Goal: Task Accomplishment & Management: Manage account settings

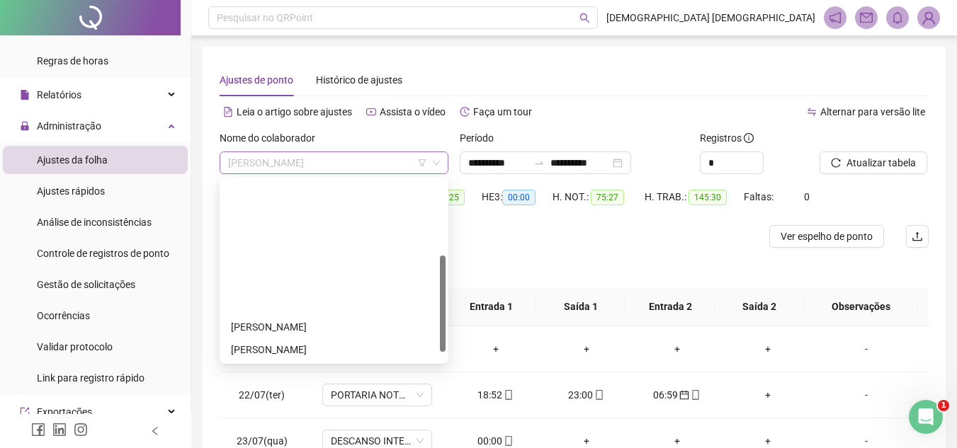
click at [369, 163] on span "[PERSON_NAME]" at bounding box center [334, 162] width 212 height 21
click at [330, 410] on div "[DEMOGRAPHIC_DATA] AMARO DO [DEMOGRAPHIC_DATA]" at bounding box center [334, 418] width 206 height 16
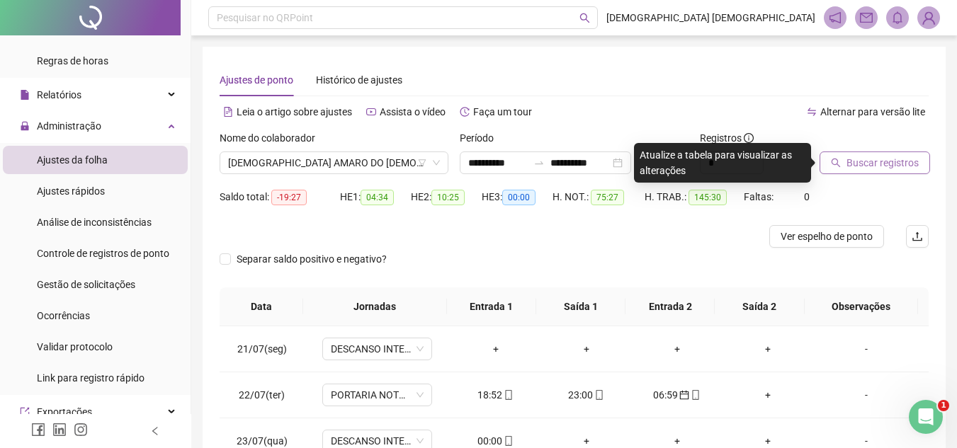
click at [901, 165] on span "Buscar registros" at bounding box center [883, 163] width 72 height 16
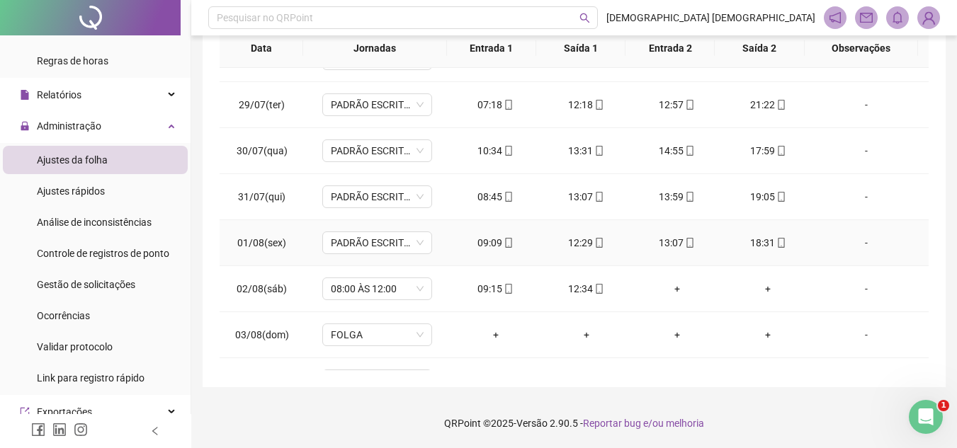
scroll to position [283, 0]
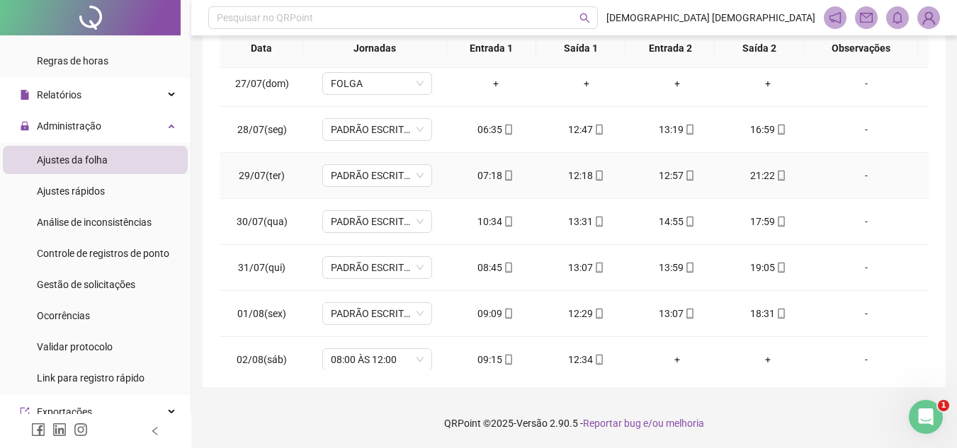
click at [858, 174] on div "-" at bounding box center [867, 176] width 84 height 16
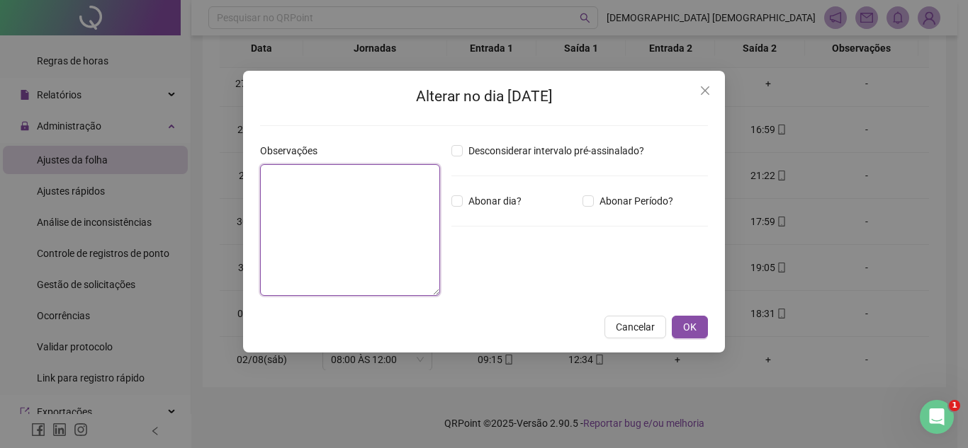
click at [308, 191] on textarea at bounding box center [350, 230] width 180 height 132
type textarea "**********"
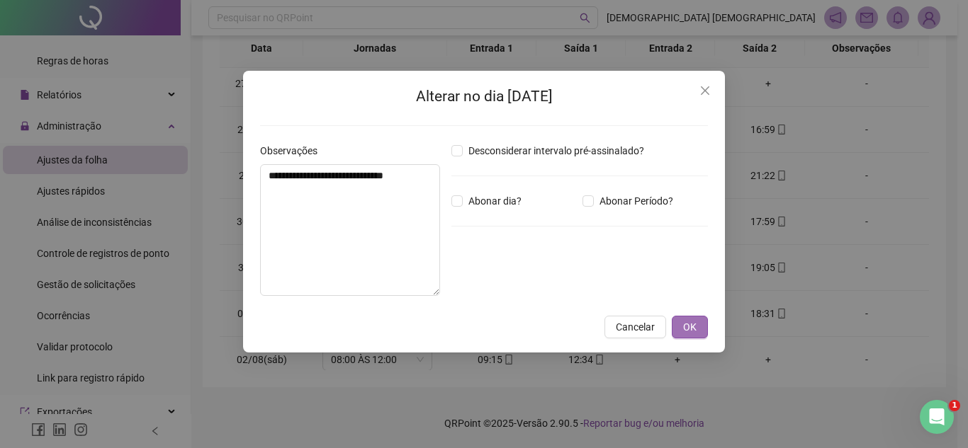
click at [689, 330] on span "OK" at bounding box center [689, 327] width 13 height 16
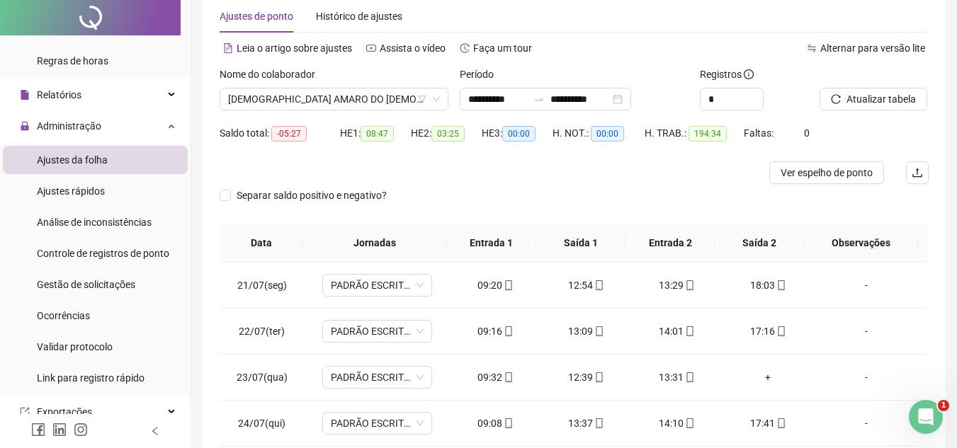
scroll to position [0, 0]
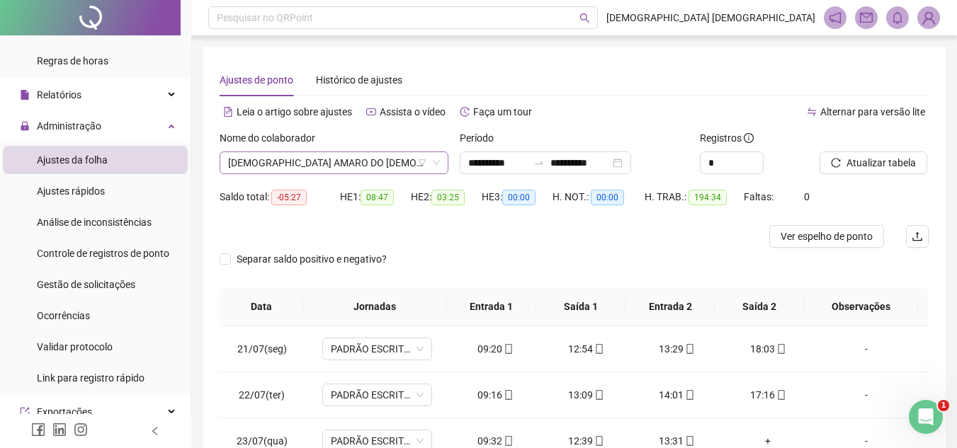
click at [400, 166] on span "[DEMOGRAPHIC_DATA] AMARO DO [DEMOGRAPHIC_DATA]" at bounding box center [334, 162] width 212 height 21
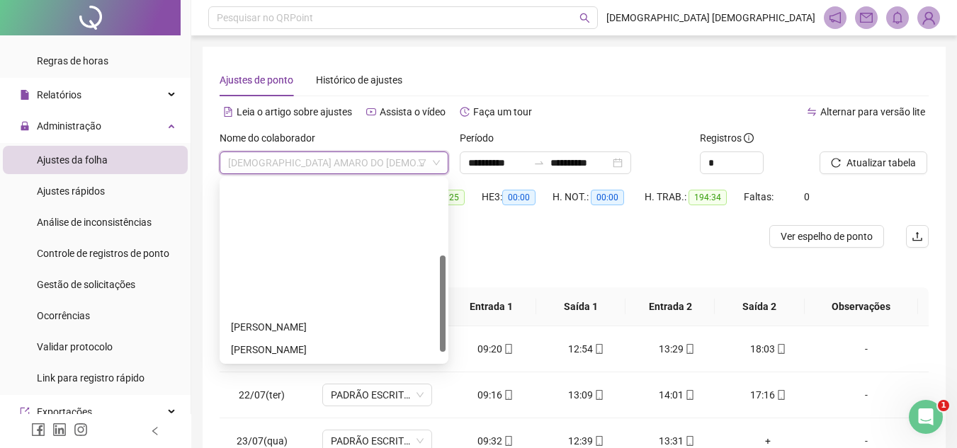
click at [378, 433] on div "OCILENE SANTOS DO NASCIMENTO" at bounding box center [334, 441] width 206 height 16
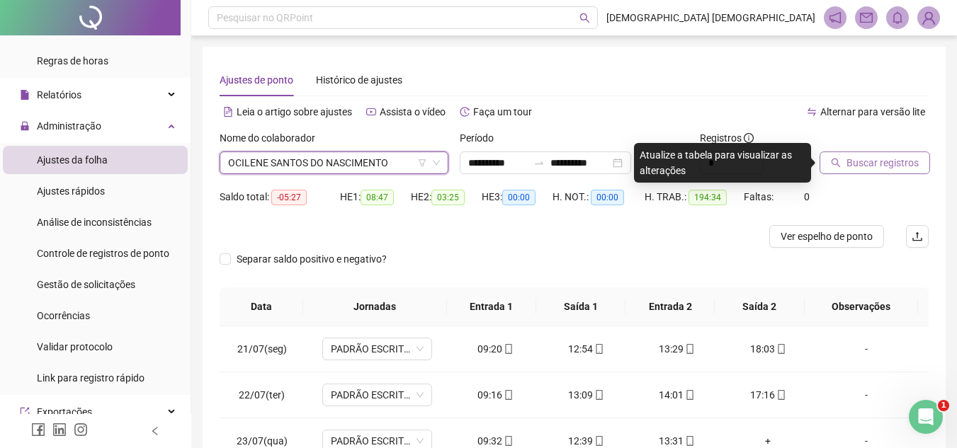
click at [895, 167] on span "Buscar registros" at bounding box center [883, 163] width 72 height 16
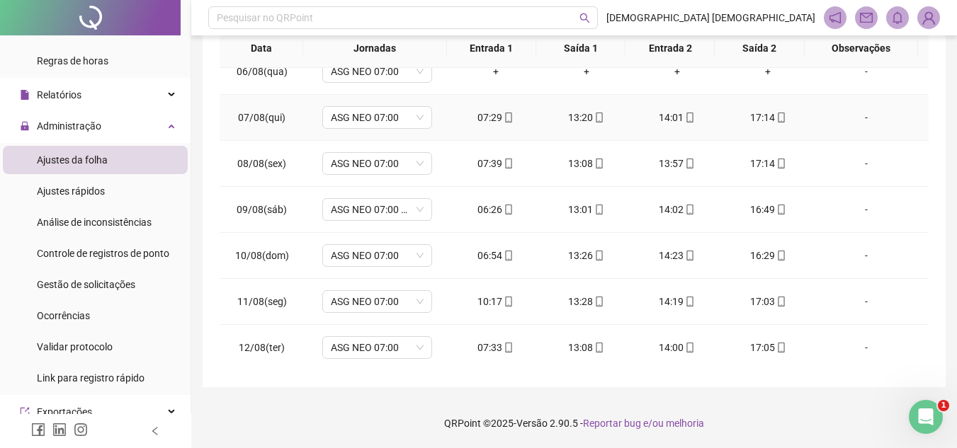
scroll to position [842, 0]
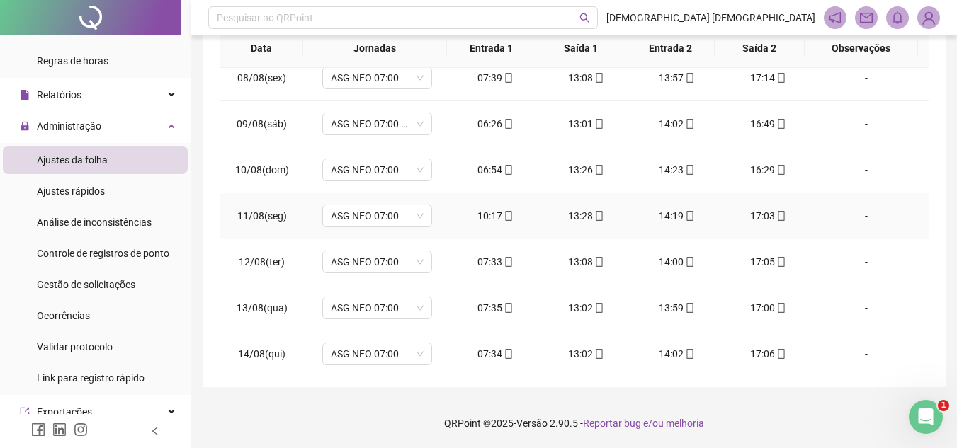
click at [852, 219] on div "-" at bounding box center [867, 216] width 84 height 16
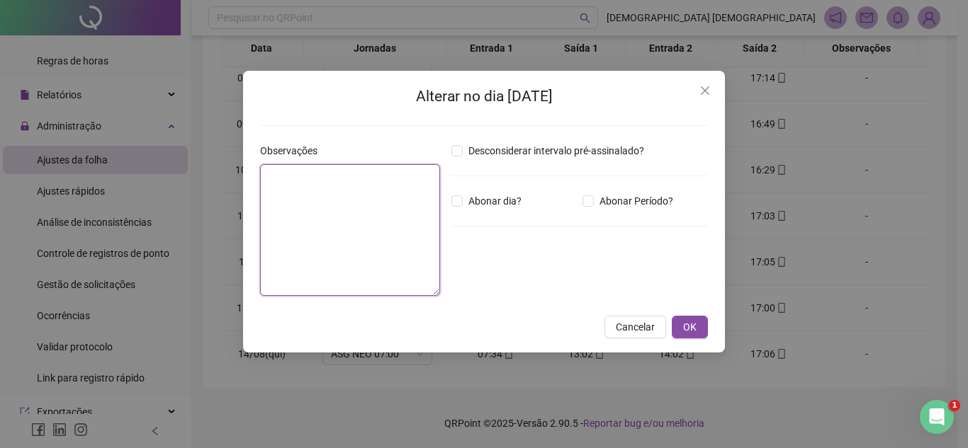
click at [358, 184] on textarea at bounding box center [350, 230] width 180 height 132
type textarea "*"
type textarea "**********"
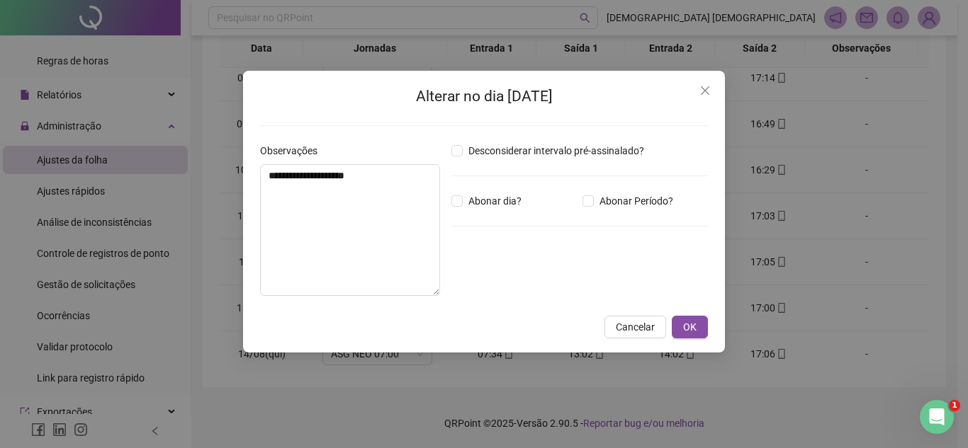
click at [703, 312] on div "**********" at bounding box center [484, 212] width 482 height 282
click at [694, 324] on span "OK" at bounding box center [689, 327] width 13 height 16
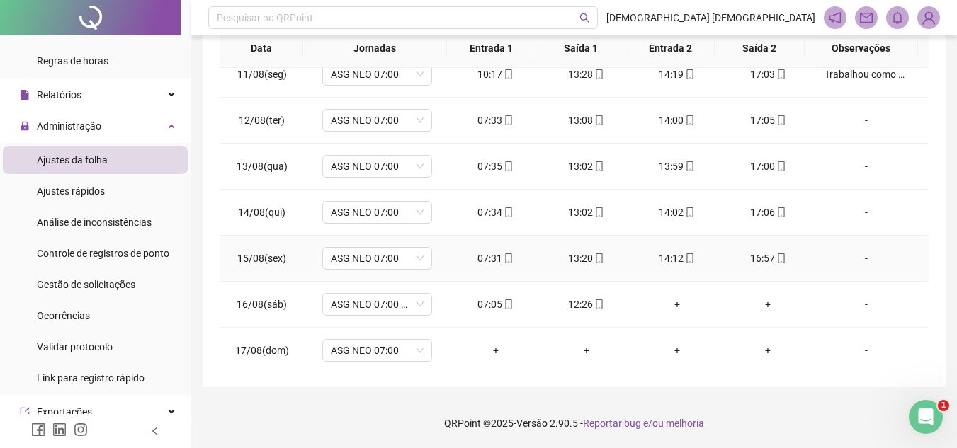
scroll to position [1054, 0]
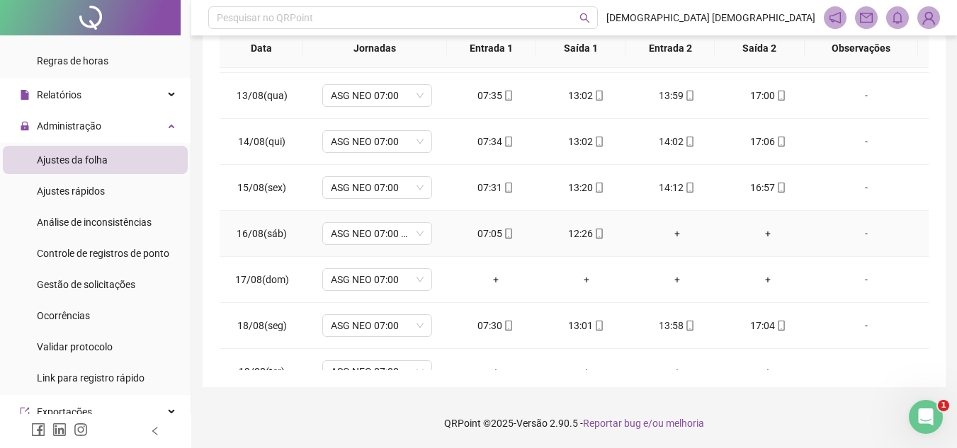
click at [864, 232] on div "-" at bounding box center [867, 234] width 84 height 16
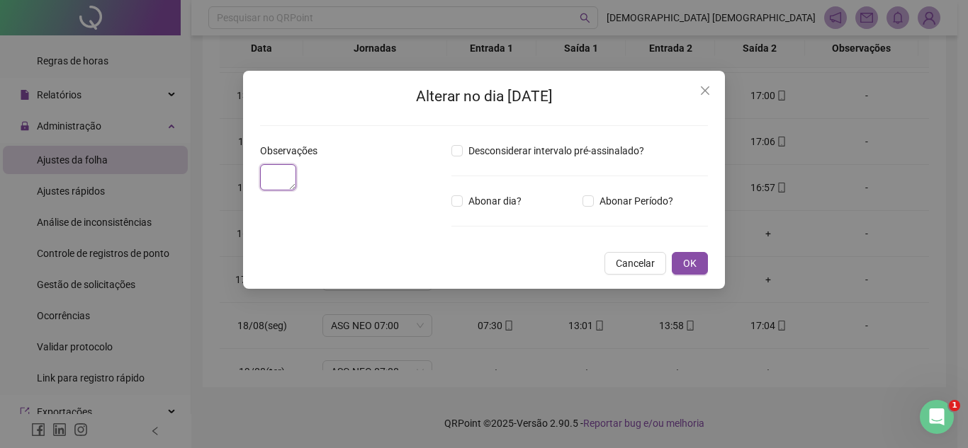
click at [296, 185] on textarea at bounding box center [278, 177] width 36 height 26
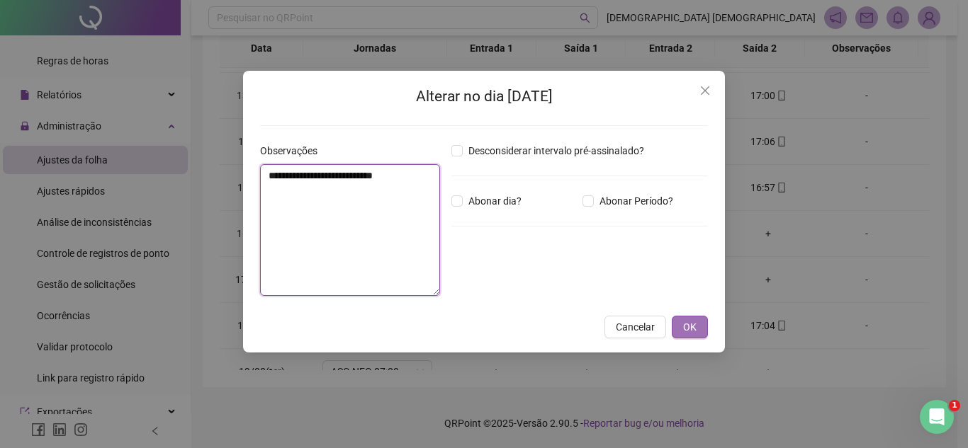
type textarea "**********"
click at [687, 320] on span "OK" at bounding box center [689, 327] width 13 height 16
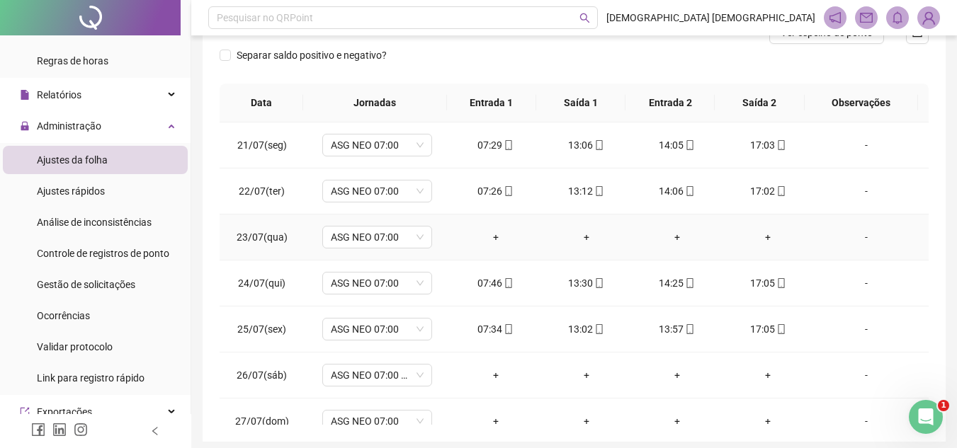
scroll to position [0, 0]
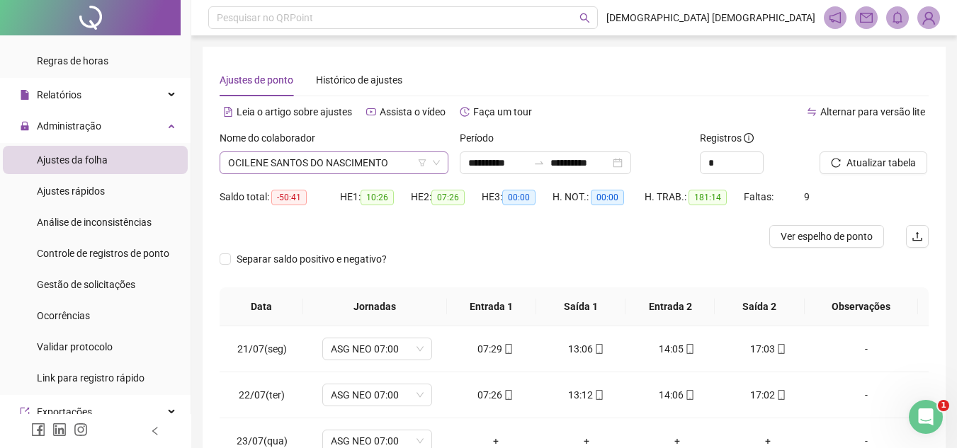
click at [395, 163] on span "OCILENE SANTOS DO NASCIMENTO" at bounding box center [334, 162] width 212 height 21
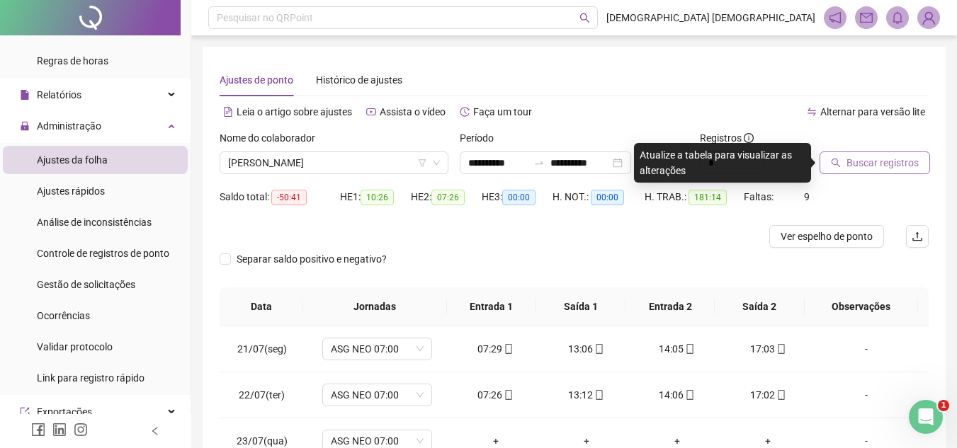
click at [868, 160] on span "Buscar registros" at bounding box center [883, 163] width 72 height 16
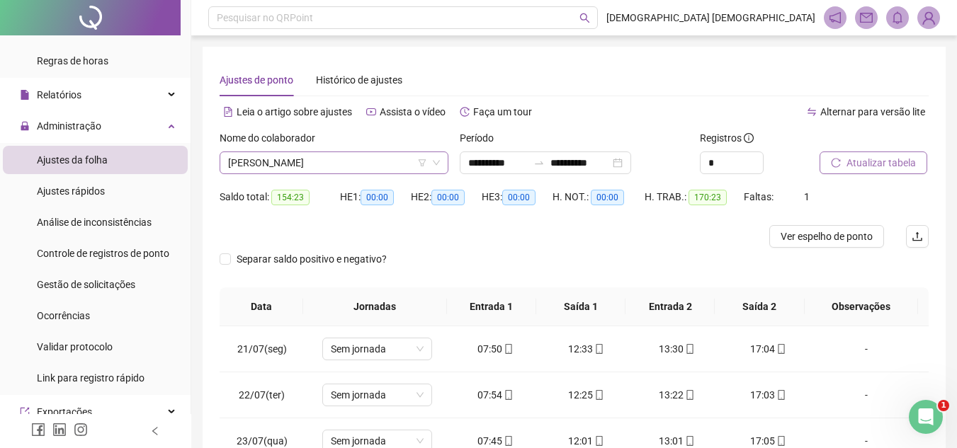
click at [388, 170] on span "[PERSON_NAME]" at bounding box center [334, 162] width 212 height 21
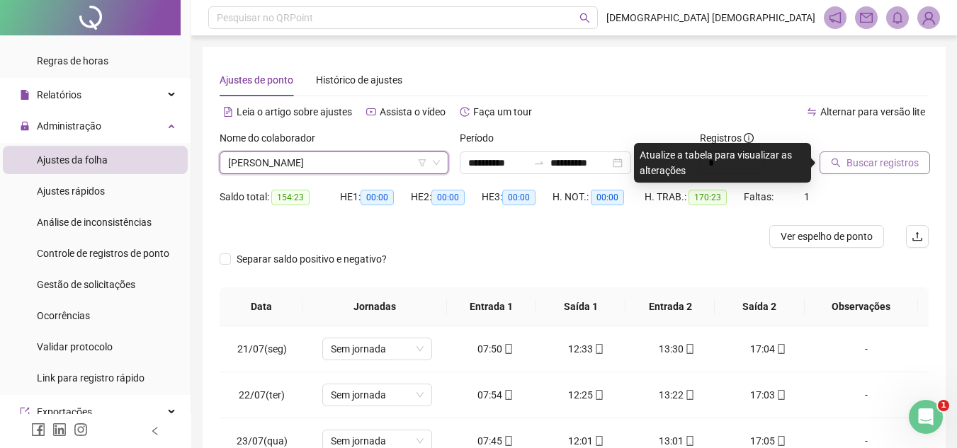
click at [869, 162] on span "Buscar registros" at bounding box center [883, 163] width 72 height 16
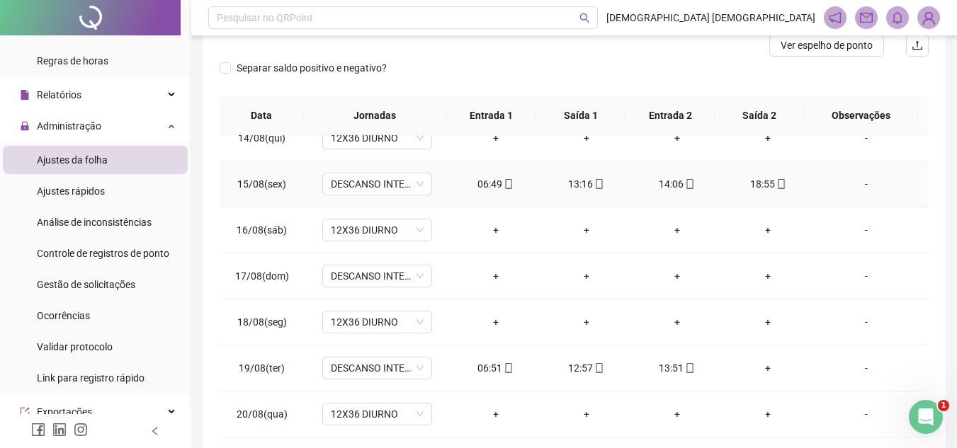
scroll to position [259, 0]
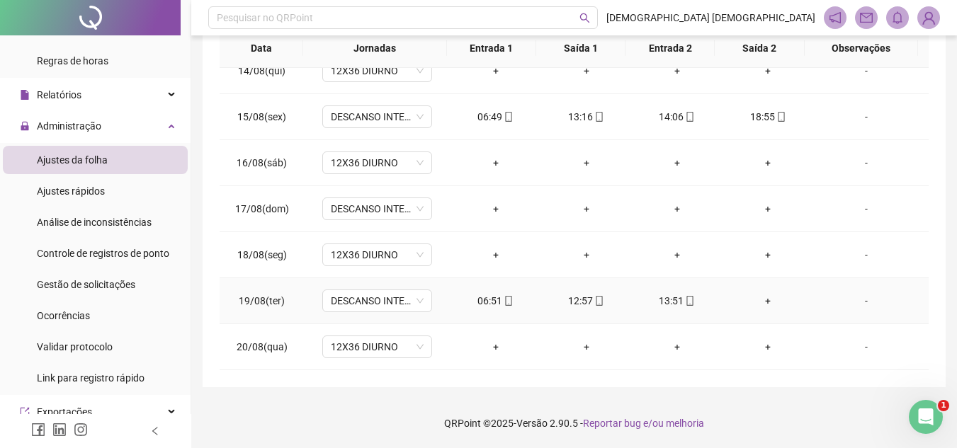
click at [861, 302] on div "-" at bounding box center [867, 301] width 84 height 16
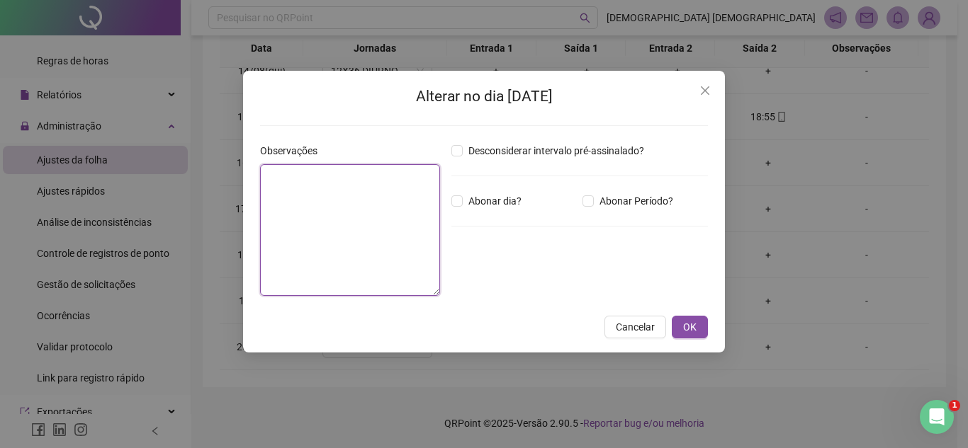
click at [404, 194] on textarea at bounding box center [350, 230] width 180 height 132
type textarea "**********"
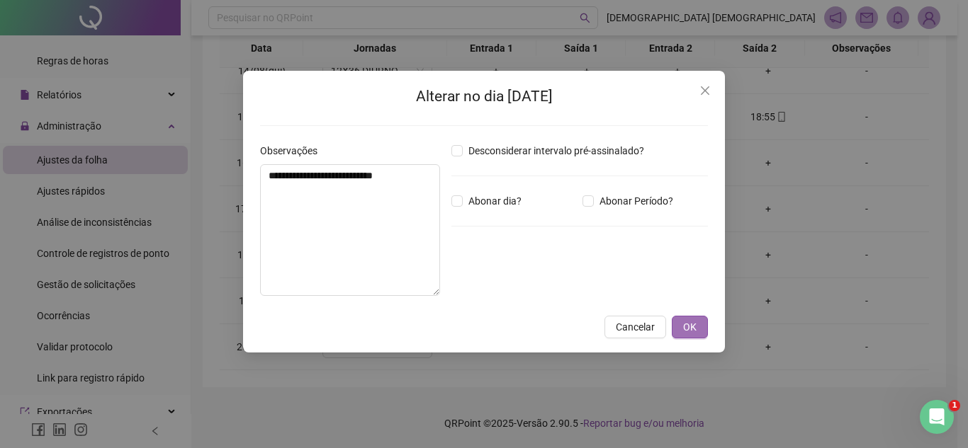
click at [691, 336] on button "OK" at bounding box center [690, 327] width 36 height 23
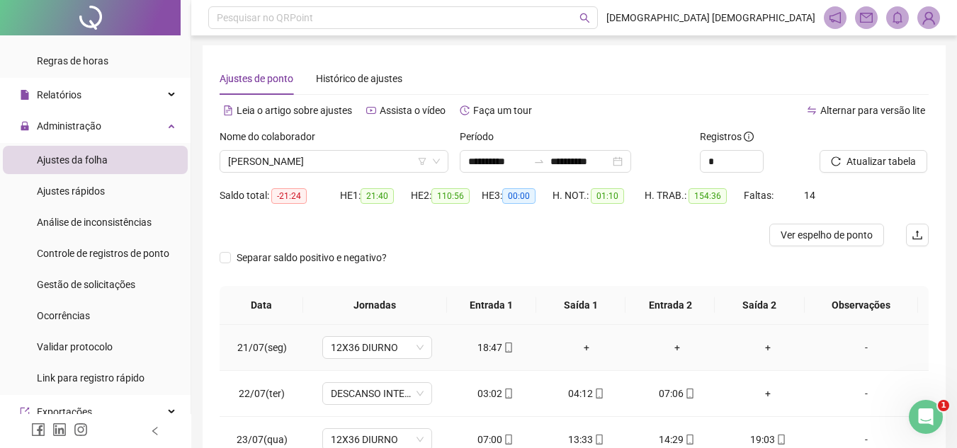
scroll to position [0, 0]
click at [402, 169] on span "[PERSON_NAME]" at bounding box center [334, 162] width 212 height 21
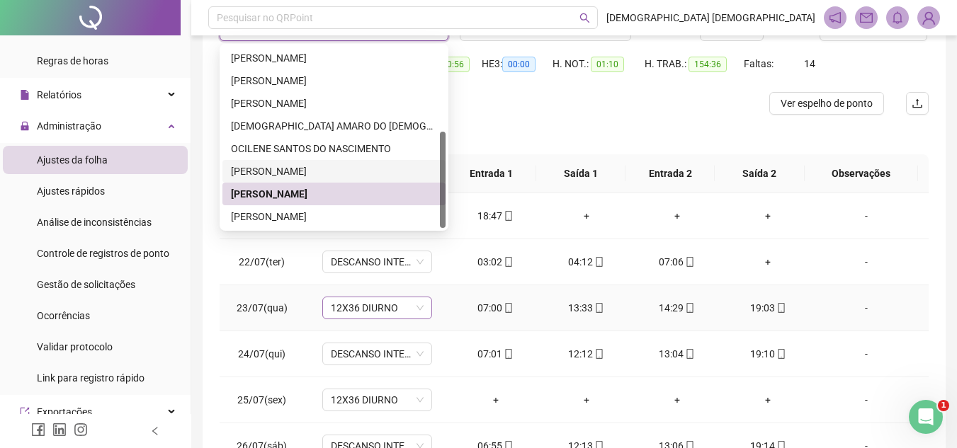
scroll to position [142, 0]
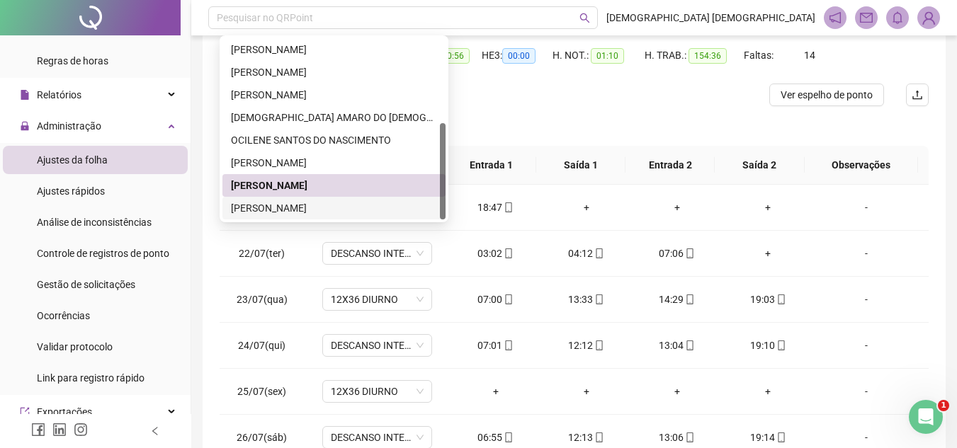
click at [315, 203] on div "[PERSON_NAME]" at bounding box center [334, 208] width 206 height 16
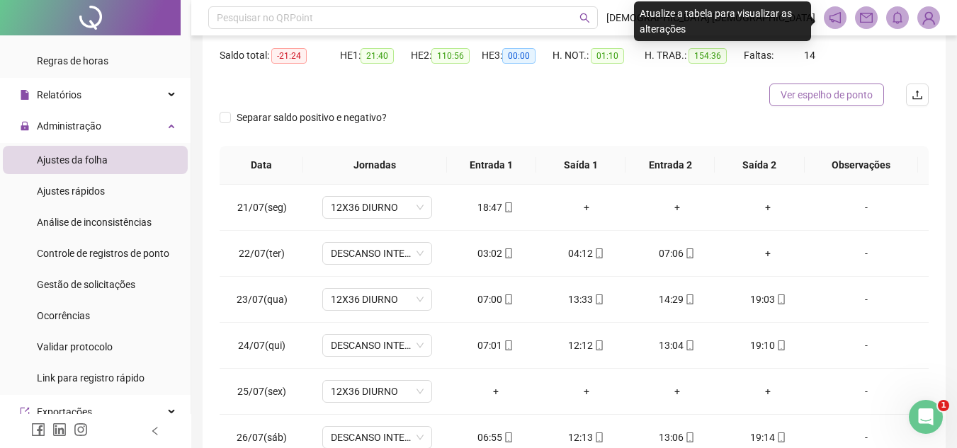
click at [860, 98] on span "Ver espelho de ponto" at bounding box center [827, 95] width 92 height 16
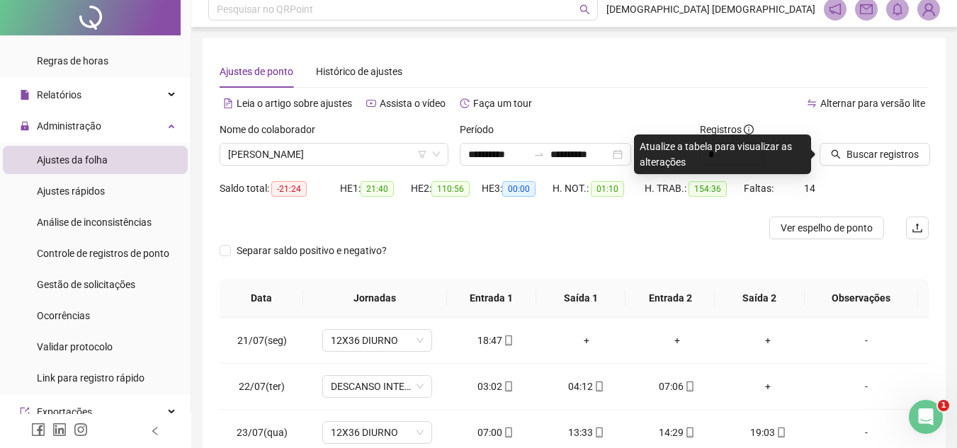
scroll to position [0, 0]
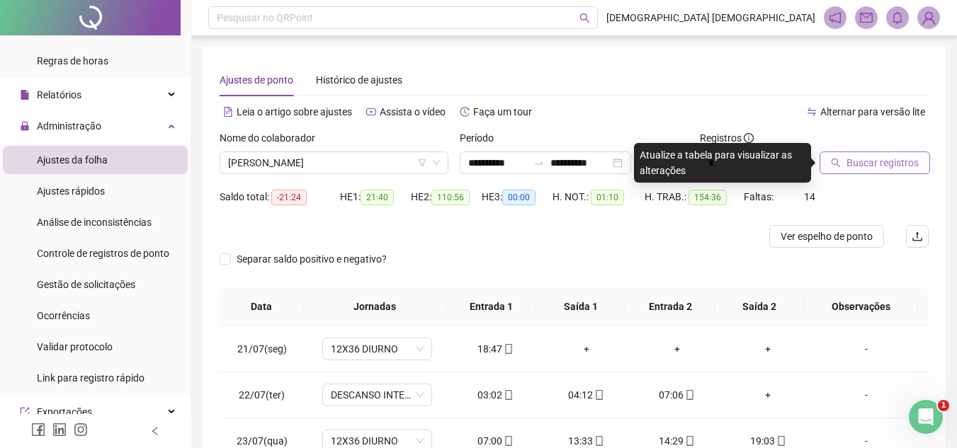
click at [890, 162] on span "Buscar registros" at bounding box center [883, 163] width 72 height 16
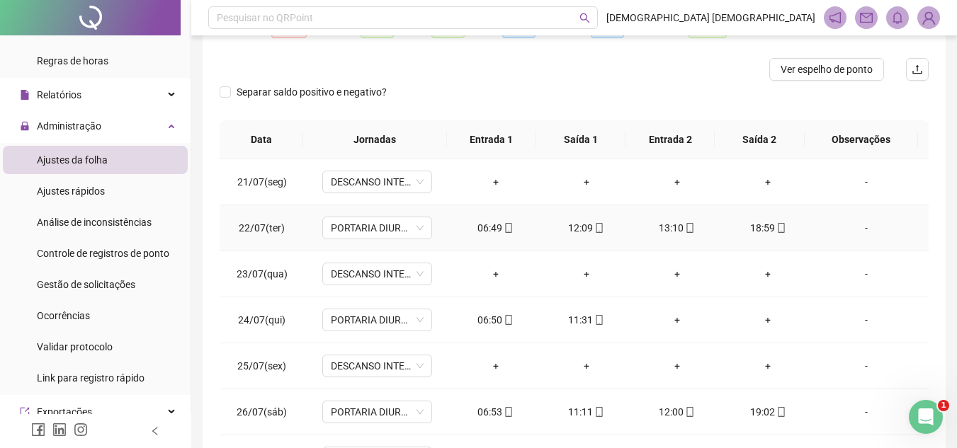
scroll to position [259, 0]
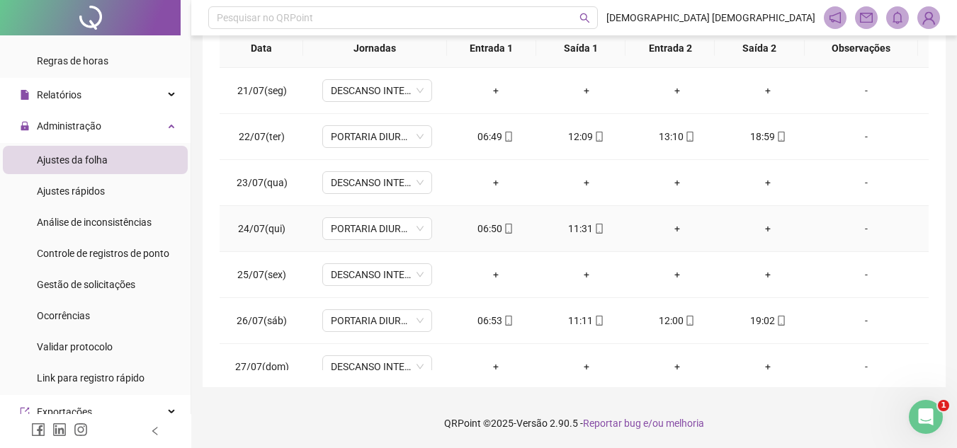
click at [859, 230] on div "-" at bounding box center [867, 229] width 84 height 16
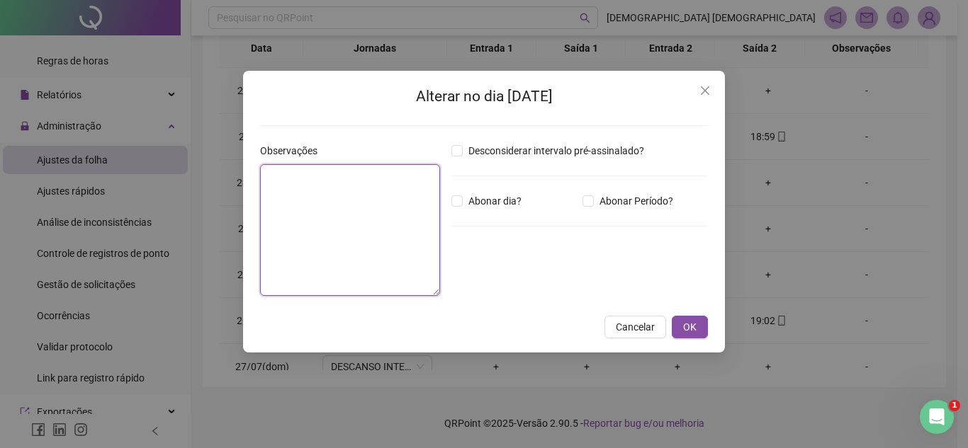
click at [346, 187] on textarea at bounding box center [350, 230] width 180 height 132
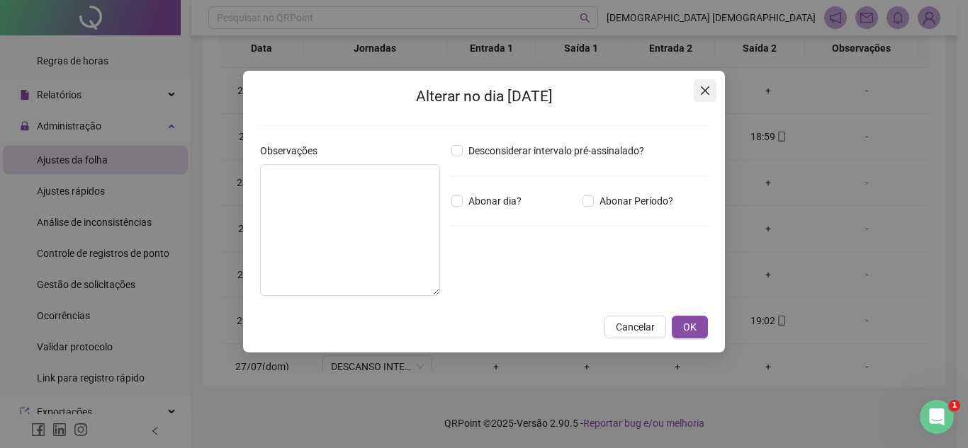
click at [702, 94] on icon "close" at bounding box center [705, 90] width 9 height 9
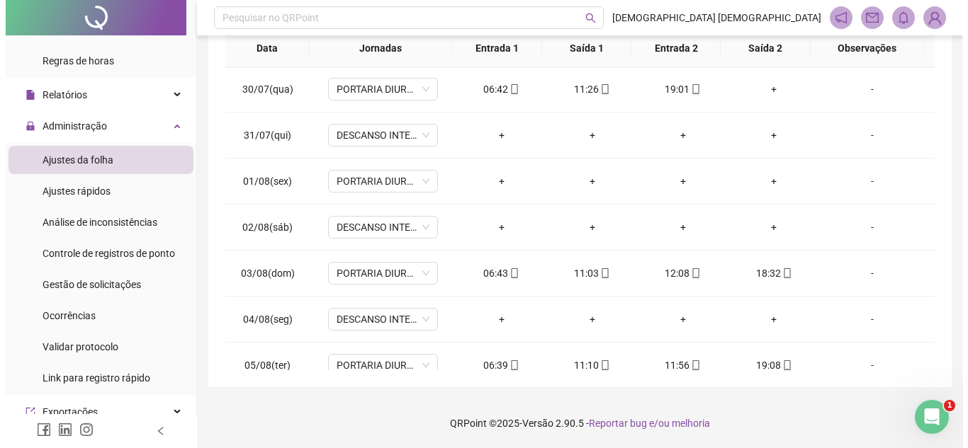
scroll to position [417, 0]
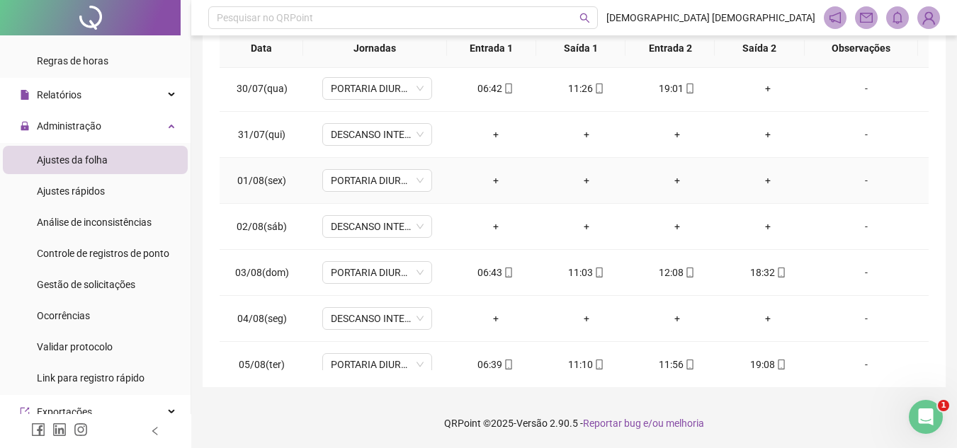
click at [859, 180] on div "-" at bounding box center [867, 181] width 84 height 16
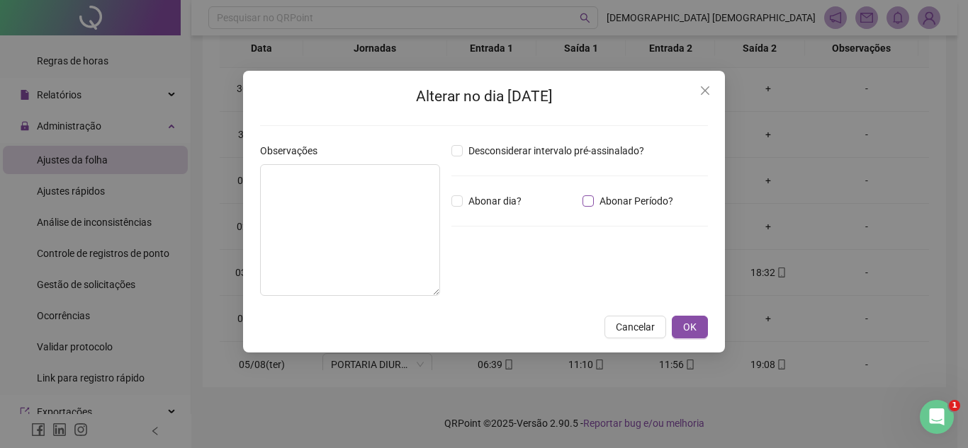
click at [653, 202] on span "Abonar Período?" at bounding box center [636, 201] width 85 height 16
click at [465, 287] on input "*****" at bounding box center [488, 279] width 57 height 17
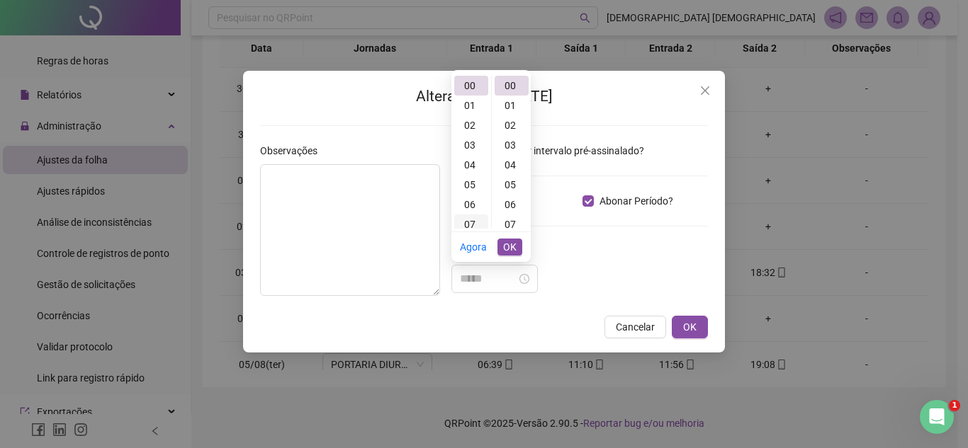
click at [470, 225] on div "07" at bounding box center [471, 225] width 34 height 20
click at [519, 174] on div "19" at bounding box center [511, 179] width 34 height 20
click at [589, 271] on div "*****" at bounding box center [579, 279] width 256 height 28
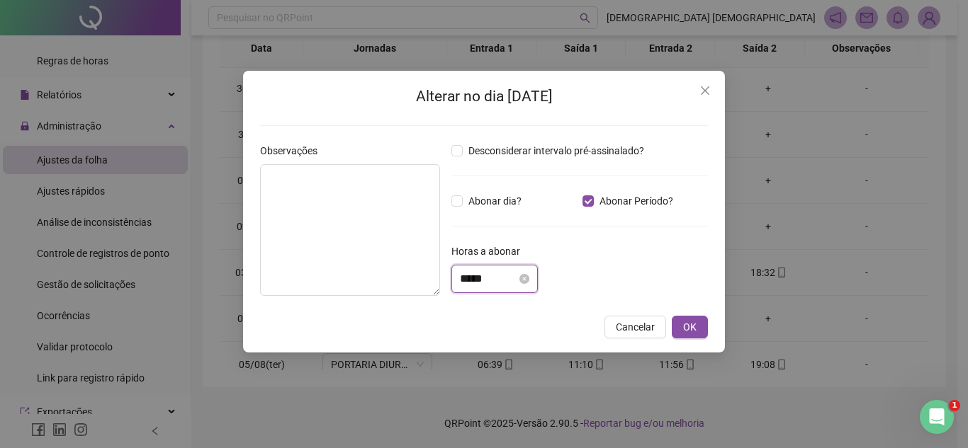
click at [462, 285] on input "*****" at bounding box center [488, 279] width 57 height 17
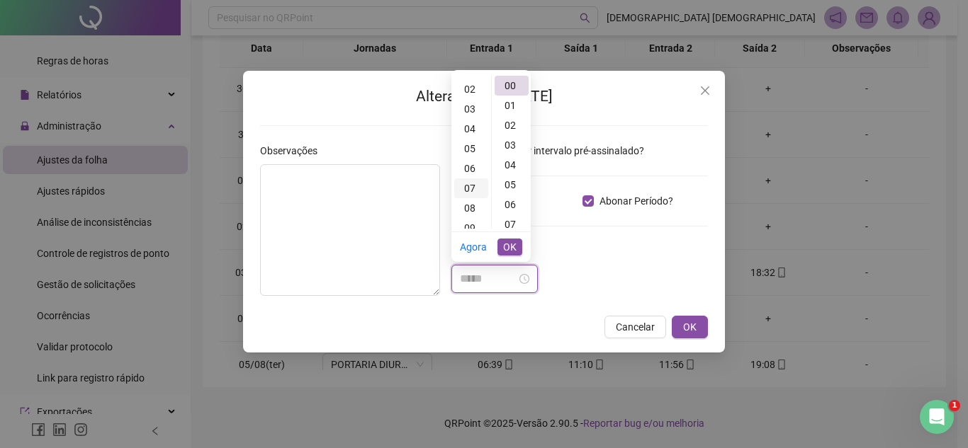
scroll to position [142, 0]
click at [473, 183] on div "12" at bounding box center [471, 182] width 34 height 20
click at [473, 154] on div "12" at bounding box center [471, 157] width 34 height 20
click at [512, 82] on div "00" at bounding box center [511, 86] width 34 height 20
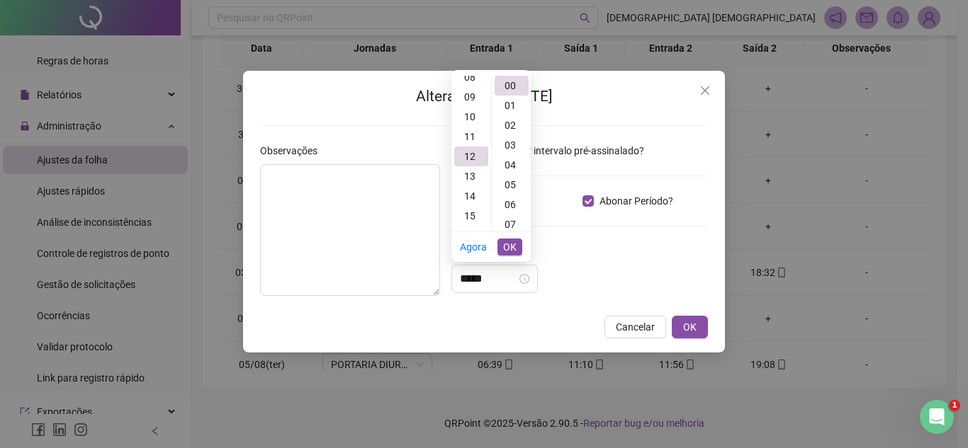
type input "*****"
click at [633, 272] on div "*****" at bounding box center [579, 279] width 256 height 28
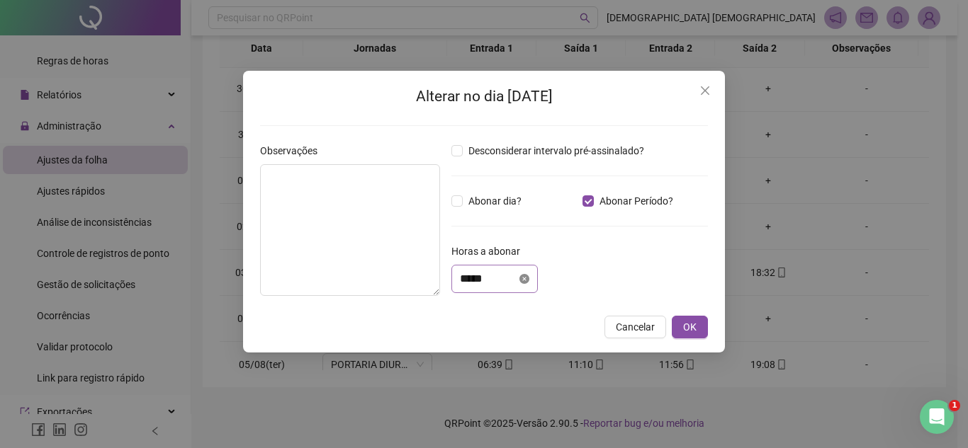
click at [529, 283] on icon "close-circle" at bounding box center [524, 279] width 10 height 10
click at [502, 281] on input at bounding box center [488, 279] width 57 height 17
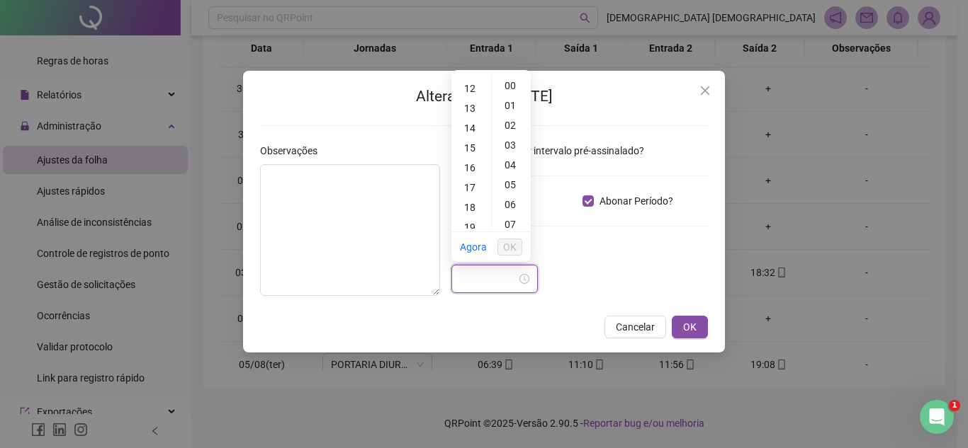
scroll to position [238, 0]
type input "****"
click at [588, 258] on div "Horas a abonar" at bounding box center [579, 254] width 256 height 21
click at [498, 278] on input at bounding box center [488, 279] width 57 height 17
type input "*****"
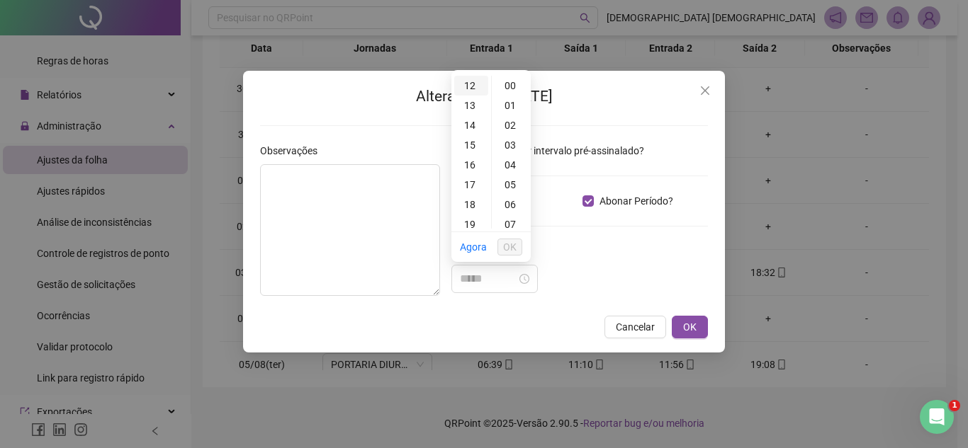
click at [474, 88] on div "12" at bounding box center [471, 86] width 34 height 20
click at [480, 249] on link "Agora" at bounding box center [473, 247] width 27 height 11
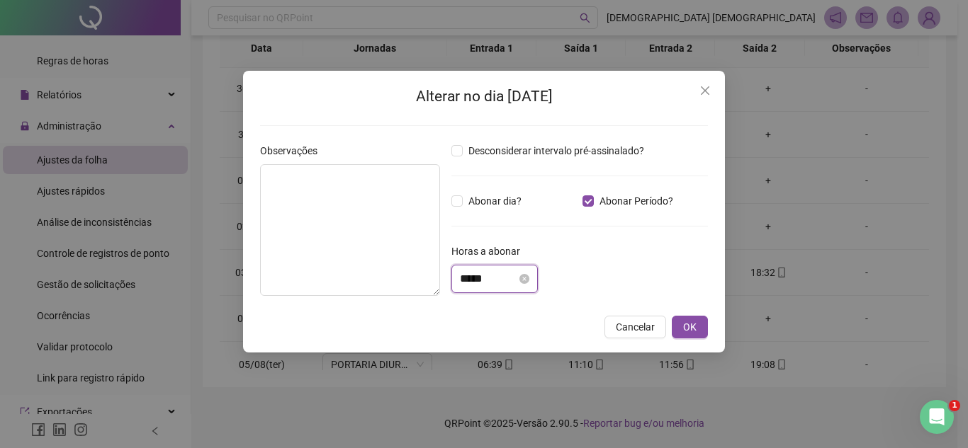
click at [487, 278] on input "*****" at bounding box center [488, 279] width 57 height 17
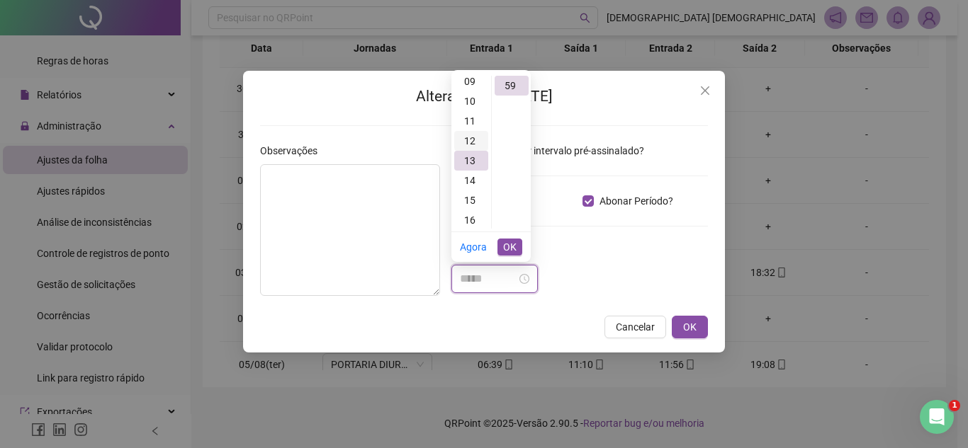
scroll to position [187, 0]
click at [475, 135] on div "12" at bounding box center [471, 137] width 34 height 20
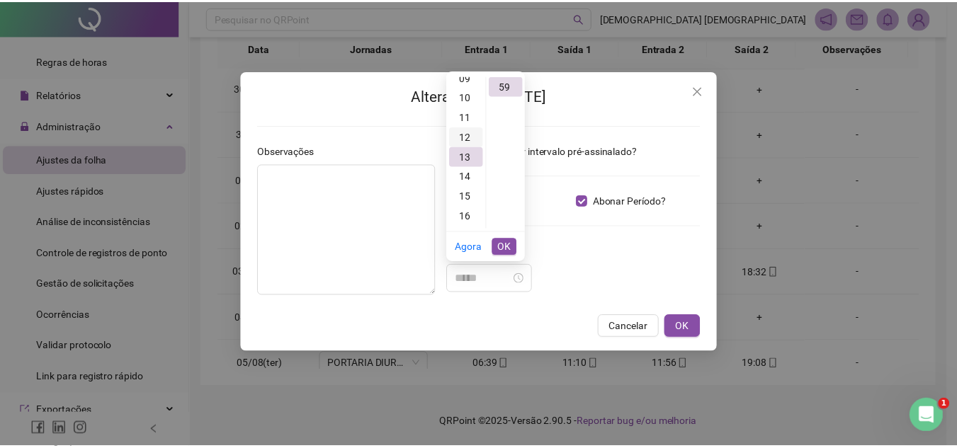
scroll to position [238, 0]
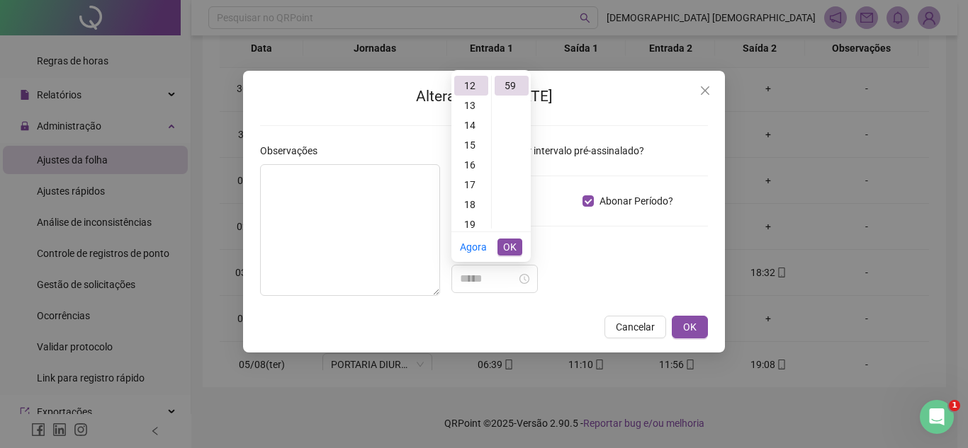
type input "*****"
click at [529, 278] on icon "close-circle" at bounding box center [524, 279] width 10 height 10
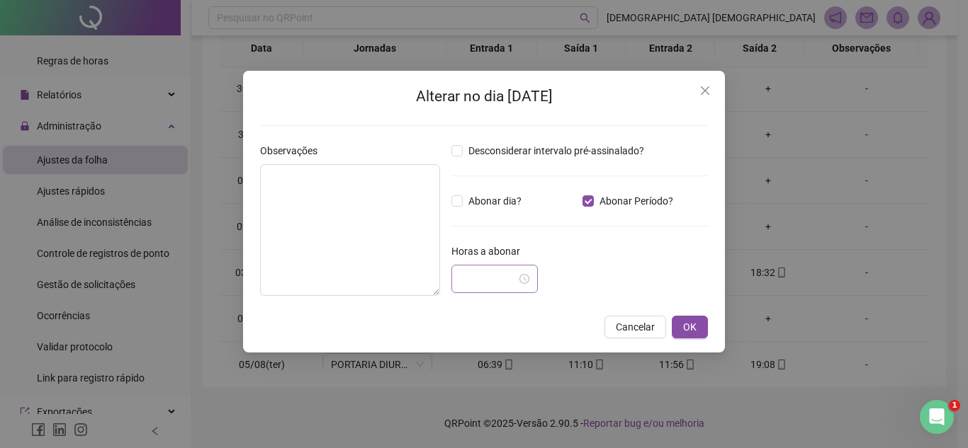
click at [669, 276] on div at bounding box center [579, 279] width 256 height 28
click at [696, 322] on span "OK" at bounding box center [689, 327] width 13 height 16
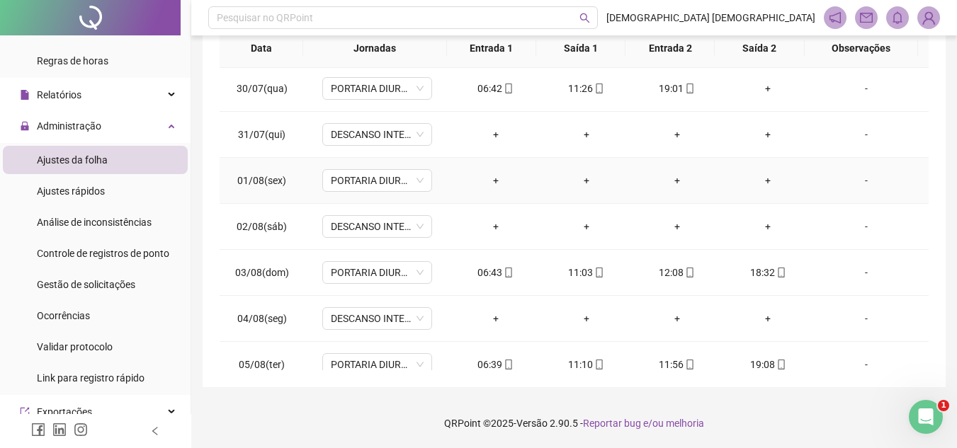
click at [859, 178] on div "-" at bounding box center [867, 181] width 84 height 16
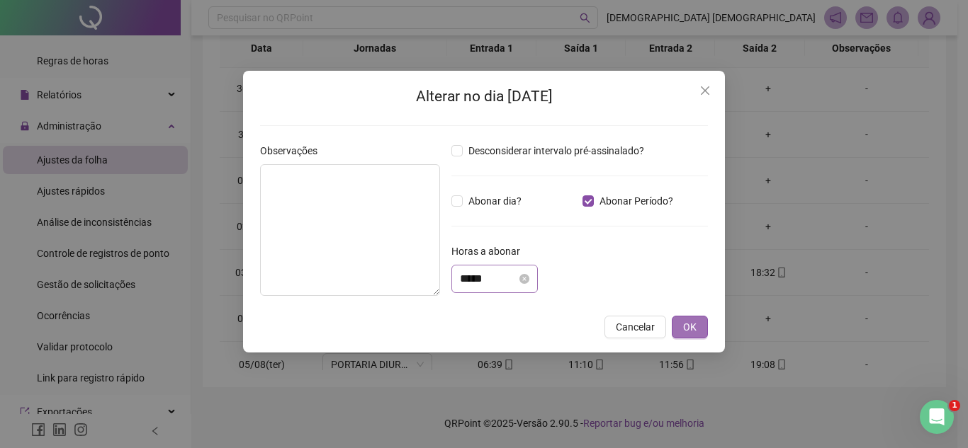
click at [691, 327] on span "OK" at bounding box center [689, 327] width 13 height 16
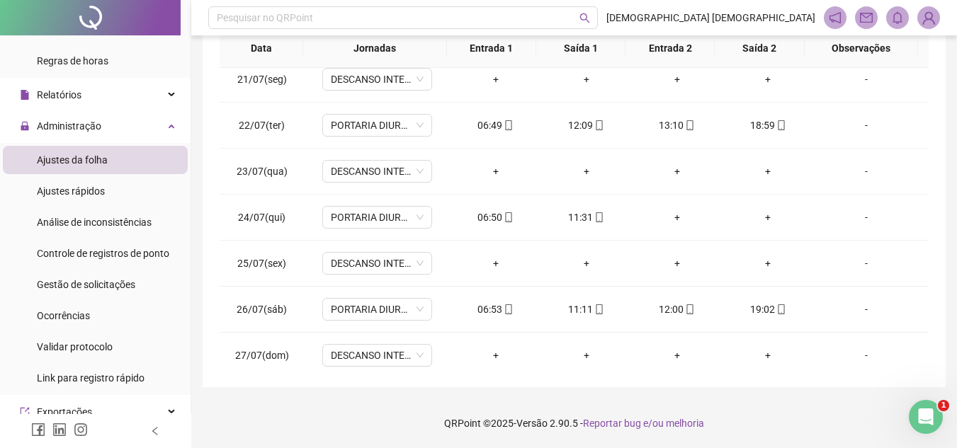
scroll to position [0, 0]
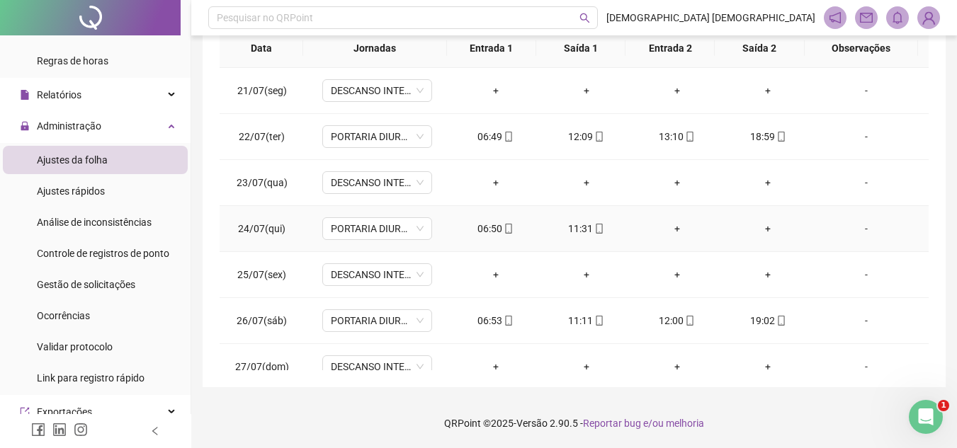
click at [856, 227] on div "-" at bounding box center [867, 229] width 84 height 16
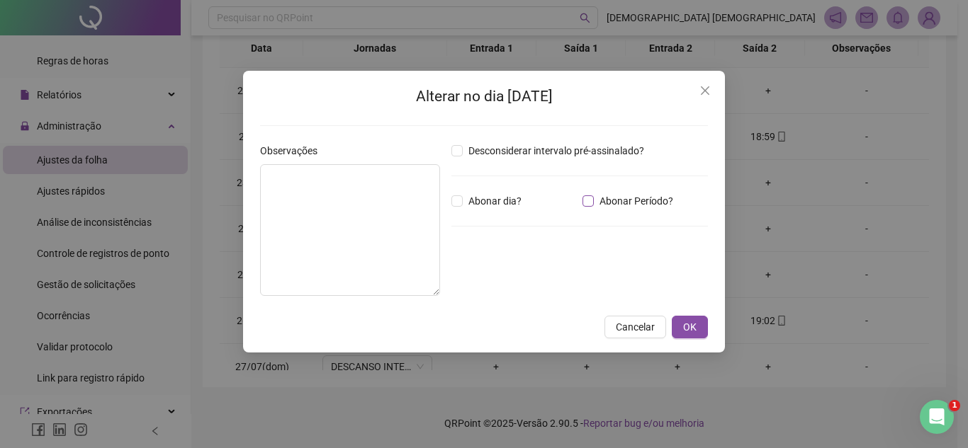
click at [639, 203] on span "Abonar Período?" at bounding box center [636, 201] width 85 height 16
click at [686, 322] on span "OK" at bounding box center [689, 327] width 13 height 16
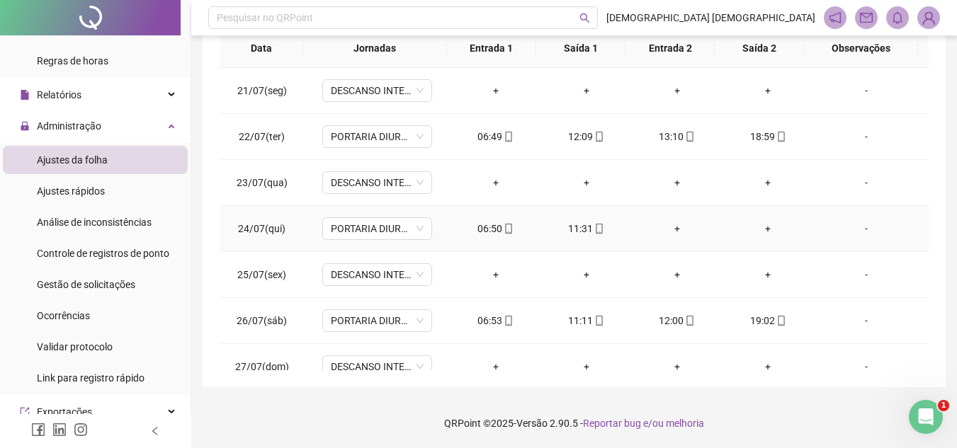
click at [856, 227] on div "-" at bounding box center [867, 229] width 84 height 16
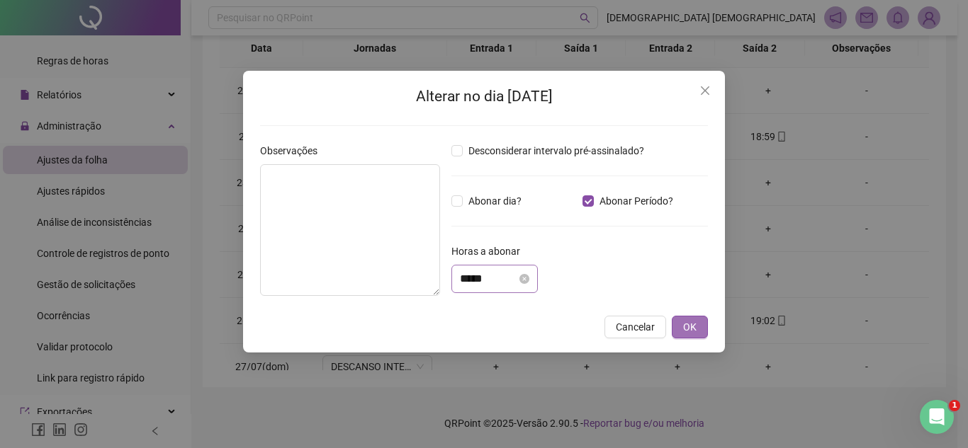
click at [690, 326] on span "OK" at bounding box center [689, 327] width 13 height 16
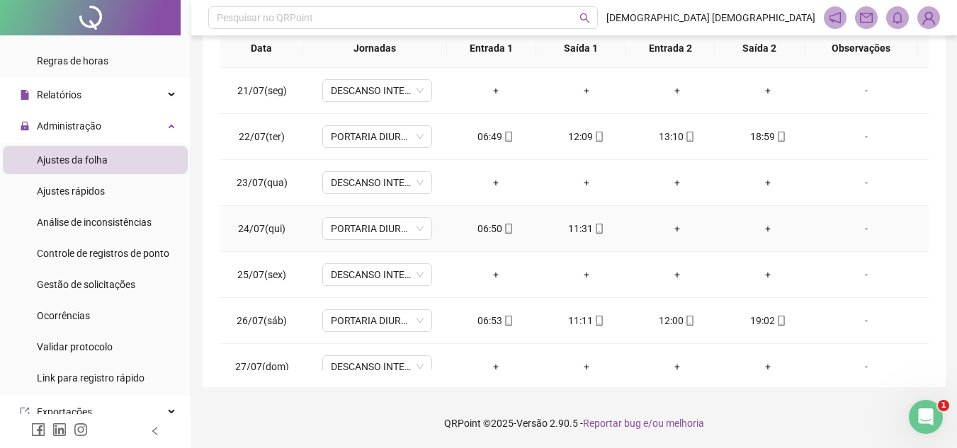
click at [859, 232] on div "-" at bounding box center [867, 229] width 84 height 16
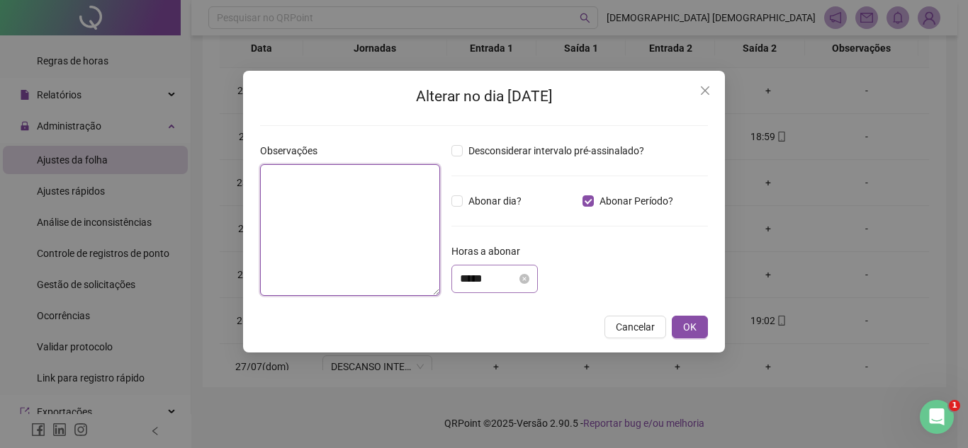
click at [390, 197] on textarea at bounding box center [350, 230] width 180 height 132
type textarea "**********"
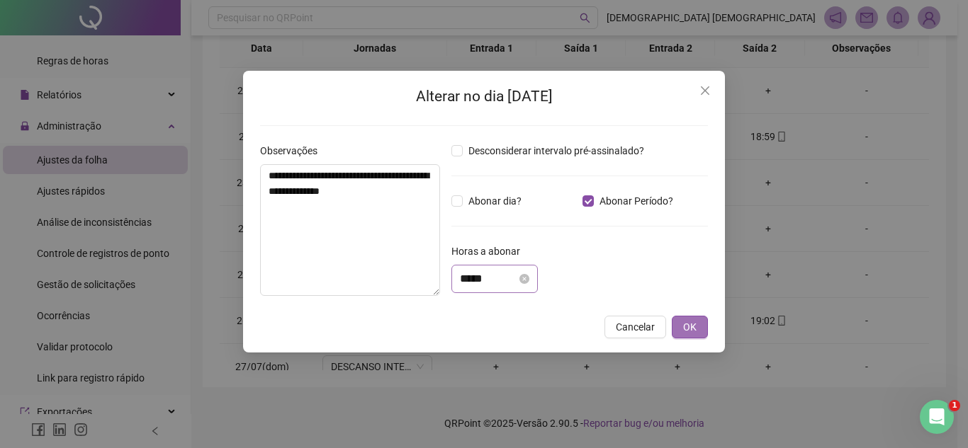
click at [694, 326] on span "OK" at bounding box center [689, 327] width 13 height 16
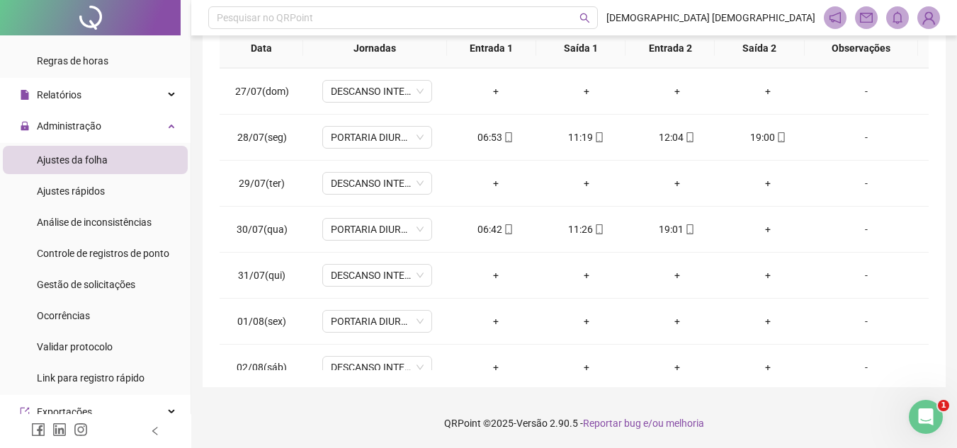
scroll to position [275, 0]
click at [864, 322] on div "-" at bounding box center [867, 323] width 84 height 16
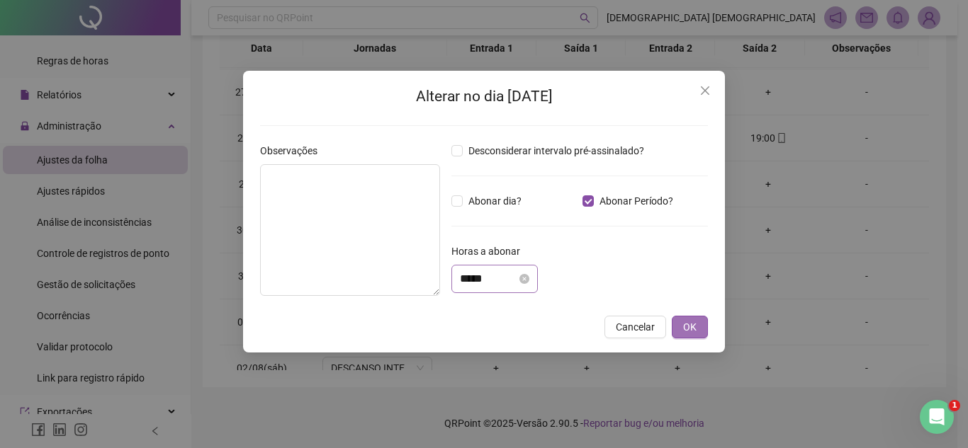
click at [689, 333] on span "OK" at bounding box center [689, 327] width 13 height 16
click at [682, 329] on button "OK" at bounding box center [690, 327] width 36 height 23
click at [708, 86] on icon "close" at bounding box center [705, 90] width 9 height 9
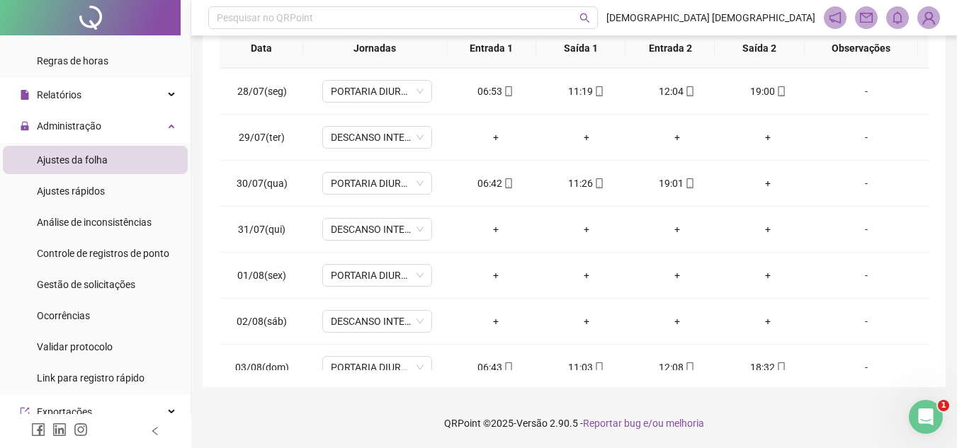
scroll to position [346, 0]
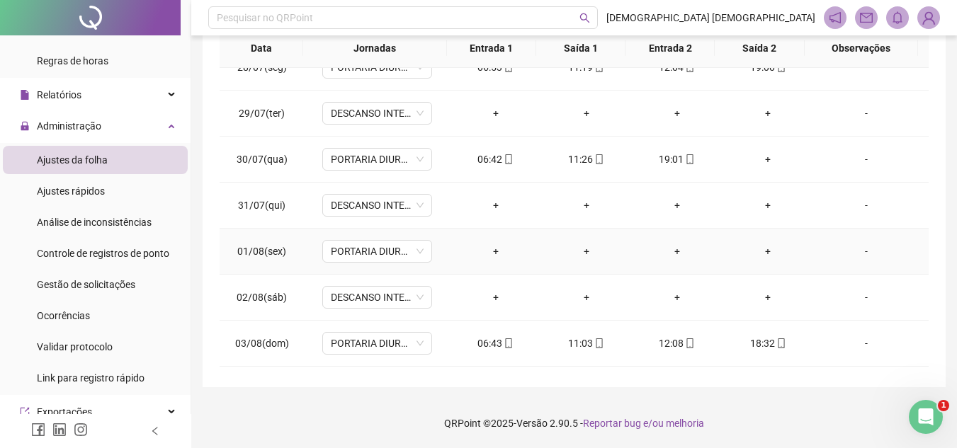
click at [860, 253] on div "-" at bounding box center [867, 252] width 84 height 16
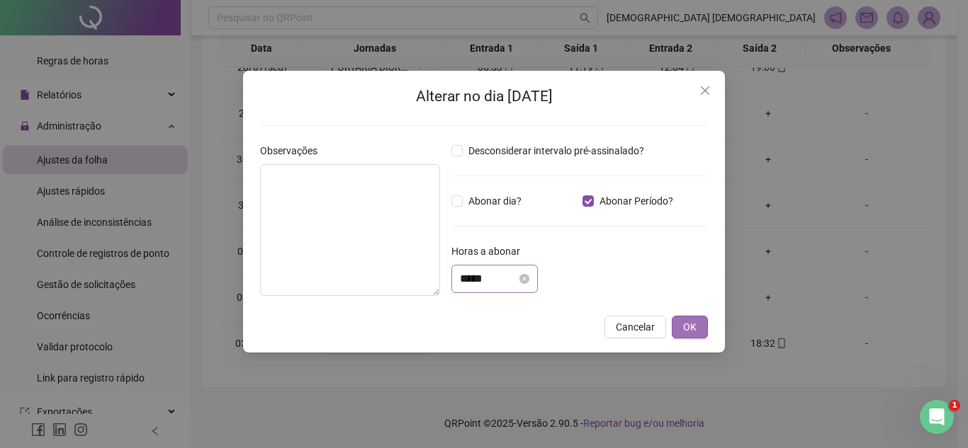
click at [685, 335] on button "OK" at bounding box center [690, 327] width 36 height 23
click at [698, 326] on button "OK" at bounding box center [690, 327] width 36 height 23
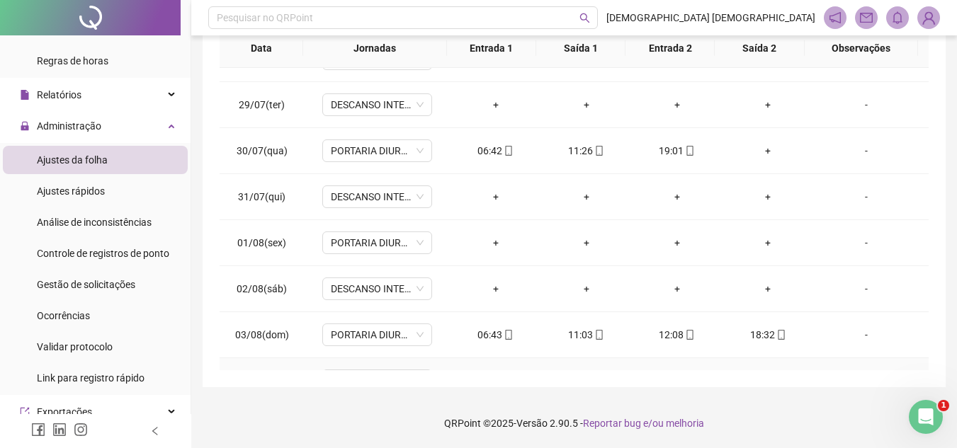
scroll to position [283, 0]
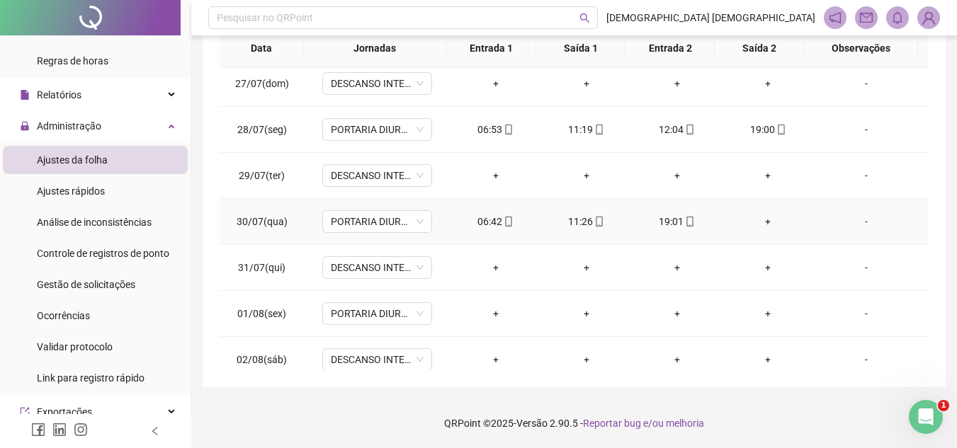
click at [851, 223] on div "-" at bounding box center [867, 222] width 84 height 16
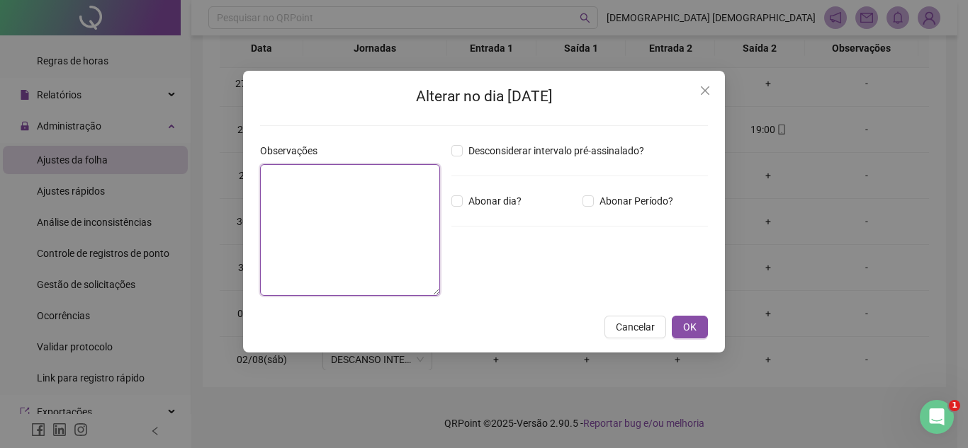
click at [332, 174] on textarea at bounding box center [350, 230] width 180 height 132
type textarea "**********"
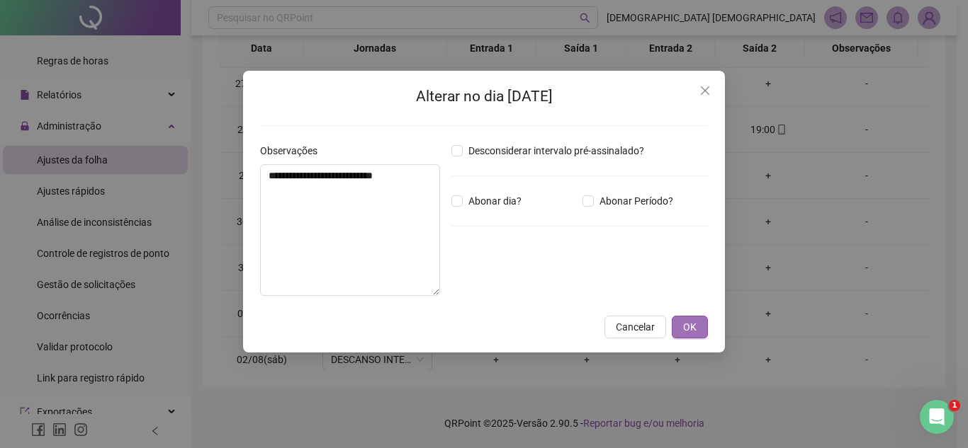
click at [683, 319] on span "OK" at bounding box center [689, 327] width 13 height 16
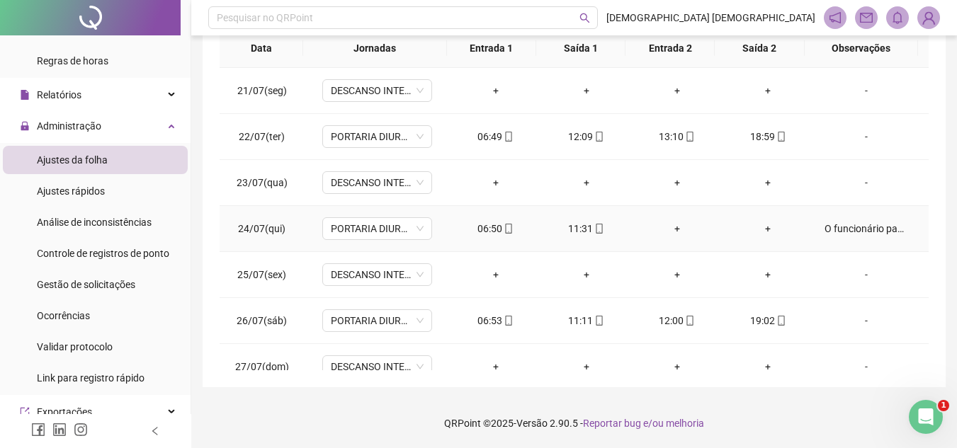
scroll to position [0, 0]
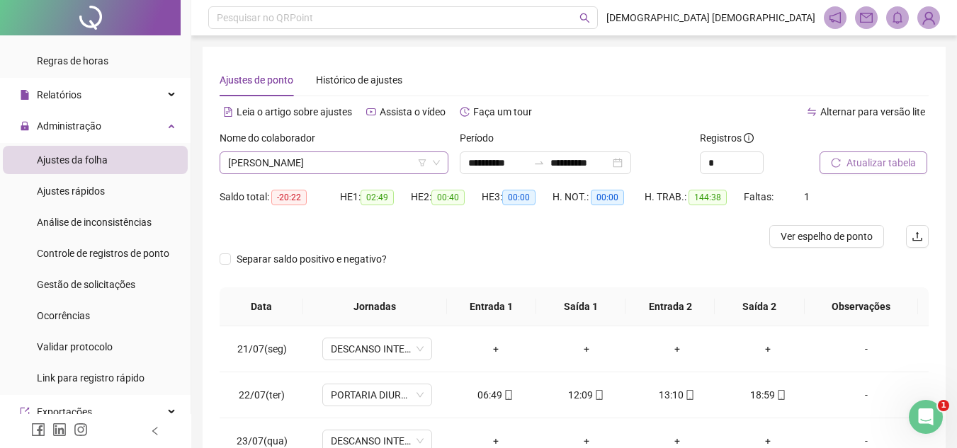
click at [381, 166] on span "[PERSON_NAME]" at bounding box center [334, 162] width 212 height 21
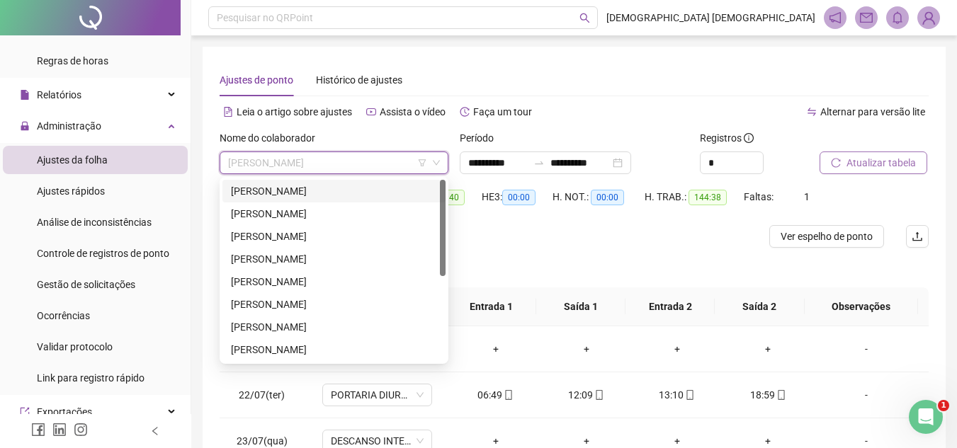
click at [380, 192] on div "[PERSON_NAME]" at bounding box center [334, 191] width 206 height 16
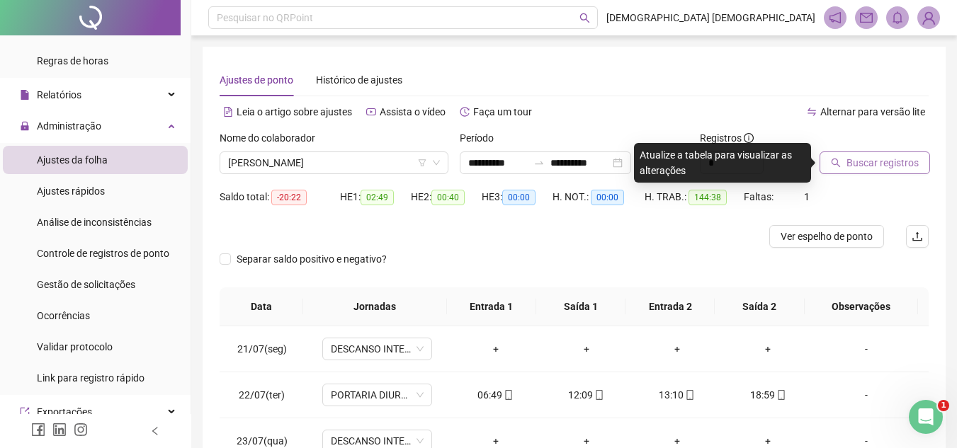
click at [893, 166] on span "Buscar registros" at bounding box center [883, 163] width 72 height 16
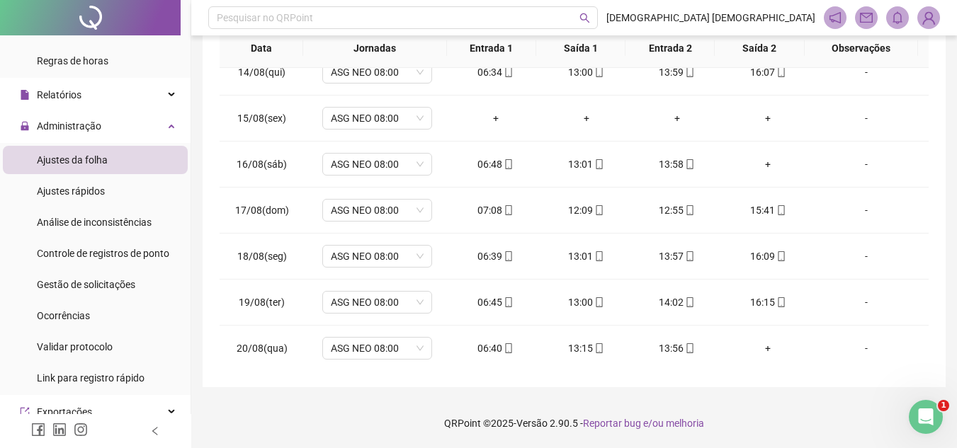
scroll to position [1125, 0]
click at [855, 166] on div "-" at bounding box center [867, 163] width 84 height 16
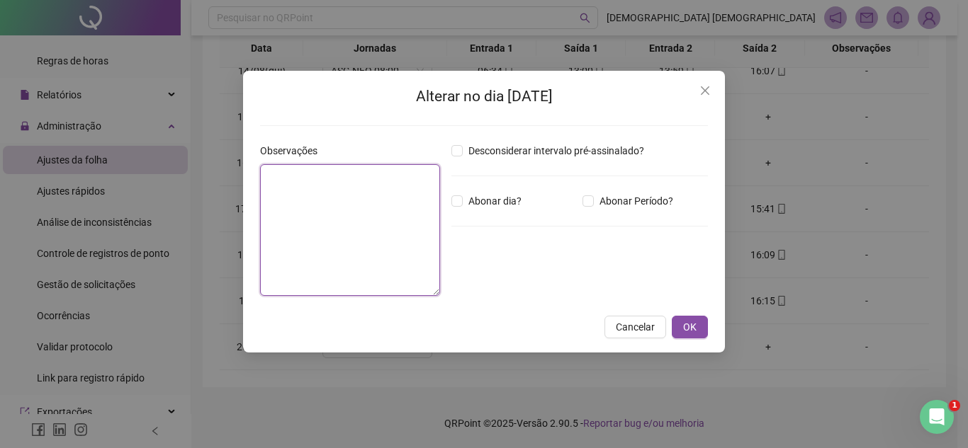
click at [349, 179] on textarea at bounding box center [350, 230] width 180 height 132
type textarea "**********"
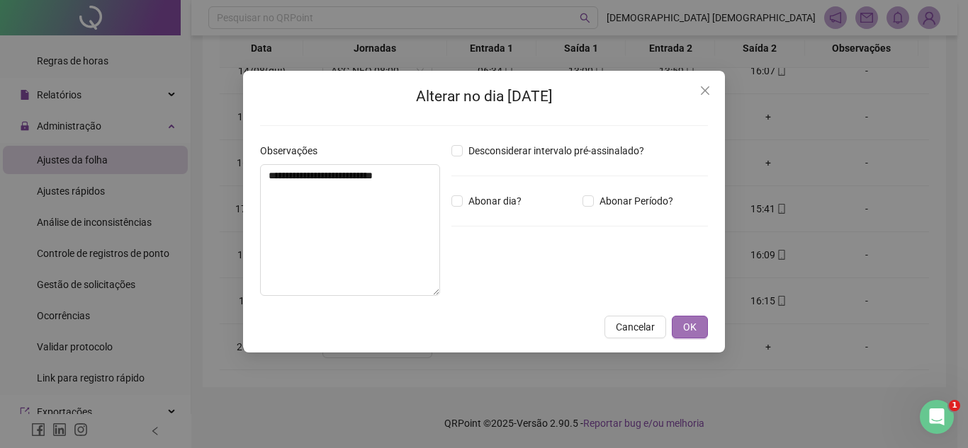
click at [696, 332] on span "OK" at bounding box center [689, 327] width 13 height 16
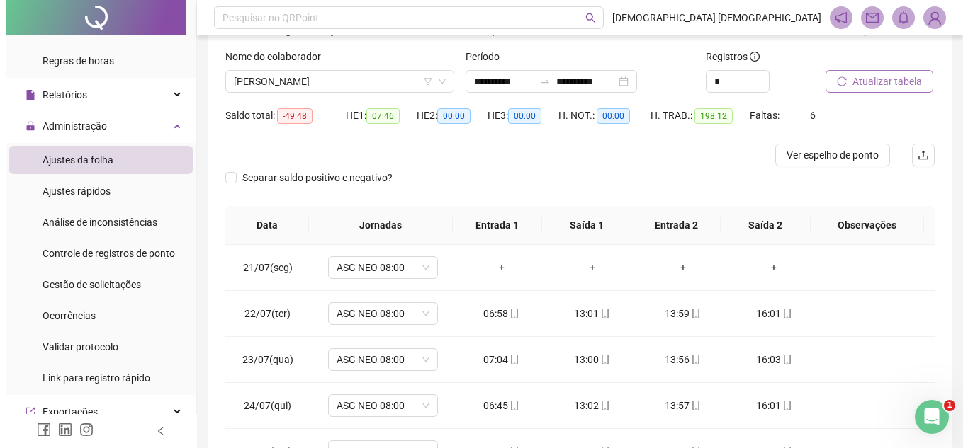
scroll to position [0, 0]
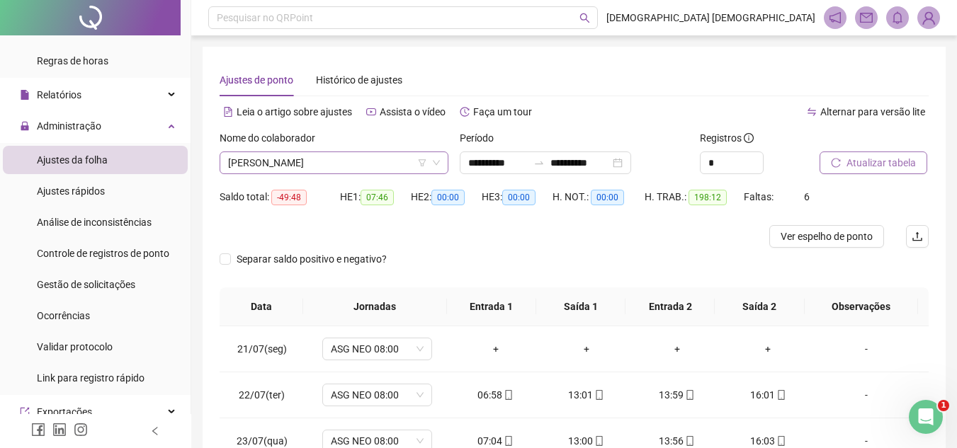
click at [370, 160] on span "[PERSON_NAME]" at bounding box center [334, 162] width 212 height 21
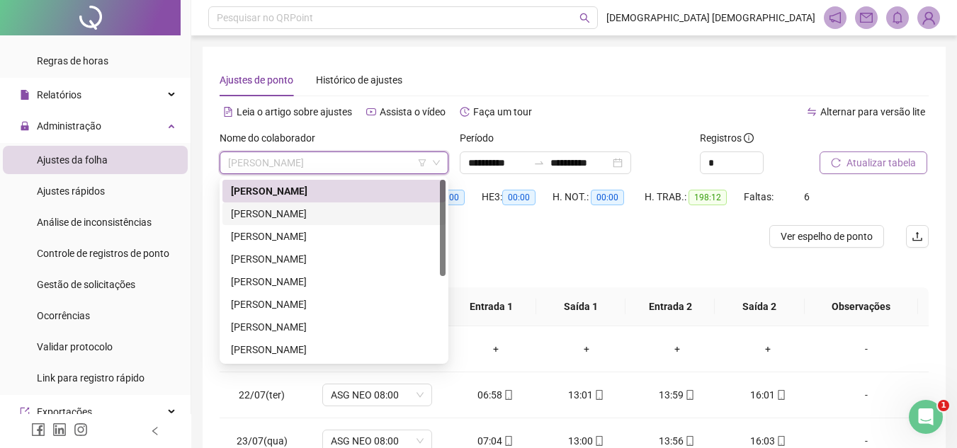
click at [349, 216] on div "[PERSON_NAME]" at bounding box center [334, 214] width 206 height 16
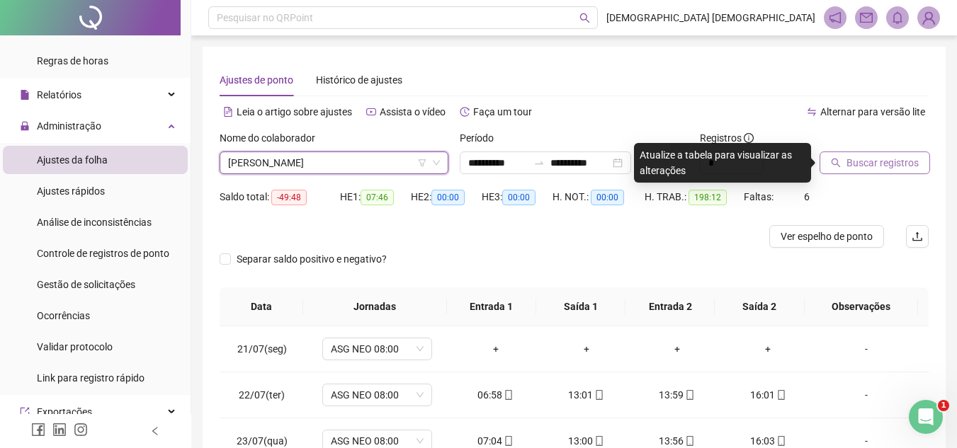
click at [884, 161] on span "Buscar registros" at bounding box center [883, 163] width 72 height 16
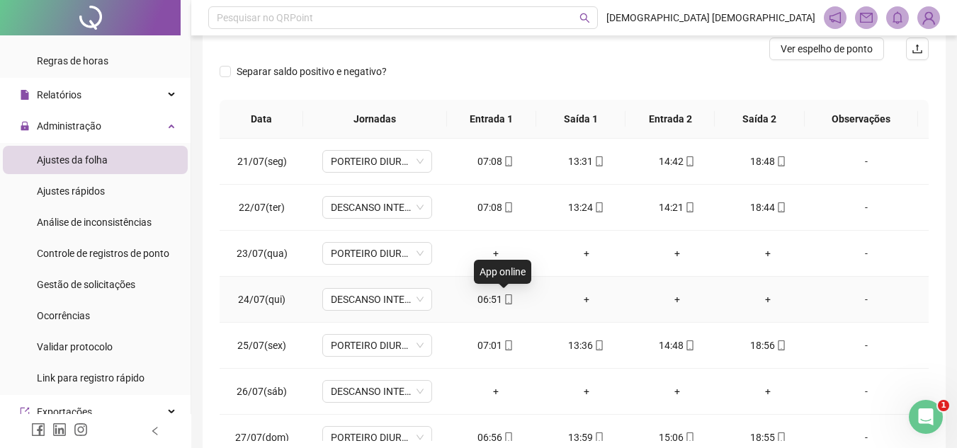
click at [504, 299] on icon "mobile" at bounding box center [509, 300] width 10 height 10
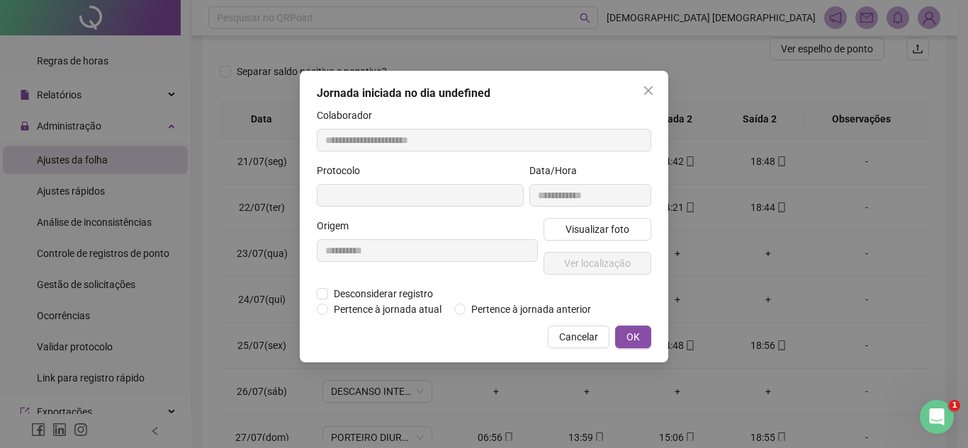
type input "**********"
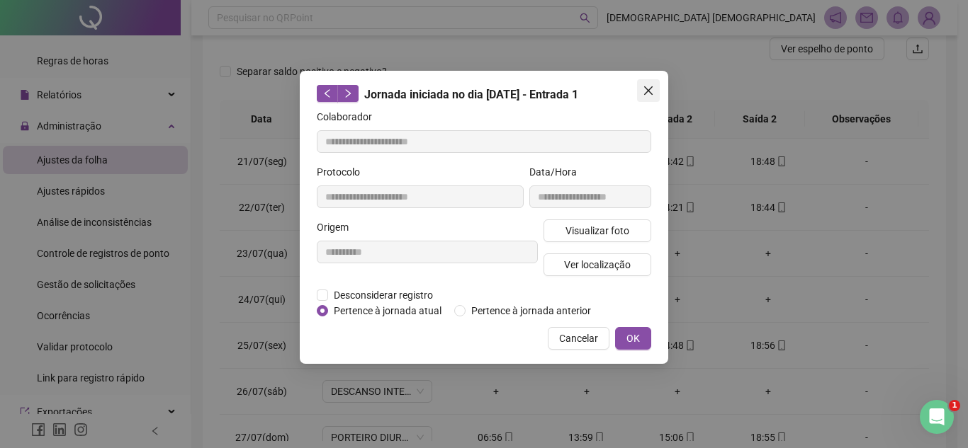
click at [653, 96] on icon "close" at bounding box center [648, 90] width 11 height 11
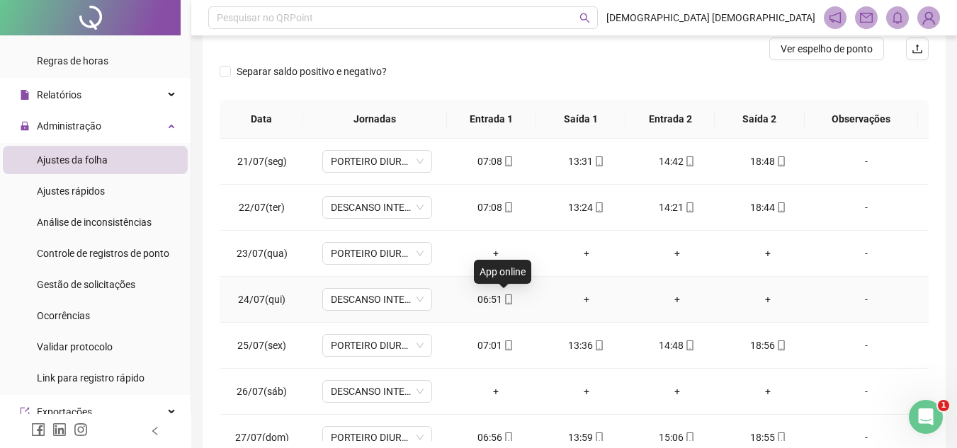
click at [506, 295] on icon "mobile" at bounding box center [509, 300] width 6 height 10
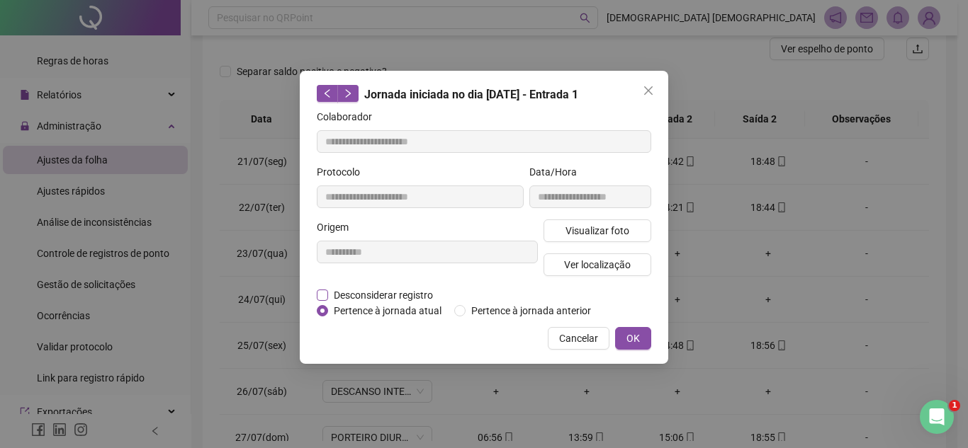
click at [370, 295] on span "Desconsiderar registro" at bounding box center [383, 296] width 111 height 16
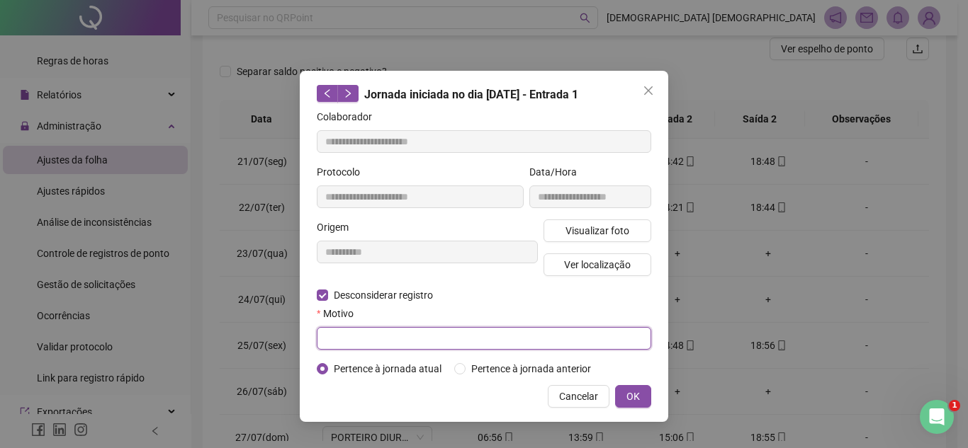
click at [392, 341] on input "text" at bounding box center [484, 338] width 334 height 23
click at [402, 332] on input "text" at bounding box center [484, 338] width 334 height 23
type input "**********"
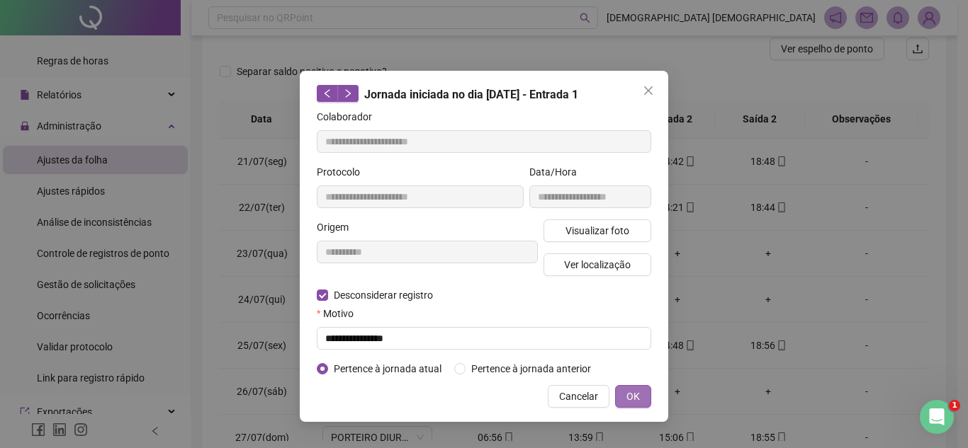
click at [624, 387] on button "OK" at bounding box center [633, 396] width 36 height 23
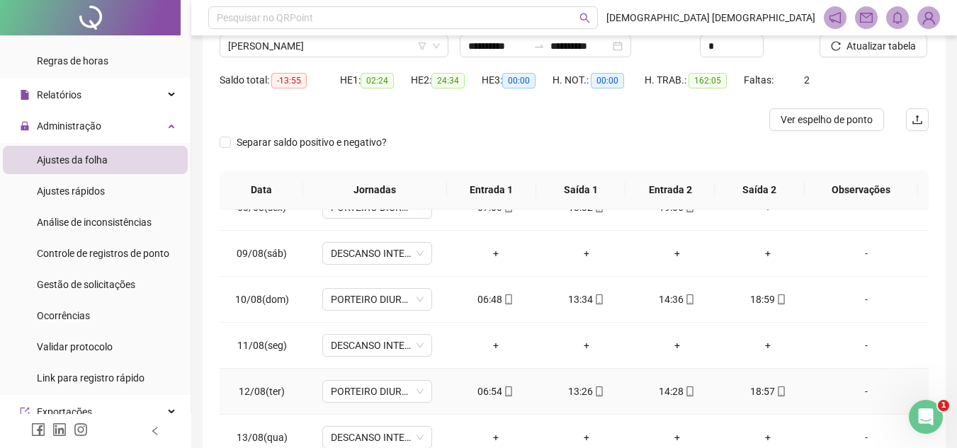
scroll to position [842, 0]
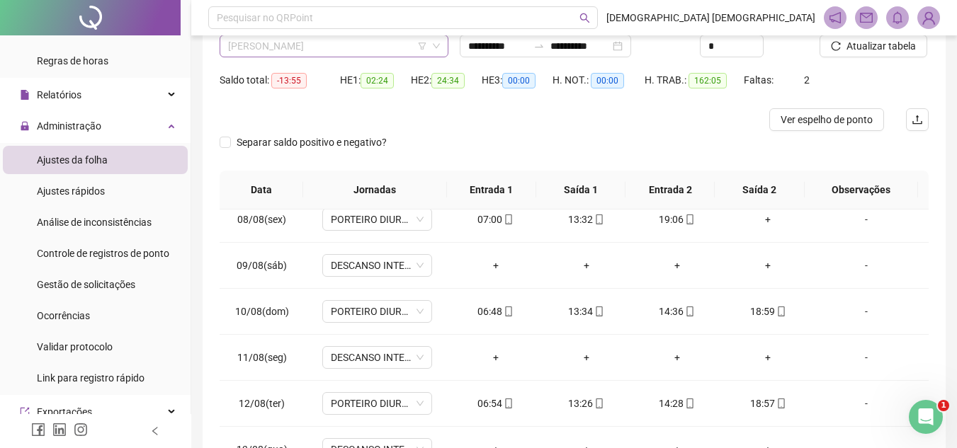
click at [385, 49] on span "[PERSON_NAME]" at bounding box center [334, 45] width 212 height 21
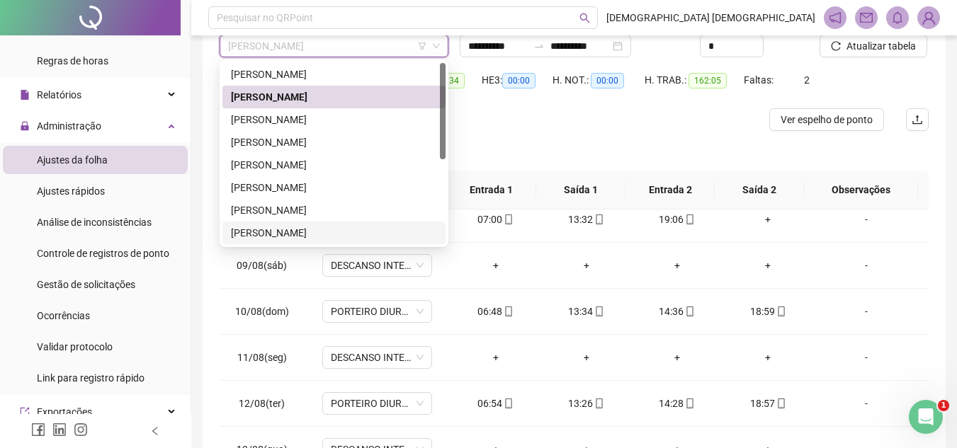
click at [356, 241] on div "[PERSON_NAME]" at bounding box center [333, 233] width 223 height 23
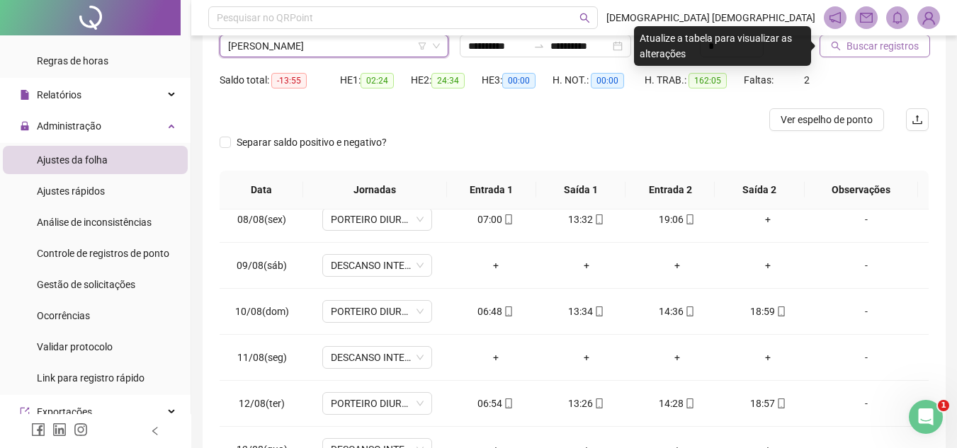
click at [902, 50] on span "Buscar registros" at bounding box center [883, 46] width 72 height 16
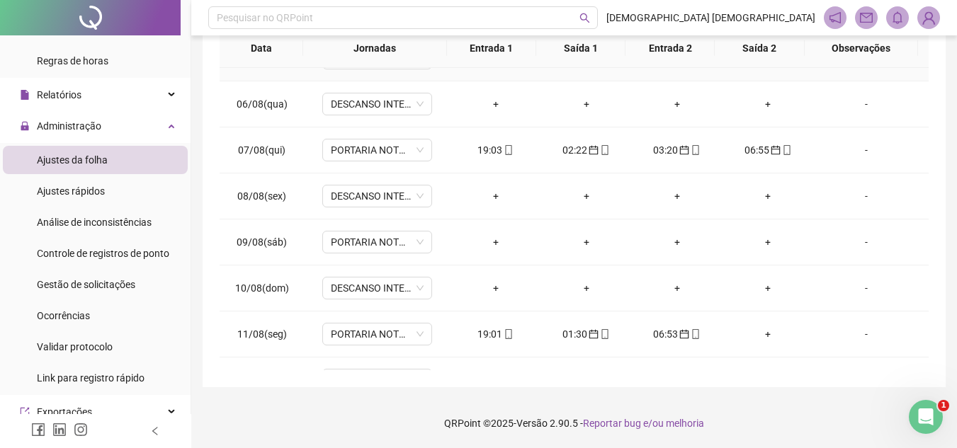
scroll to position [779, 0]
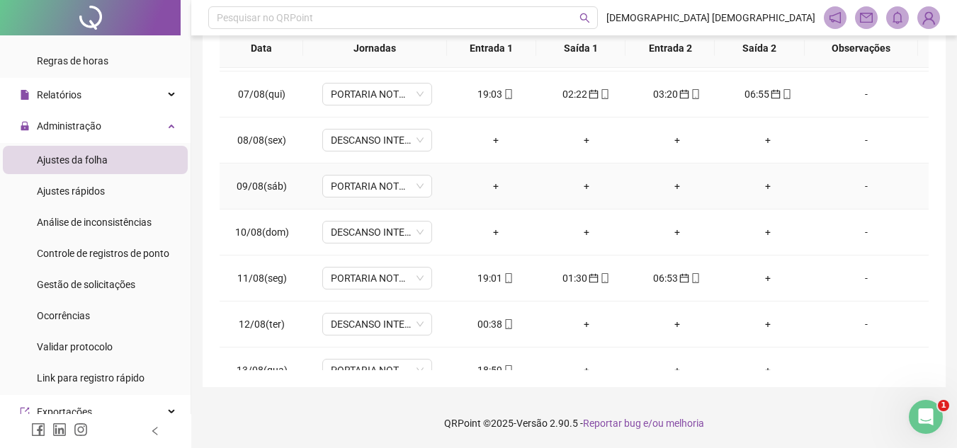
click at [861, 188] on div "-" at bounding box center [867, 187] width 84 height 16
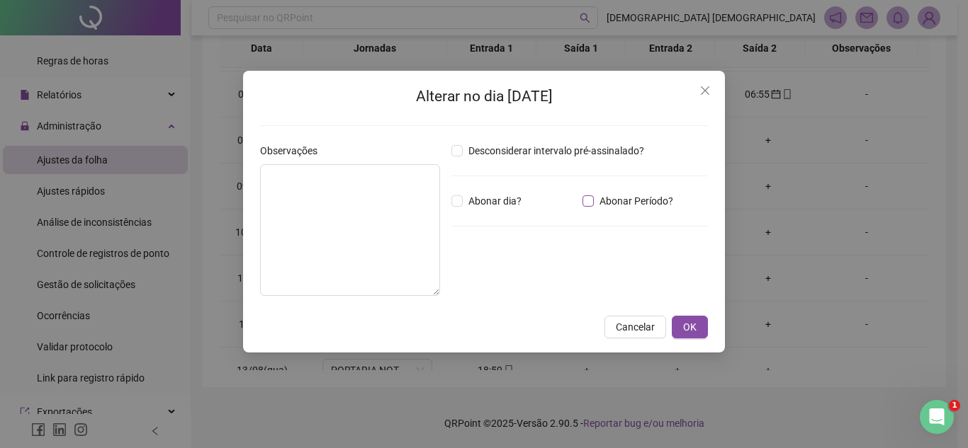
click at [650, 205] on span "Abonar Período?" at bounding box center [636, 201] width 85 height 16
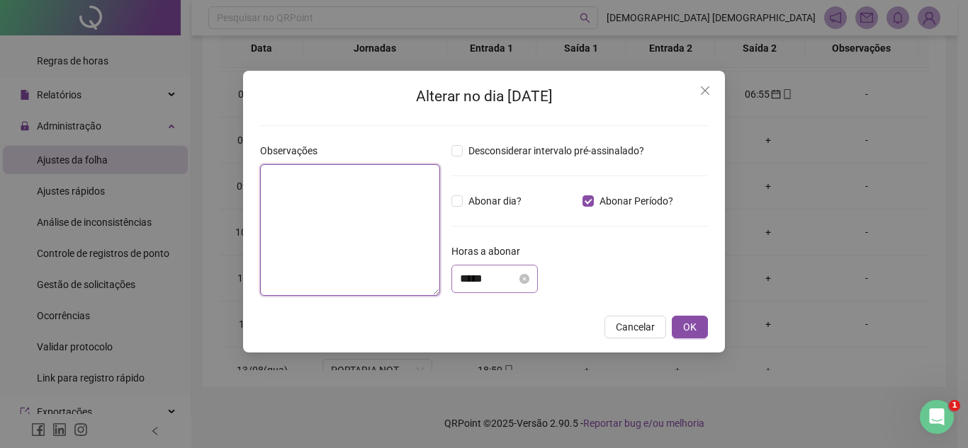
click at [404, 193] on textarea at bounding box center [350, 230] width 180 height 132
type textarea "*********"
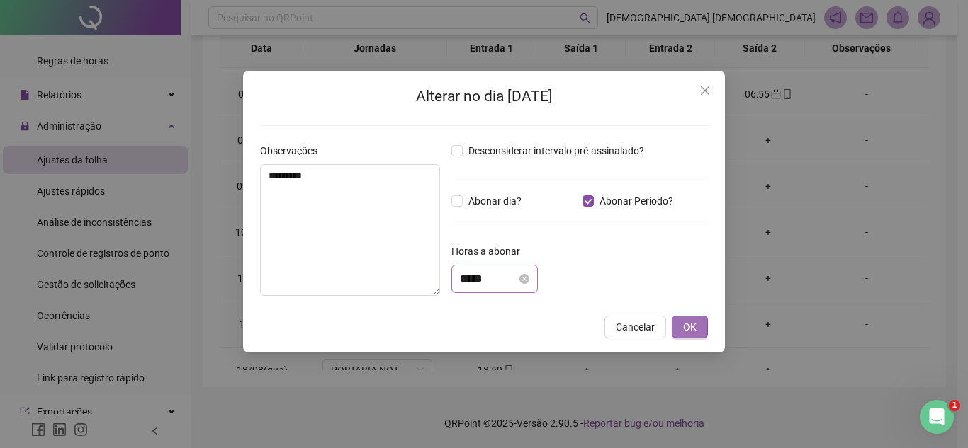
click at [691, 332] on span "OK" at bounding box center [689, 327] width 13 height 16
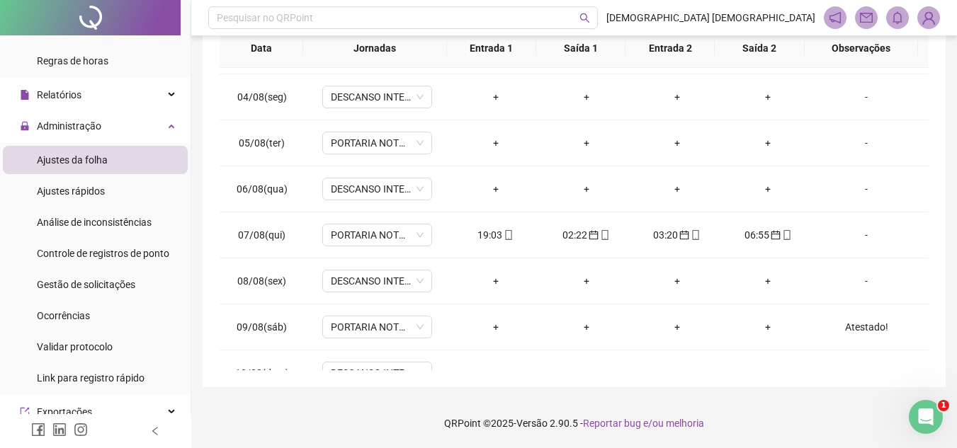
scroll to position [638, 0]
click at [859, 143] on div "-" at bounding box center [867, 144] width 84 height 16
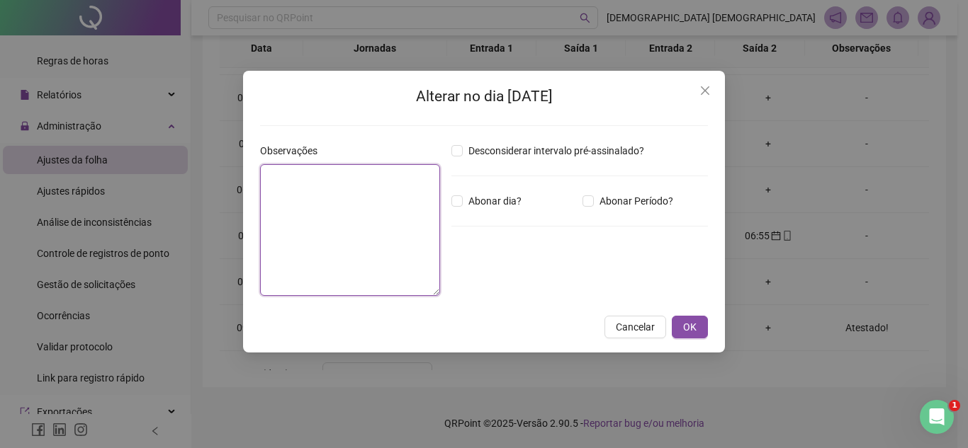
click at [403, 205] on textarea at bounding box center [350, 230] width 180 height 132
click at [306, 171] on textarea at bounding box center [350, 230] width 180 height 132
type textarea "*"
type textarea "*********"
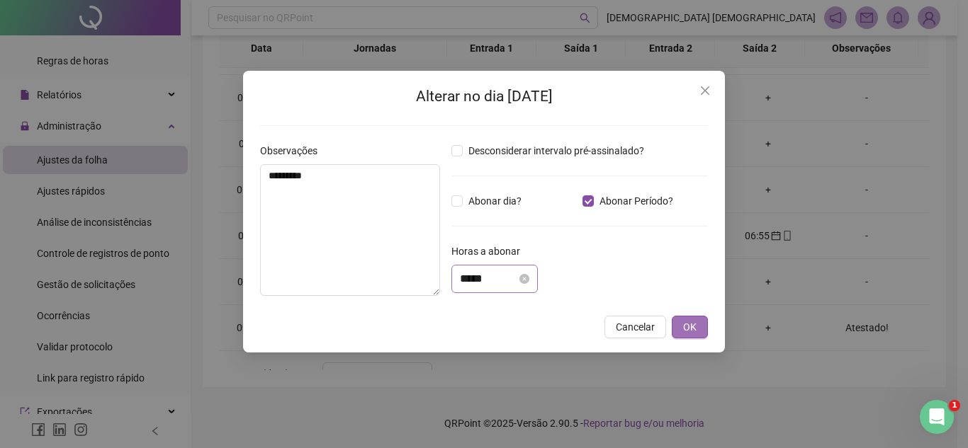
click at [699, 329] on button "OK" at bounding box center [690, 327] width 36 height 23
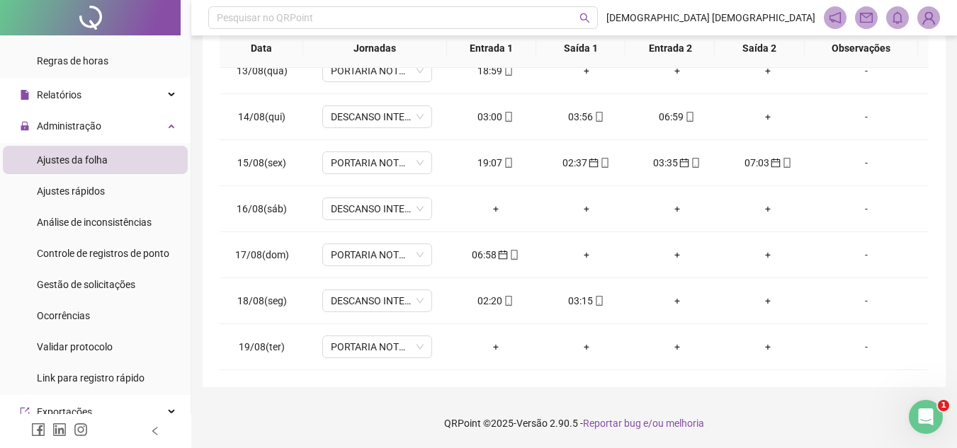
scroll to position [1125, 0]
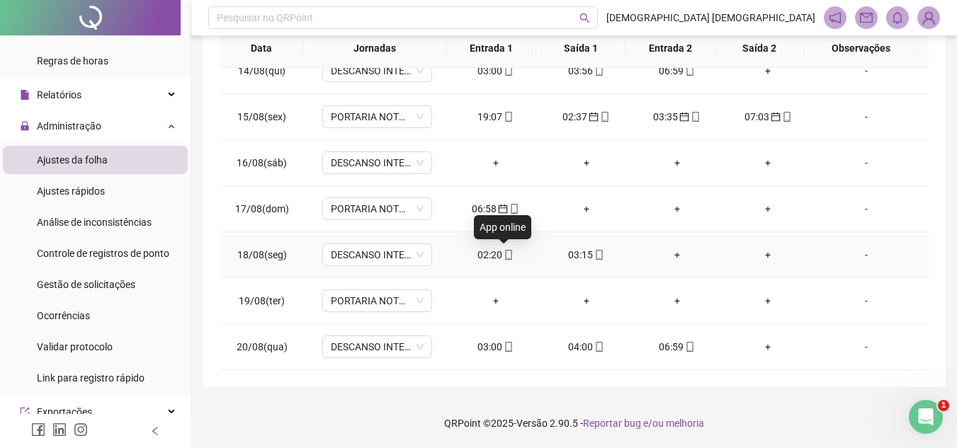
click at [506, 258] on icon "mobile" at bounding box center [509, 255] width 6 height 10
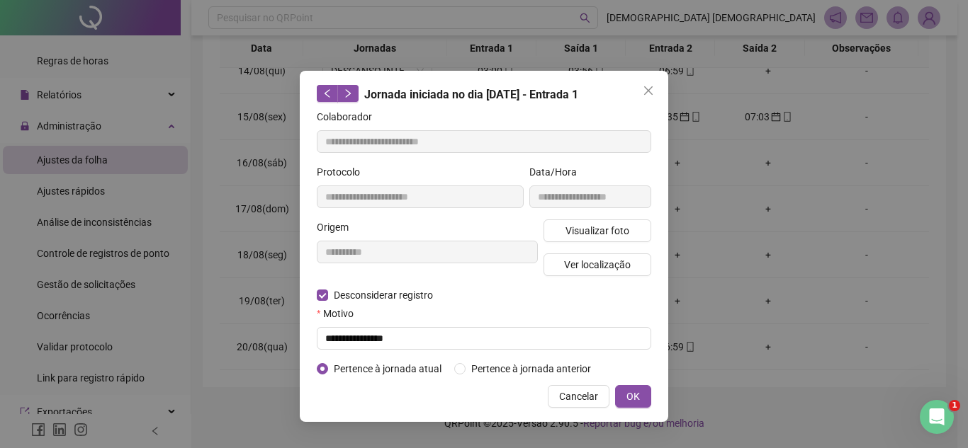
type input "**********"
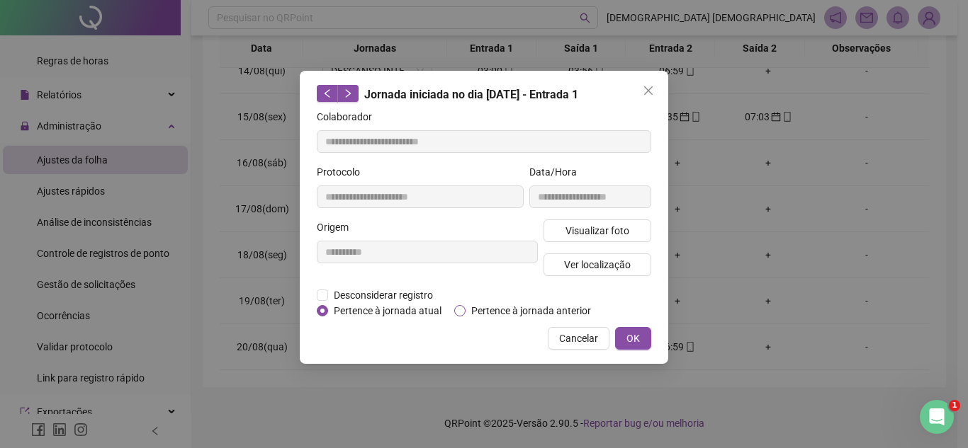
click at [481, 309] on span "Pertence à jornada anterior" at bounding box center [530, 311] width 131 height 16
click at [635, 341] on span "OK" at bounding box center [632, 339] width 13 height 16
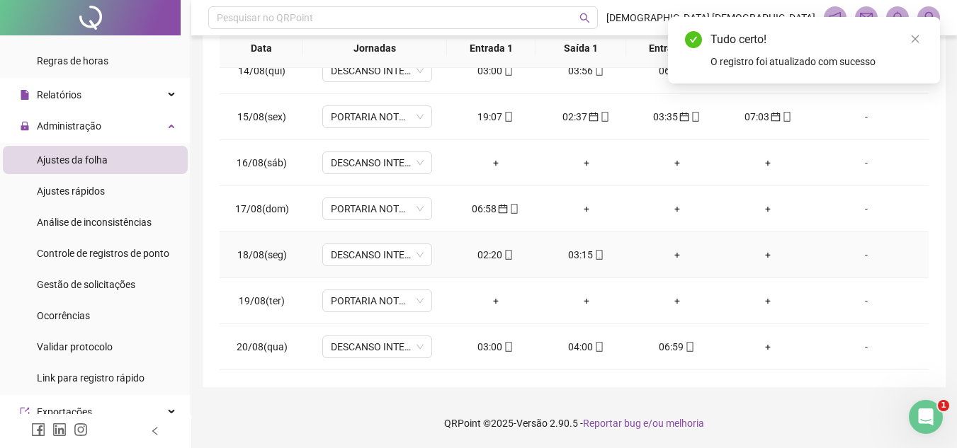
click at [594, 256] on icon "mobile" at bounding box center [599, 255] width 10 height 10
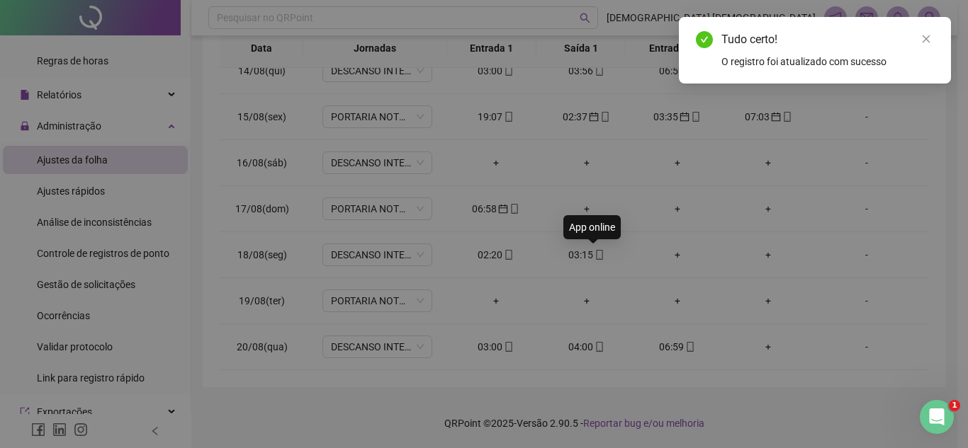
type input "**********"
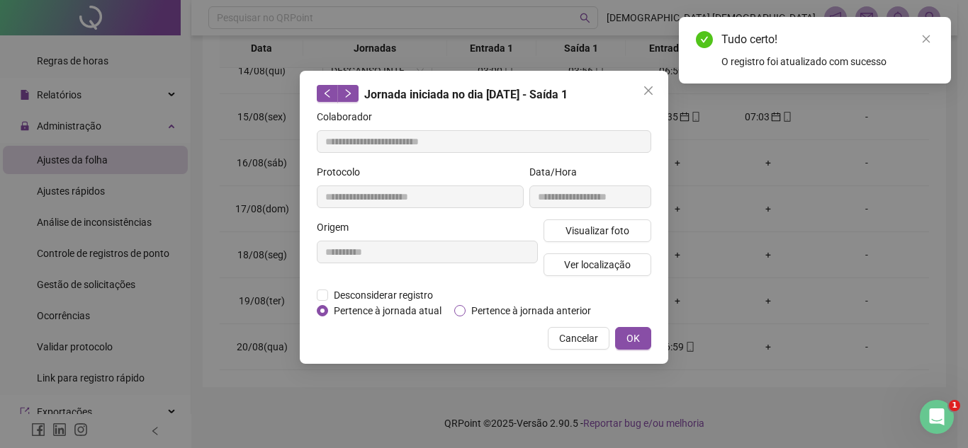
click at [553, 309] on span "Pertence à jornada anterior" at bounding box center [530, 311] width 131 height 16
click at [641, 337] on button "OK" at bounding box center [633, 338] width 36 height 23
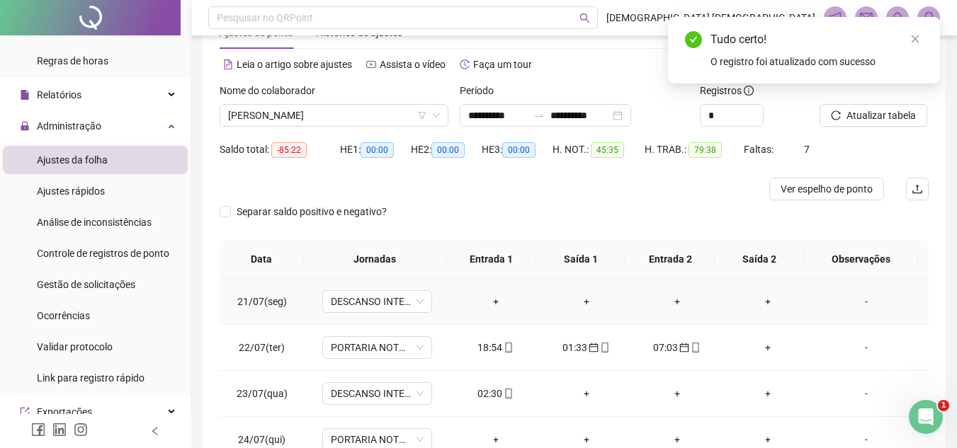
scroll to position [46, 0]
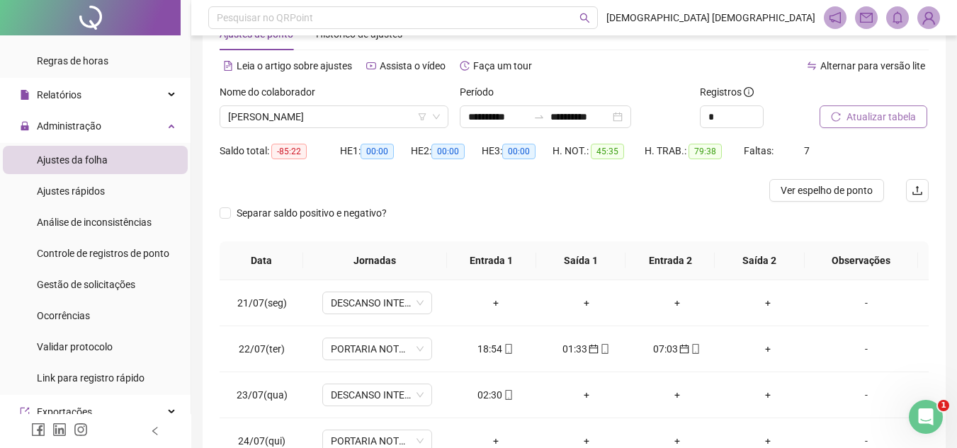
click at [888, 122] on span "Atualizar tabela" at bounding box center [881, 117] width 69 height 16
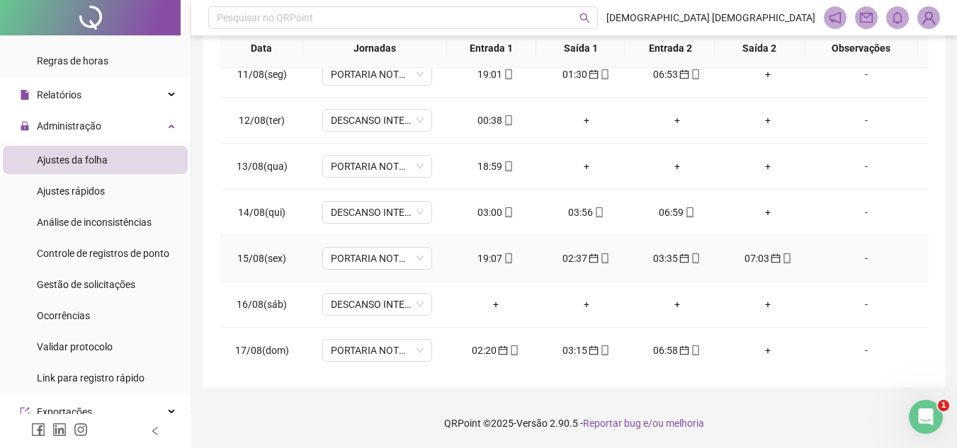
scroll to position [912, 0]
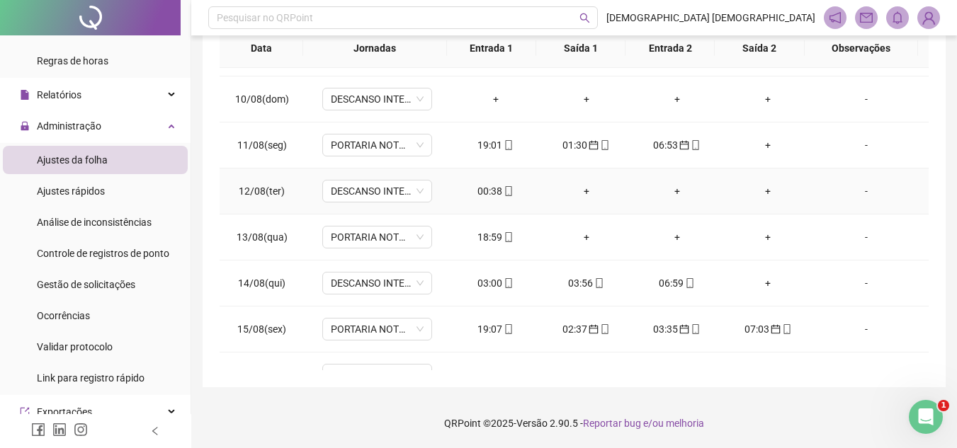
click at [504, 192] on icon "mobile" at bounding box center [509, 191] width 10 height 10
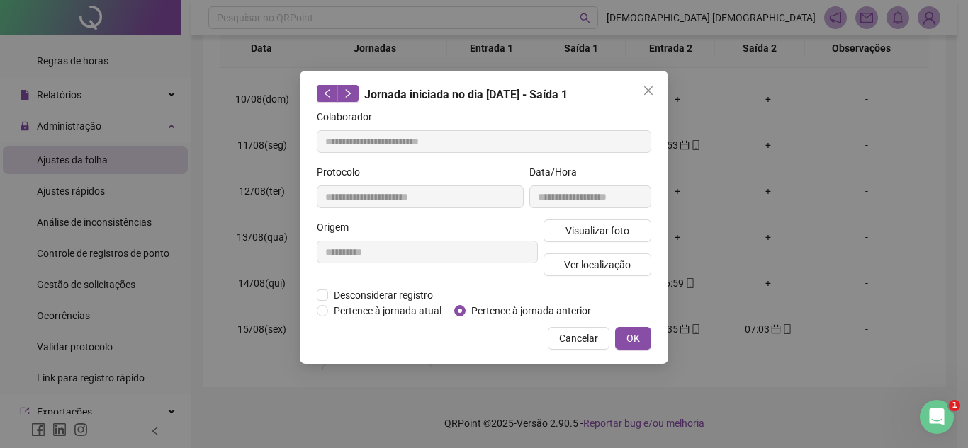
type input "**********"
click at [536, 307] on span "Pertence à jornada anterior" at bounding box center [530, 311] width 131 height 16
click at [643, 339] on button "OK" at bounding box center [633, 338] width 36 height 23
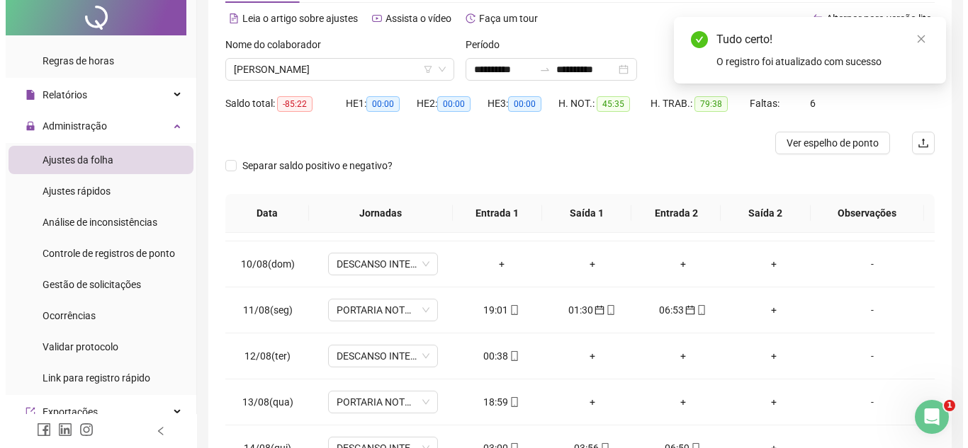
scroll to position [0, 0]
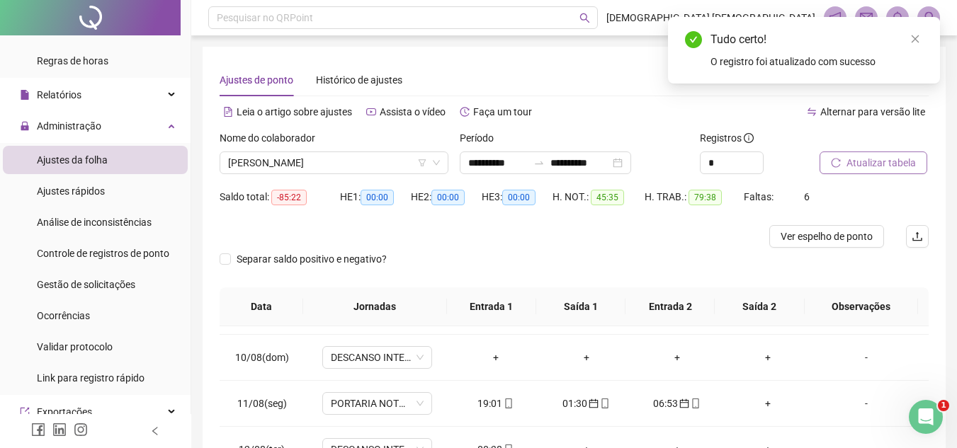
click at [884, 170] on span "Atualizar tabela" at bounding box center [881, 163] width 69 height 16
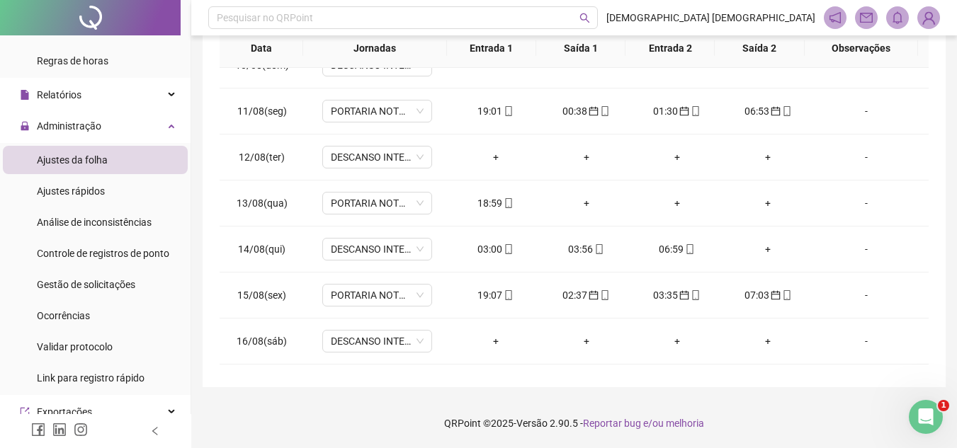
scroll to position [912, 0]
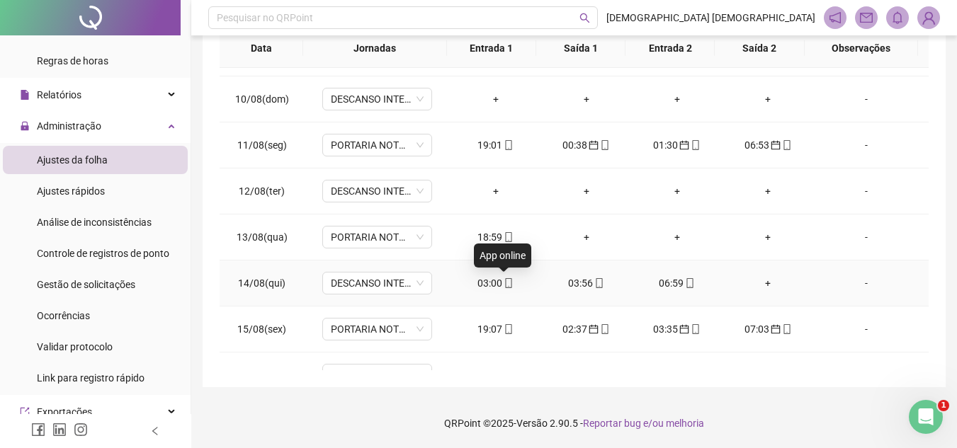
click at [504, 286] on icon "mobile" at bounding box center [509, 283] width 10 height 10
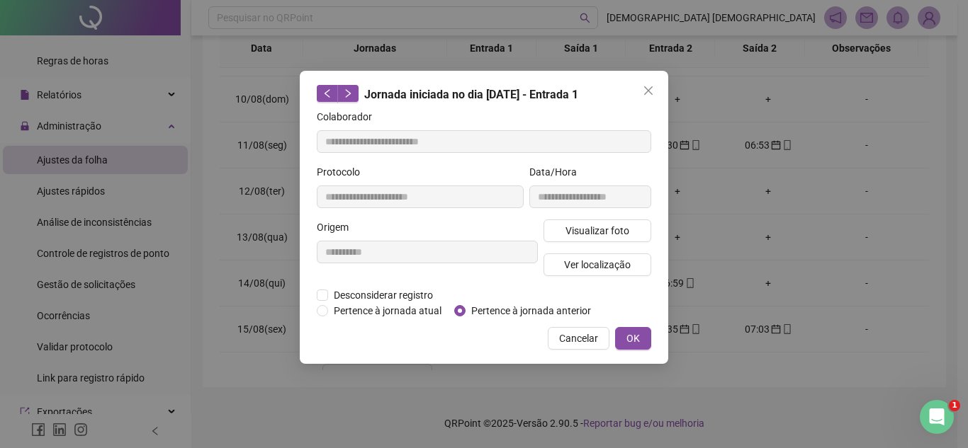
click at [509, 312] on span "Pertence à jornada anterior" at bounding box center [530, 311] width 131 height 16
type input "**********"
click at [633, 337] on span "OK" at bounding box center [632, 339] width 13 height 16
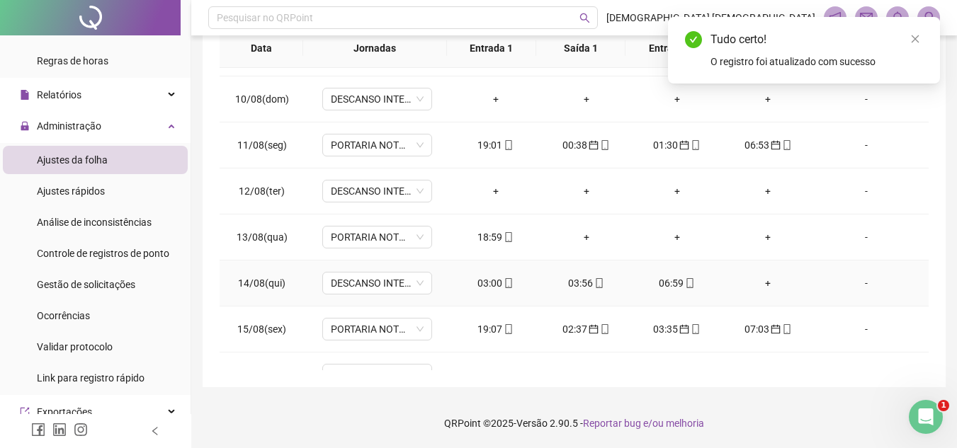
click at [583, 287] on div "03:56" at bounding box center [587, 284] width 68 height 16
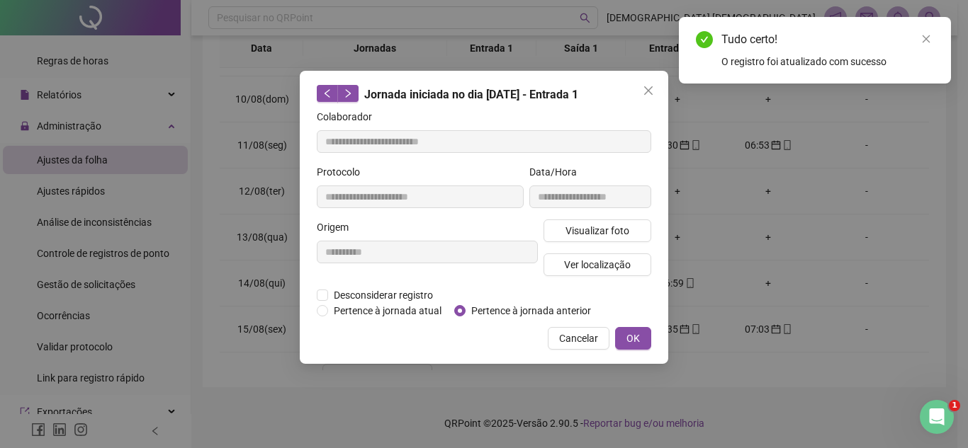
type input "**********"
click at [633, 344] on span "OK" at bounding box center [632, 339] width 13 height 16
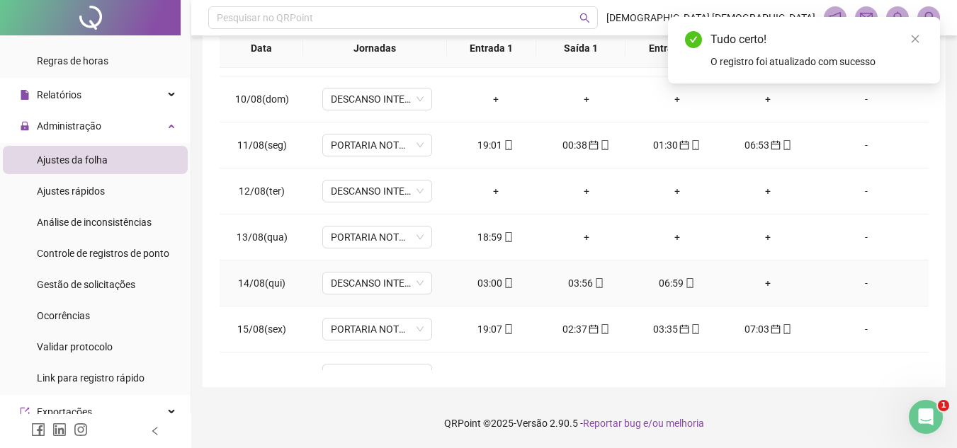
click at [674, 289] on div "06:59" at bounding box center [677, 284] width 68 height 16
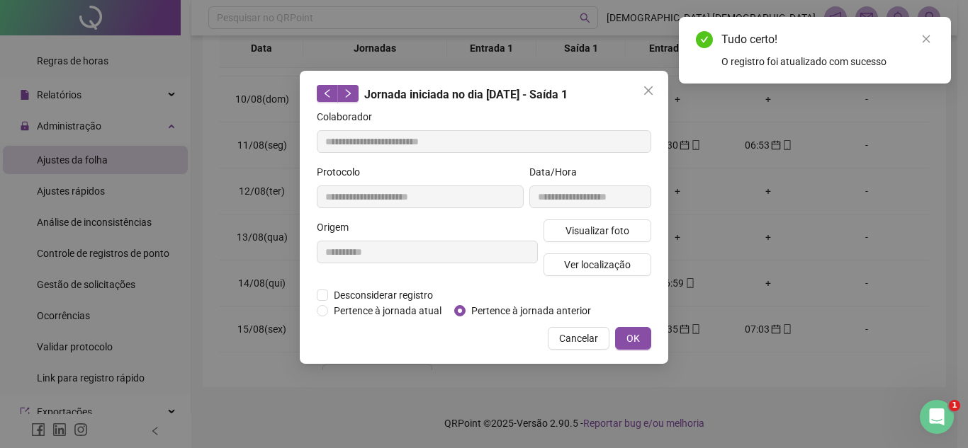
type input "**********"
click at [466, 309] on span "Pertence à jornada anterior" at bounding box center [530, 311] width 131 height 16
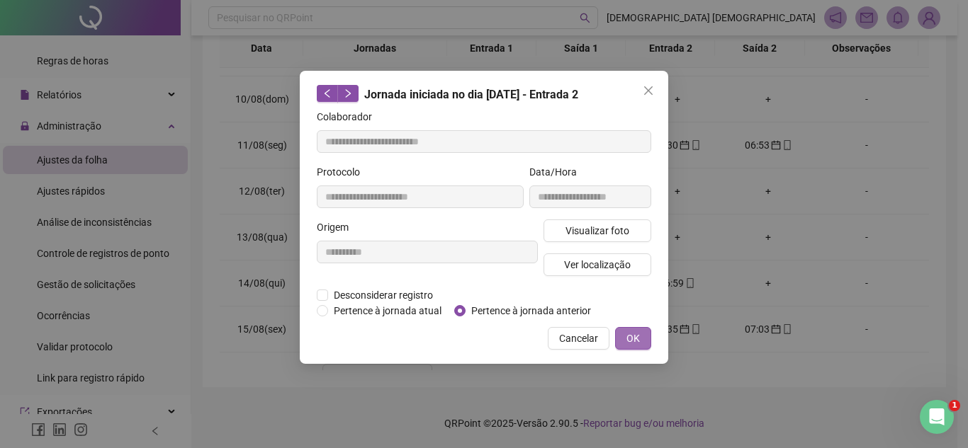
click at [642, 335] on button "OK" at bounding box center [633, 338] width 36 height 23
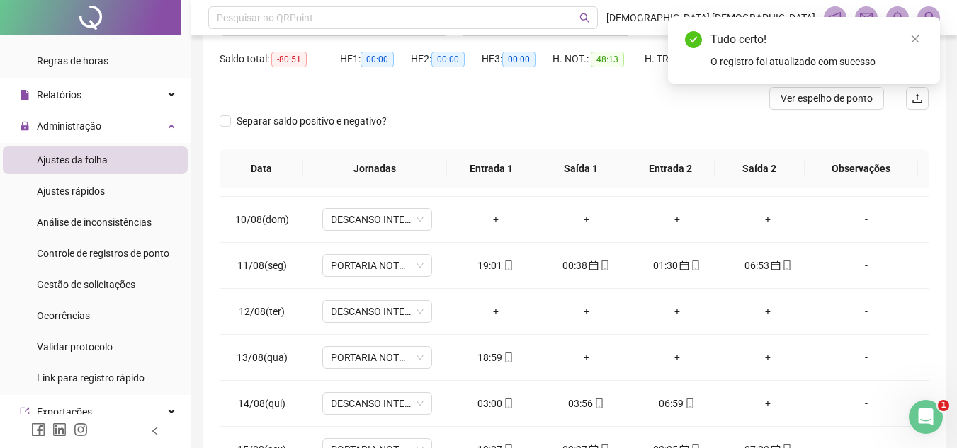
scroll to position [0, 0]
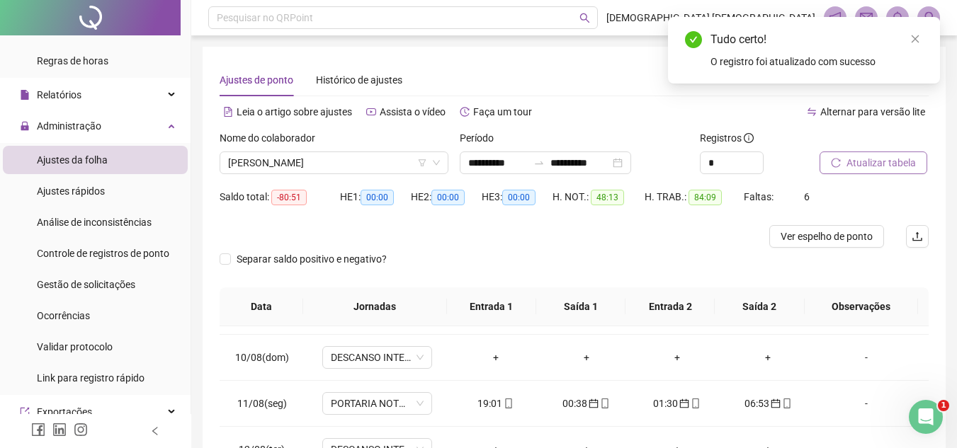
click at [896, 165] on span "Atualizar tabela" at bounding box center [881, 163] width 69 height 16
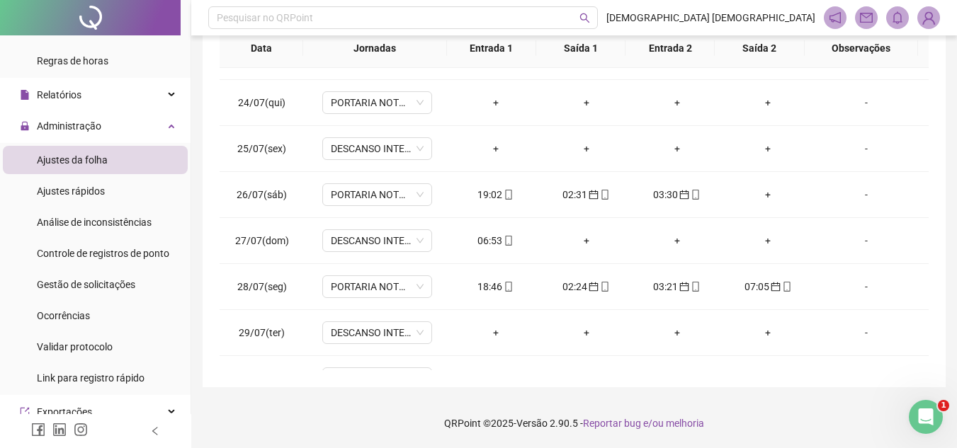
scroll to position [133, 0]
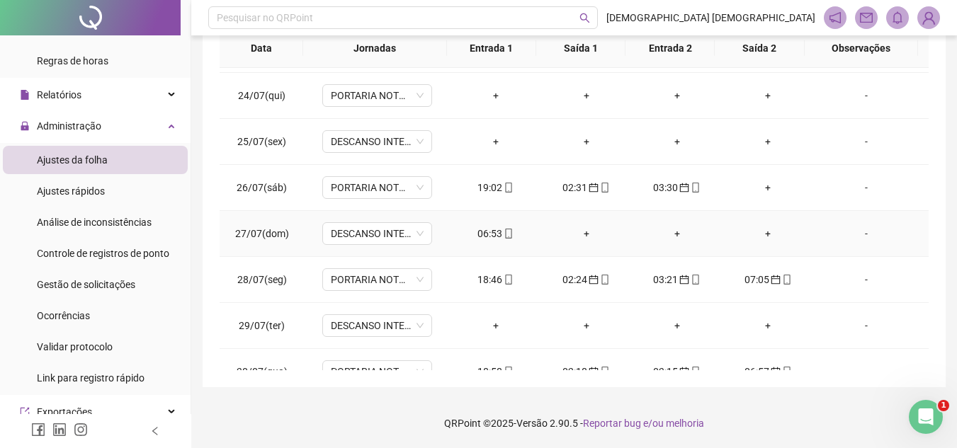
click at [507, 233] on icon "mobile" at bounding box center [509, 234] width 6 height 10
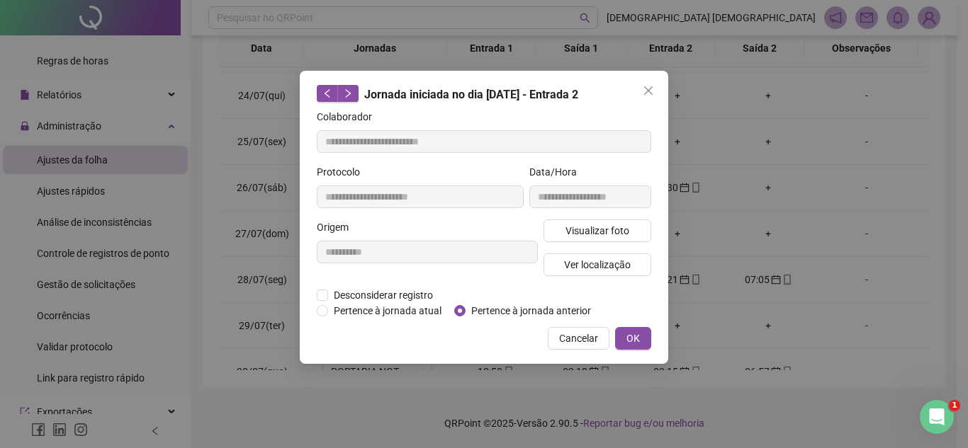
type input "**********"
click at [646, 336] on button "OK" at bounding box center [633, 338] width 36 height 23
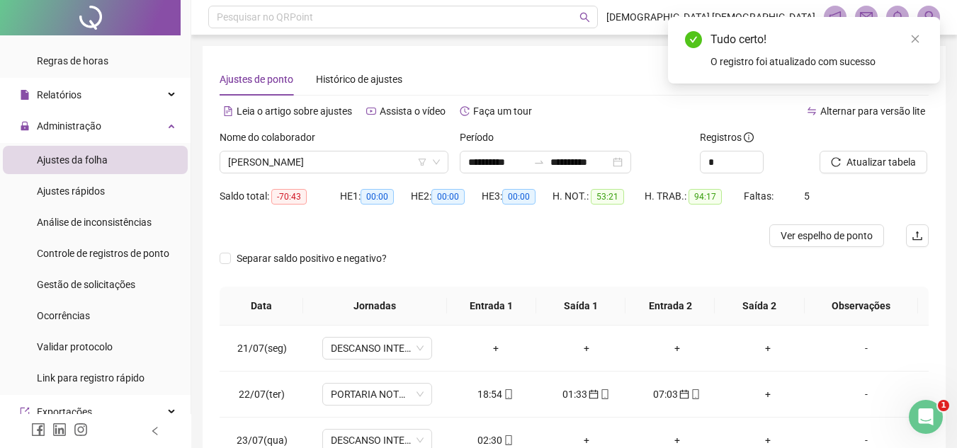
scroll to position [0, 0]
click at [893, 165] on span "Atualizar tabela" at bounding box center [881, 163] width 69 height 16
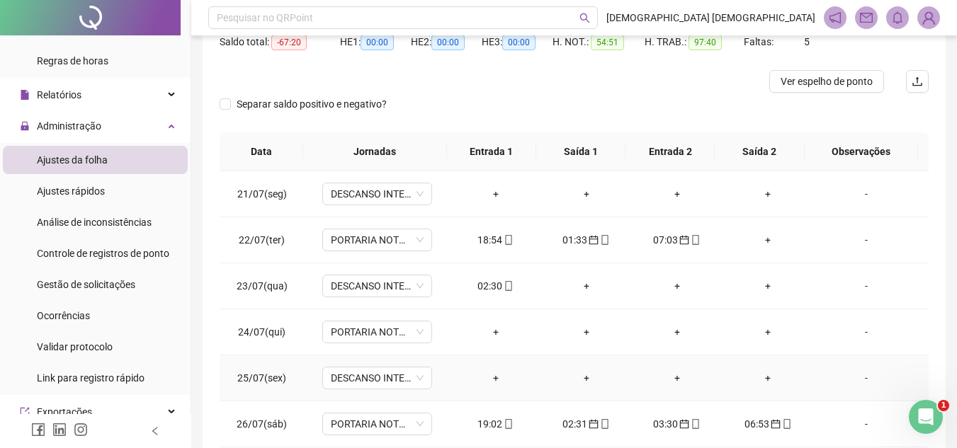
scroll to position [117, 0]
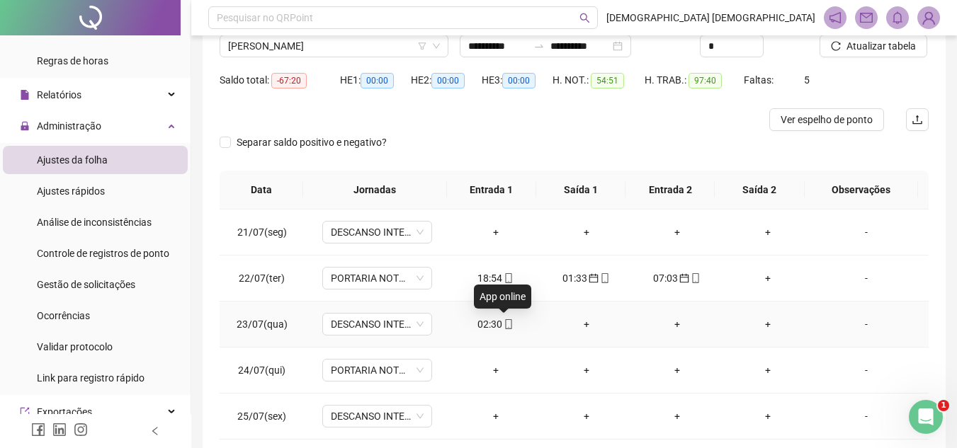
click at [502, 327] on span "mobile" at bounding box center [507, 324] width 11 height 10
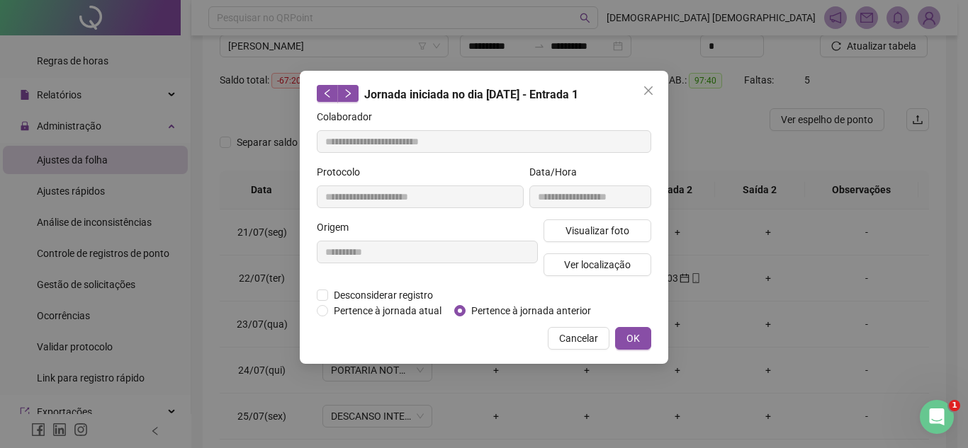
type input "**********"
click at [635, 336] on span "OK" at bounding box center [632, 339] width 13 height 16
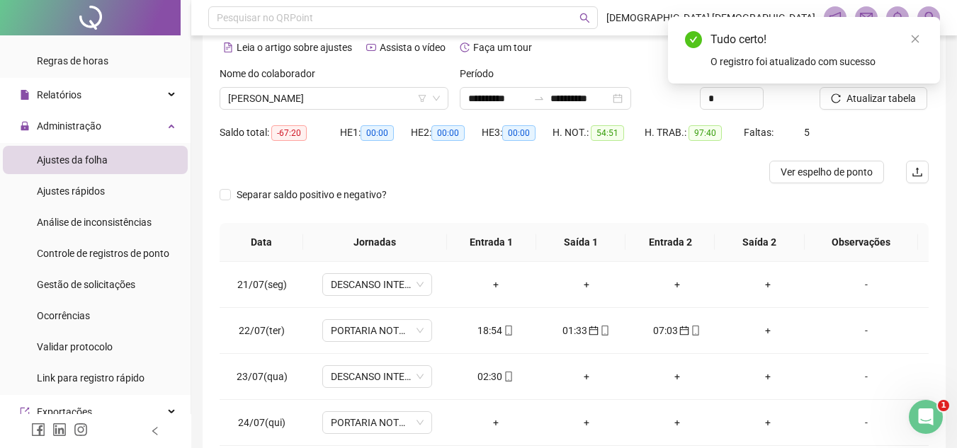
scroll to position [0, 0]
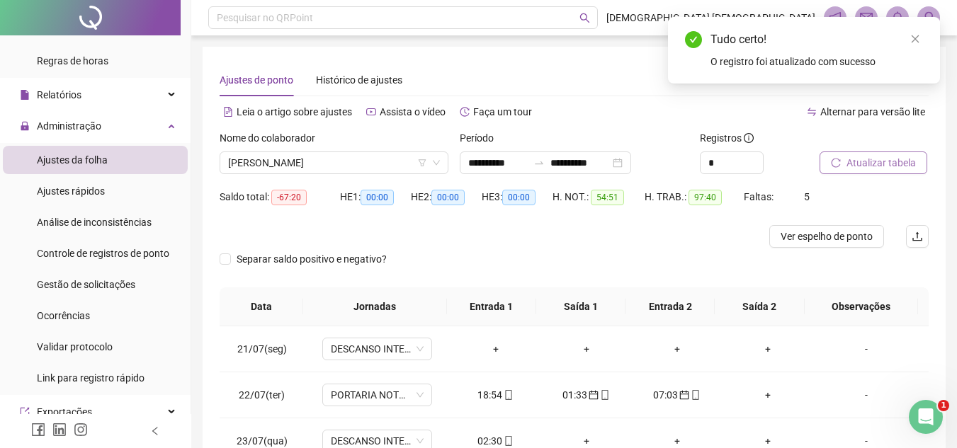
click at [900, 164] on span "Atualizar tabela" at bounding box center [881, 163] width 69 height 16
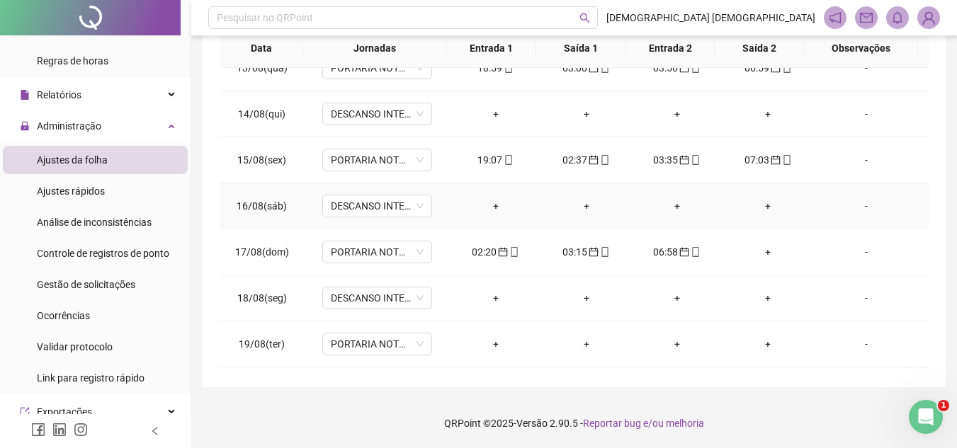
scroll to position [1125, 0]
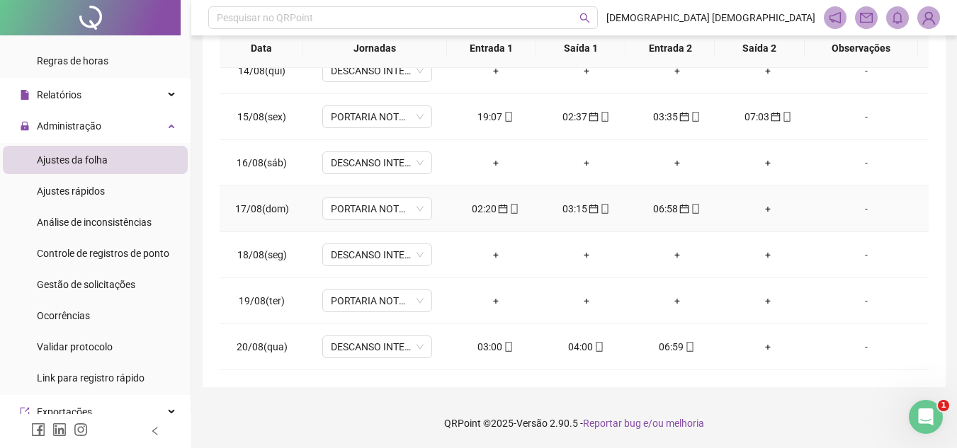
click at [857, 212] on div "-" at bounding box center [867, 209] width 84 height 16
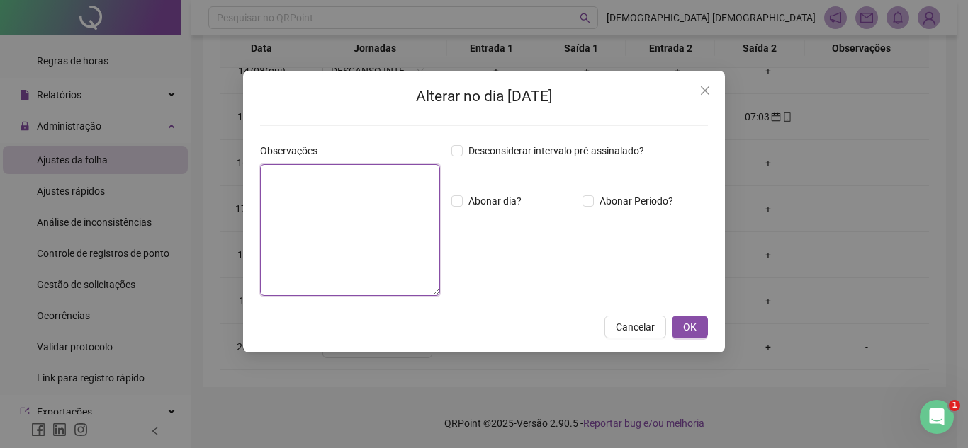
click at [271, 197] on textarea at bounding box center [350, 230] width 180 height 132
type textarea "**********"
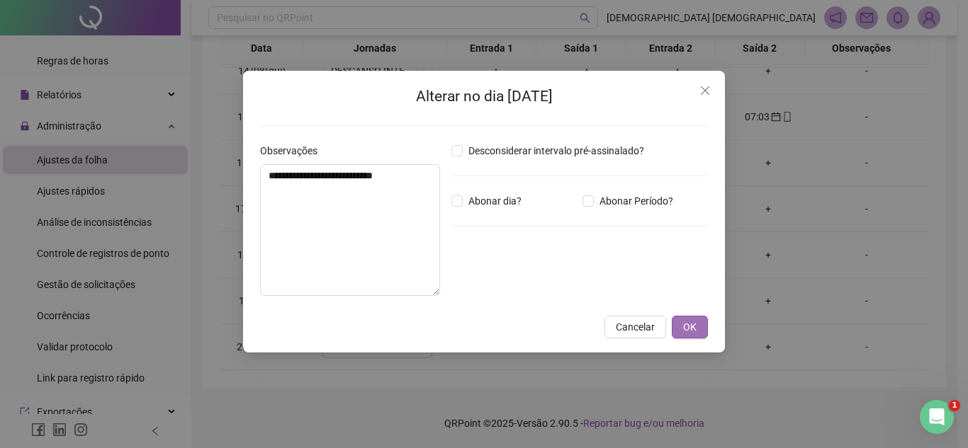
click at [684, 331] on span "OK" at bounding box center [689, 327] width 13 height 16
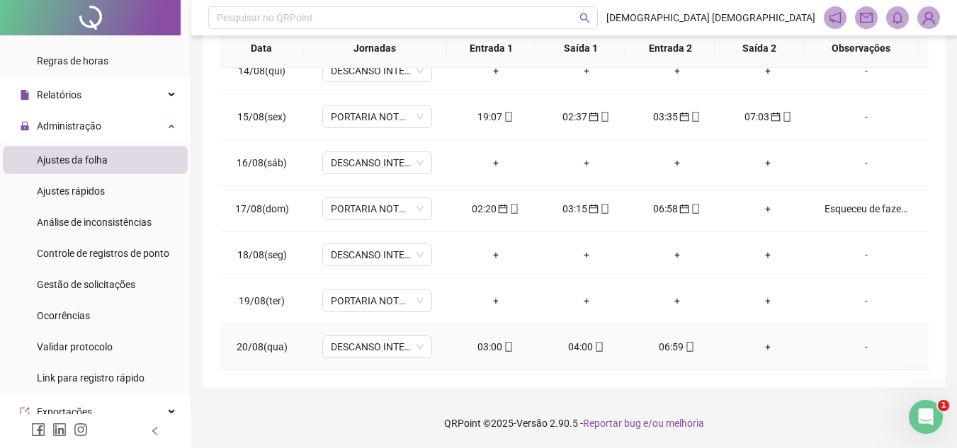
click at [860, 349] on div "-" at bounding box center [867, 347] width 84 height 16
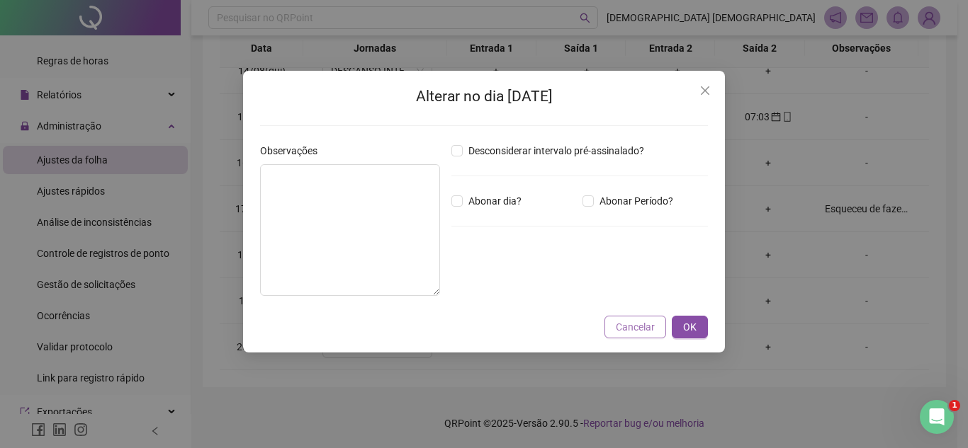
click at [634, 324] on span "Cancelar" at bounding box center [635, 327] width 39 height 16
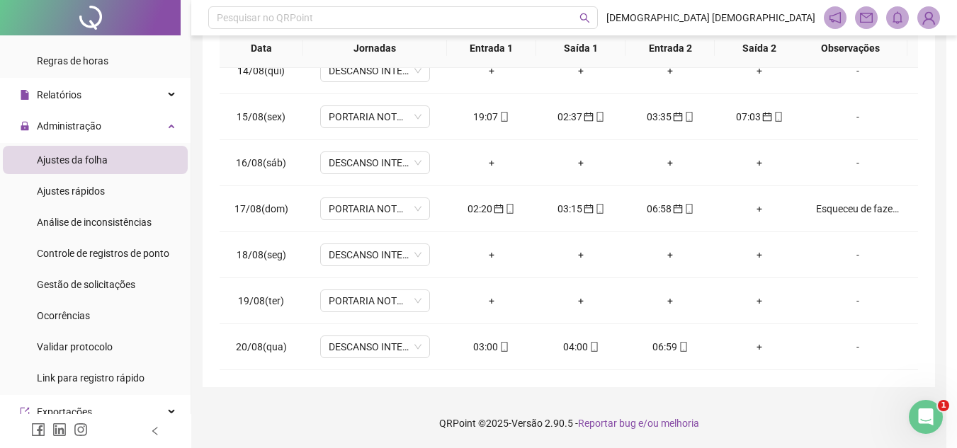
click at [831, 212] on div "Esqueceu de fazer o registro!" at bounding box center [858, 209] width 84 height 16
type textarea "**********"
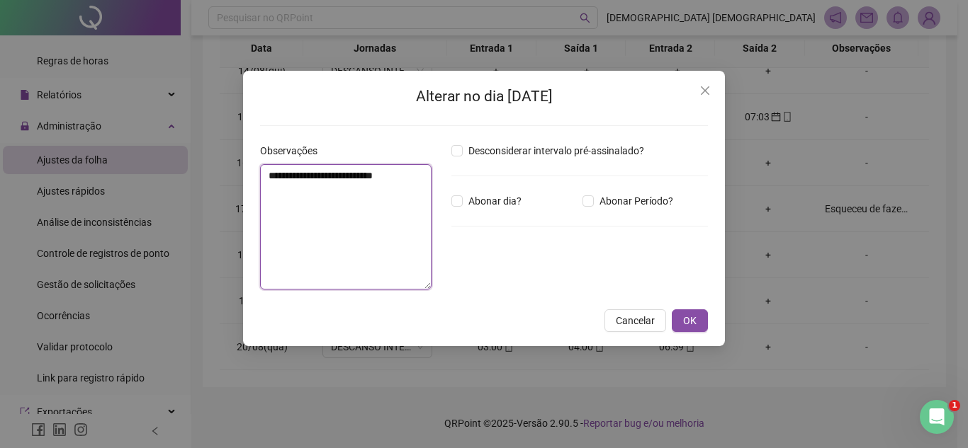
drag, startPoint x: 268, startPoint y: 176, endPoint x: 442, endPoint y: 176, distance: 174.3
click at [442, 176] on div "**********" at bounding box center [349, 222] width 191 height 158
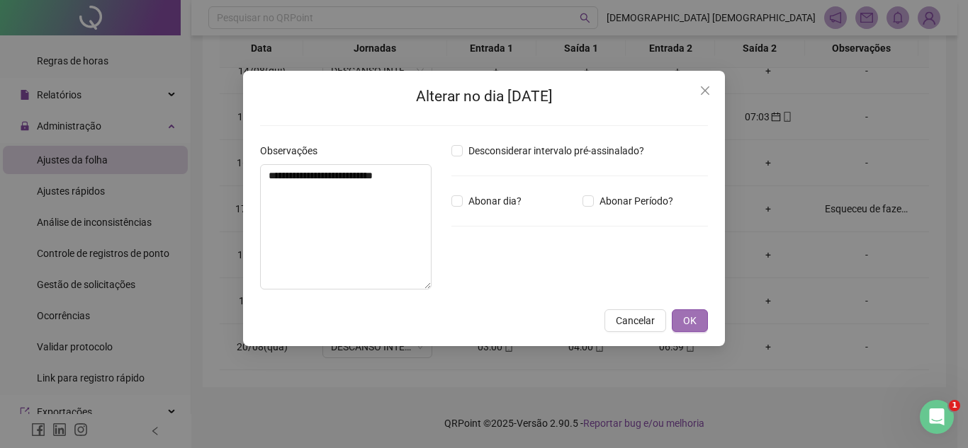
click at [691, 329] on span "OK" at bounding box center [689, 321] width 13 height 16
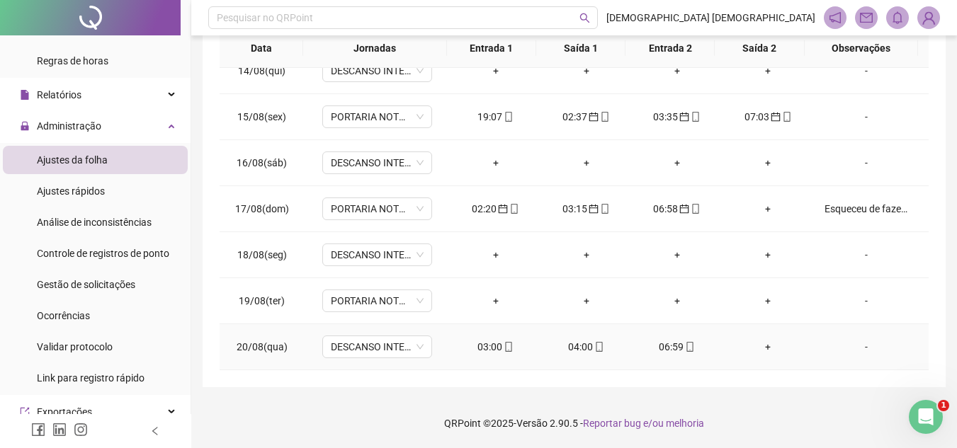
click at [859, 348] on div "-" at bounding box center [867, 347] width 84 height 16
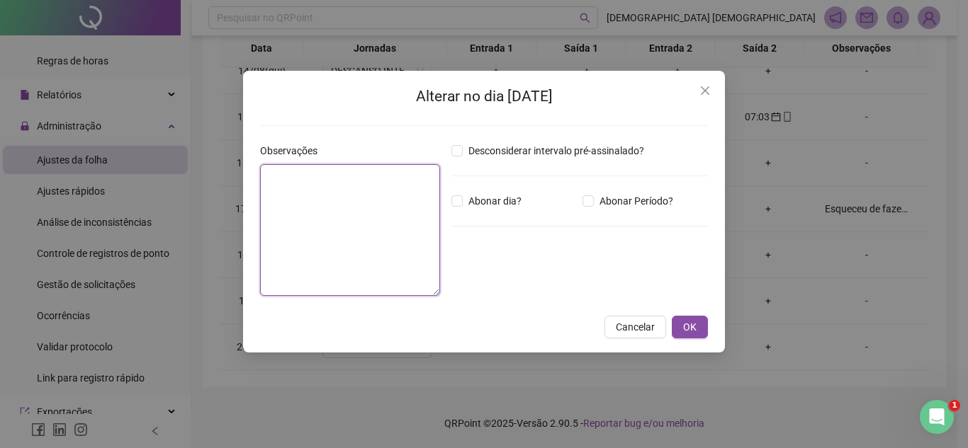
click at [341, 199] on textarea at bounding box center [350, 230] width 180 height 132
paste textarea "**********"
type textarea "**********"
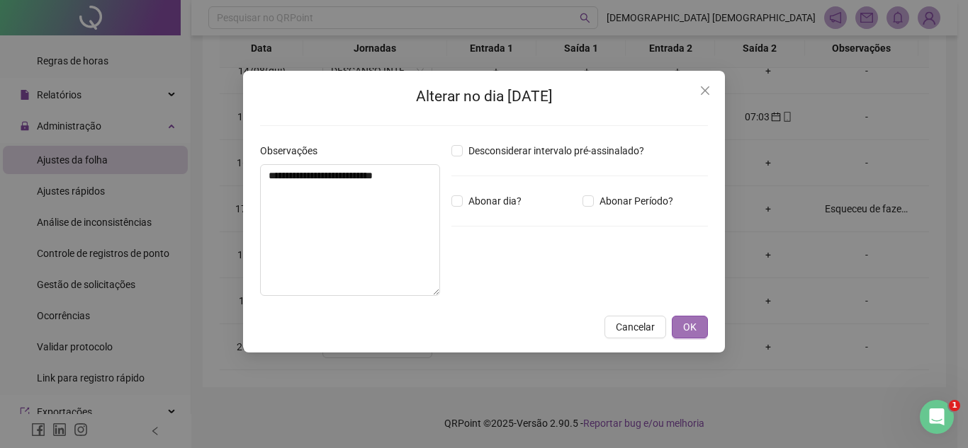
click at [698, 329] on button "OK" at bounding box center [690, 327] width 36 height 23
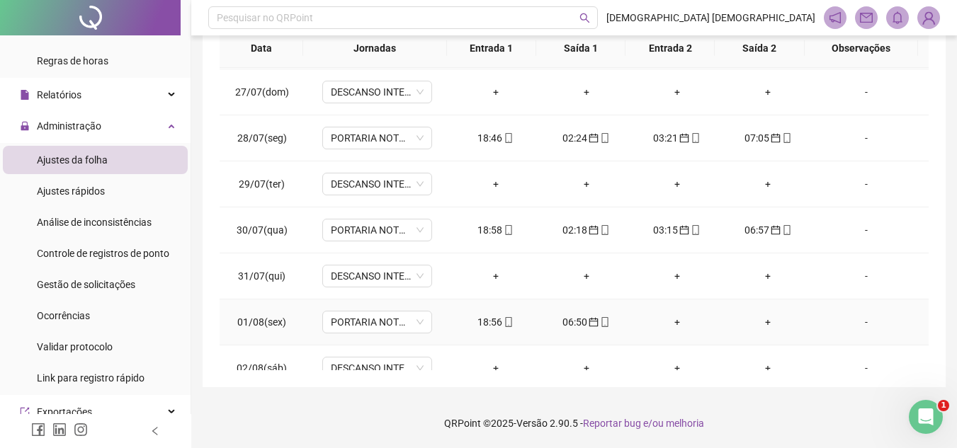
scroll to position [346, 0]
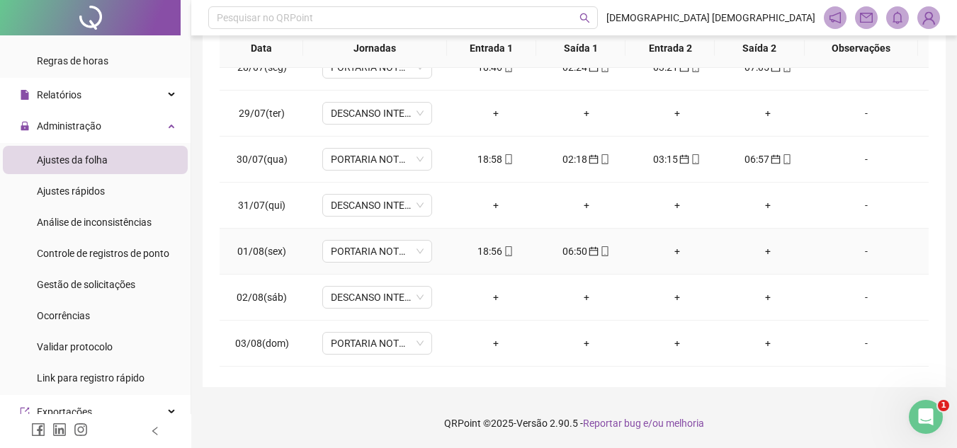
click at [864, 249] on div "-" at bounding box center [867, 252] width 84 height 16
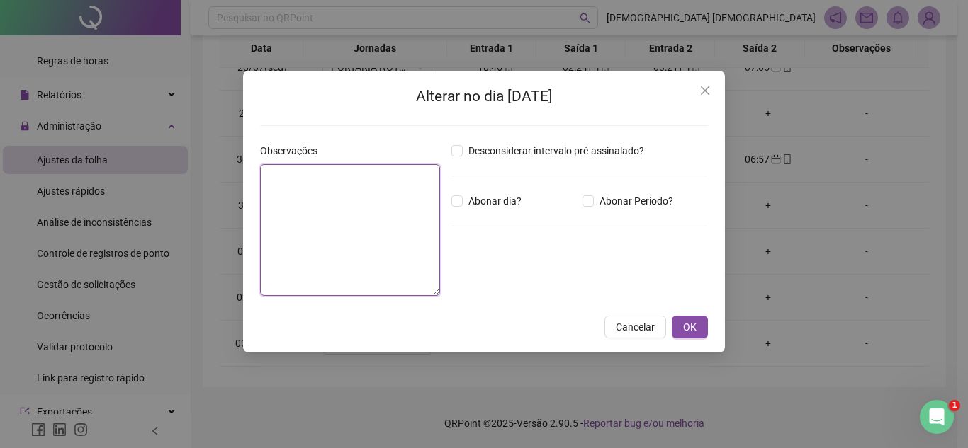
click at [361, 198] on textarea at bounding box center [350, 230] width 180 height 132
paste textarea "**********"
type textarea "**********"
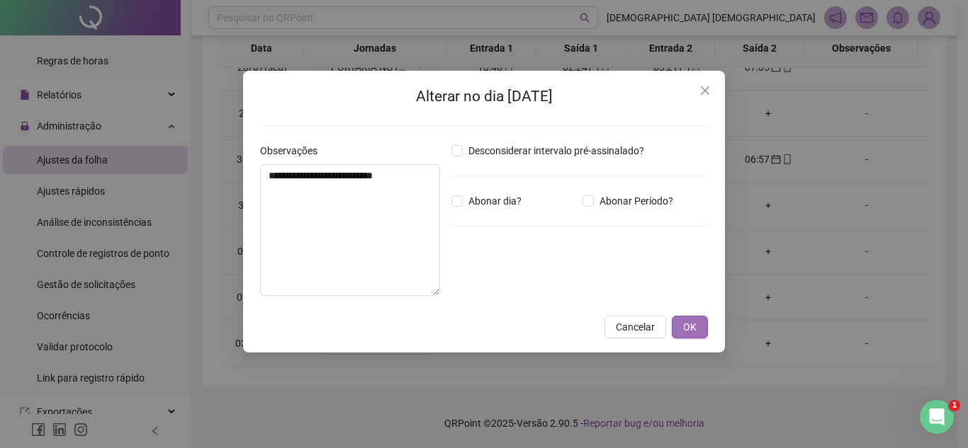
click at [693, 329] on span "OK" at bounding box center [689, 327] width 13 height 16
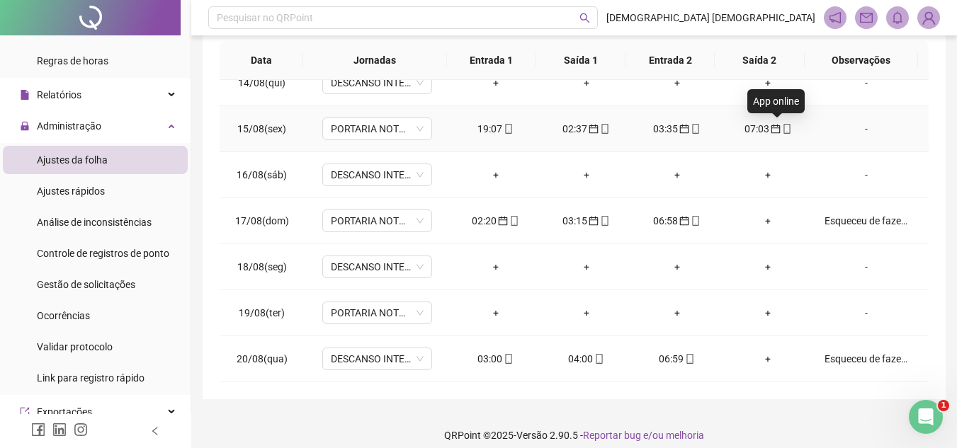
scroll to position [259, 0]
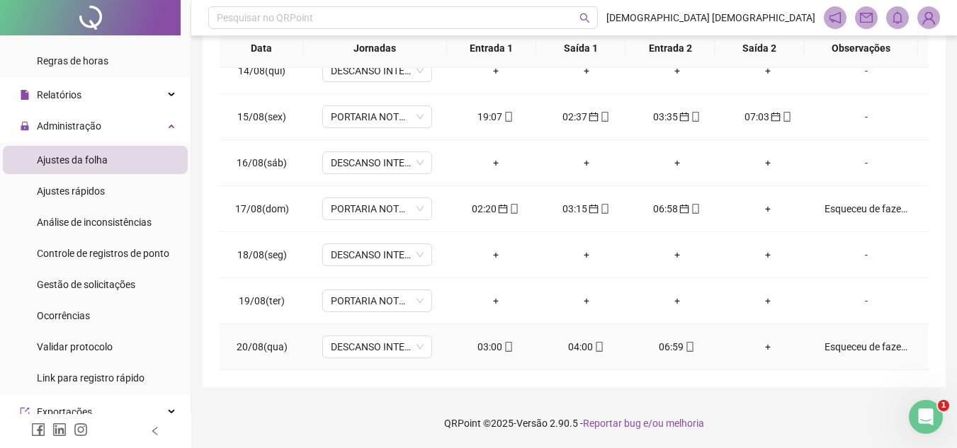
click at [506, 345] on icon "mobile" at bounding box center [509, 347] width 10 height 10
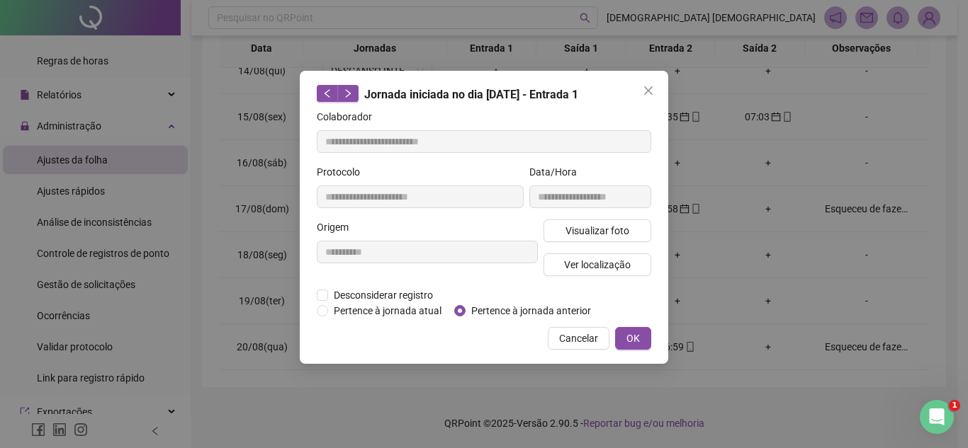
type input "**********"
click at [627, 344] on span "OK" at bounding box center [632, 339] width 13 height 16
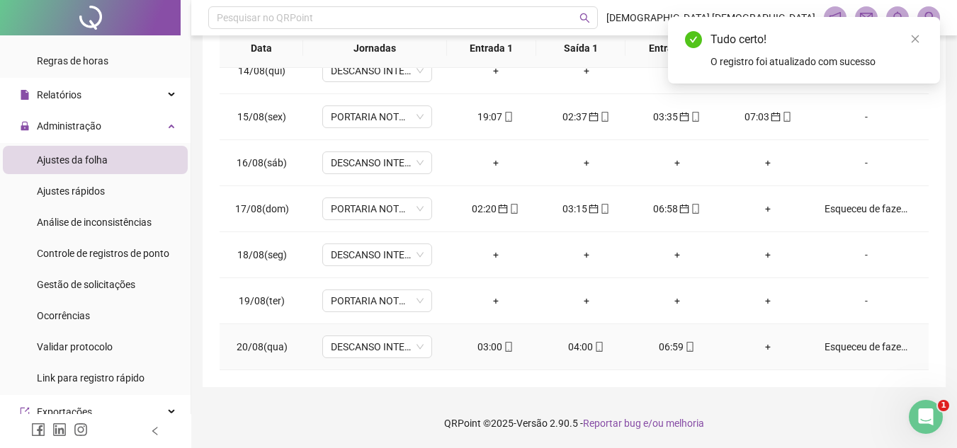
click at [594, 348] on icon "mobile" at bounding box center [599, 347] width 10 height 10
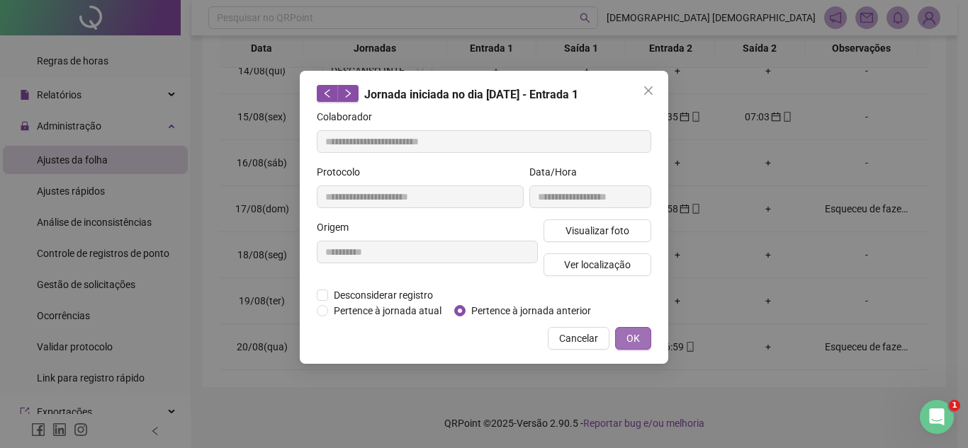
click at [624, 339] on button "OK" at bounding box center [633, 338] width 36 height 23
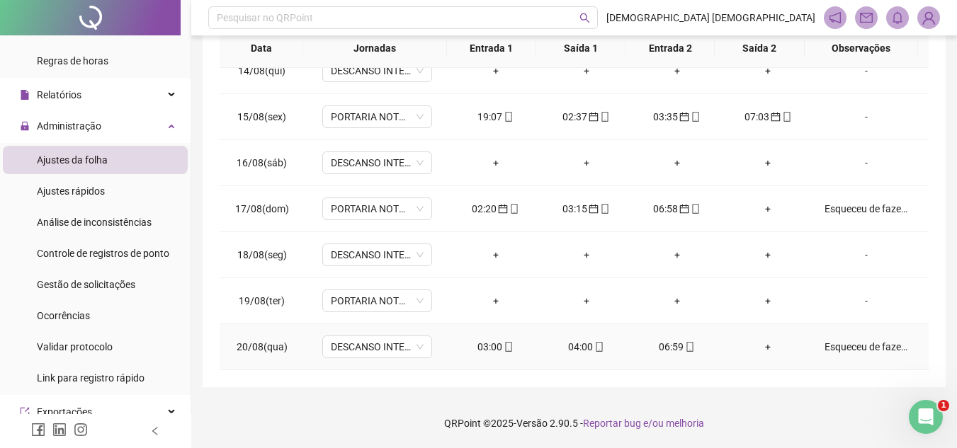
click at [685, 349] on icon "mobile" at bounding box center [690, 347] width 10 height 10
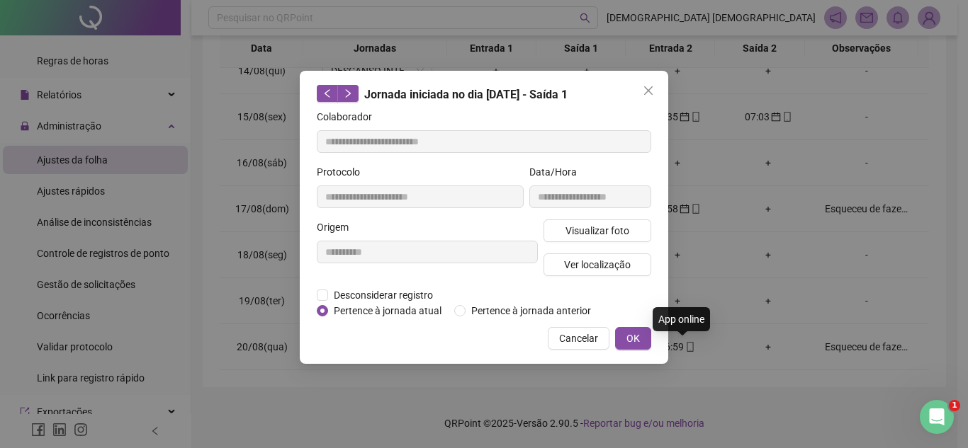
type input "**********"
click at [484, 308] on span "Pertence à jornada anterior" at bounding box center [530, 311] width 131 height 16
click at [643, 340] on button "OK" at bounding box center [633, 338] width 36 height 23
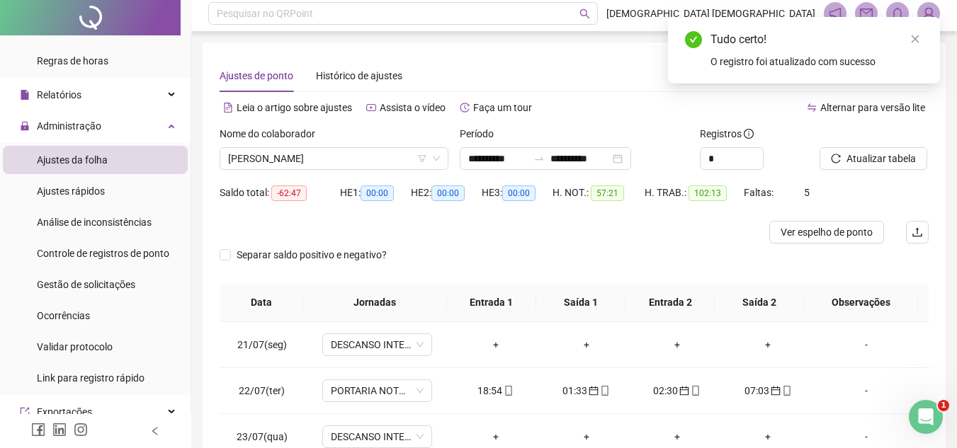
scroll to position [0, 0]
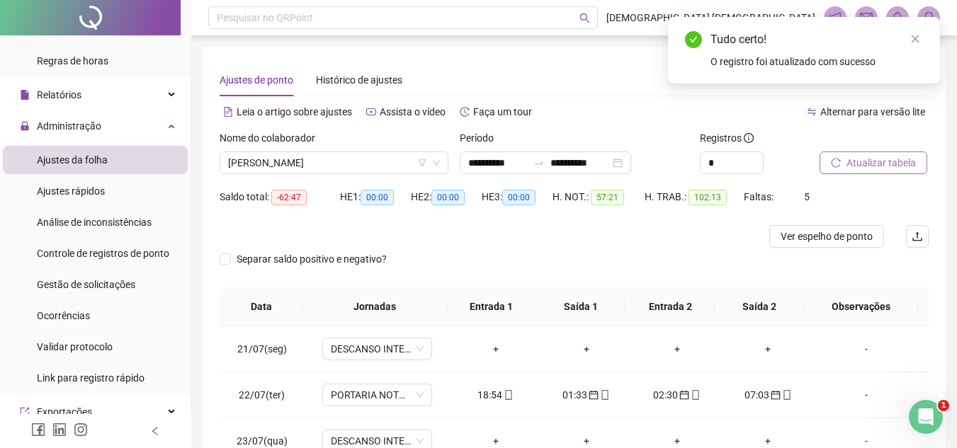
click at [909, 164] on span "Atualizar tabela" at bounding box center [881, 163] width 69 height 16
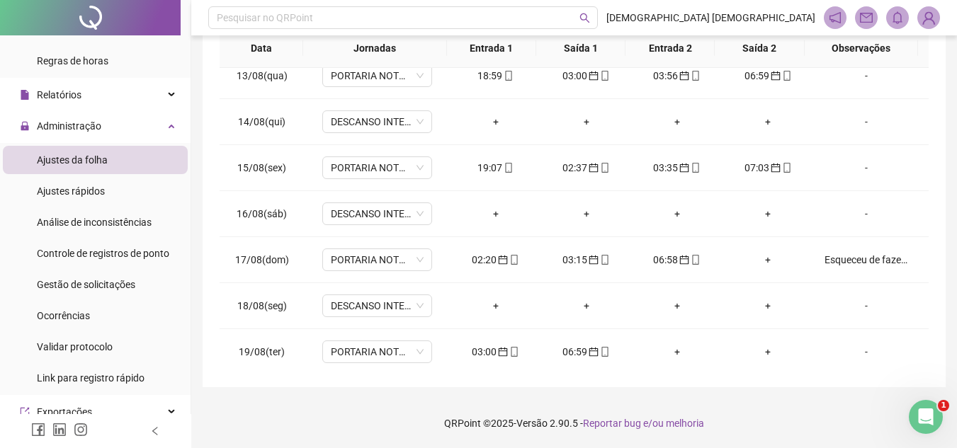
scroll to position [1125, 0]
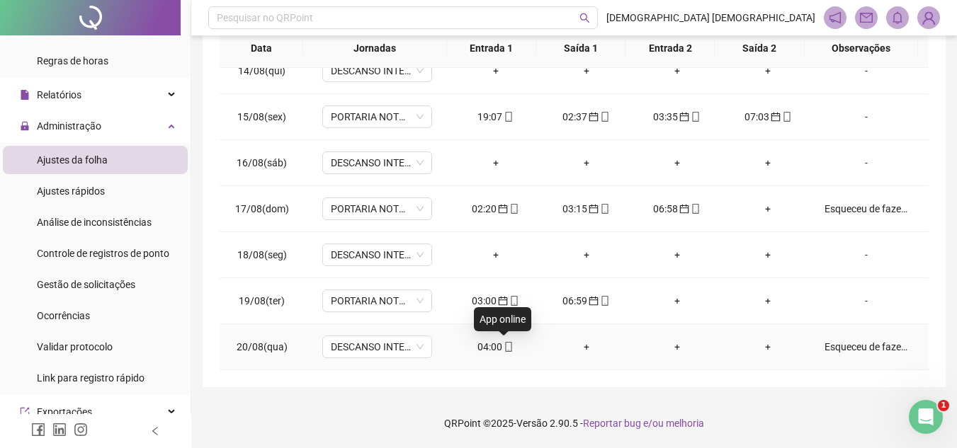
click at [504, 346] on icon "mobile" at bounding box center [509, 347] width 10 height 10
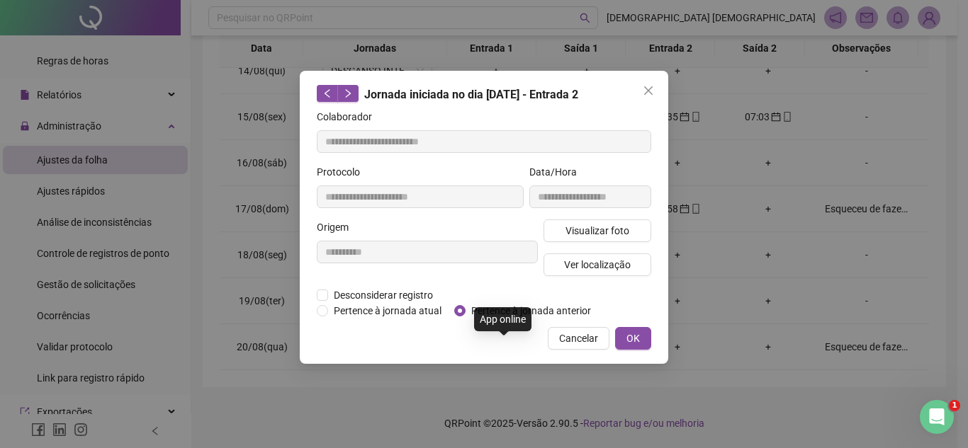
type input "**********"
click at [467, 312] on span "Pertence à jornada anterior" at bounding box center [530, 311] width 131 height 16
click at [642, 341] on button "OK" at bounding box center [633, 338] width 36 height 23
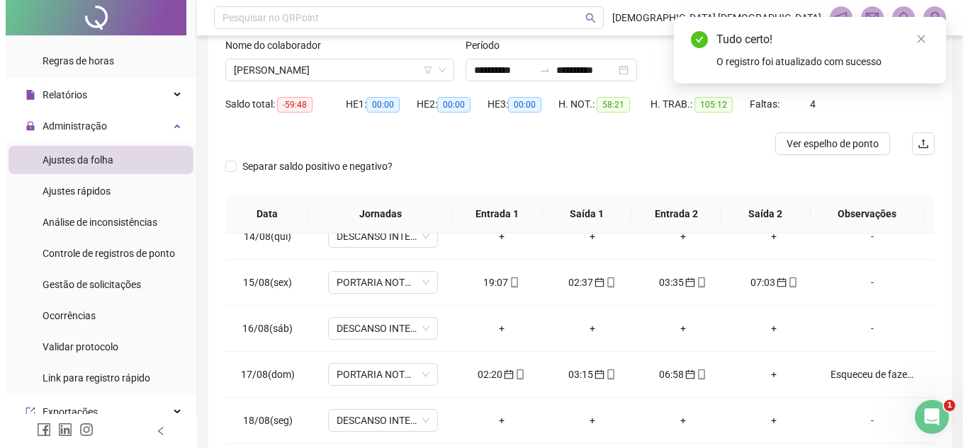
scroll to position [0, 0]
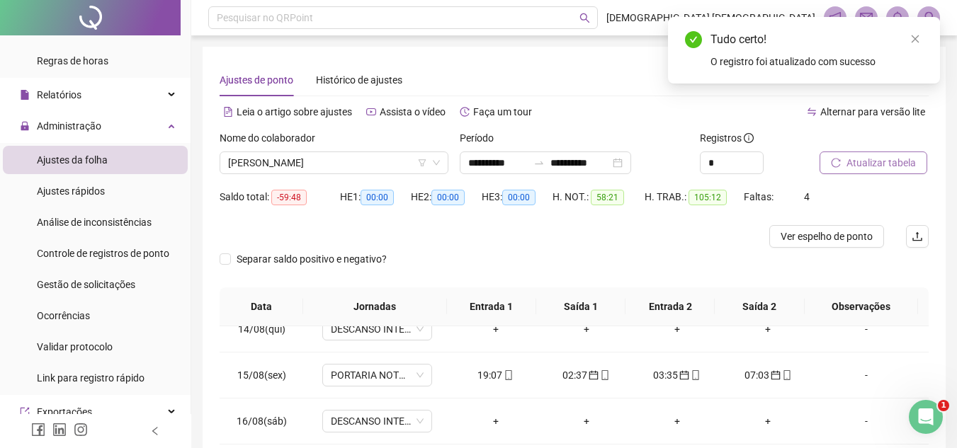
click at [907, 161] on span "Atualizar tabela" at bounding box center [881, 163] width 69 height 16
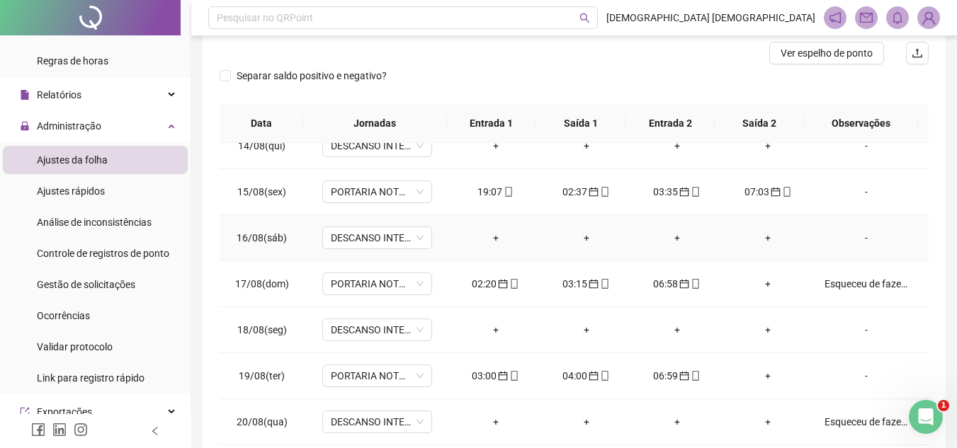
scroll to position [259, 0]
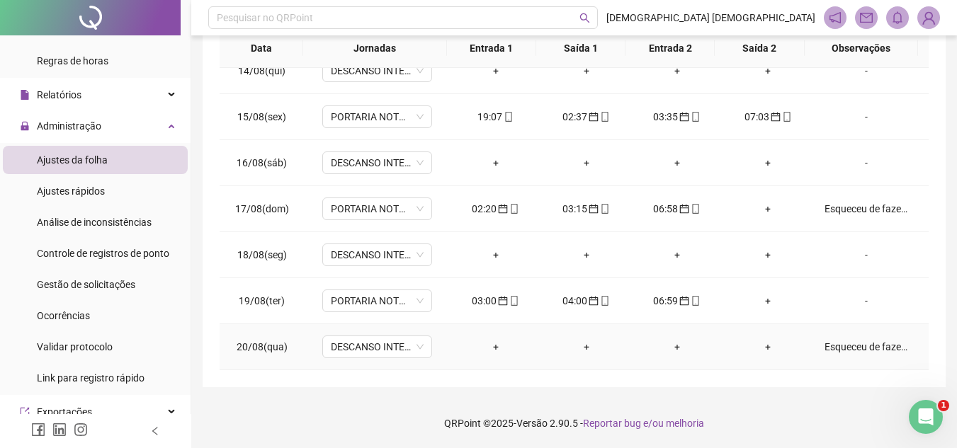
click at [864, 351] on div "Esqueceu de fazer o registro!" at bounding box center [867, 347] width 84 height 16
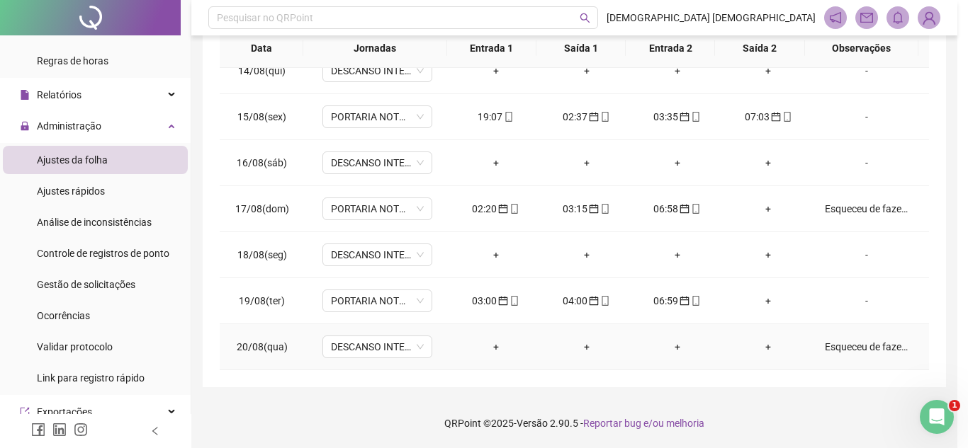
type textarea "**********"
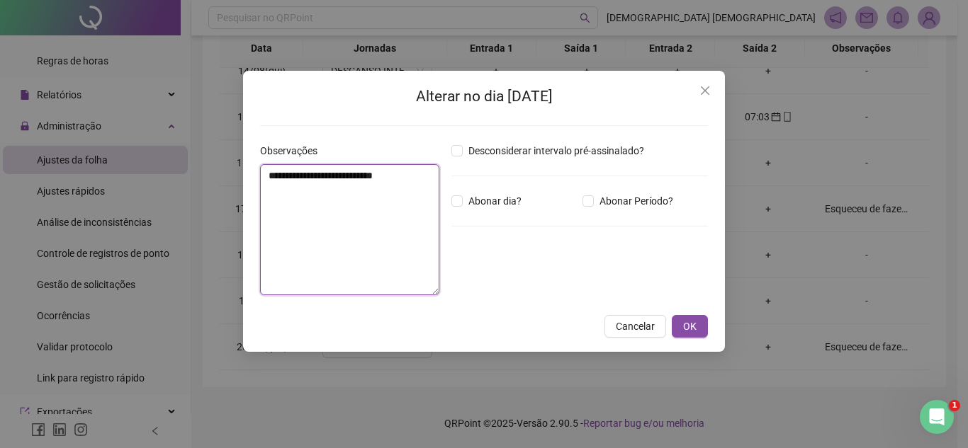
drag, startPoint x: 400, startPoint y: 171, endPoint x: 237, endPoint y: 179, distance: 162.4
click at [237, 179] on div "**********" at bounding box center [484, 224] width 968 height 448
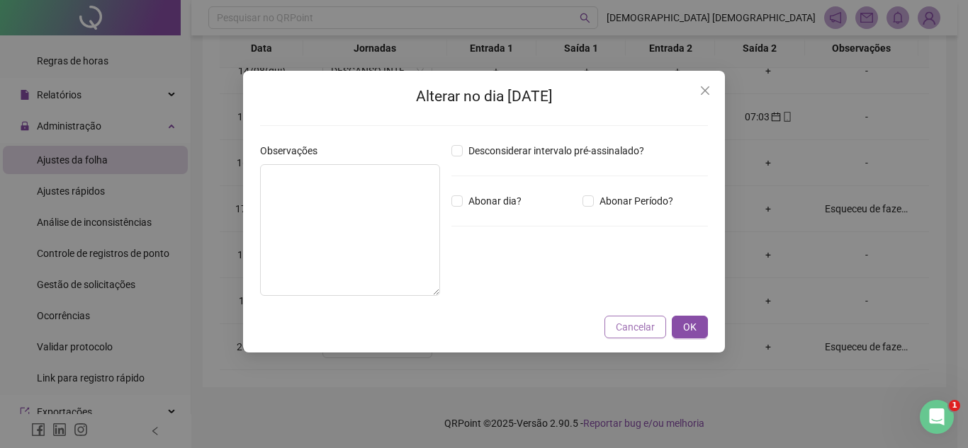
click at [648, 323] on span "Cancelar" at bounding box center [635, 327] width 39 height 16
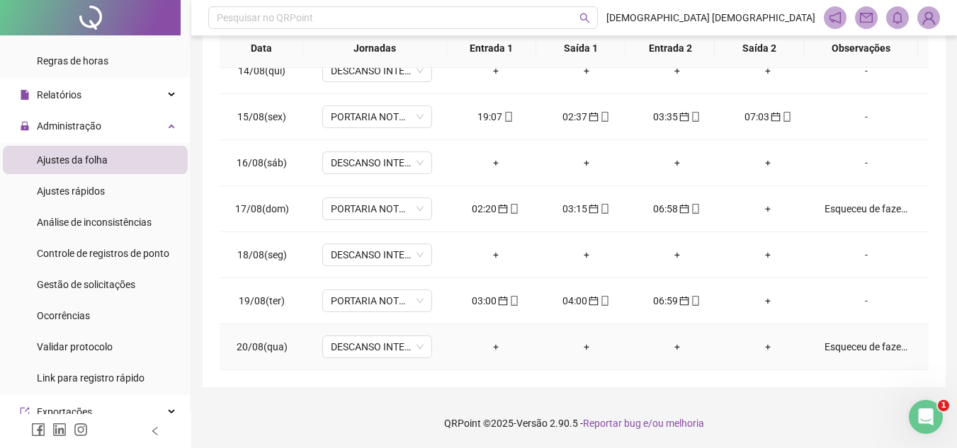
click at [878, 347] on div "Esqueceu de fazer o registro!" at bounding box center [867, 347] width 84 height 16
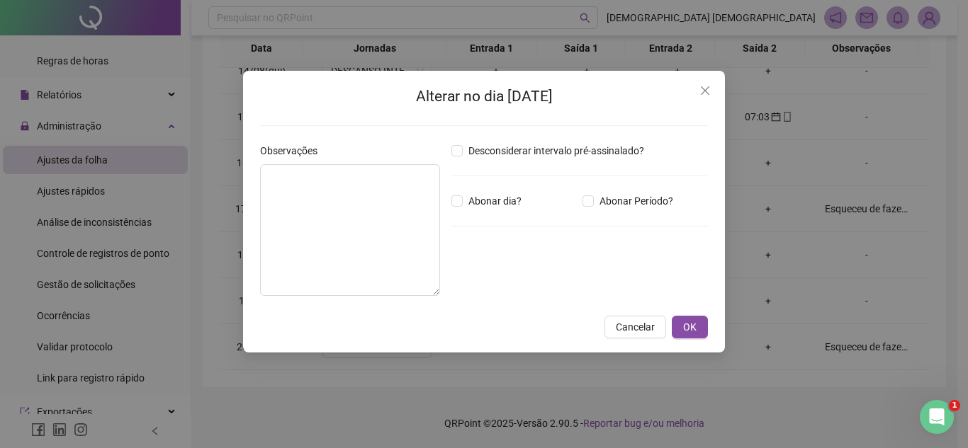
type textarea "**********"
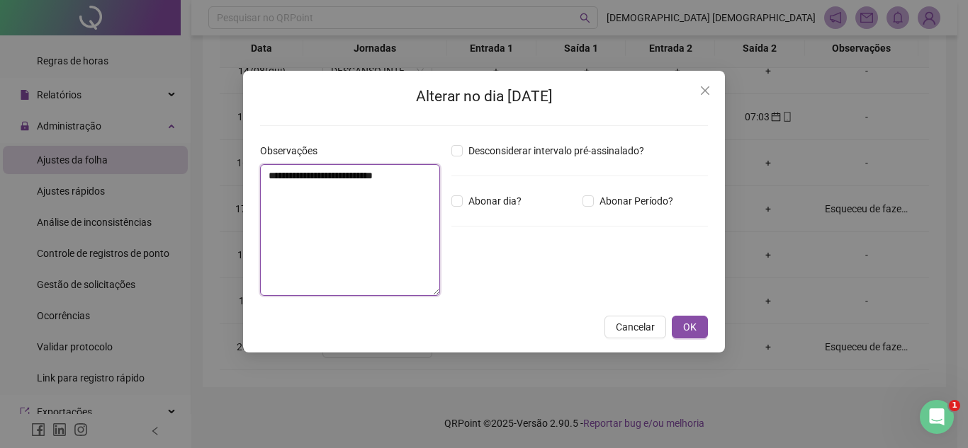
drag, startPoint x: 416, startPoint y: 177, endPoint x: 256, endPoint y: 173, distance: 159.4
click at [257, 173] on div "**********" at bounding box center [349, 225] width 191 height 164
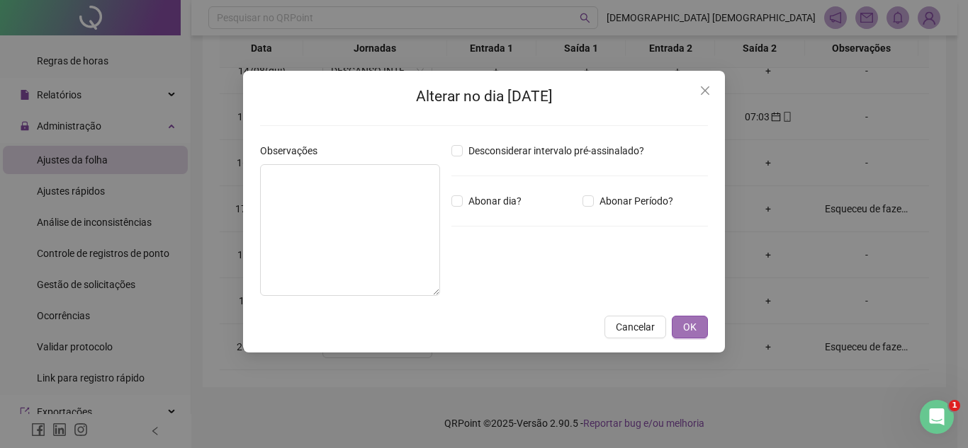
click at [689, 324] on span "OK" at bounding box center [689, 327] width 13 height 16
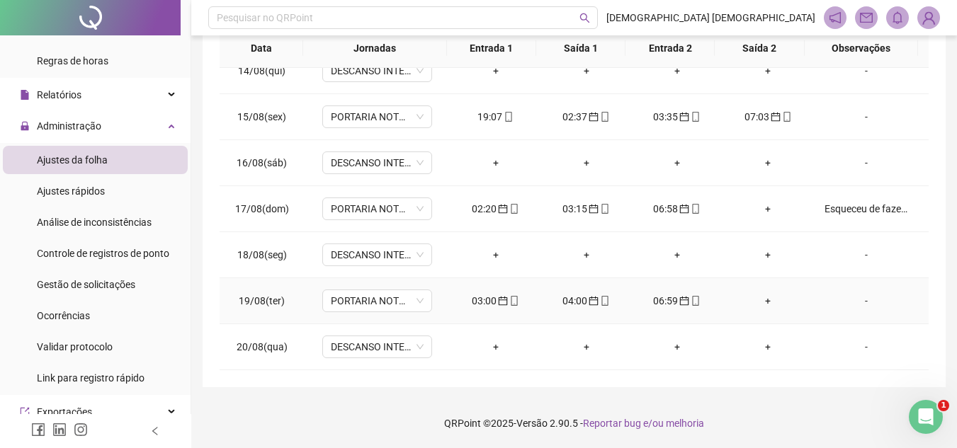
click at [861, 305] on div "-" at bounding box center [867, 301] width 84 height 16
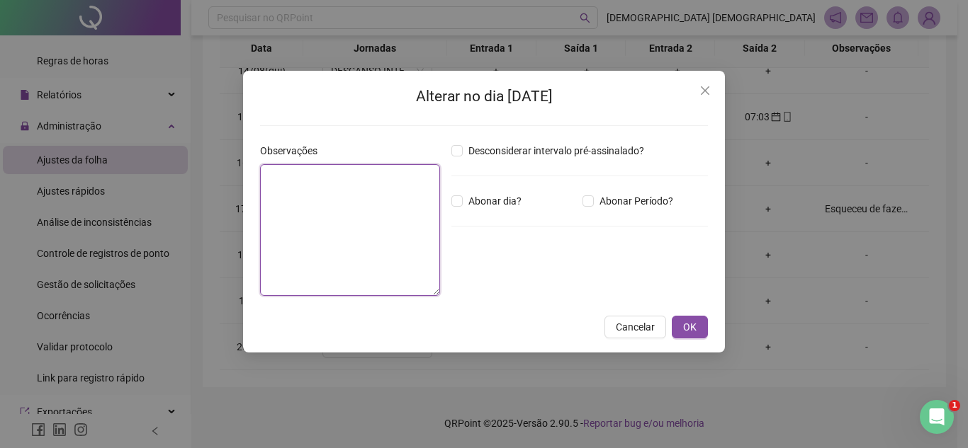
click at [370, 181] on textarea at bounding box center [350, 230] width 180 height 132
paste textarea "**********"
type textarea "**********"
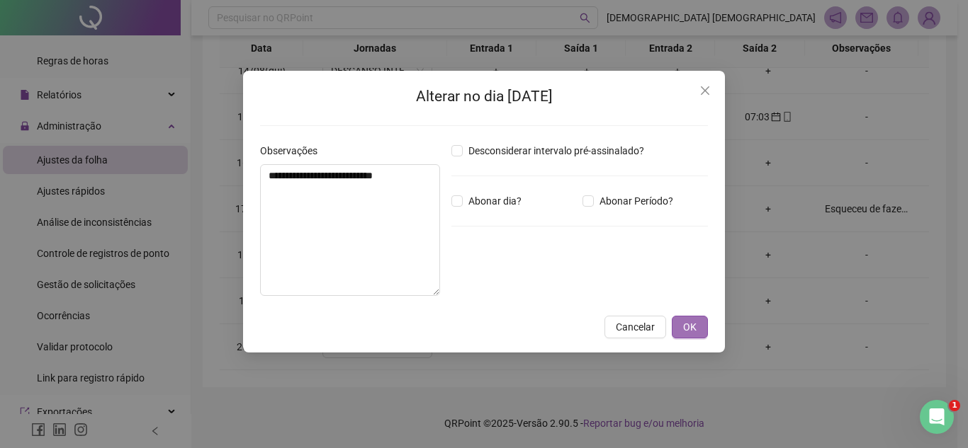
click at [696, 330] on button "OK" at bounding box center [690, 327] width 36 height 23
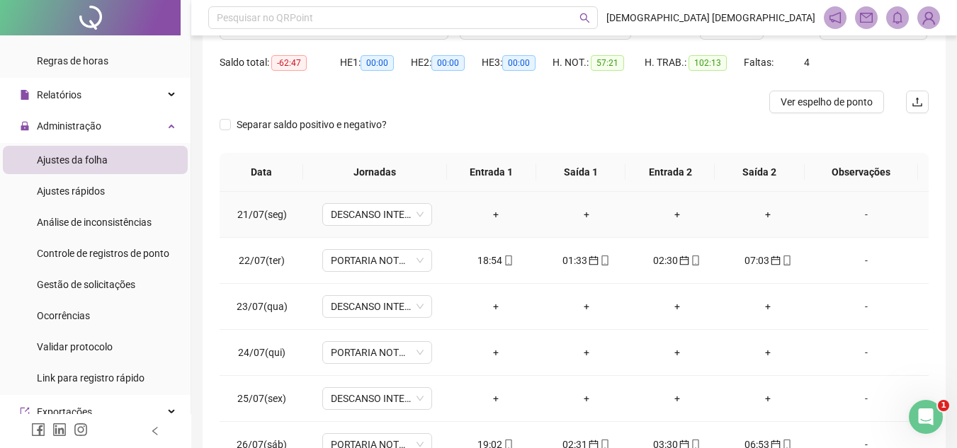
scroll to position [0, 0]
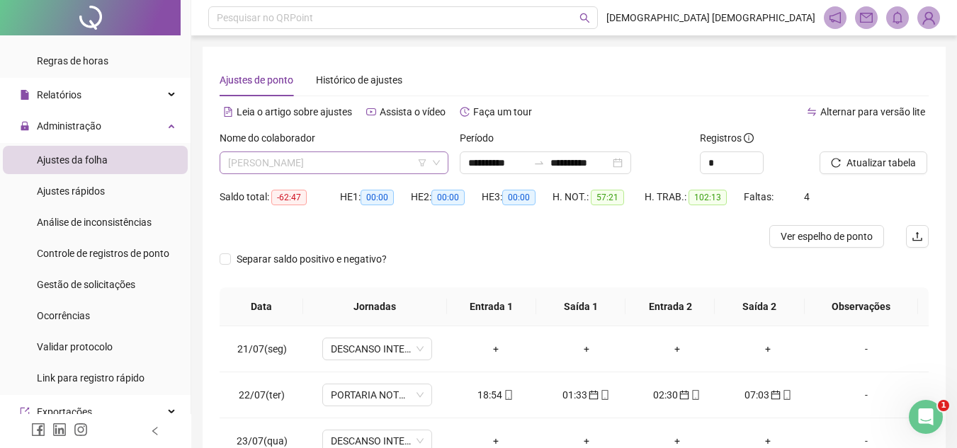
click at [366, 164] on span "[PERSON_NAME]" at bounding box center [334, 162] width 212 height 21
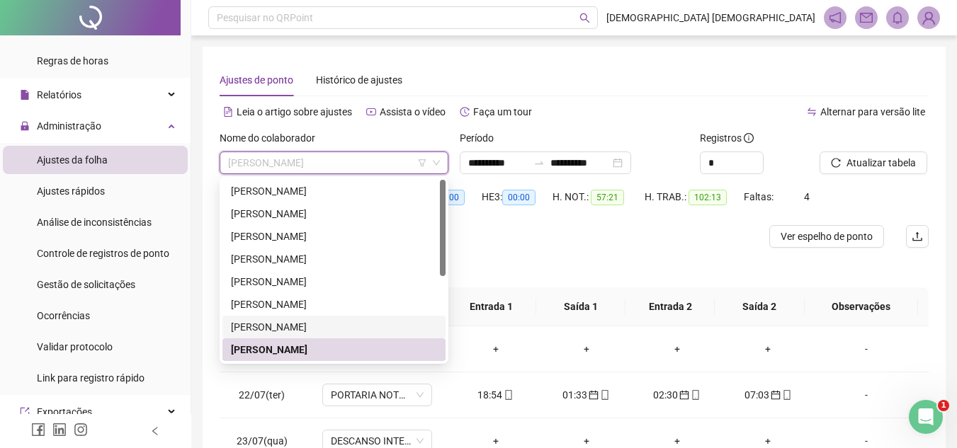
click at [333, 324] on div "[PERSON_NAME]" at bounding box center [334, 327] width 206 height 16
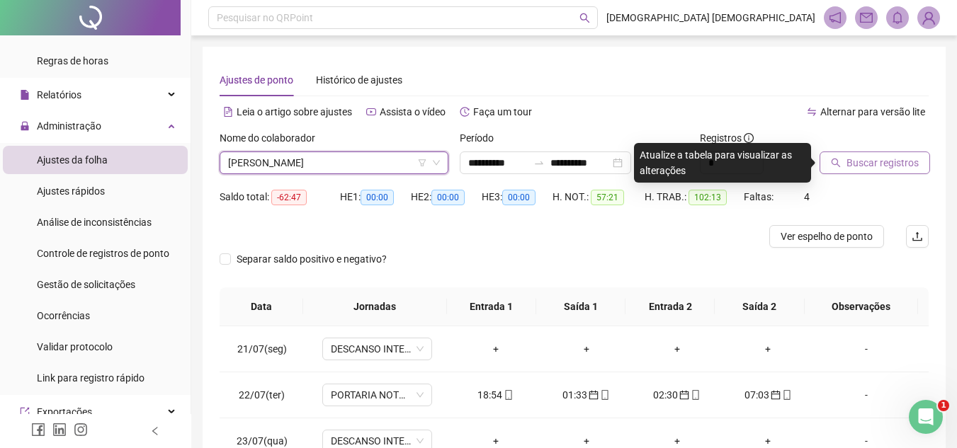
click at [907, 159] on span "Buscar registros" at bounding box center [883, 163] width 72 height 16
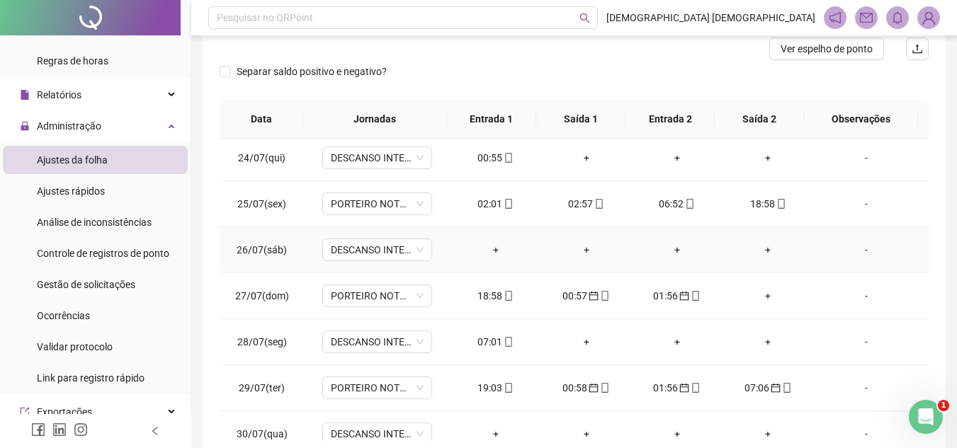
scroll to position [213, 0]
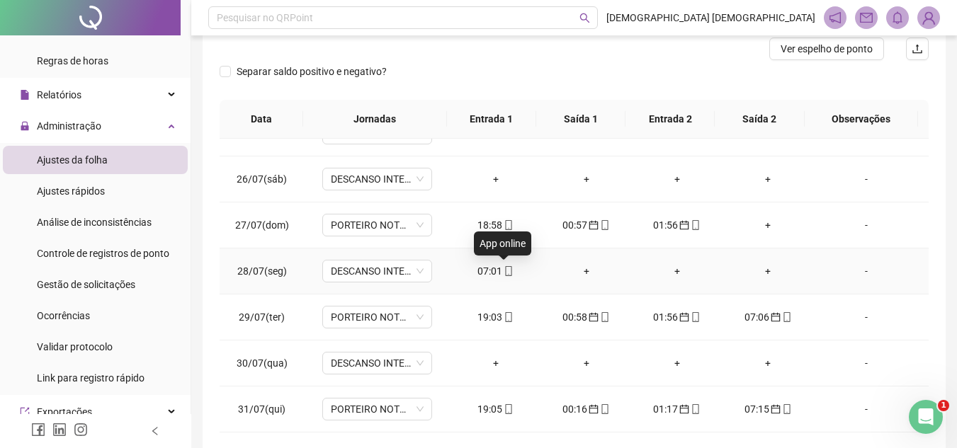
click at [504, 271] on icon "mobile" at bounding box center [509, 271] width 10 height 10
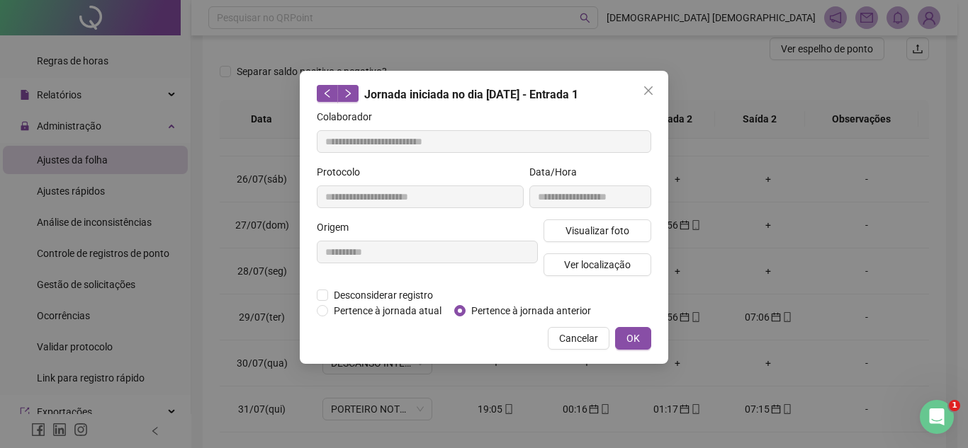
type input "**********"
click at [534, 309] on span "Pertence à jornada anterior" at bounding box center [530, 311] width 131 height 16
click at [633, 340] on span "OK" at bounding box center [632, 339] width 13 height 16
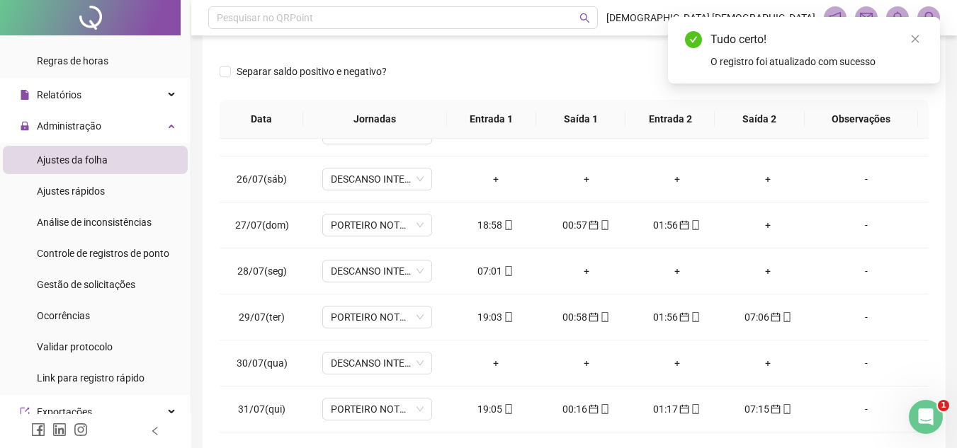
scroll to position [0, 0]
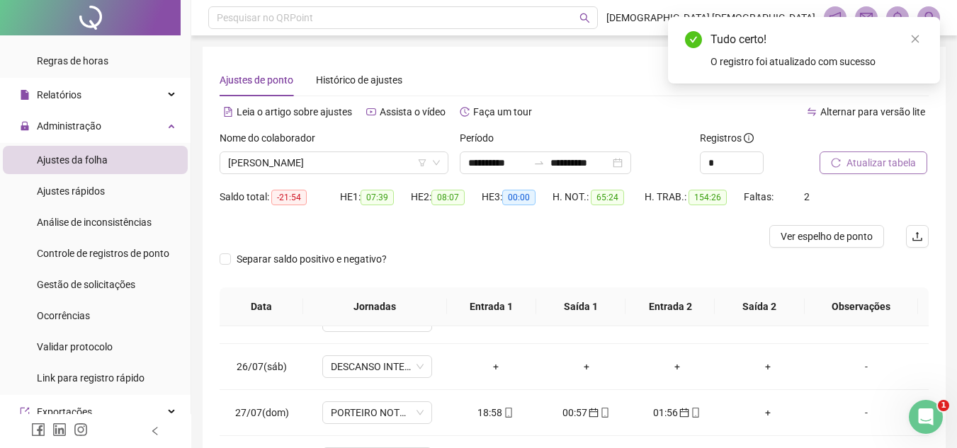
click at [915, 165] on button "Atualizar tabela" at bounding box center [874, 163] width 108 height 23
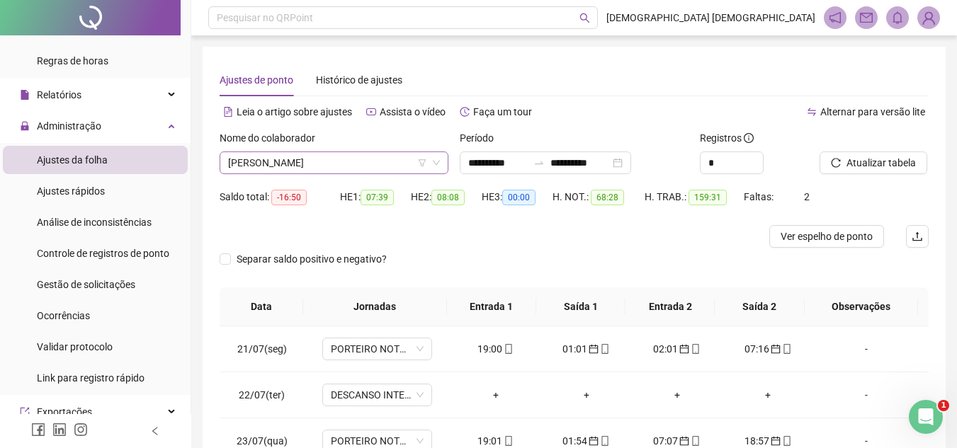
click at [390, 166] on span "[PERSON_NAME]" at bounding box center [334, 162] width 212 height 21
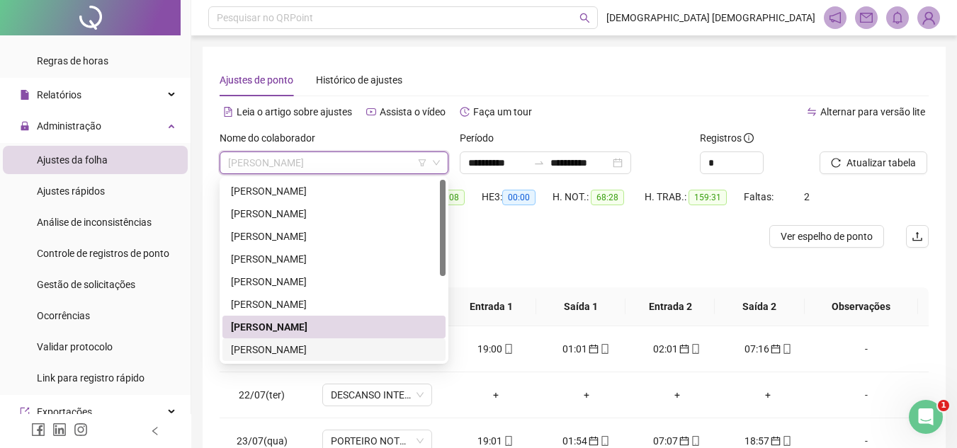
click at [375, 353] on div "[PERSON_NAME]" at bounding box center [334, 350] width 206 height 16
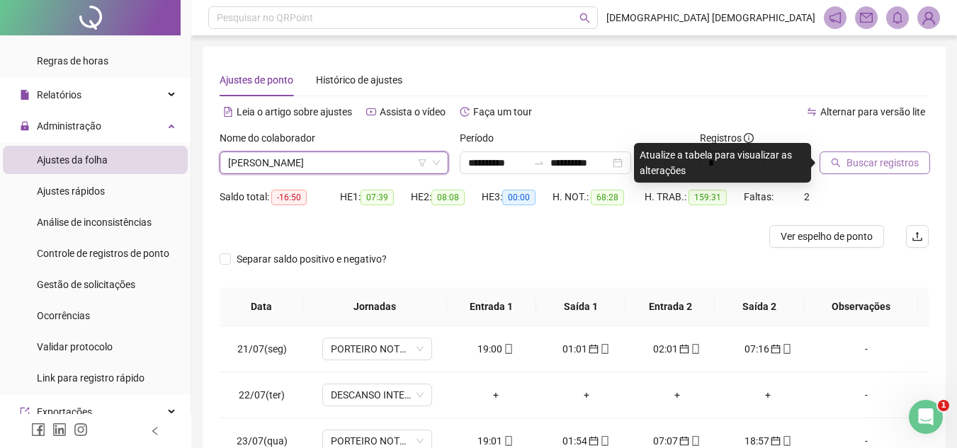
click at [881, 162] on span "Buscar registros" at bounding box center [883, 163] width 72 height 16
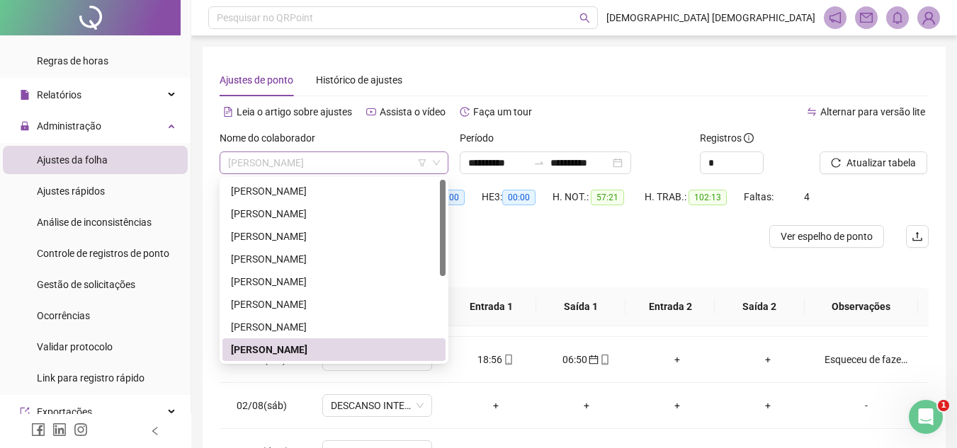
click at [372, 159] on span "[PERSON_NAME]" at bounding box center [334, 162] width 212 height 21
click at [388, 263] on div "[PERSON_NAME]" at bounding box center [334, 259] width 206 height 16
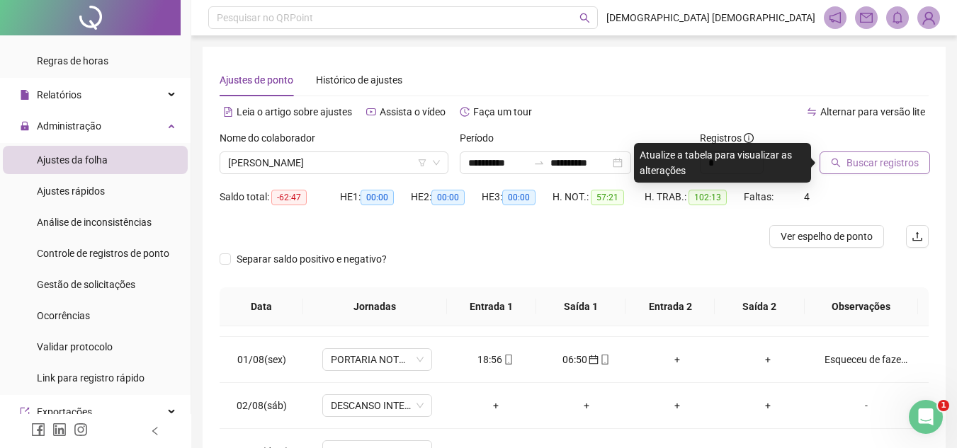
click at [905, 163] on span "Buscar registros" at bounding box center [883, 163] width 72 height 16
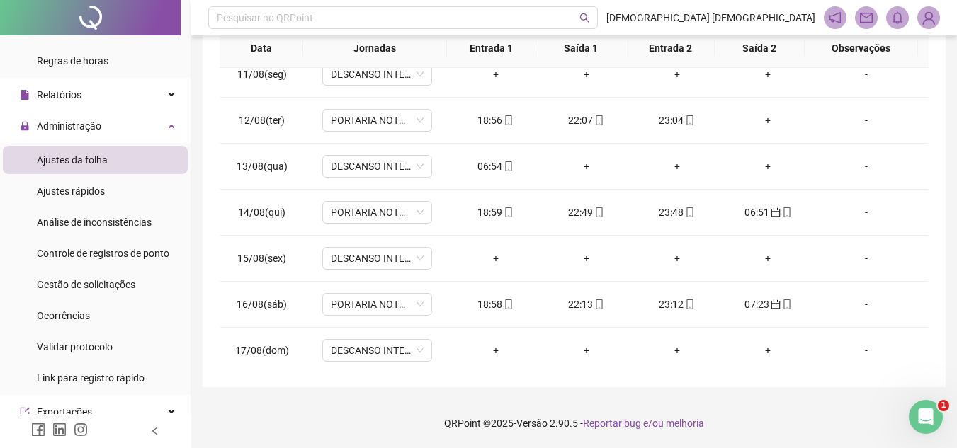
scroll to position [912, 0]
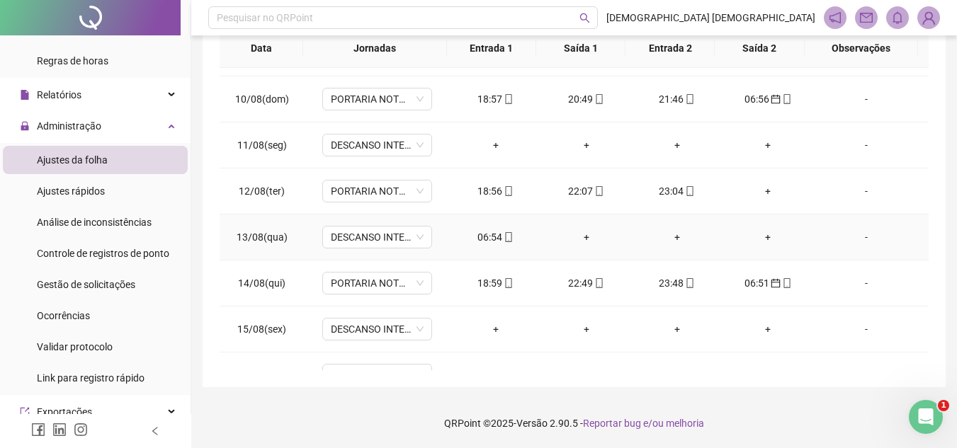
click at [510, 238] on div "06:54" at bounding box center [496, 238] width 68 height 16
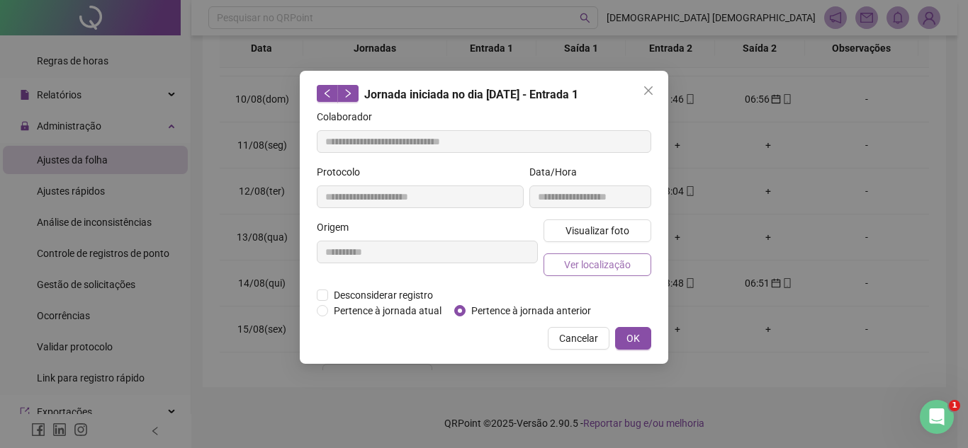
type input "**********"
click at [628, 343] on span "OK" at bounding box center [632, 339] width 13 height 16
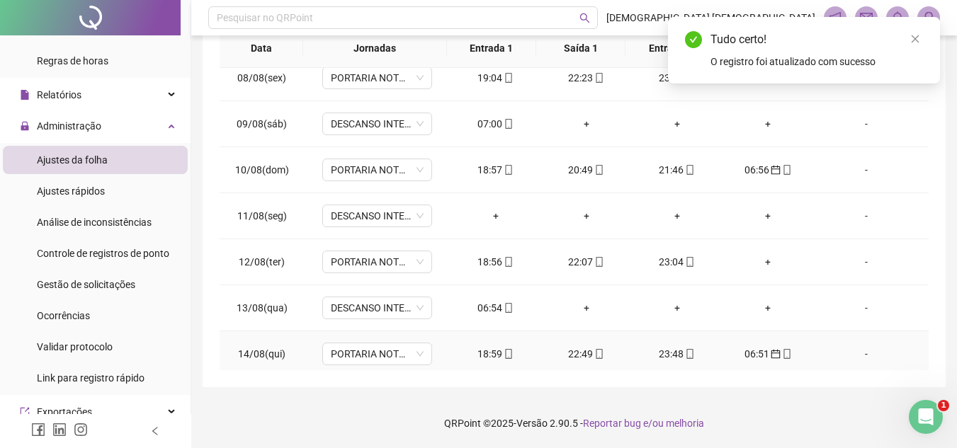
scroll to position [771, 0]
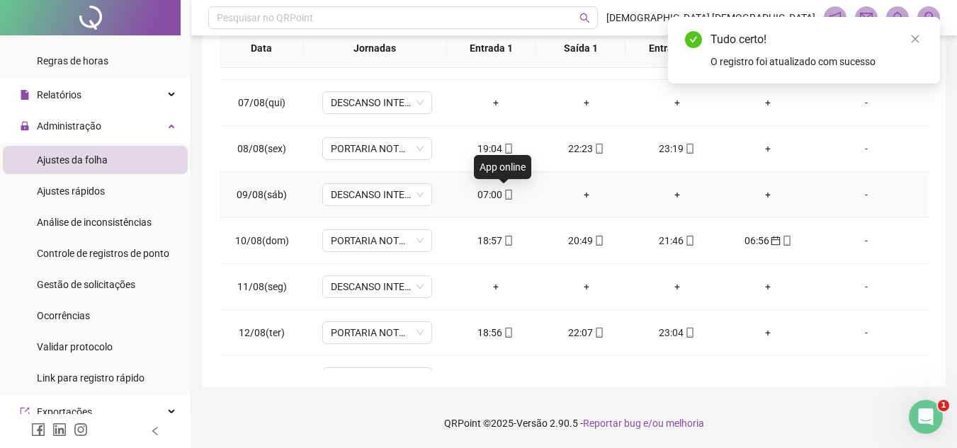
click at [504, 197] on icon "mobile" at bounding box center [509, 195] width 10 height 10
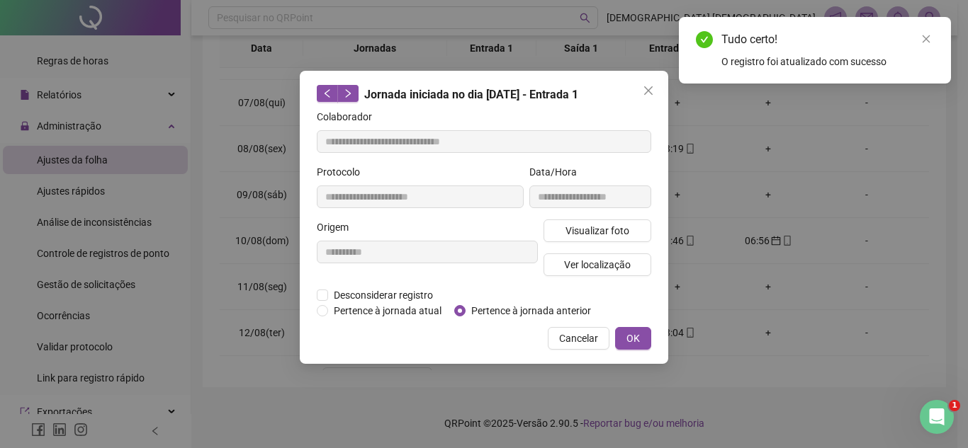
type input "**********"
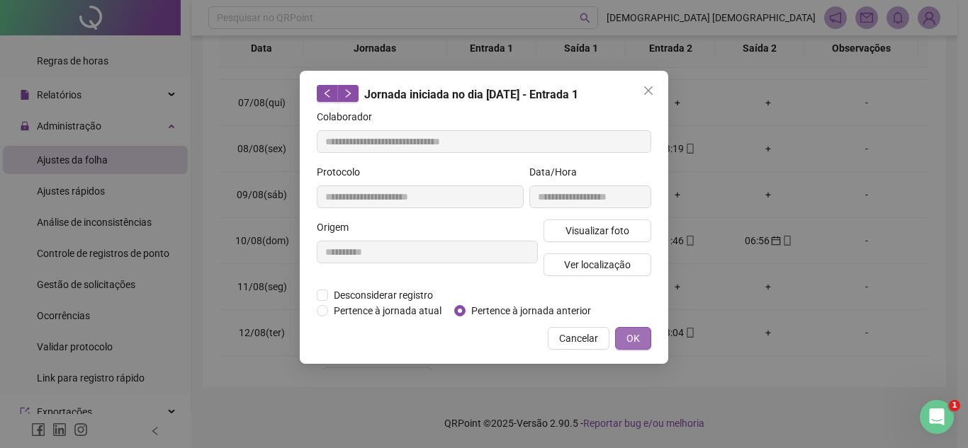
click at [630, 335] on span "OK" at bounding box center [632, 339] width 13 height 16
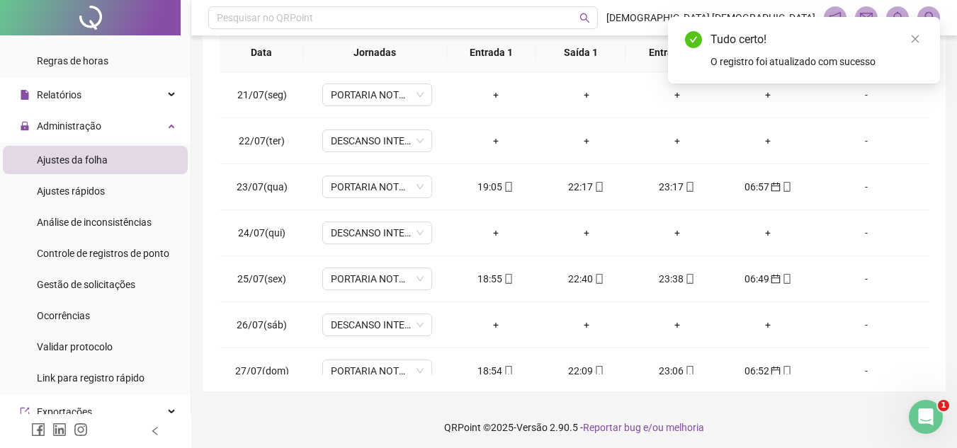
scroll to position [0, 0]
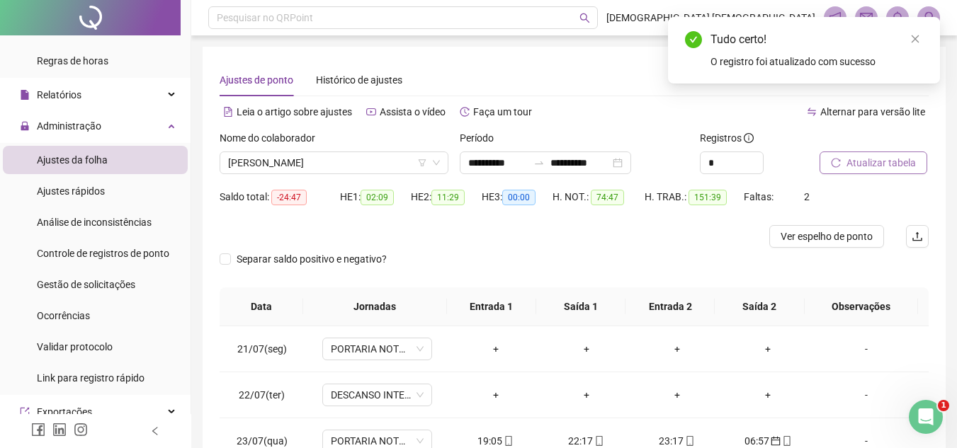
click at [898, 166] on span "Atualizar tabela" at bounding box center [881, 163] width 69 height 16
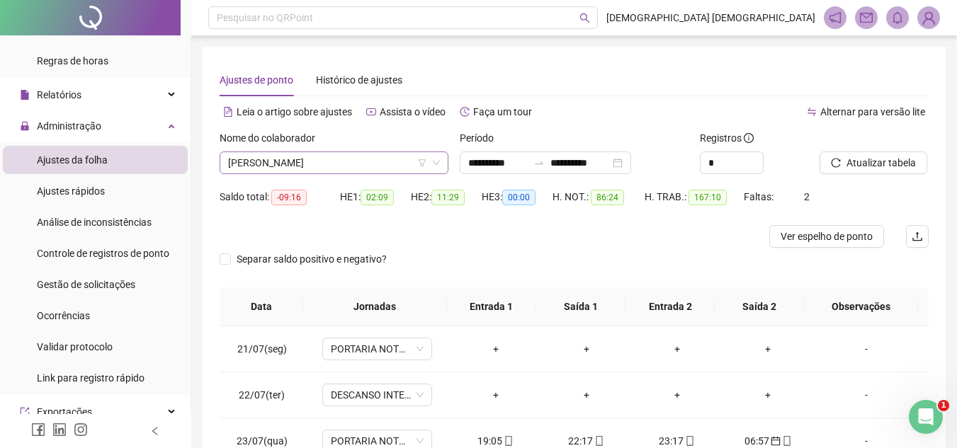
click at [355, 161] on span "[PERSON_NAME]" at bounding box center [334, 162] width 212 height 21
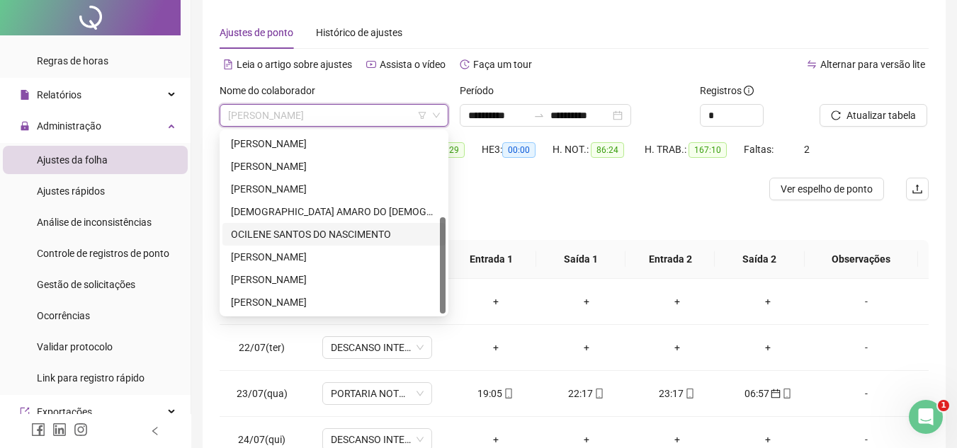
scroll to position [71, 0]
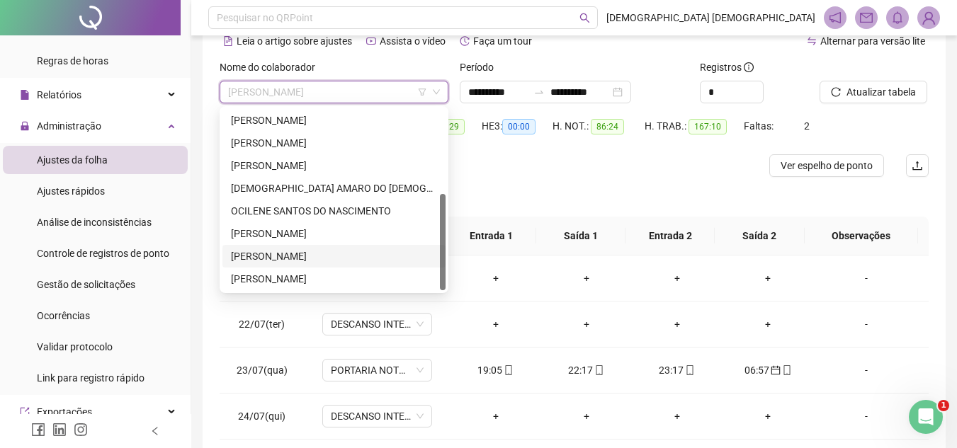
click at [336, 259] on div "[PERSON_NAME]" at bounding box center [334, 257] width 206 height 16
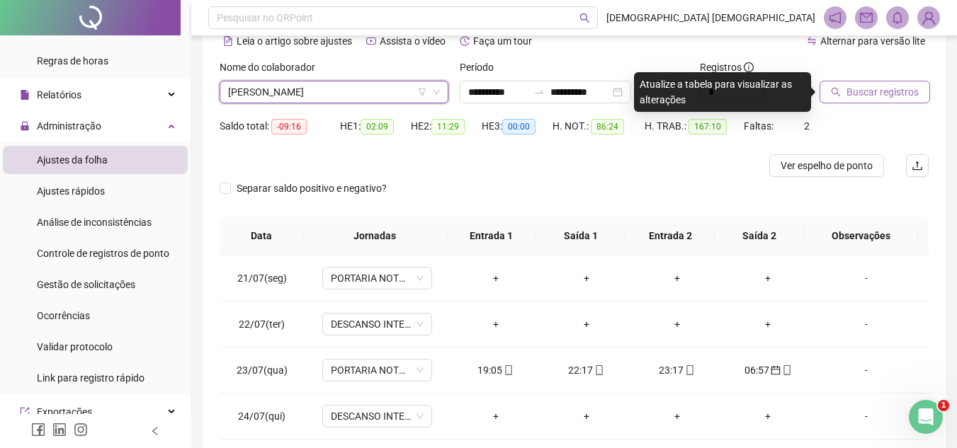
click at [872, 93] on span "Buscar registros" at bounding box center [883, 92] width 72 height 16
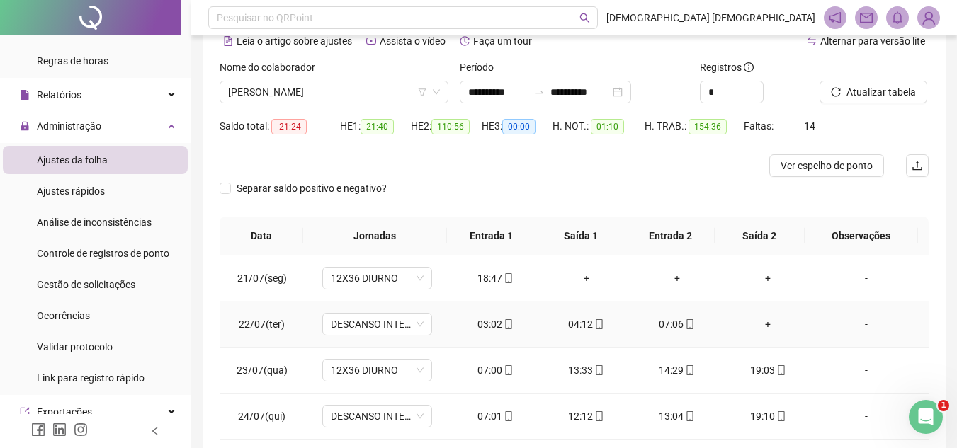
click at [506, 328] on icon "mobile" at bounding box center [509, 324] width 6 height 10
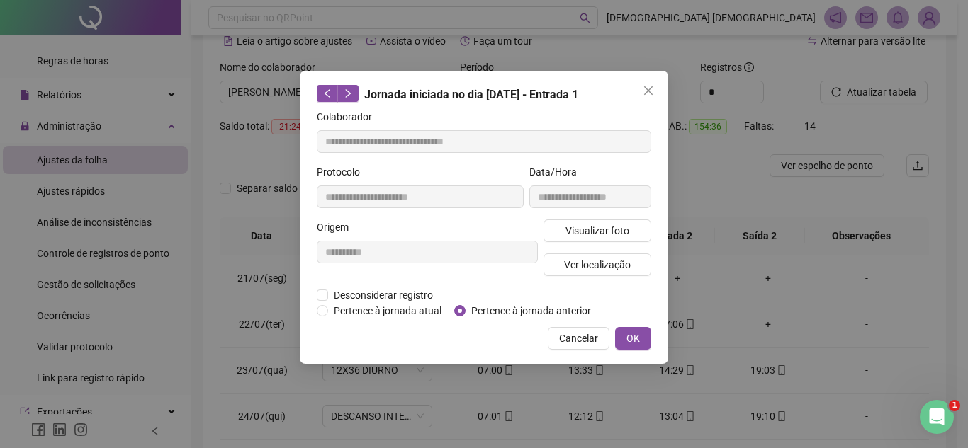
type input "**********"
click at [616, 335] on button "OK" at bounding box center [633, 338] width 36 height 23
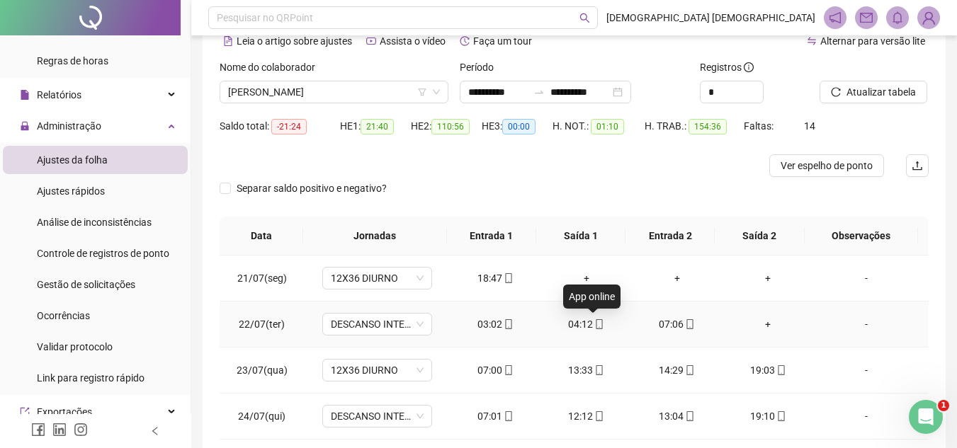
click at [594, 325] on icon "mobile" at bounding box center [599, 324] width 10 height 10
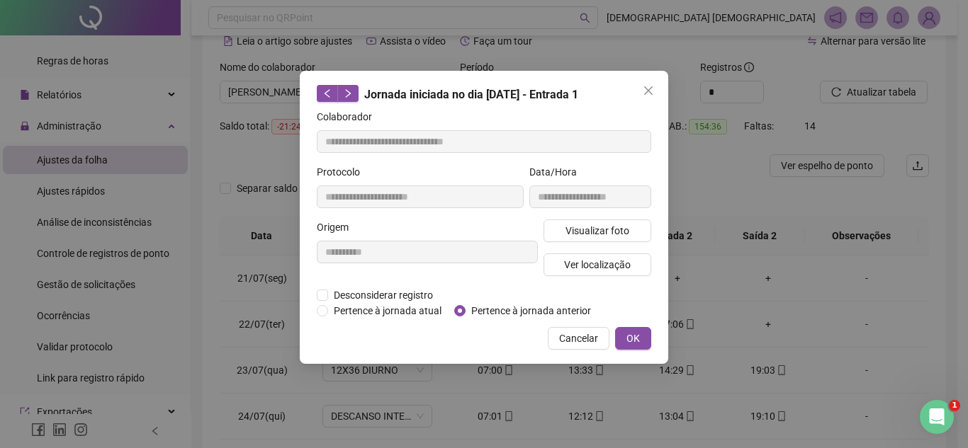
type input "**********"
click at [650, 339] on div "**********" at bounding box center [484, 217] width 368 height 293
click at [647, 340] on button "OK" at bounding box center [633, 338] width 36 height 23
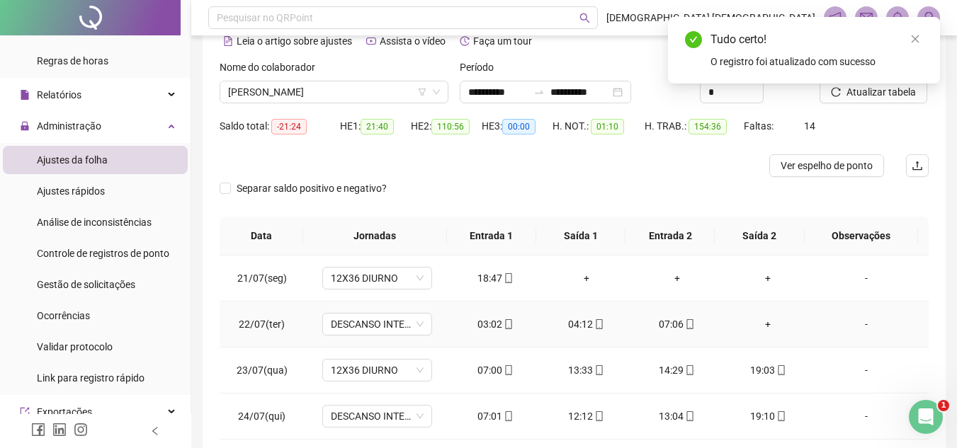
click at [685, 327] on icon "mobile" at bounding box center [690, 324] width 10 height 10
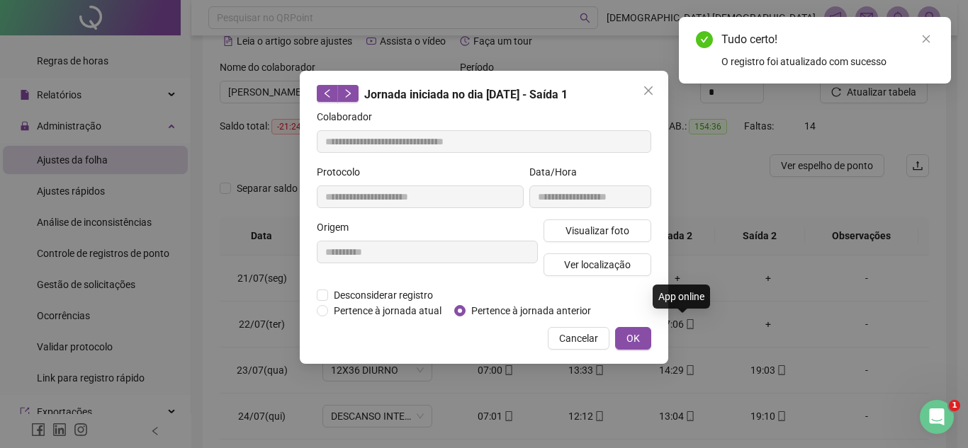
type input "**********"
click at [486, 311] on span "Pertence à jornada anterior" at bounding box center [530, 311] width 131 height 16
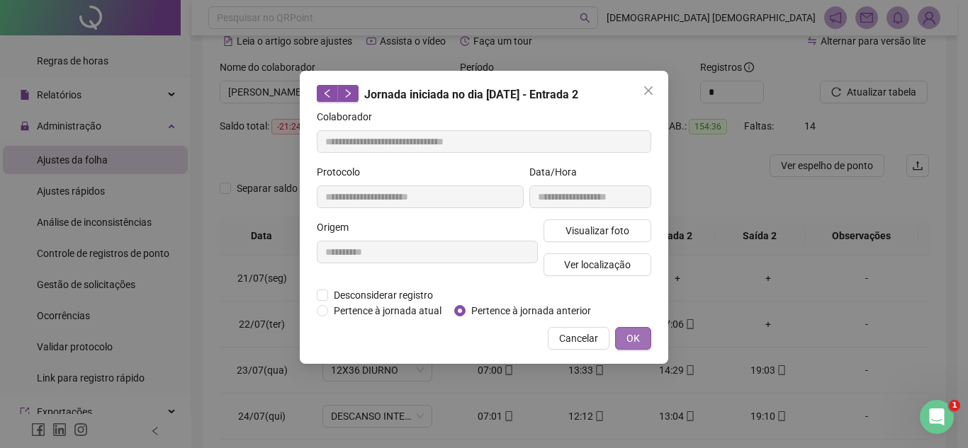
click at [640, 336] on button "OK" at bounding box center [633, 338] width 36 height 23
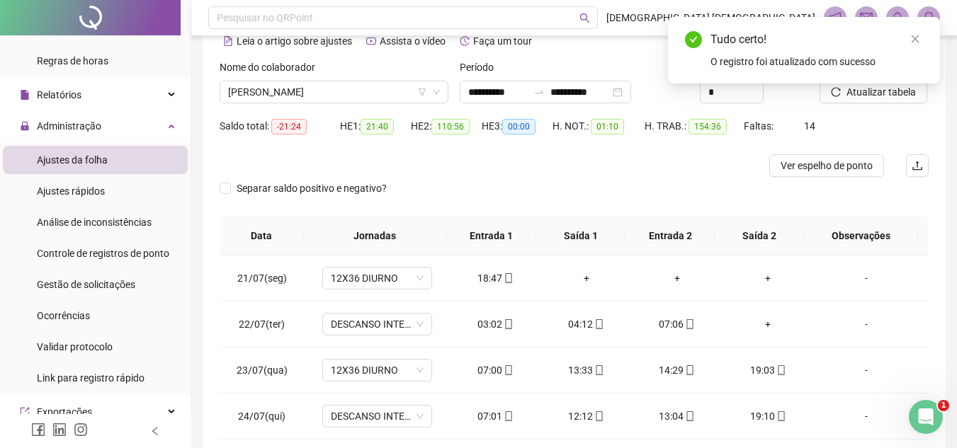
click at [893, 84] on div "Tudo certo! O registro foi atualizado com sucesso" at bounding box center [804, 50] width 272 height 67
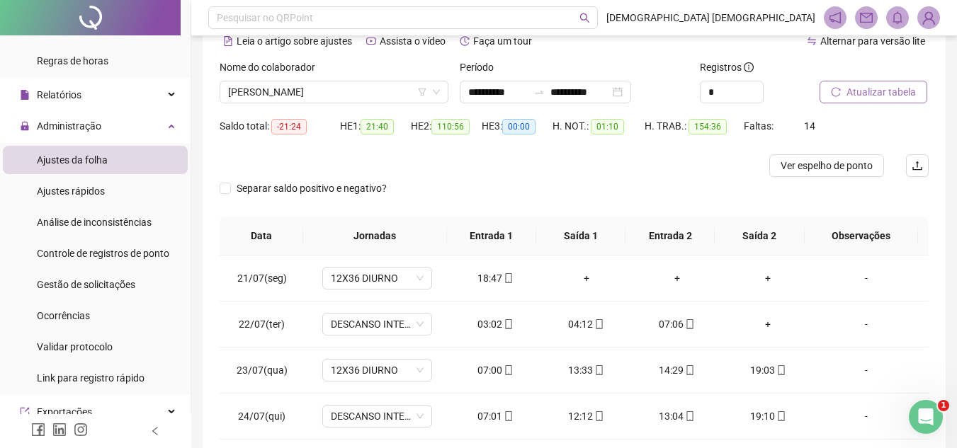
click at [885, 95] on span "Atualizar tabela" at bounding box center [881, 92] width 69 height 16
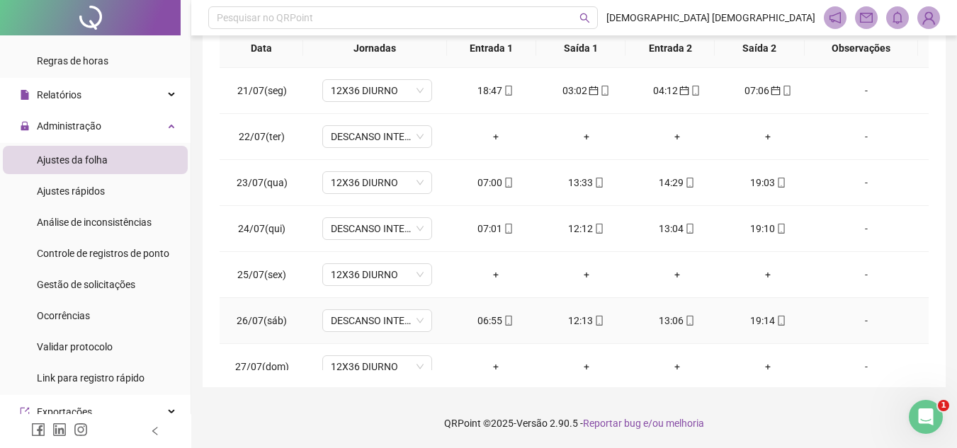
scroll to position [0, 0]
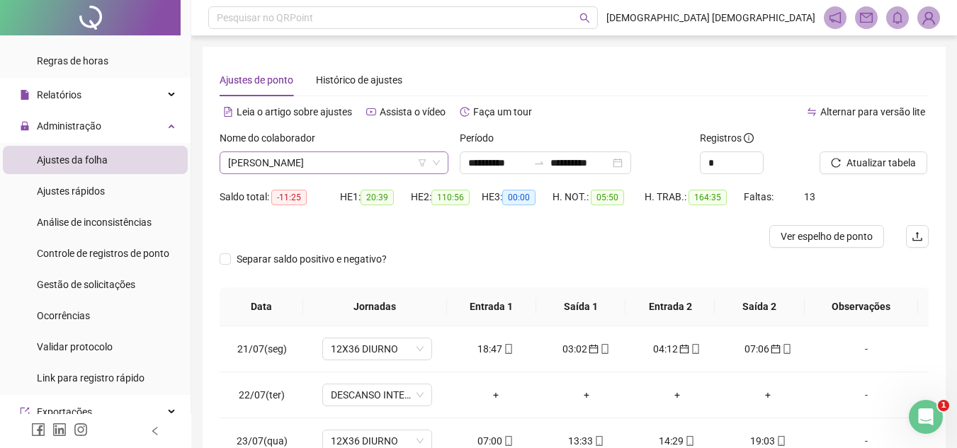
click at [389, 169] on span "[PERSON_NAME]" at bounding box center [334, 162] width 212 height 21
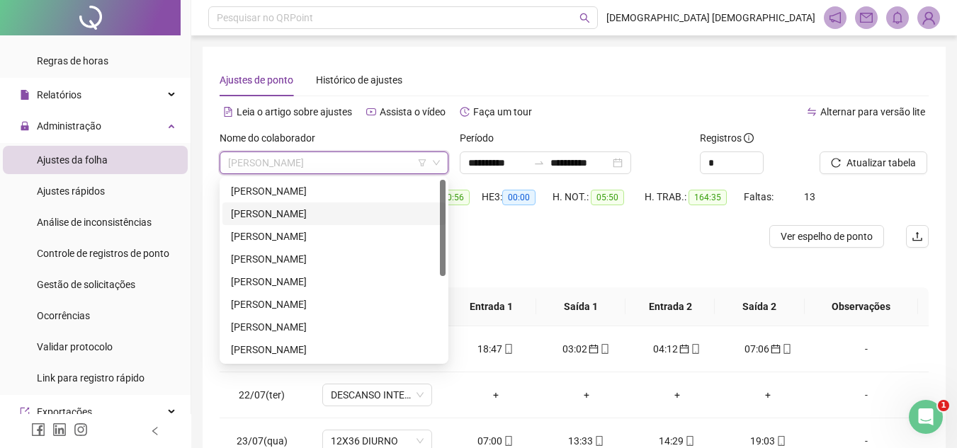
click at [368, 210] on div "[PERSON_NAME]" at bounding box center [334, 214] width 206 height 16
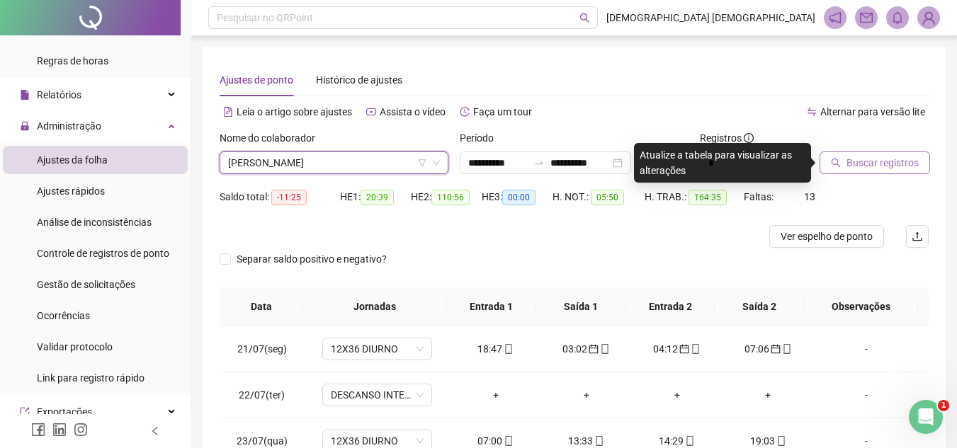
click at [859, 165] on span "Buscar registros" at bounding box center [883, 163] width 72 height 16
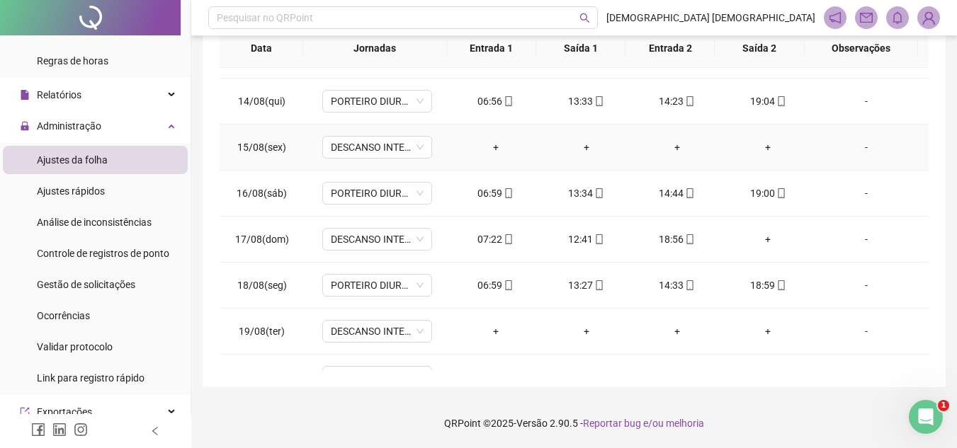
scroll to position [1125, 0]
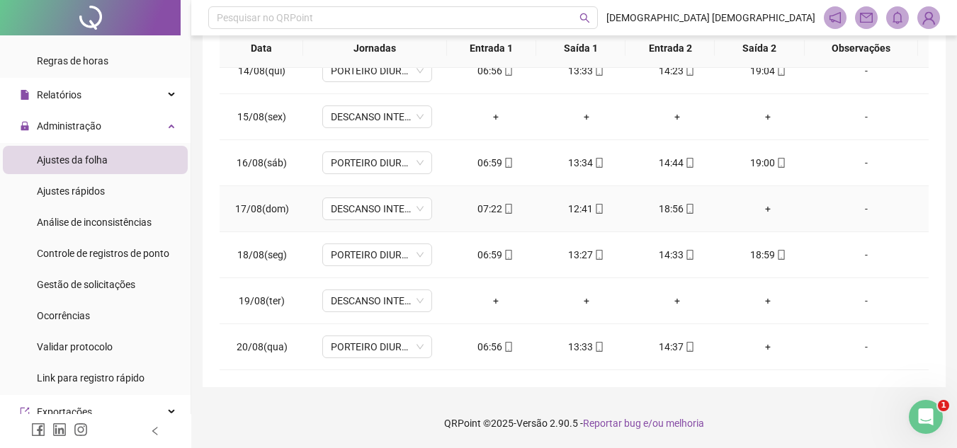
click at [856, 208] on div "-" at bounding box center [867, 209] width 84 height 16
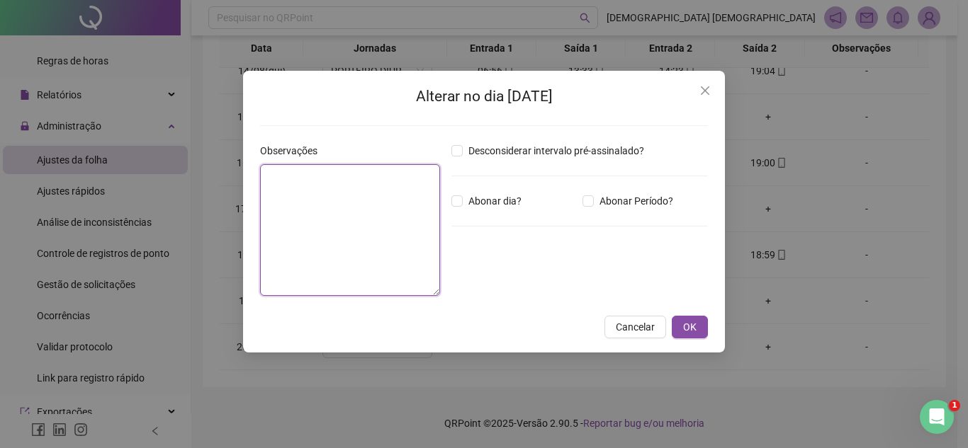
click at [327, 205] on textarea at bounding box center [350, 230] width 180 height 132
drag, startPoint x: 398, startPoint y: 177, endPoint x: 253, endPoint y: 173, distance: 145.3
click at [253, 173] on div "**********" at bounding box center [484, 212] width 482 height 282
type textarea "**********"
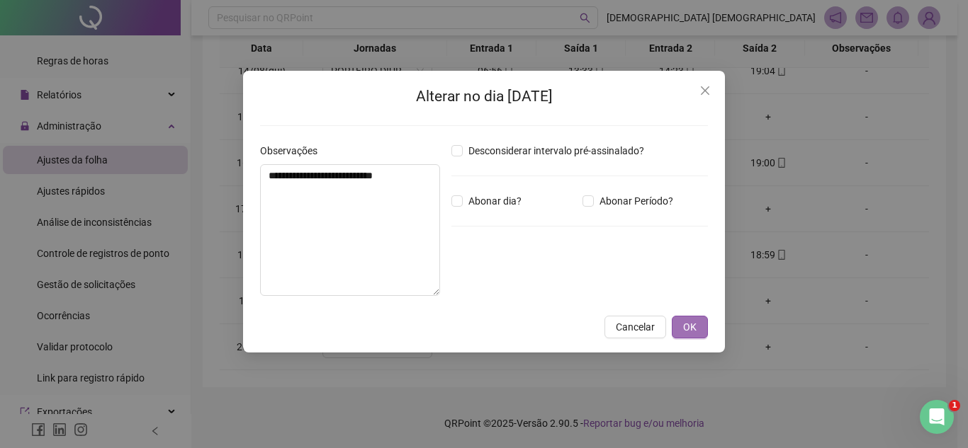
click at [698, 317] on button "OK" at bounding box center [690, 327] width 36 height 23
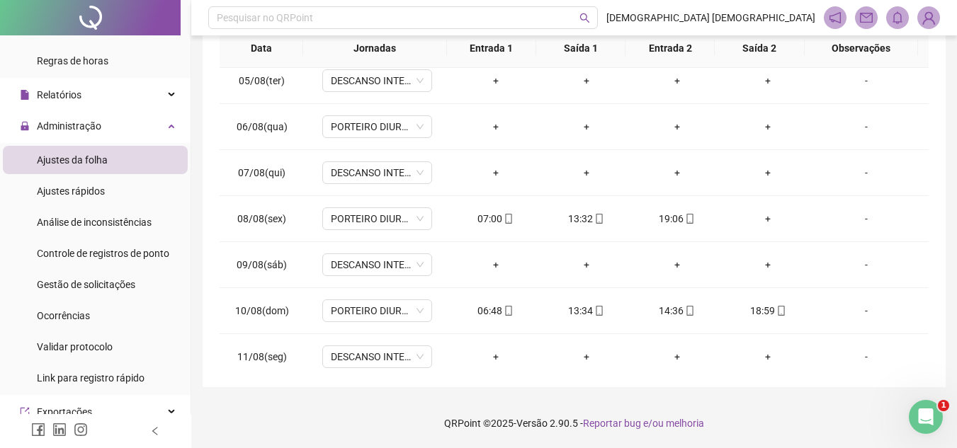
scroll to position [700, 0]
click at [860, 215] on div "-" at bounding box center [867, 220] width 84 height 16
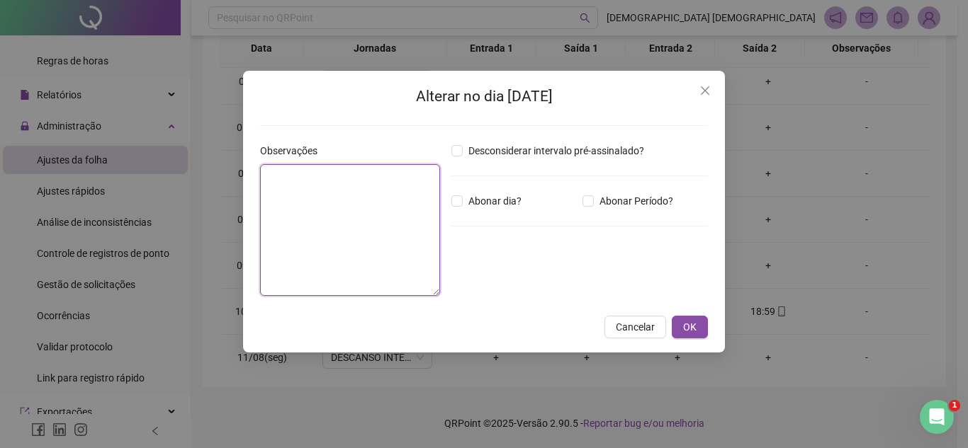
click at [364, 202] on textarea at bounding box center [350, 230] width 180 height 132
paste textarea "**********"
type textarea "**********"
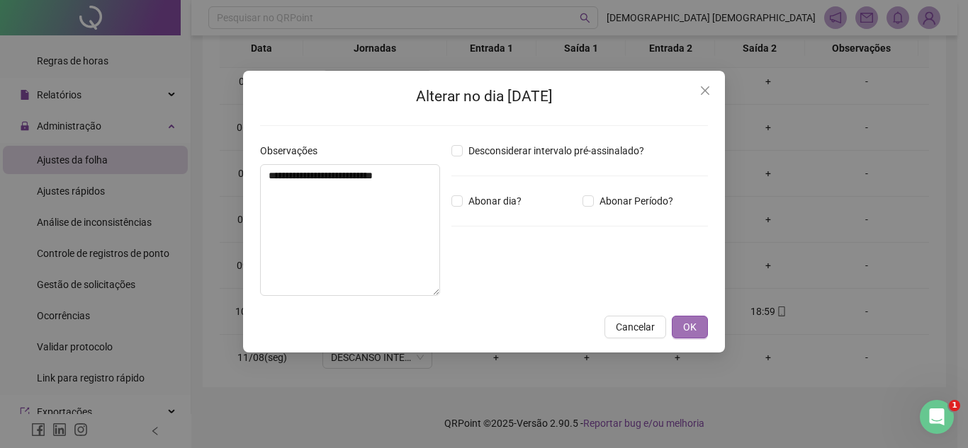
click at [684, 322] on span "OK" at bounding box center [689, 327] width 13 height 16
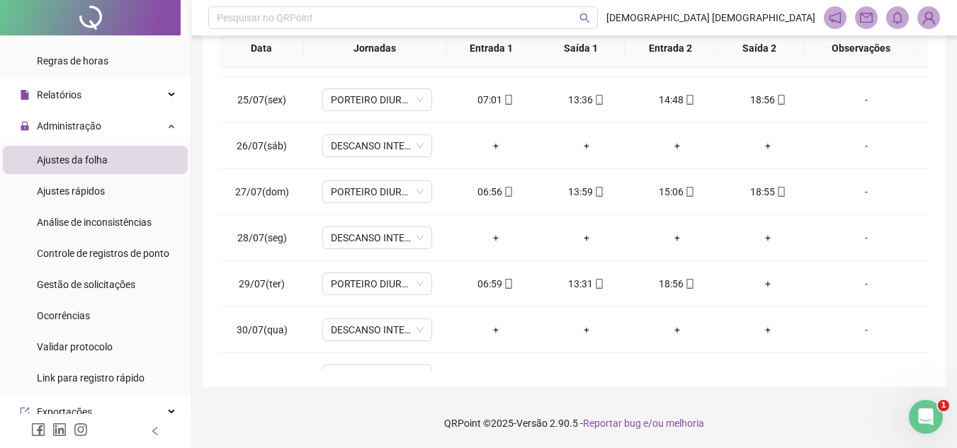
scroll to position [133, 0]
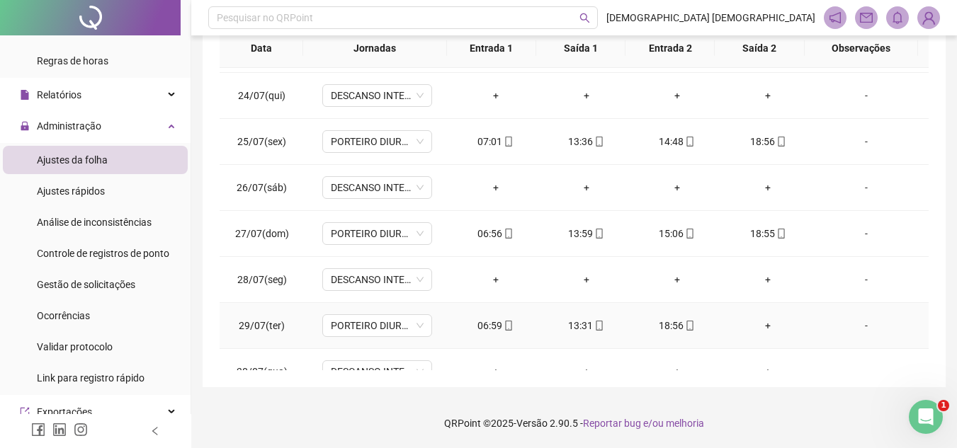
click at [855, 332] on div "-" at bounding box center [867, 326] width 84 height 16
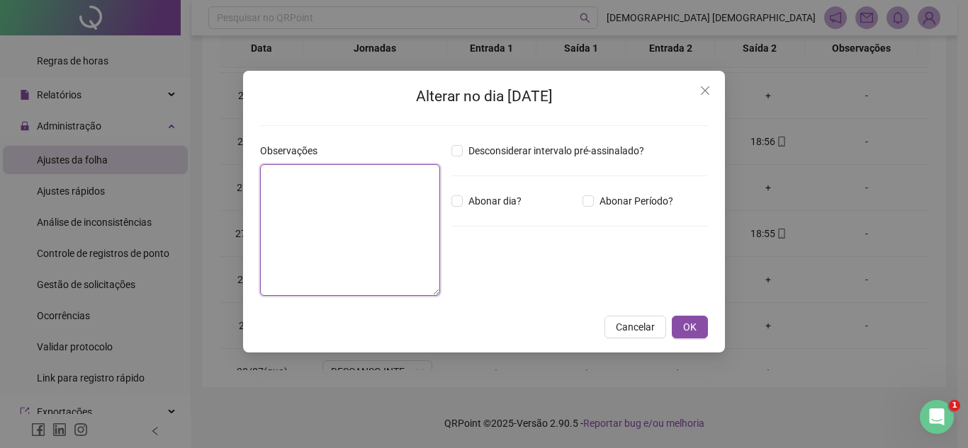
click at [351, 214] on textarea at bounding box center [350, 230] width 180 height 132
paste textarea "**********"
type textarea "**********"
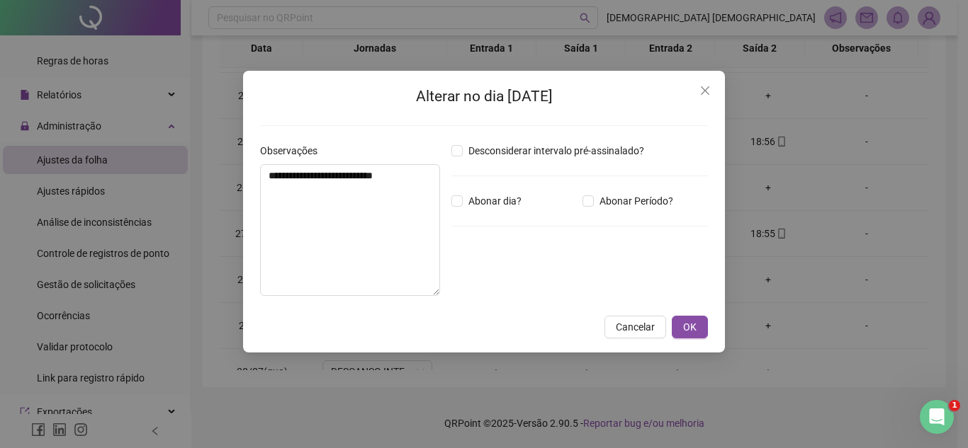
click at [698, 339] on div "**********" at bounding box center [484, 212] width 482 height 282
click at [690, 332] on span "OK" at bounding box center [689, 327] width 13 height 16
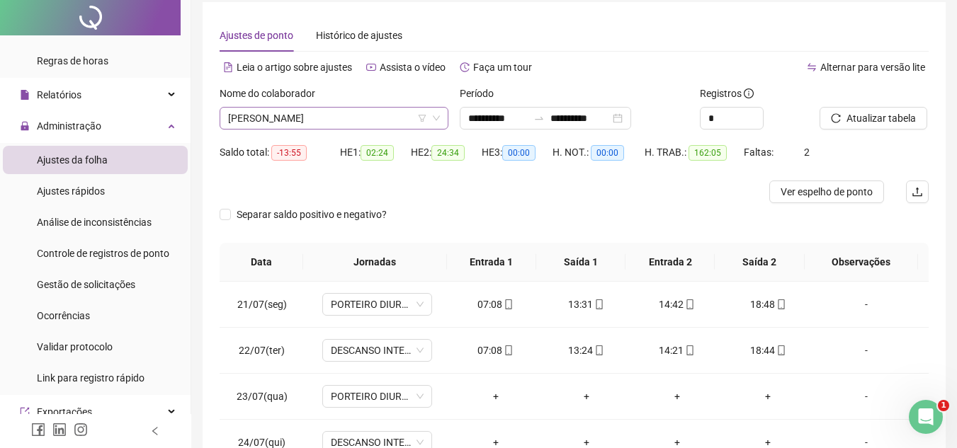
scroll to position [0, 0]
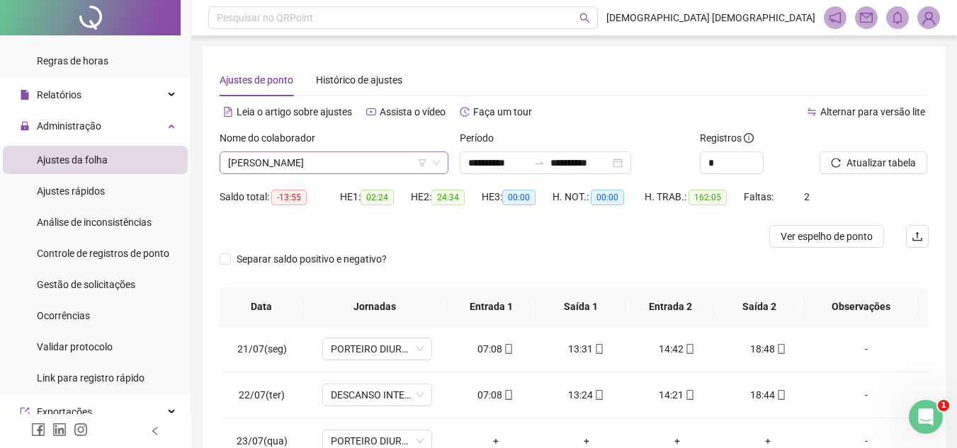
click at [386, 161] on span "[PERSON_NAME]" at bounding box center [334, 162] width 212 height 21
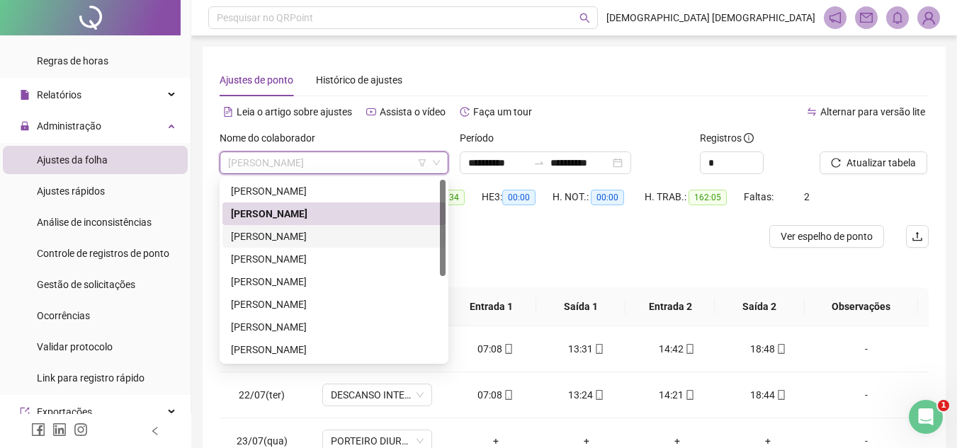
click at [349, 234] on div "[PERSON_NAME]" at bounding box center [334, 237] width 206 height 16
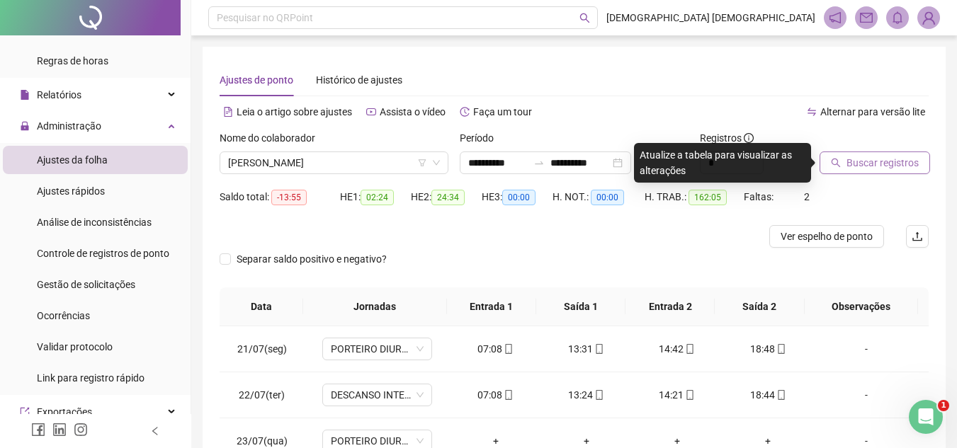
click at [885, 160] on span "Buscar registros" at bounding box center [883, 163] width 72 height 16
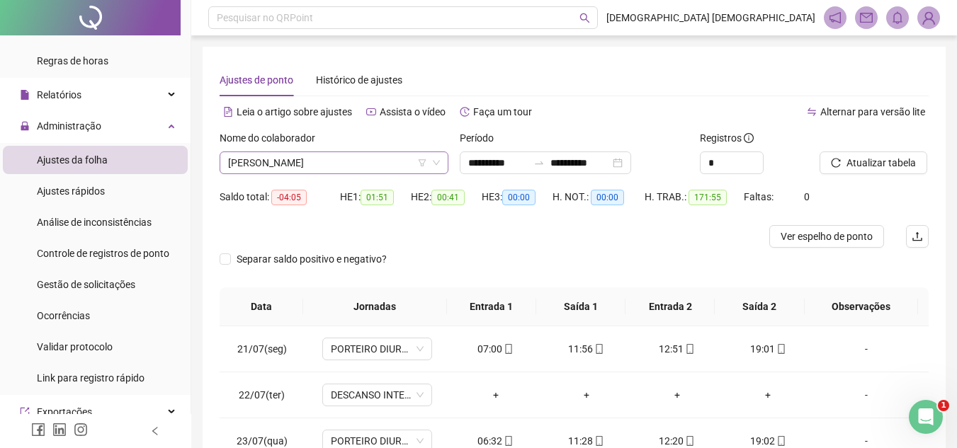
click at [348, 156] on span "[PERSON_NAME]" at bounding box center [334, 162] width 212 height 21
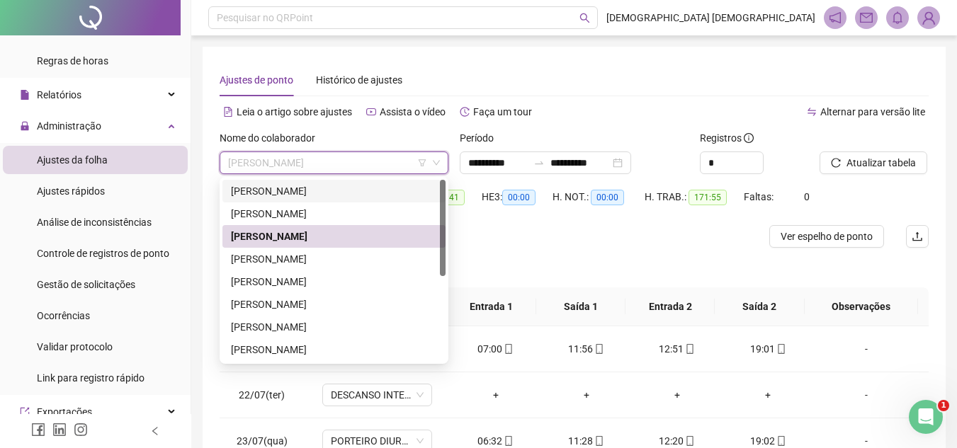
click at [343, 190] on div "[PERSON_NAME]" at bounding box center [334, 191] width 206 height 16
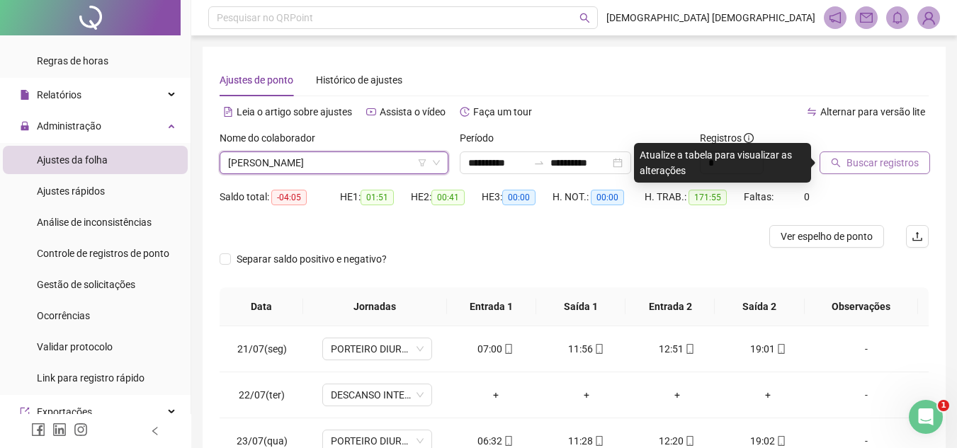
click at [877, 157] on span "Buscar registros" at bounding box center [883, 163] width 72 height 16
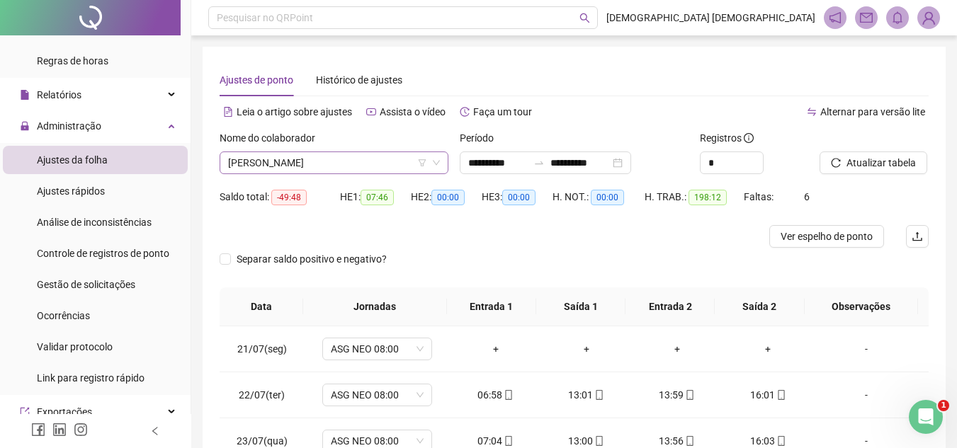
click at [370, 161] on span "[PERSON_NAME]" at bounding box center [334, 162] width 212 height 21
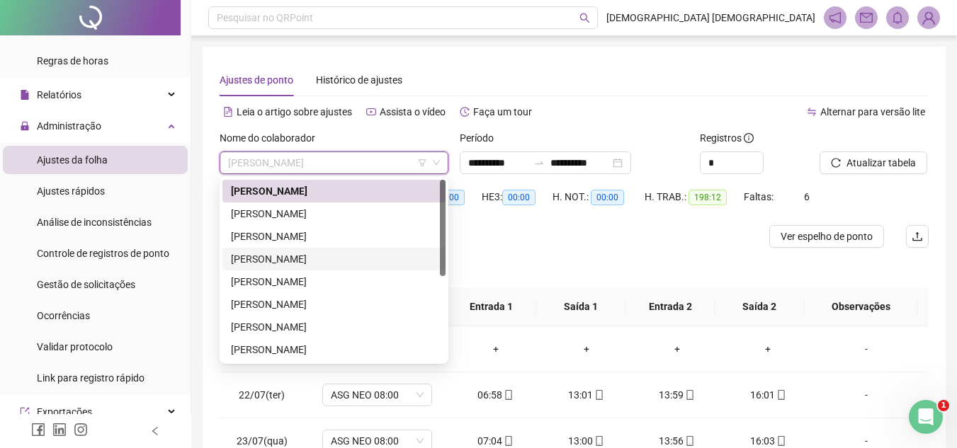
click at [353, 256] on div "[PERSON_NAME]" at bounding box center [334, 259] width 206 height 16
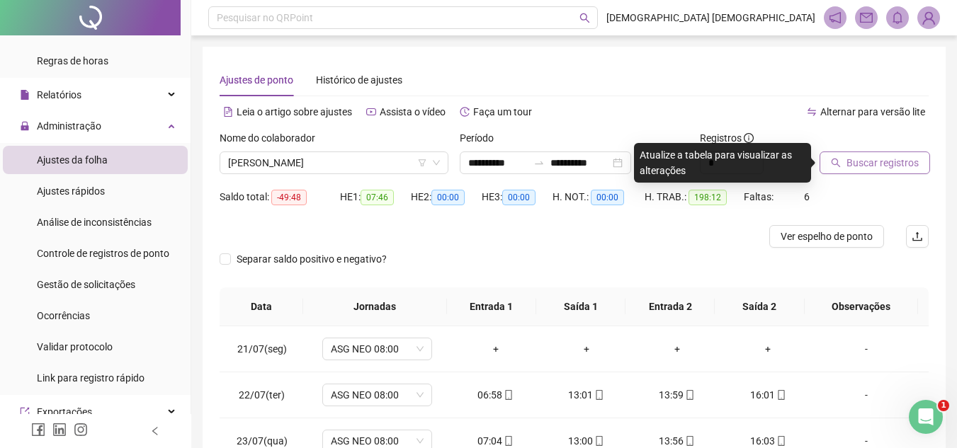
click at [897, 168] on span "Buscar registros" at bounding box center [883, 163] width 72 height 16
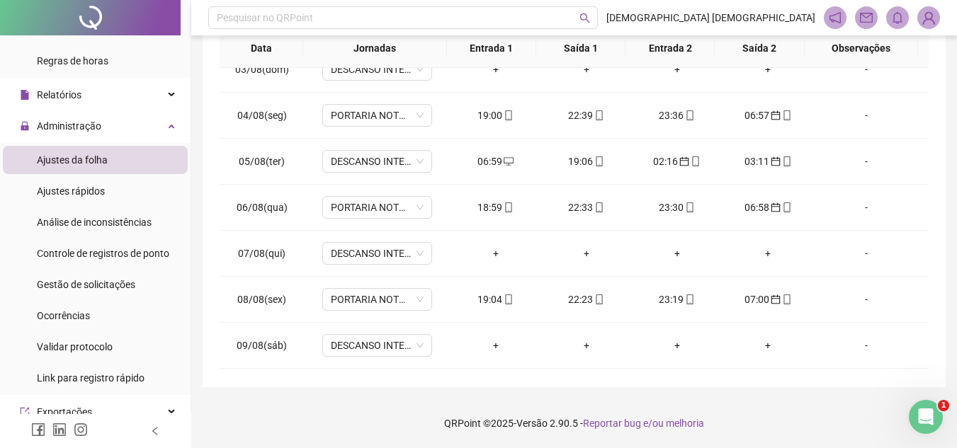
scroll to position [638, 0]
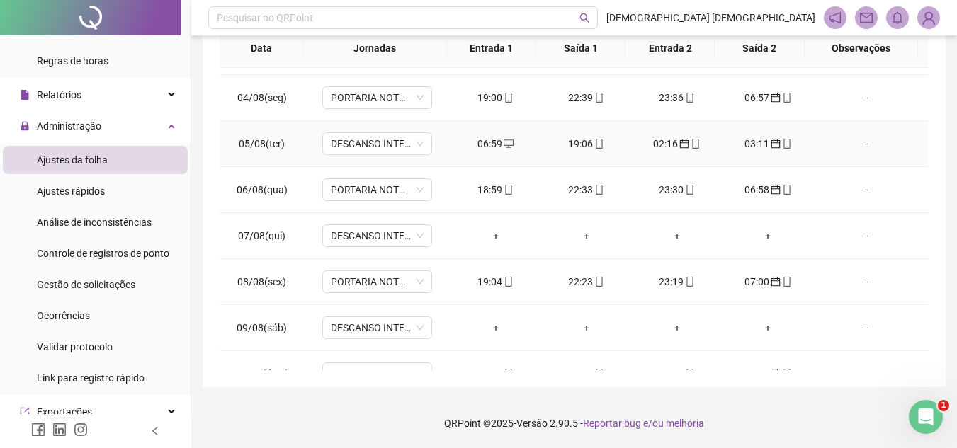
click at [854, 147] on div "-" at bounding box center [867, 144] width 84 height 16
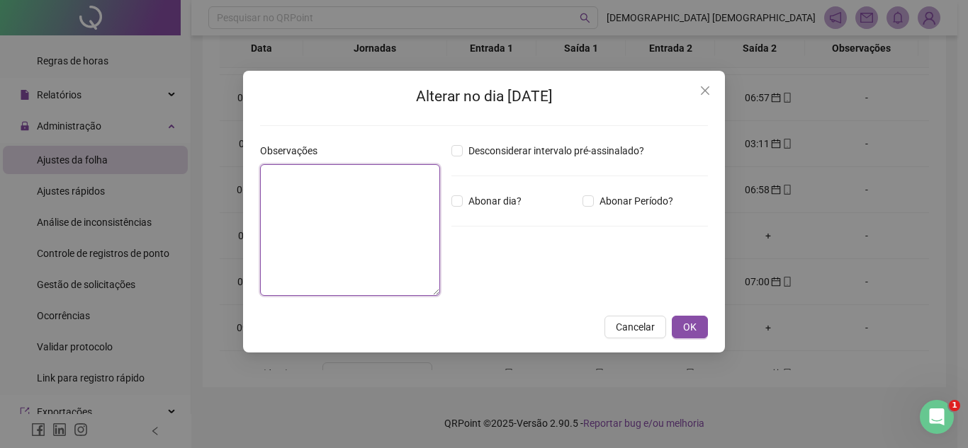
click at [375, 205] on textarea at bounding box center [350, 230] width 180 height 132
type textarea "******"
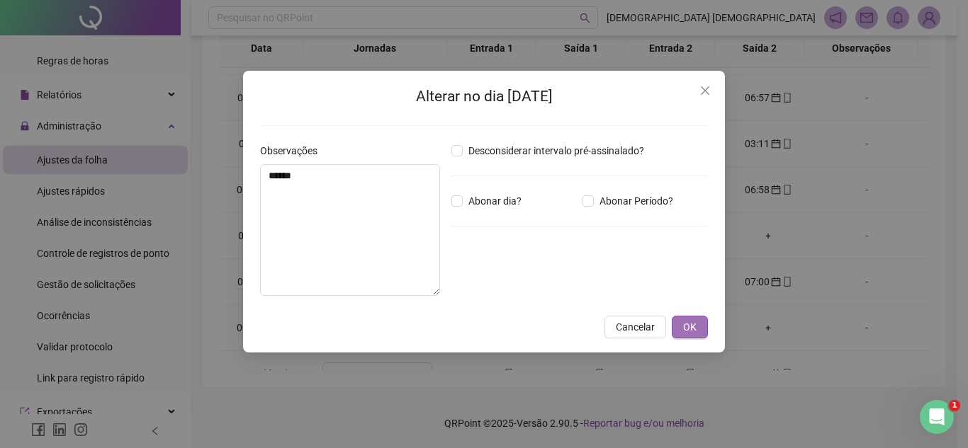
click at [694, 316] on button "OK" at bounding box center [690, 327] width 36 height 23
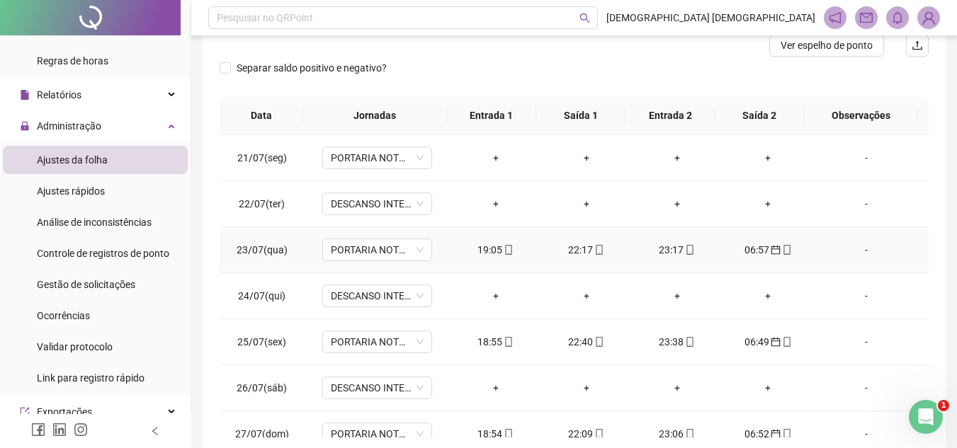
scroll to position [0, 0]
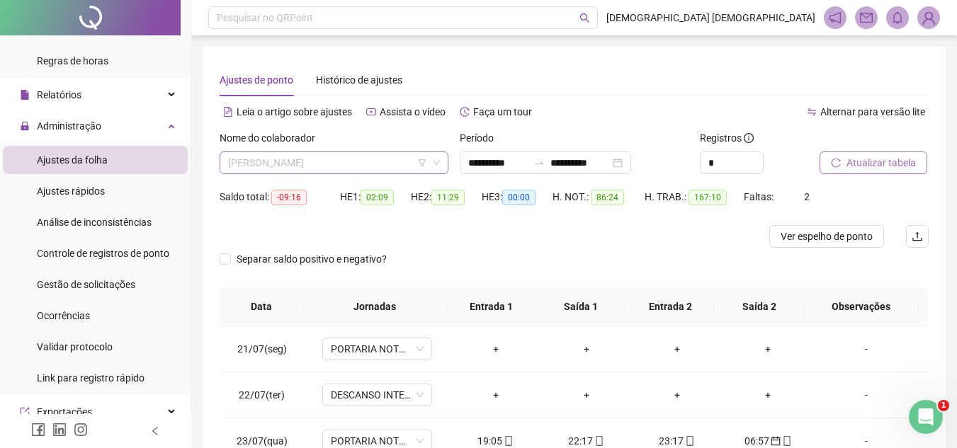
click at [355, 160] on span "[PERSON_NAME]" at bounding box center [334, 162] width 212 height 21
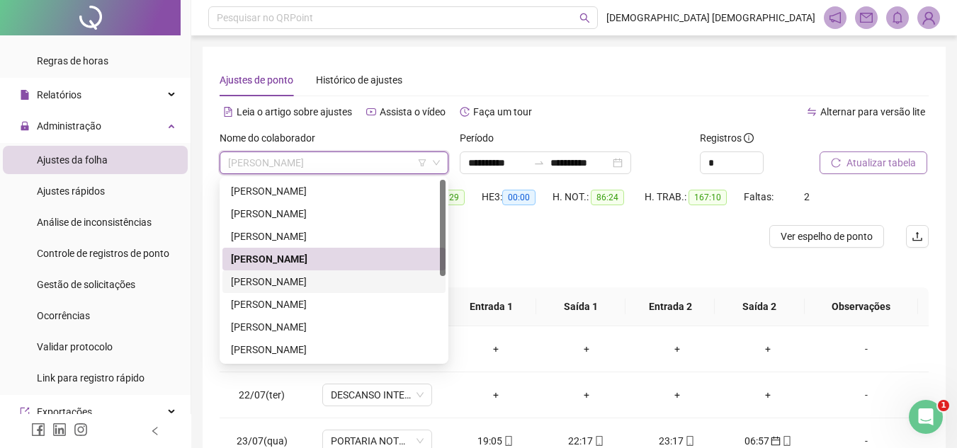
click at [319, 272] on div "[PERSON_NAME]" at bounding box center [333, 282] width 223 height 23
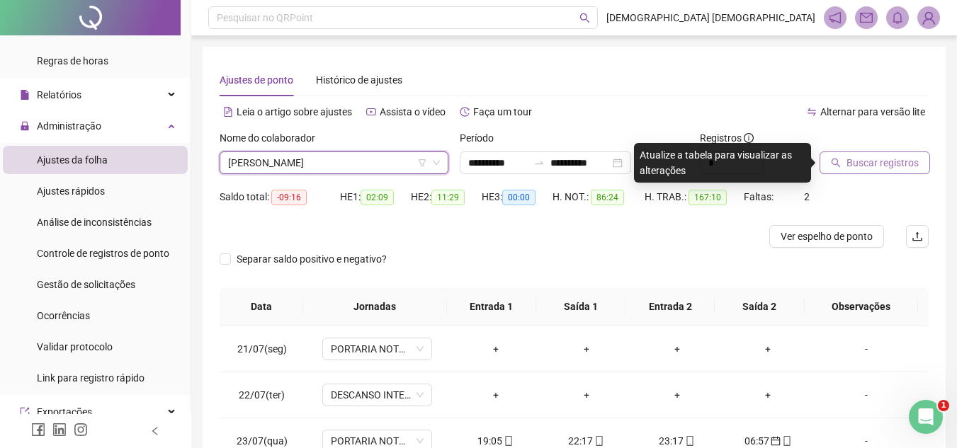
click at [880, 160] on span "Buscar registros" at bounding box center [883, 163] width 72 height 16
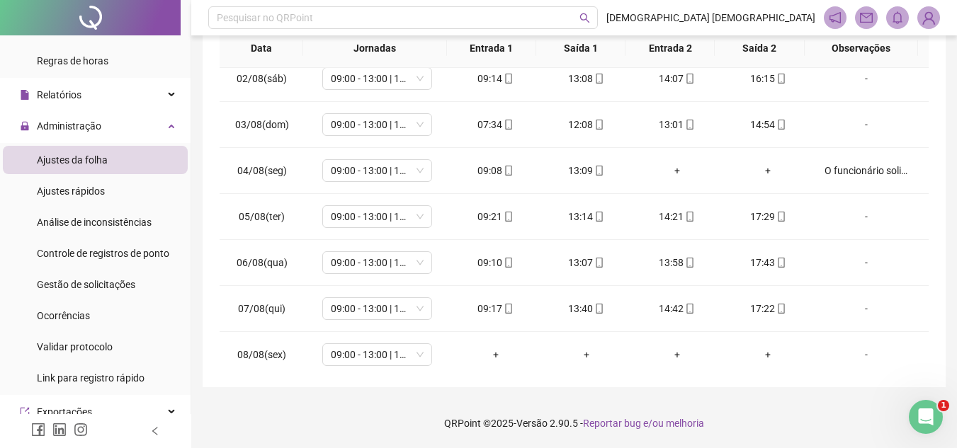
scroll to position [638, 0]
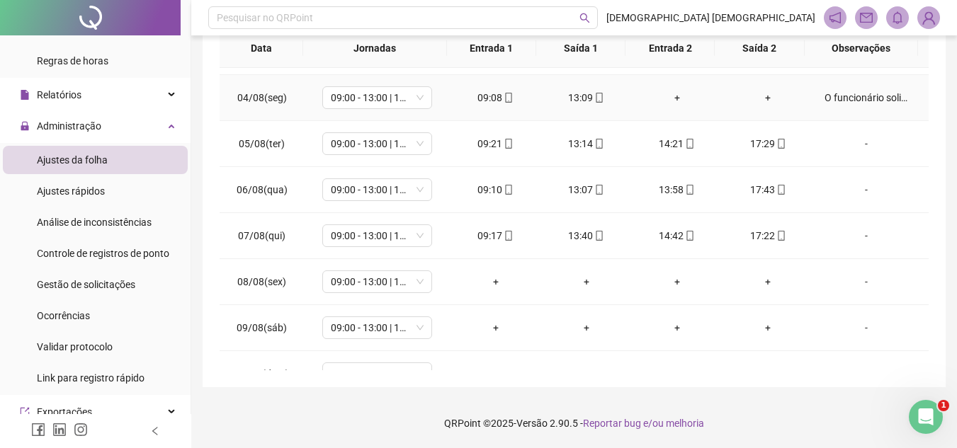
click at [878, 97] on div "O funcionário solicitou sair mais cedo, pois iria levar a filha ao médico!" at bounding box center [867, 98] width 84 height 16
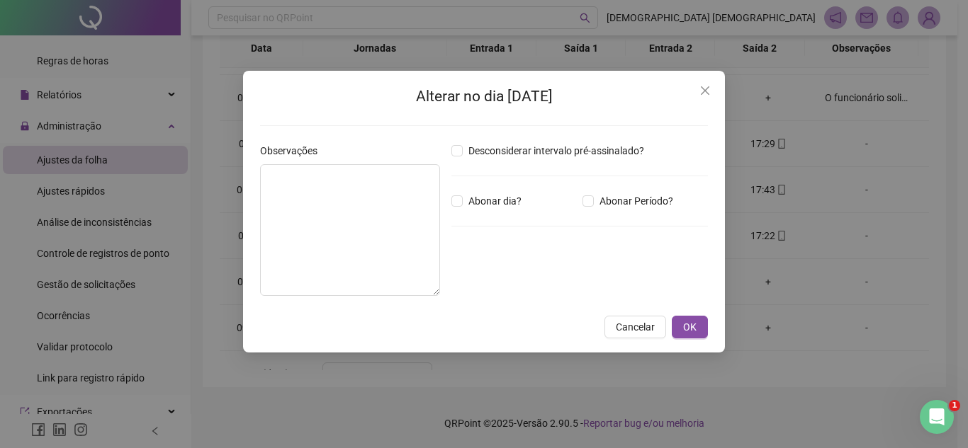
type textarea "**********"
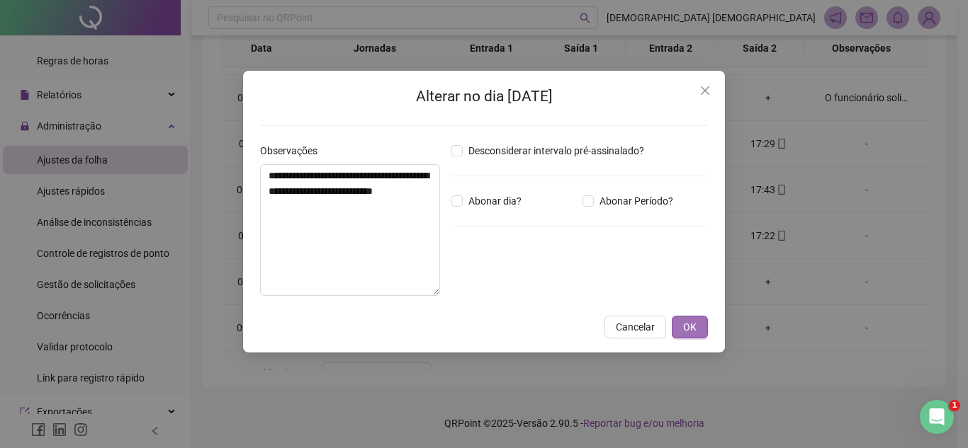
click at [698, 332] on button "OK" at bounding box center [690, 327] width 36 height 23
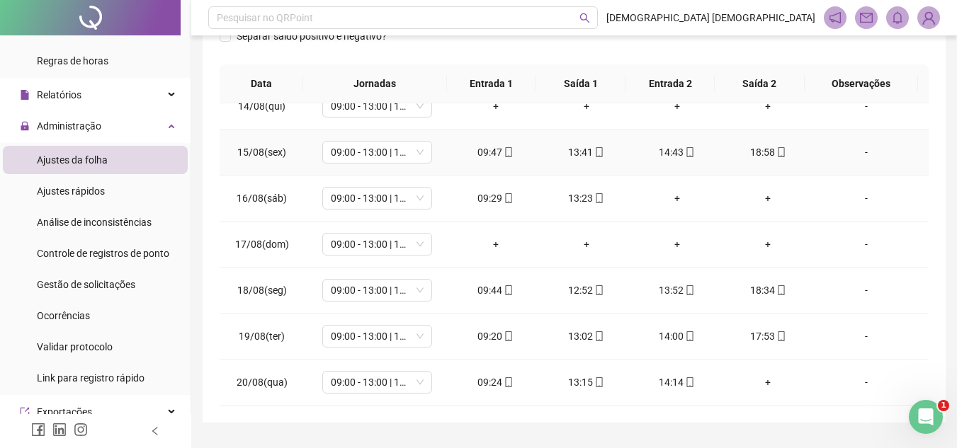
scroll to position [259, 0]
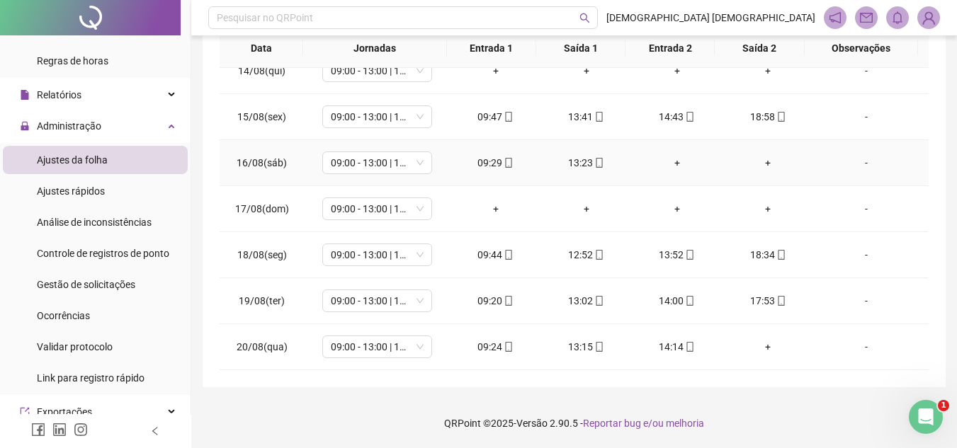
click at [860, 165] on div "-" at bounding box center [867, 163] width 84 height 16
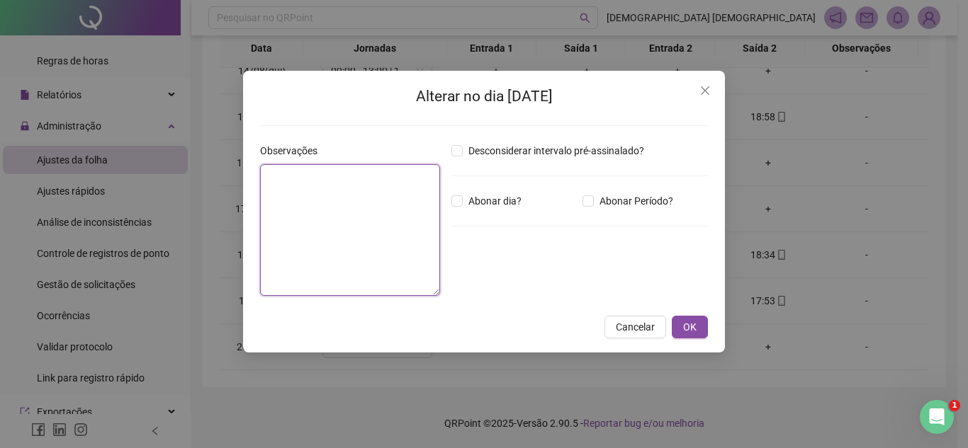
click at [345, 191] on textarea at bounding box center [350, 230] width 180 height 132
paste textarea "**********"
type textarea "**********"
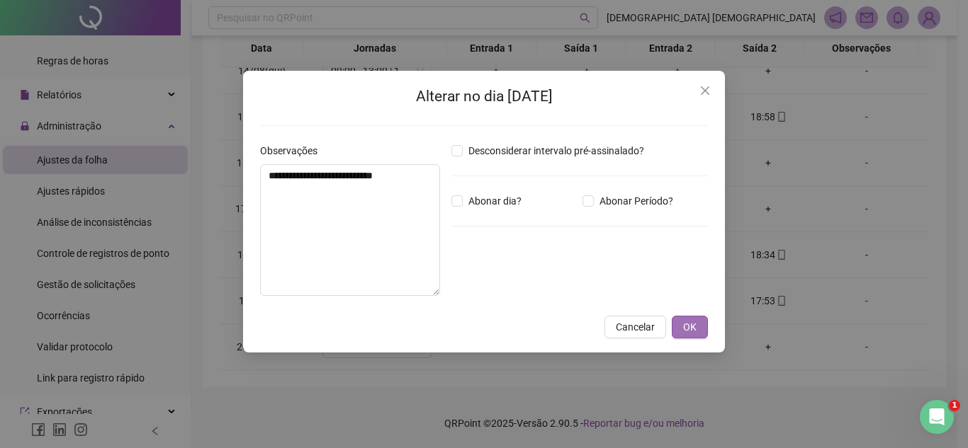
click at [683, 329] on span "OK" at bounding box center [689, 327] width 13 height 16
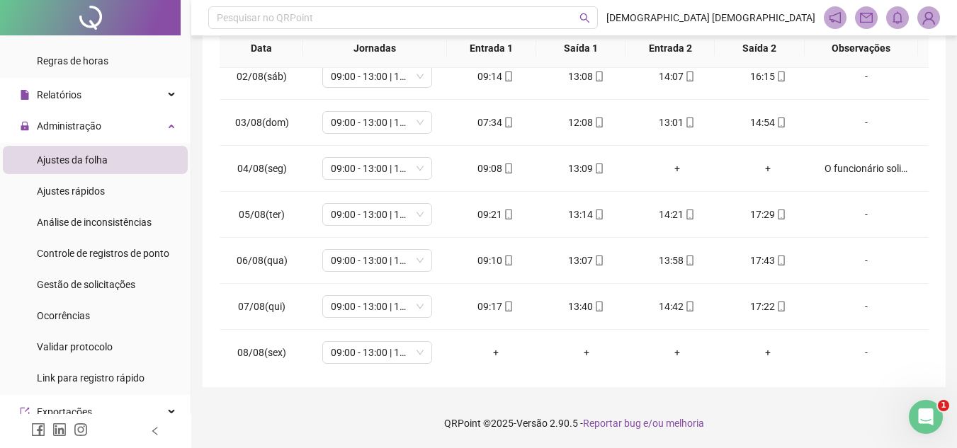
scroll to position [496, 0]
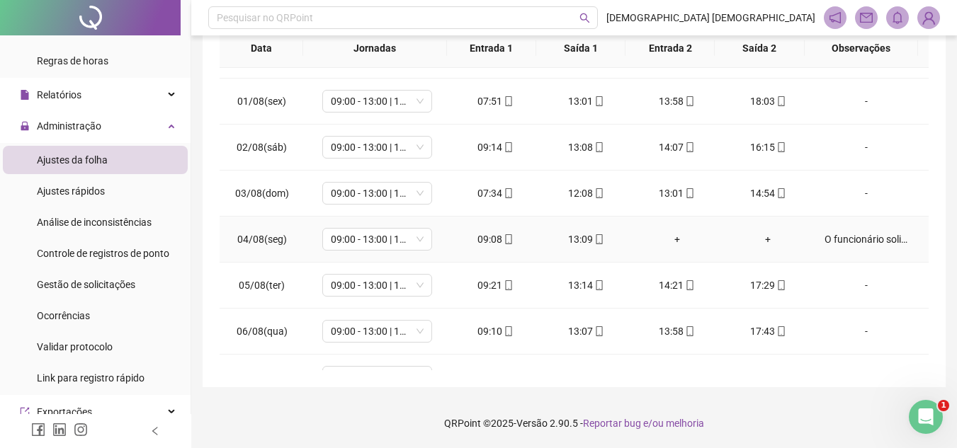
click at [859, 233] on div "O funcionário solicitou sair mais cedo, pois iria levar a filha ao médico!" at bounding box center [867, 240] width 84 height 16
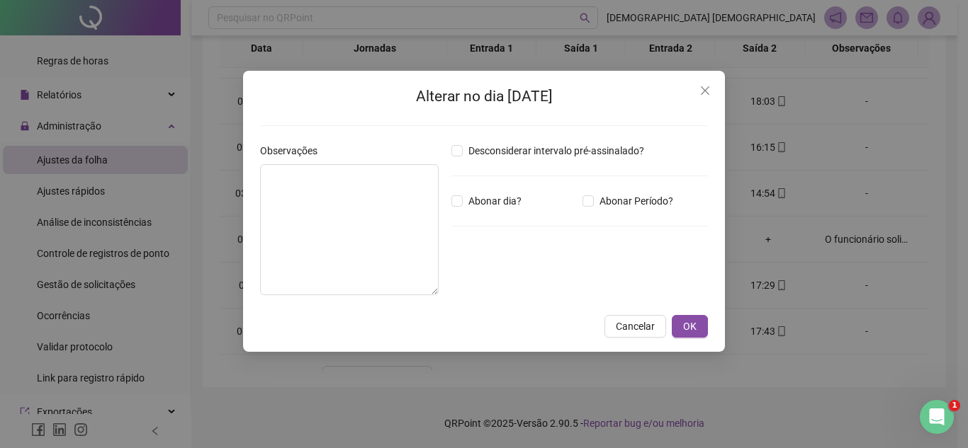
type textarea "**********"
click at [598, 208] on span "Abonar Período?" at bounding box center [636, 201] width 85 height 16
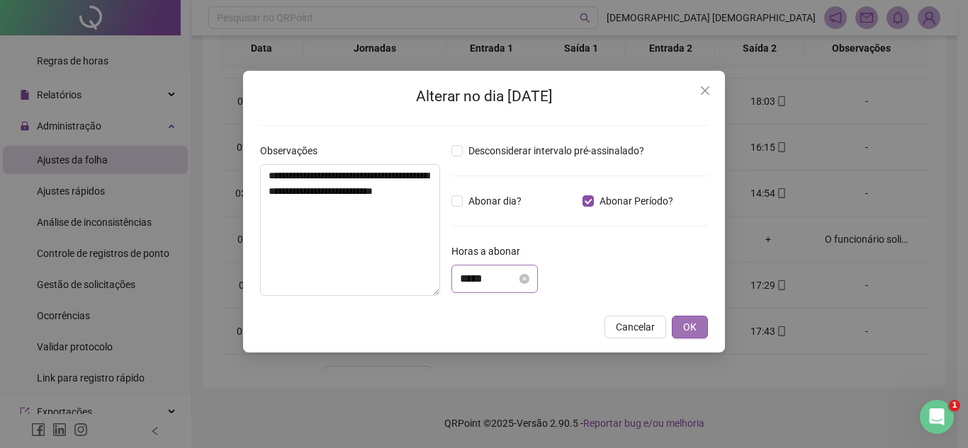
click at [699, 327] on button "OK" at bounding box center [690, 327] width 36 height 23
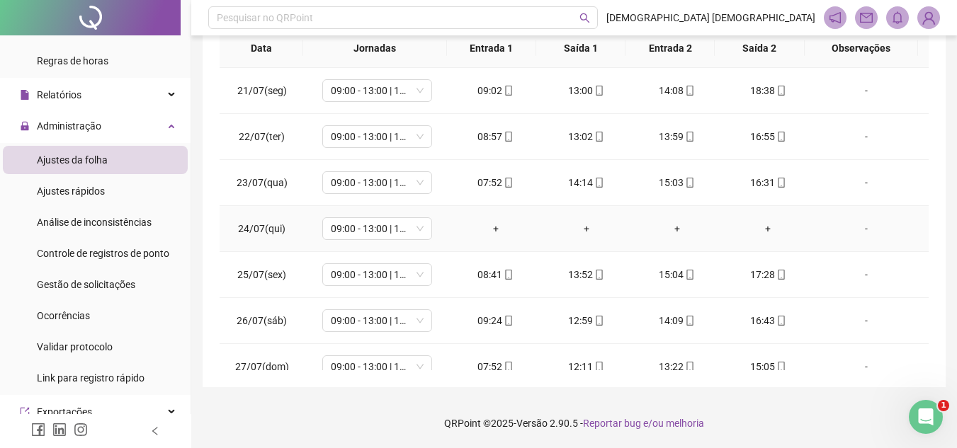
scroll to position [0, 0]
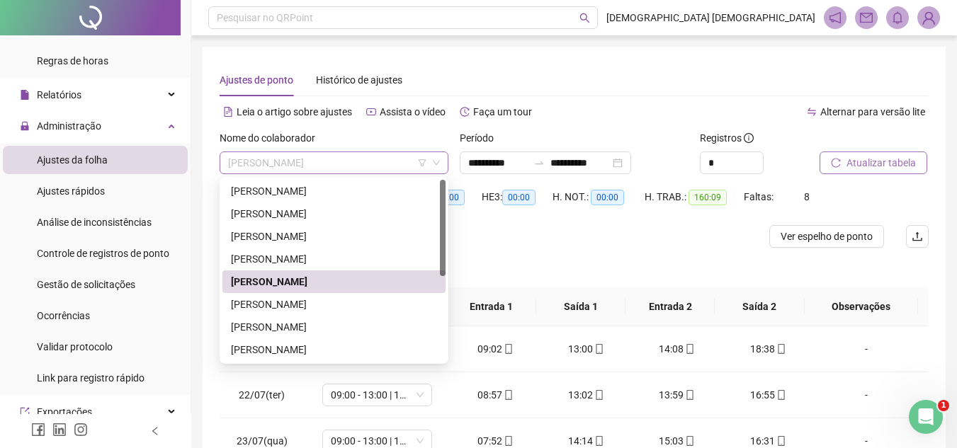
click at [402, 164] on span "[PERSON_NAME]" at bounding box center [334, 162] width 212 height 21
click at [329, 307] on div "[PERSON_NAME]" at bounding box center [334, 305] width 206 height 16
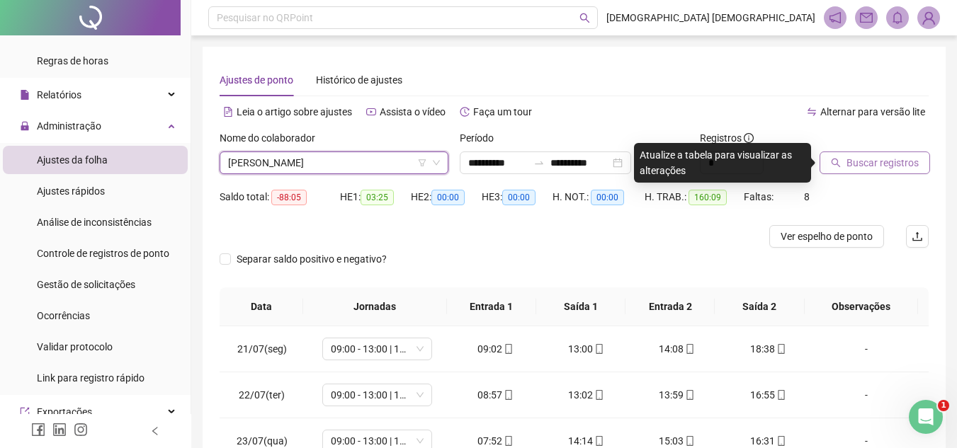
click at [888, 172] on button "Buscar registros" at bounding box center [875, 163] width 111 height 23
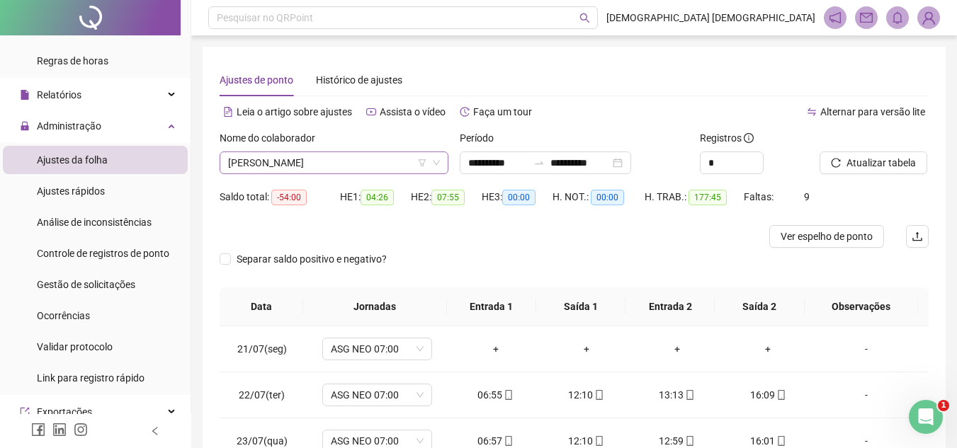
click at [388, 160] on span "[PERSON_NAME]" at bounding box center [334, 162] width 212 height 21
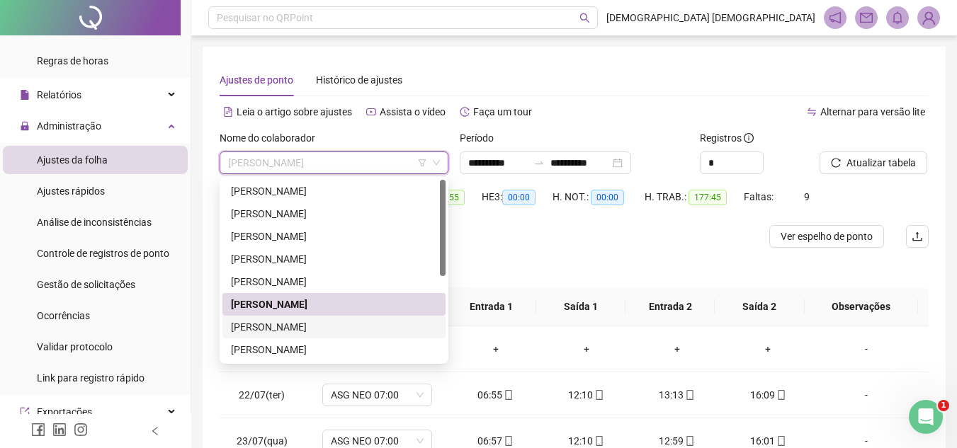
click at [323, 326] on div "[PERSON_NAME]" at bounding box center [334, 327] width 206 height 16
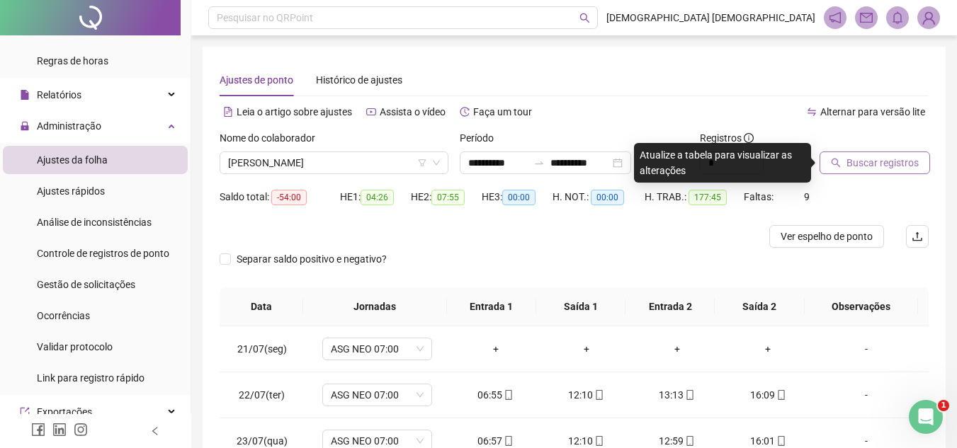
click at [849, 162] on span "Buscar registros" at bounding box center [883, 163] width 72 height 16
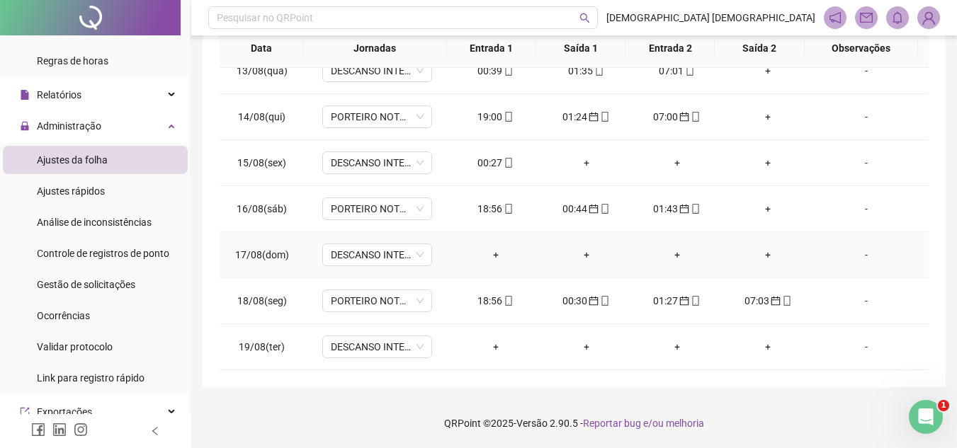
scroll to position [1054, 0]
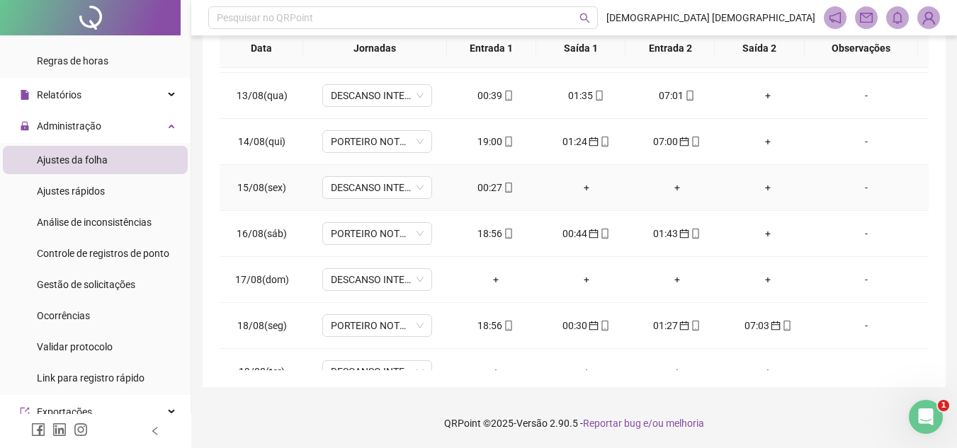
click at [496, 186] on div "00:27" at bounding box center [496, 188] width 68 height 16
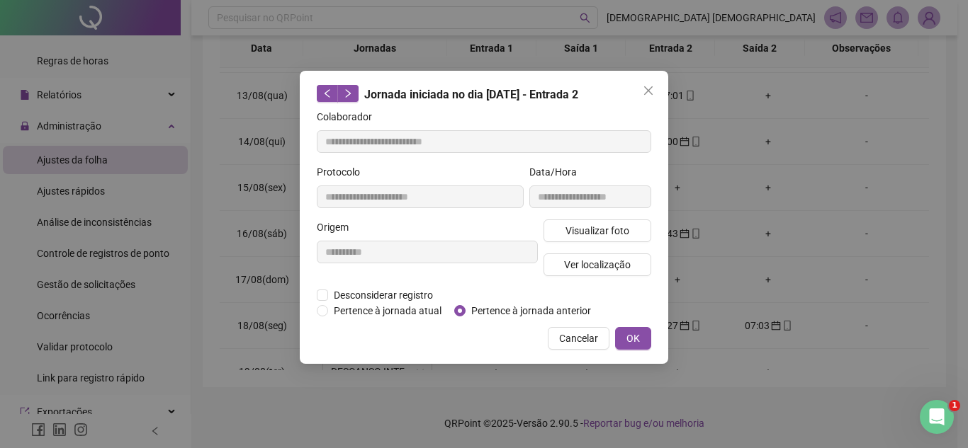
type input "**********"
click at [628, 339] on span "OK" at bounding box center [632, 339] width 13 height 16
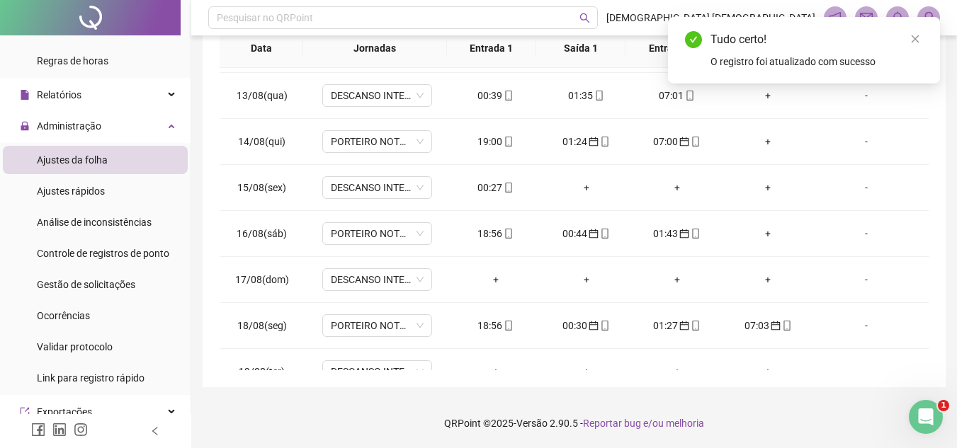
scroll to position [0, 0]
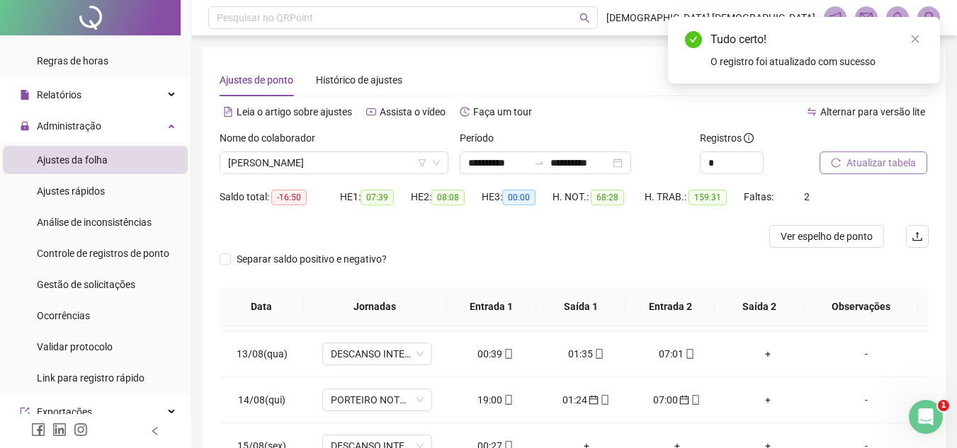
click at [901, 164] on span "Atualizar tabela" at bounding box center [881, 163] width 69 height 16
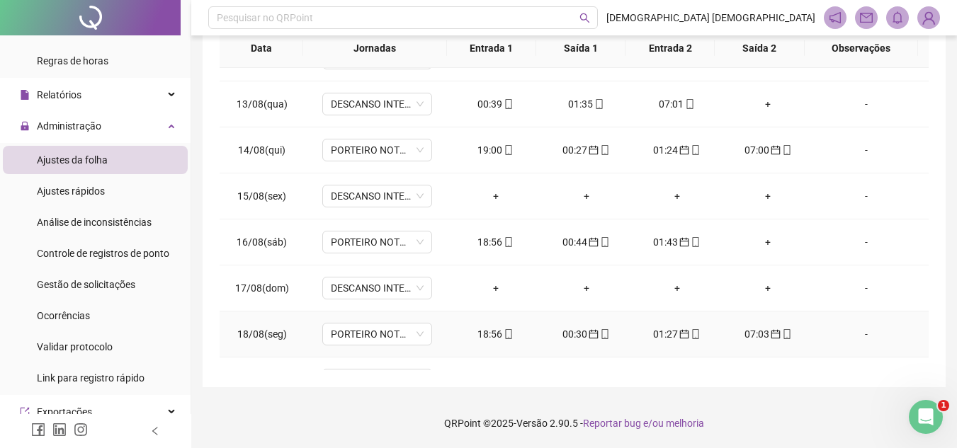
scroll to position [1054, 0]
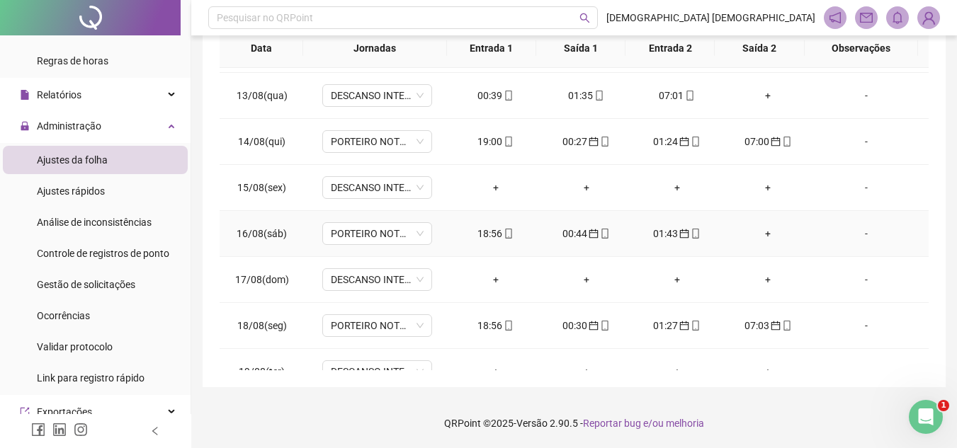
click at [864, 237] on div "-" at bounding box center [867, 234] width 84 height 16
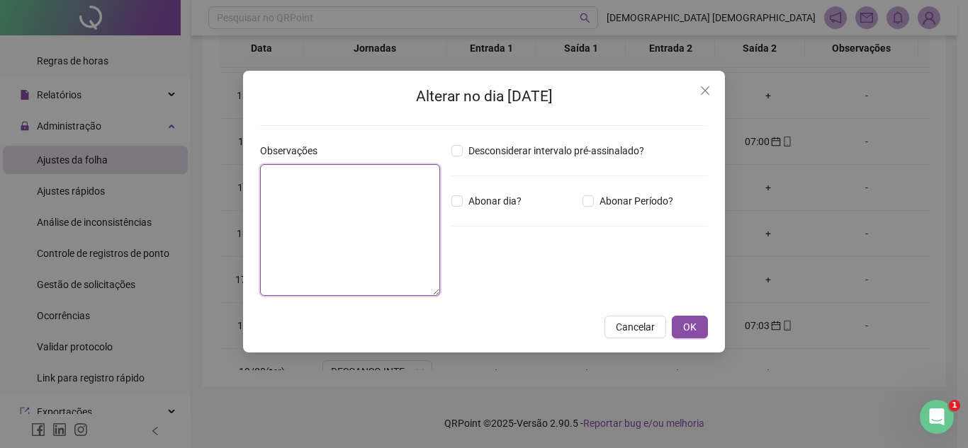
click at [377, 169] on textarea at bounding box center [350, 230] width 180 height 132
paste textarea "**********"
type textarea "**********"
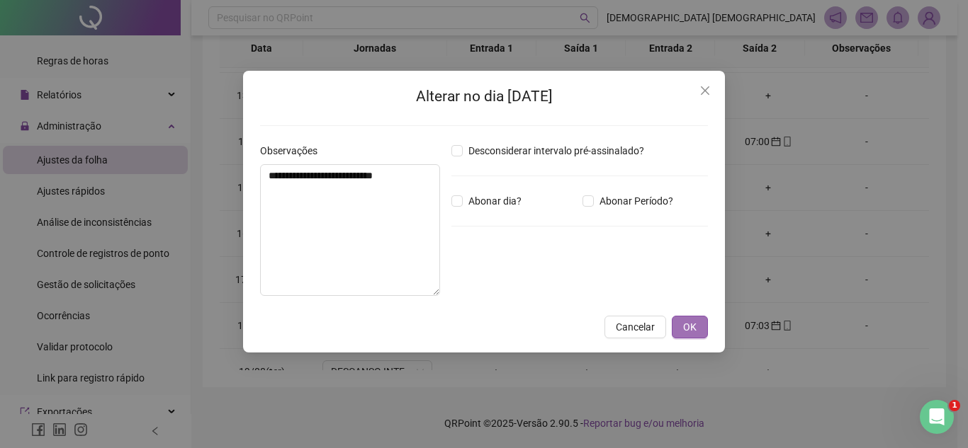
click at [696, 329] on button "OK" at bounding box center [690, 327] width 36 height 23
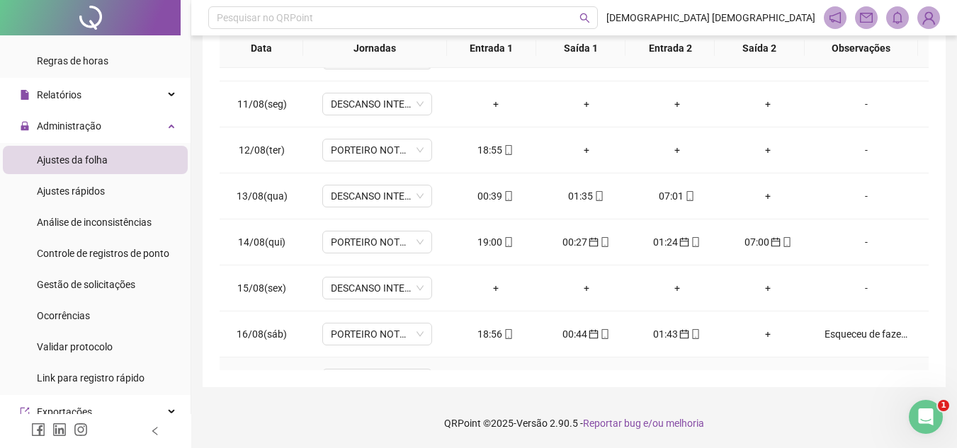
scroll to position [912, 0]
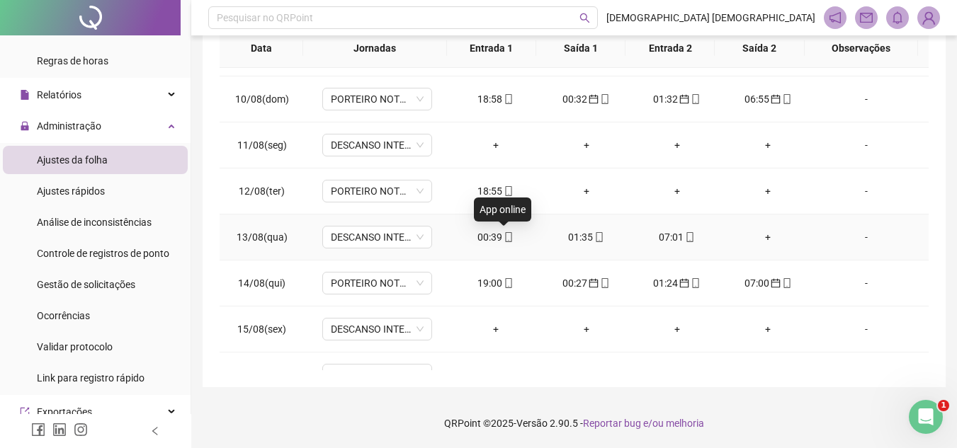
click at [504, 239] on icon "mobile" at bounding box center [509, 237] width 10 height 10
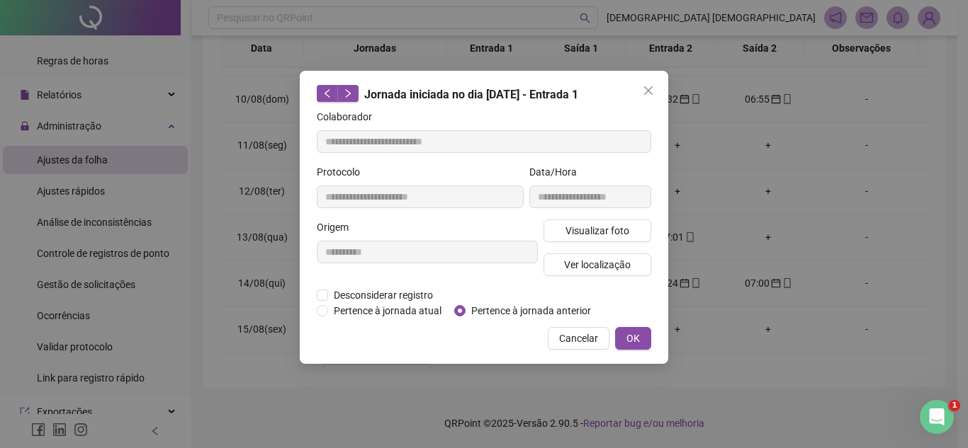
type input "**********"
click at [468, 310] on span "Pertence à jornada anterior" at bounding box center [530, 311] width 131 height 16
click at [627, 336] on button "OK" at bounding box center [633, 338] width 36 height 23
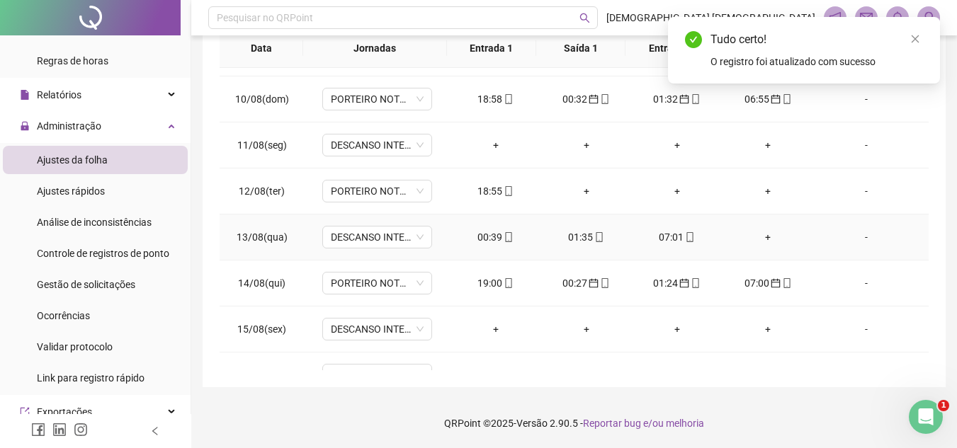
click at [569, 239] on div "01:35" at bounding box center [587, 238] width 68 height 16
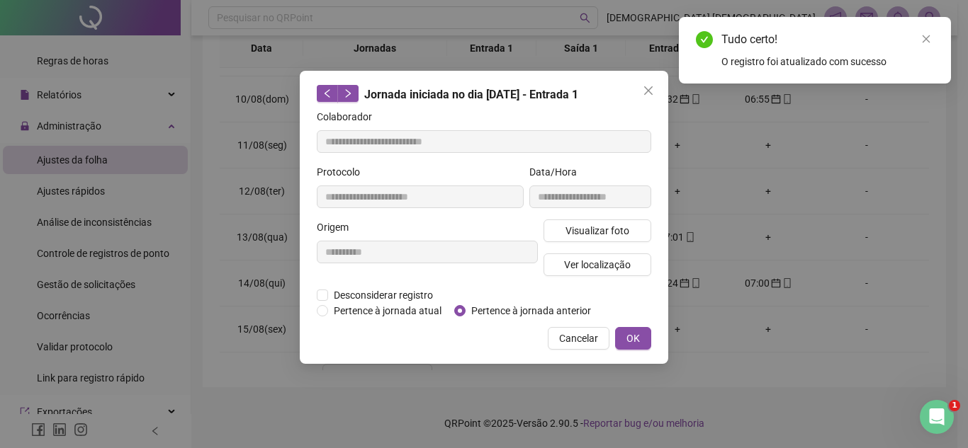
type input "**********"
click at [638, 341] on span "OK" at bounding box center [632, 339] width 13 height 16
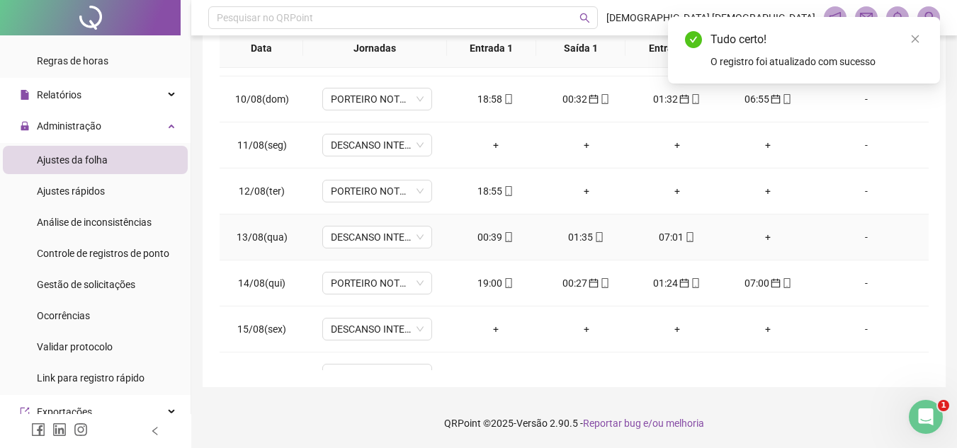
click at [671, 240] on div "07:01" at bounding box center [677, 238] width 68 height 16
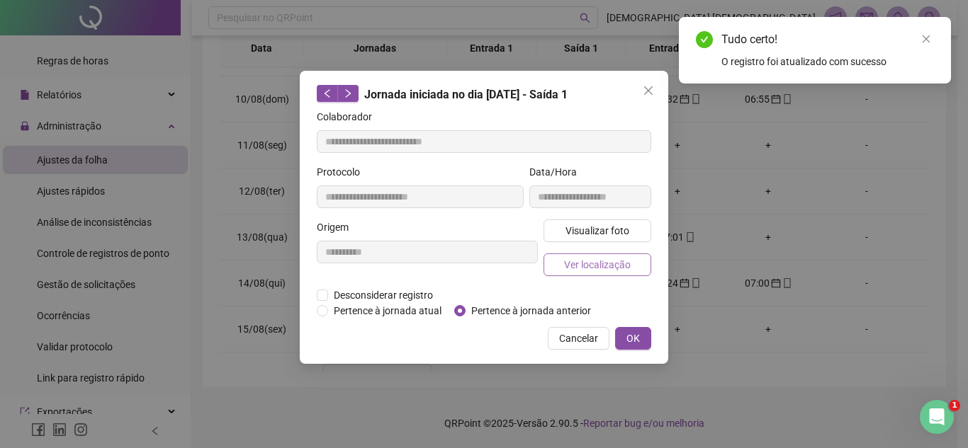
type input "**********"
click at [633, 334] on span "OK" at bounding box center [632, 339] width 13 height 16
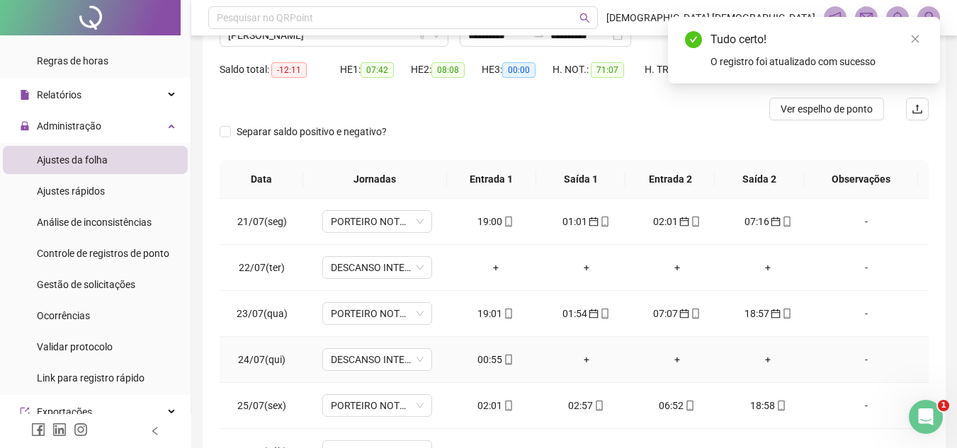
scroll to position [0, 0]
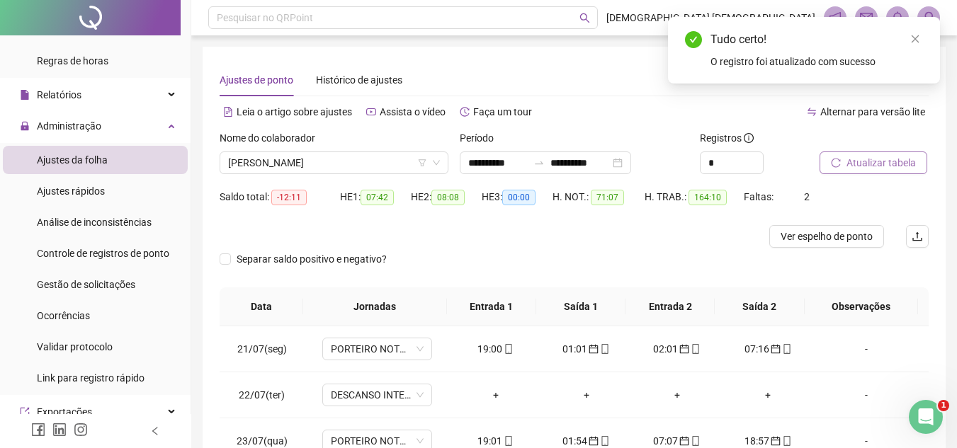
click at [899, 167] on span "Atualizar tabela" at bounding box center [881, 163] width 69 height 16
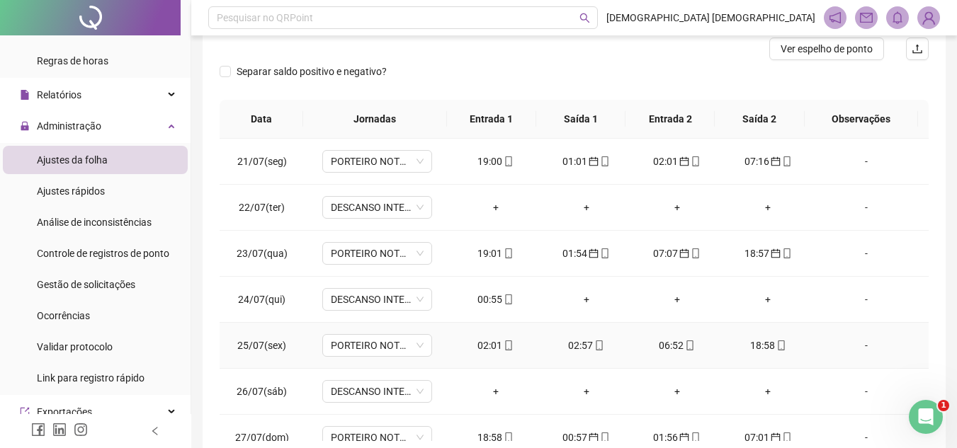
scroll to position [71, 0]
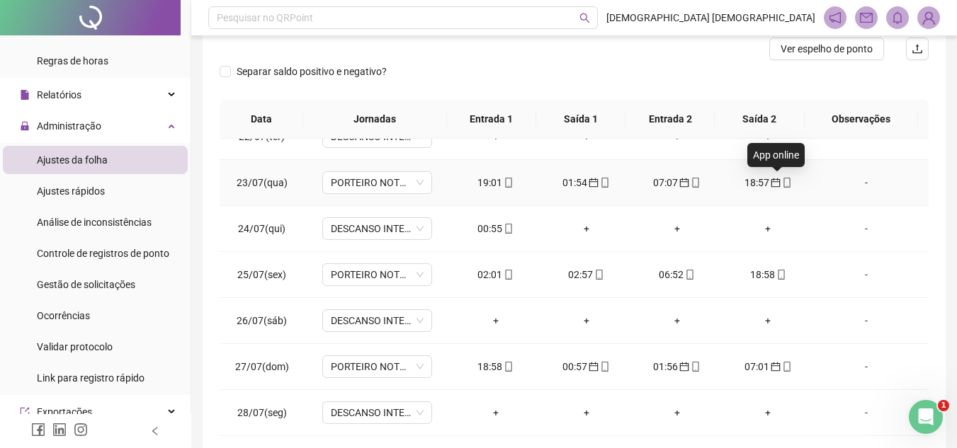
click at [783, 184] on icon "mobile" at bounding box center [786, 183] width 6 height 10
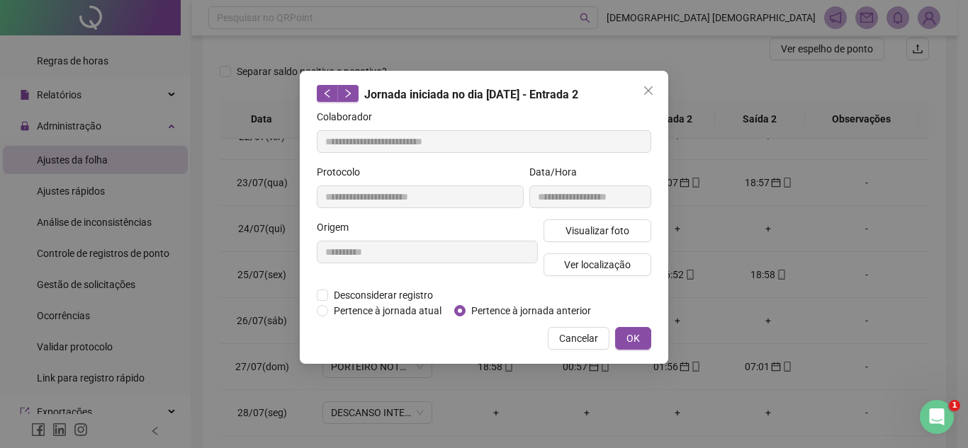
type input "**********"
click at [650, 93] on icon "close" at bounding box center [648, 90] width 9 height 9
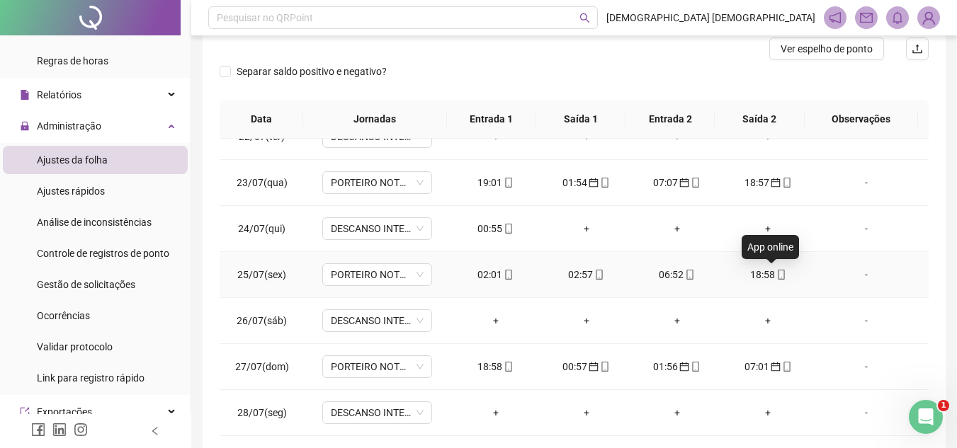
click at [778, 276] on icon "mobile" at bounding box center [781, 275] width 6 height 10
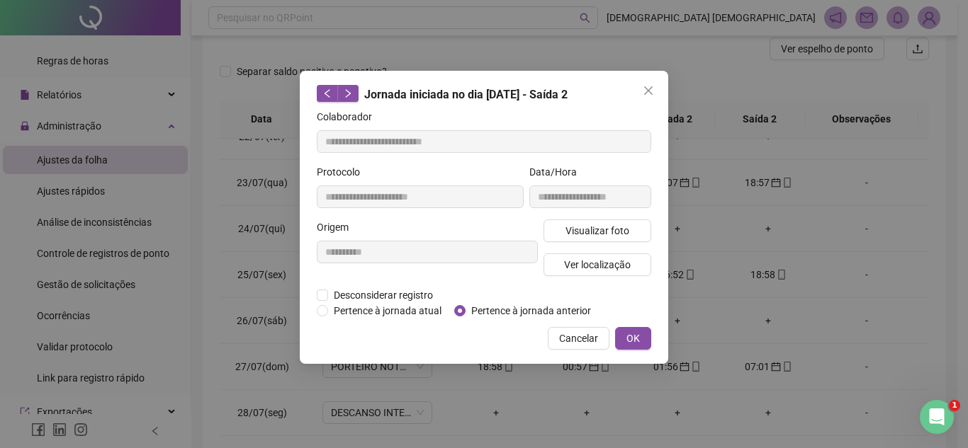
type input "**********"
click at [769, 276] on div "**********" at bounding box center [484, 224] width 968 height 448
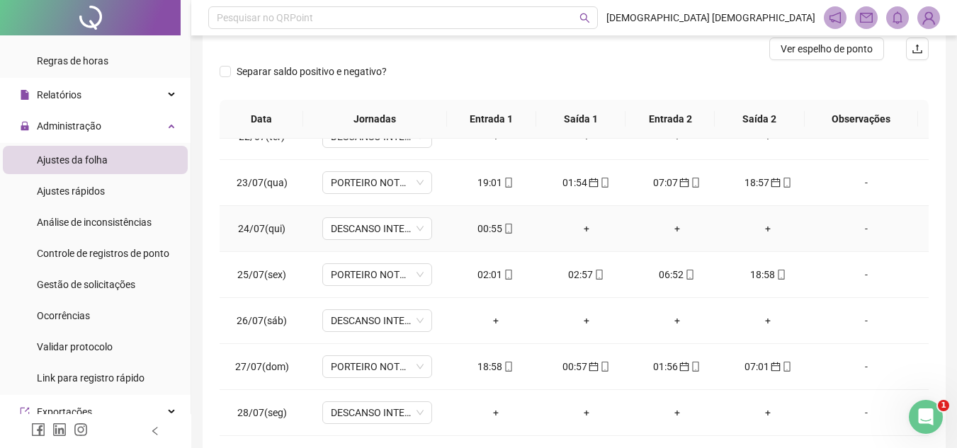
click at [507, 229] on icon "mobile" at bounding box center [509, 229] width 6 height 10
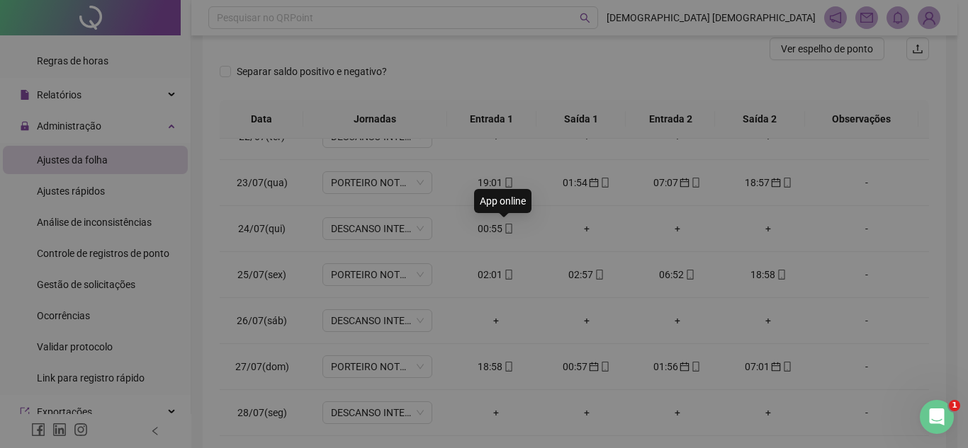
type input "**********"
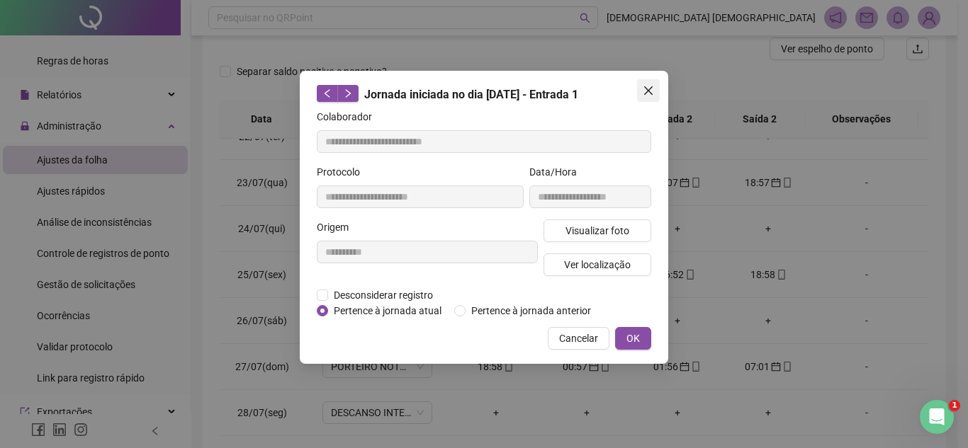
click at [649, 87] on icon "close" at bounding box center [648, 90] width 11 height 11
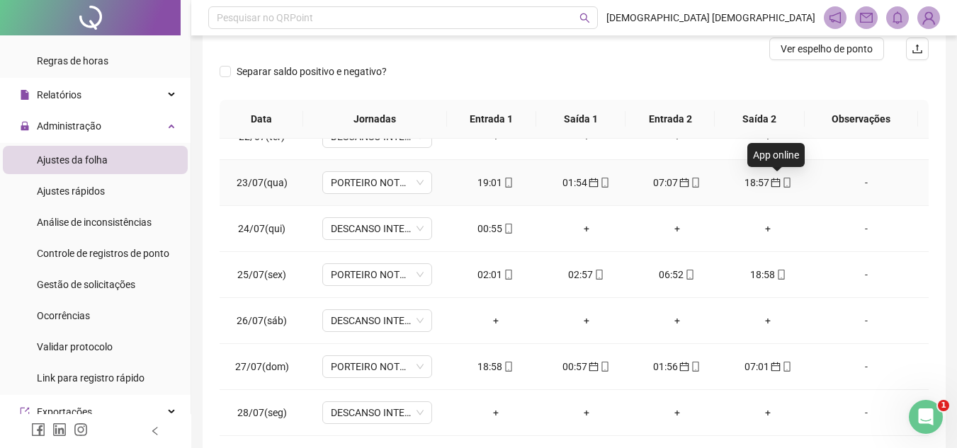
click at [782, 181] on icon "mobile" at bounding box center [787, 183] width 10 height 10
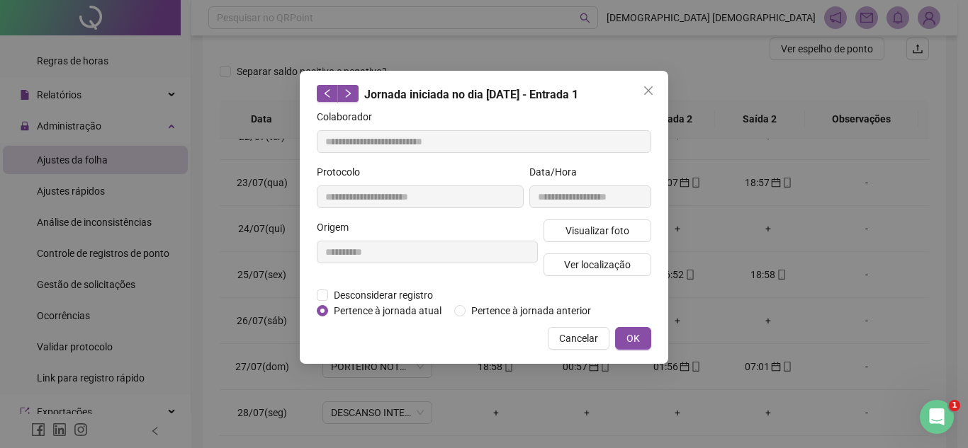
type input "**********"
click at [599, 344] on button "Cancelar" at bounding box center [579, 338] width 62 height 23
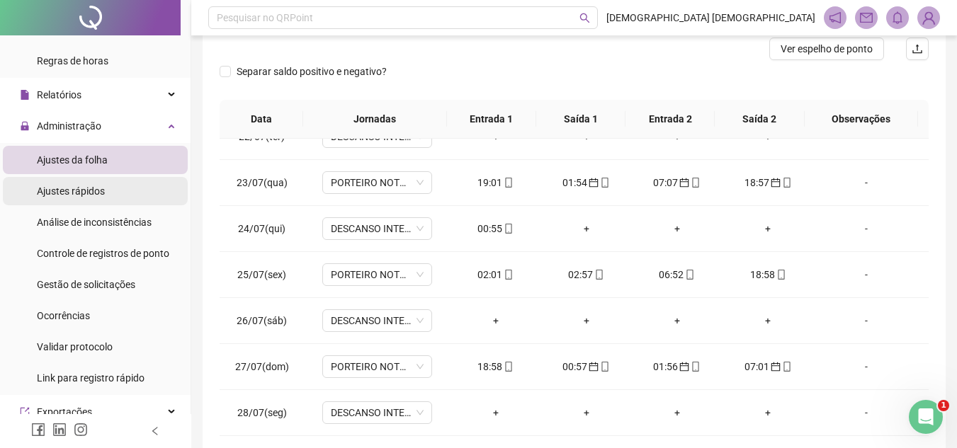
click at [100, 198] on div "Ajustes rápidos" at bounding box center [71, 191] width 68 height 28
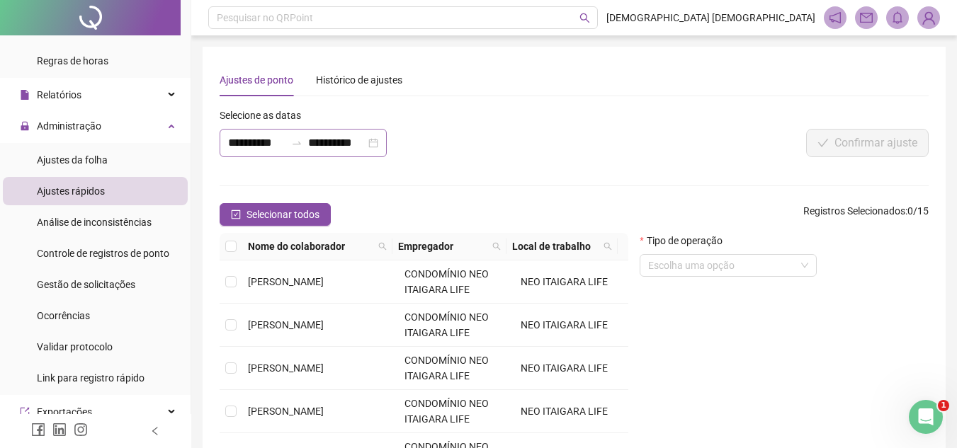
click at [301, 146] on icon "swap-right" at bounding box center [296, 142] width 11 height 11
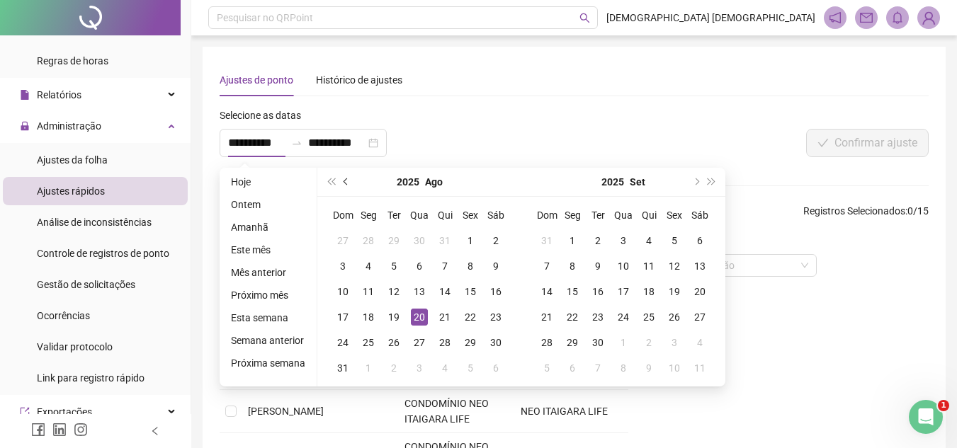
click at [341, 184] on button "prev-year" at bounding box center [347, 182] width 16 height 28
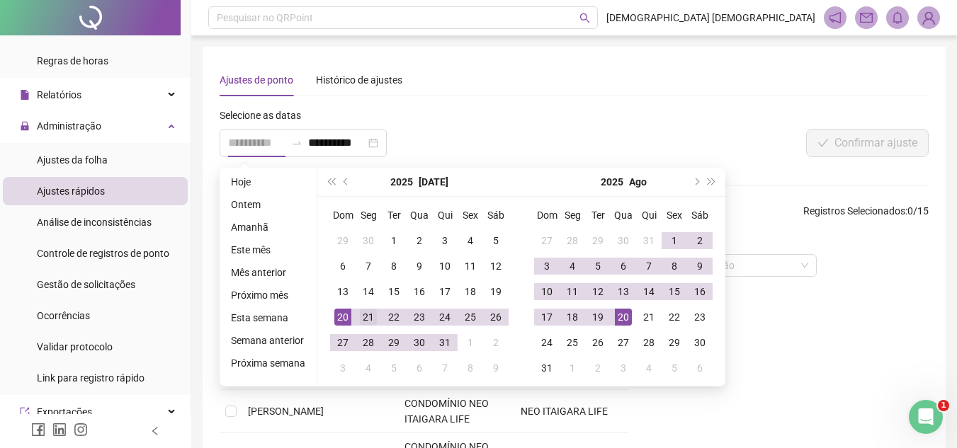
type input "**********"
click at [363, 315] on div "21" at bounding box center [368, 317] width 17 height 17
type input "**********"
click at [621, 319] on div "20" at bounding box center [623, 317] width 17 height 17
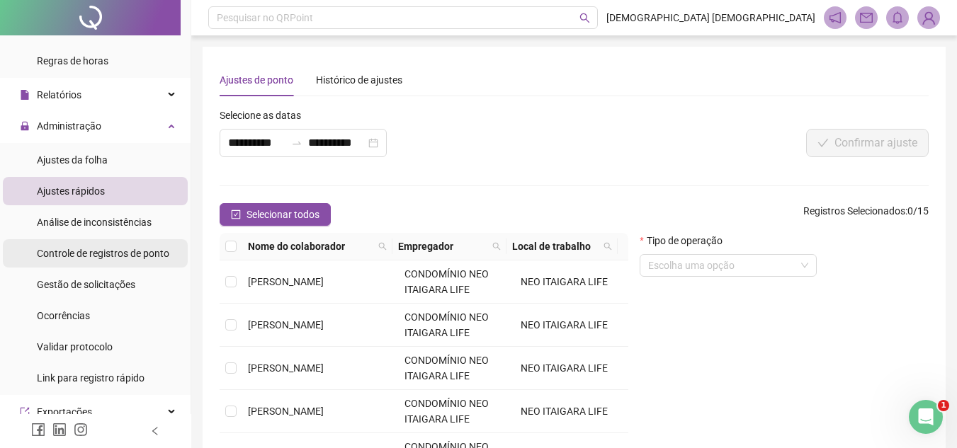
click at [151, 248] on span "Controle de registros de ponto" at bounding box center [103, 253] width 132 height 11
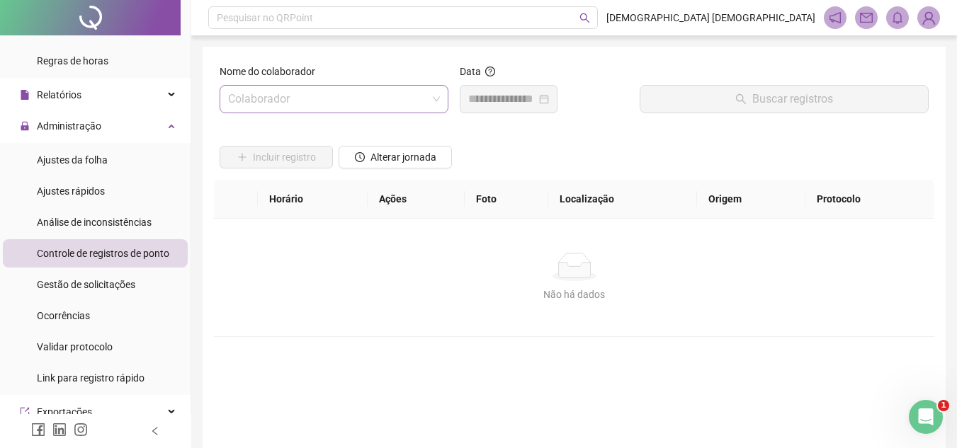
click at [332, 97] on input "search" at bounding box center [327, 99] width 199 height 27
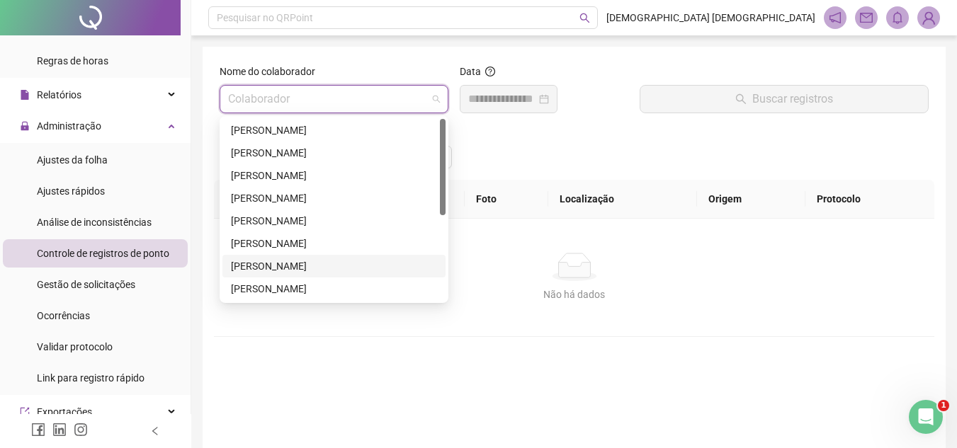
click at [300, 262] on div "[PERSON_NAME]" at bounding box center [334, 267] width 206 height 16
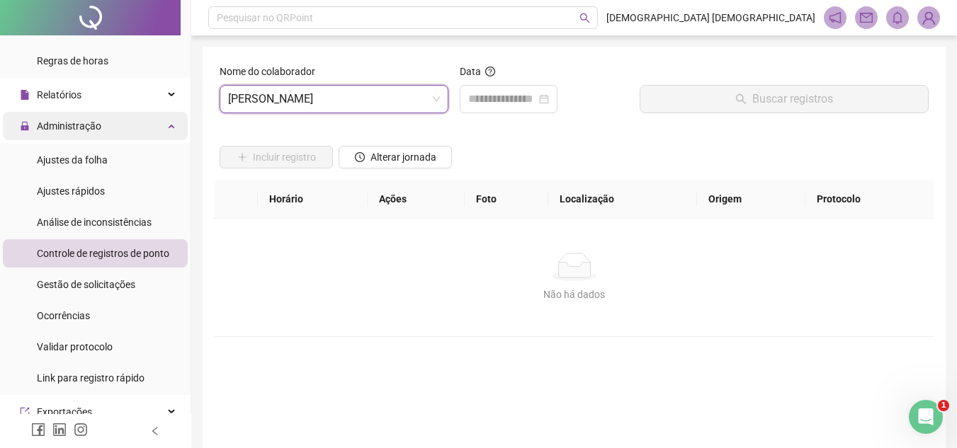
click at [71, 128] on span "Administração" at bounding box center [69, 125] width 64 height 11
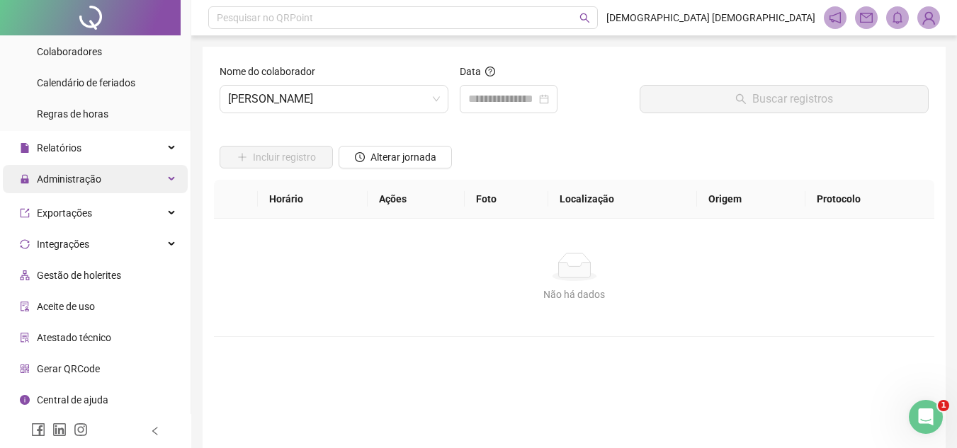
scroll to position [157, 0]
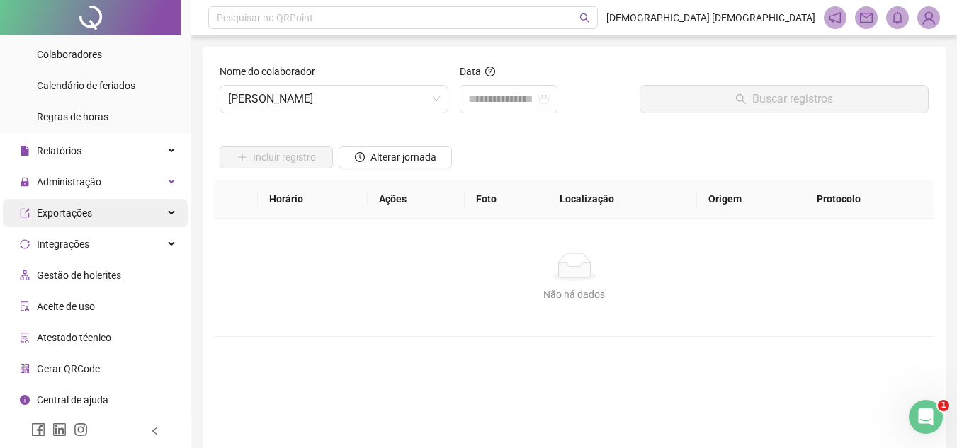
click at [79, 210] on span "Exportações" at bounding box center [64, 213] width 55 height 11
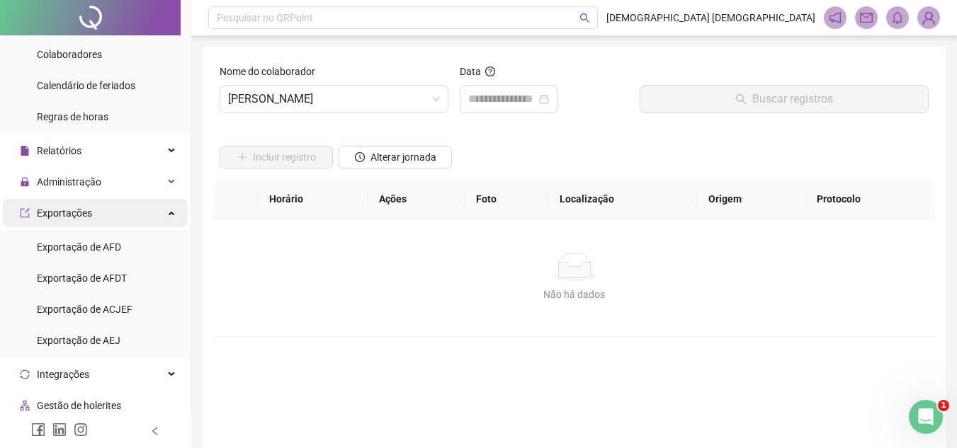
click at [79, 210] on span "Exportações" at bounding box center [64, 213] width 55 height 11
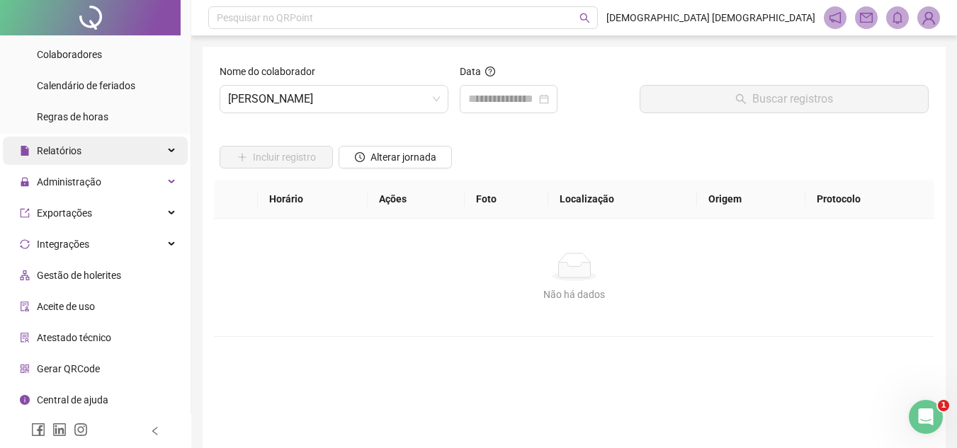
click at [94, 152] on div "Relatórios" at bounding box center [95, 151] width 185 height 28
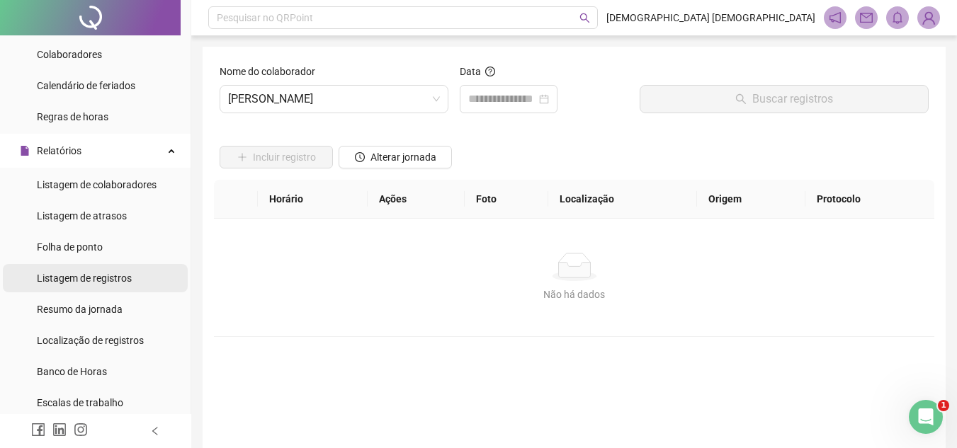
click at [140, 273] on li "Listagem de registros" at bounding box center [95, 278] width 185 height 28
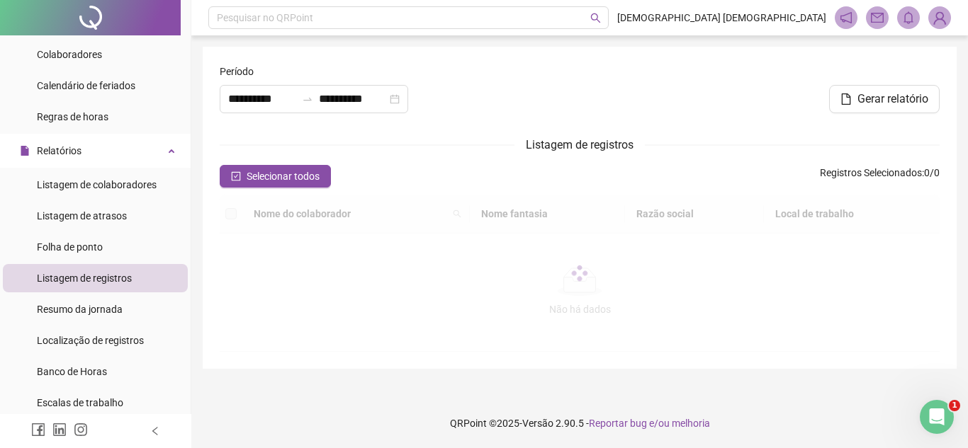
type input "**********"
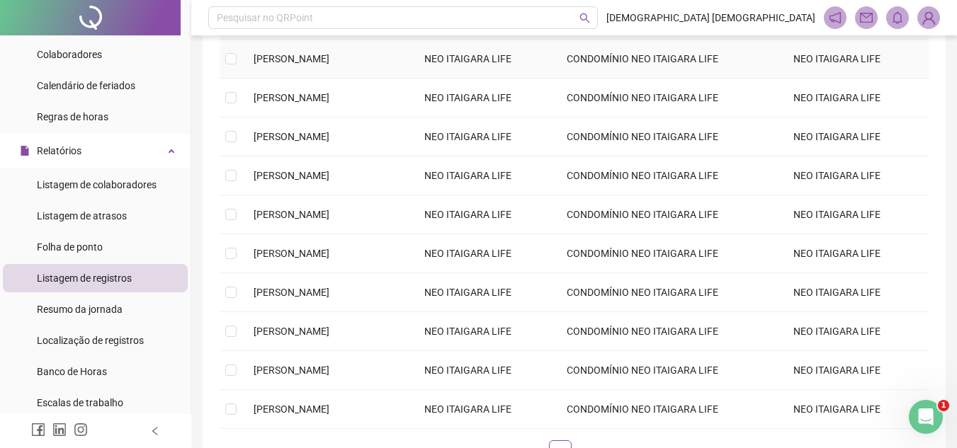
scroll to position [213, 0]
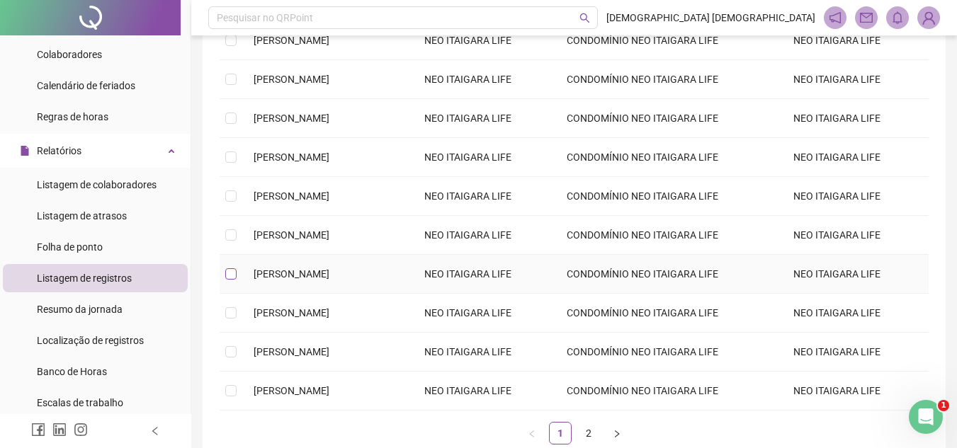
click at [231, 282] on label at bounding box center [230, 274] width 11 height 16
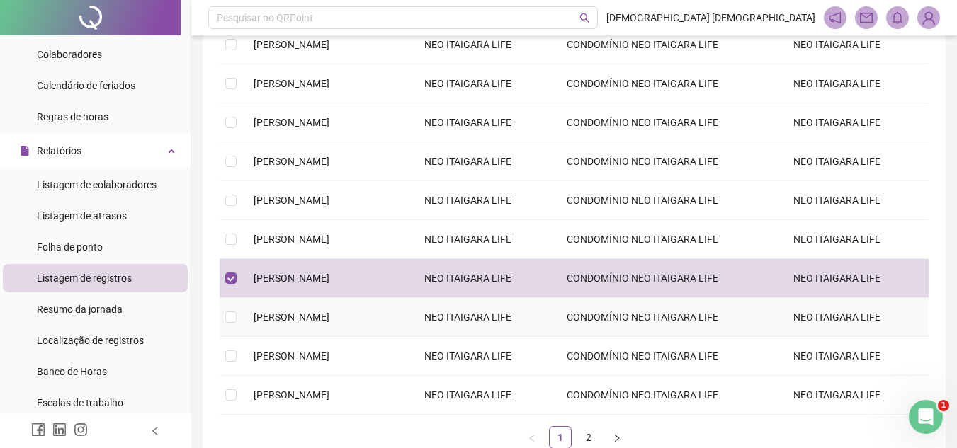
scroll to position [0, 0]
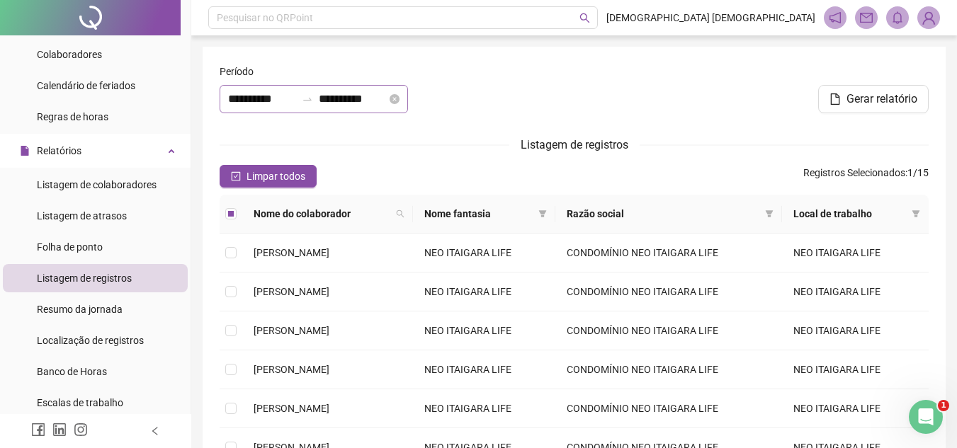
click at [318, 96] on div at bounding box center [307, 99] width 23 height 11
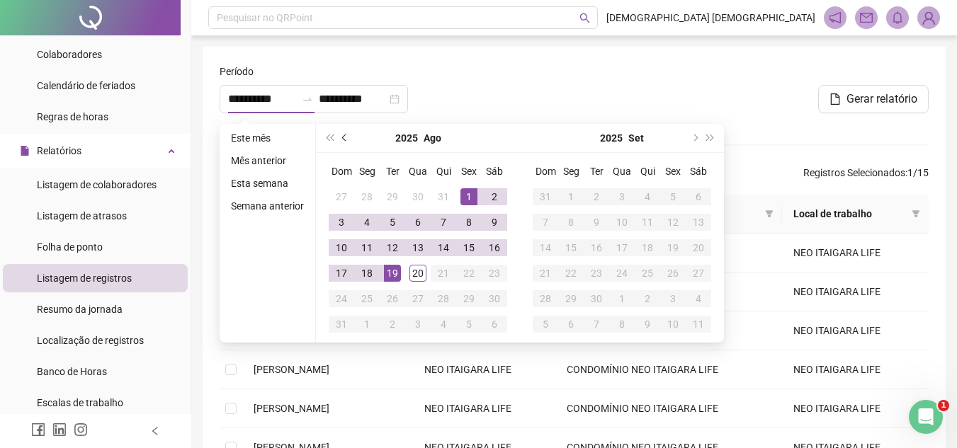
click at [340, 140] on button "prev-year" at bounding box center [345, 138] width 16 height 28
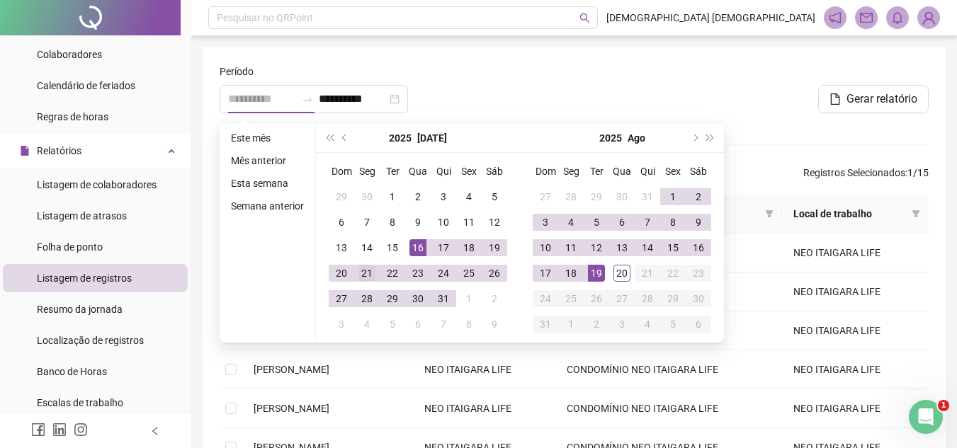
type input "**********"
click at [366, 276] on div "21" at bounding box center [366, 273] width 17 height 17
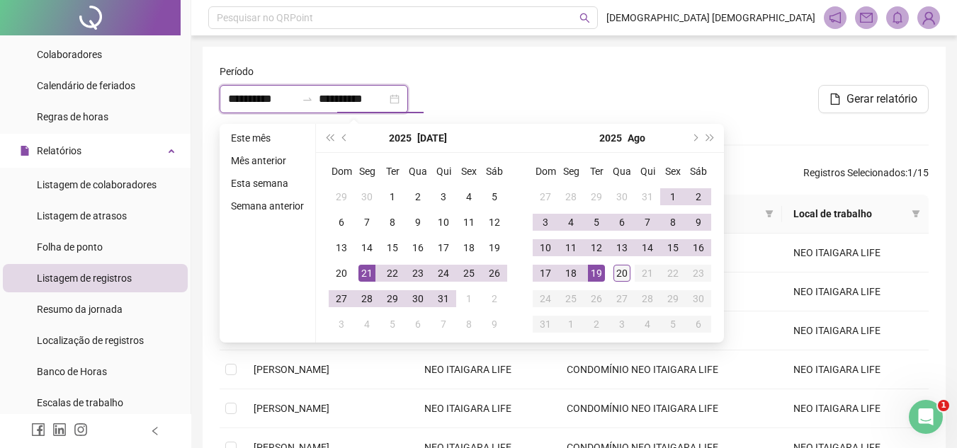
type input "**********"
click at [621, 275] on div "20" at bounding box center [621, 273] width 17 height 17
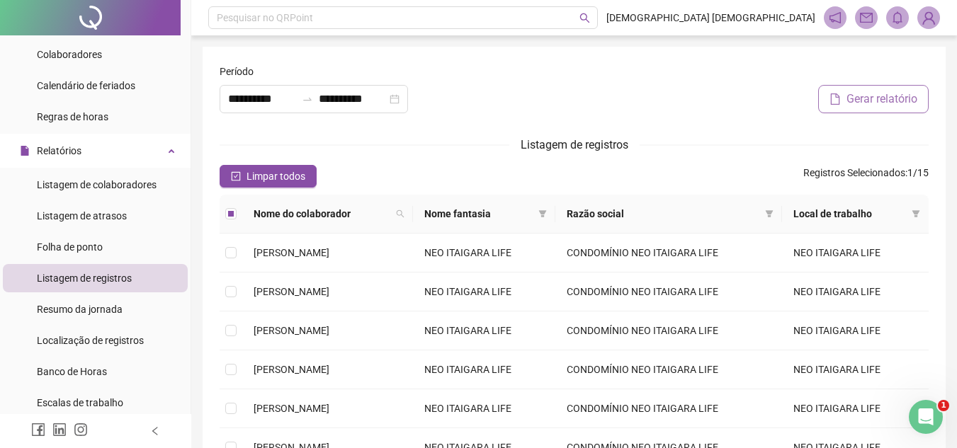
click at [835, 107] on button "Gerar relatório" at bounding box center [873, 99] width 111 height 28
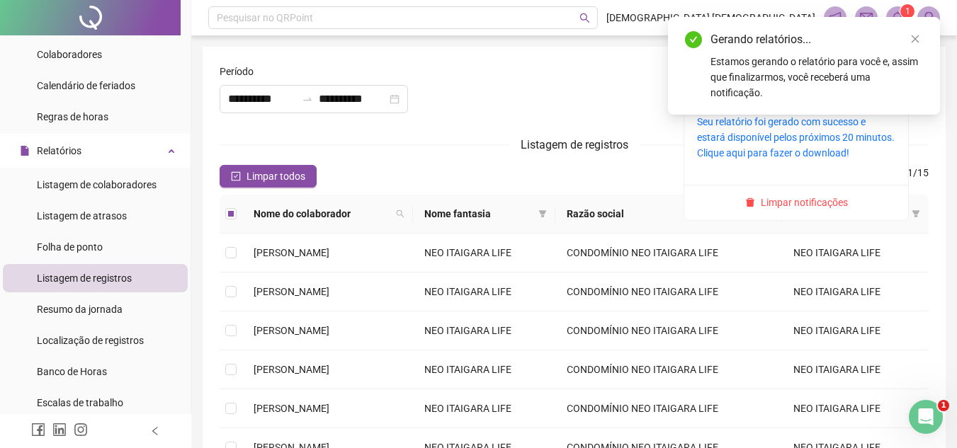
click at [905, 13] on span "1" at bounding box center [907, 11] width 5 height 10
click at [900, 13] on sup "1" at bounding box center [907, 11] width 14 height 14
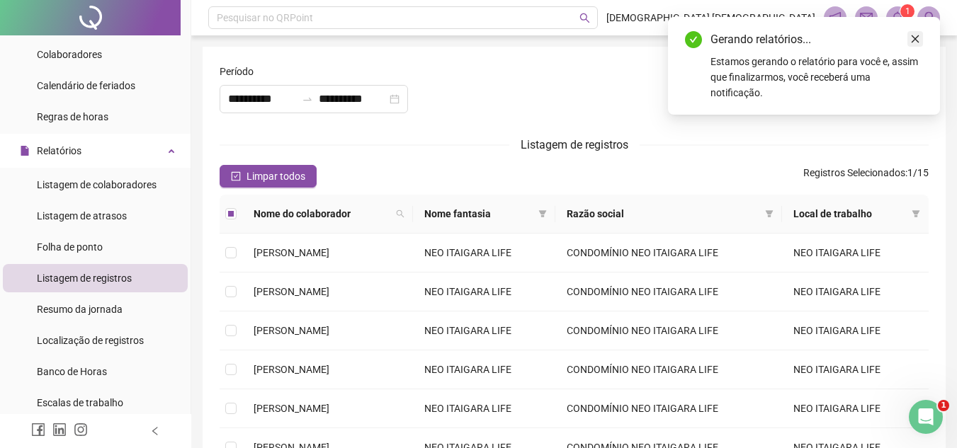
click at [918, 35] on icon "close" at bounding box center [915, 39] width 10 height 10
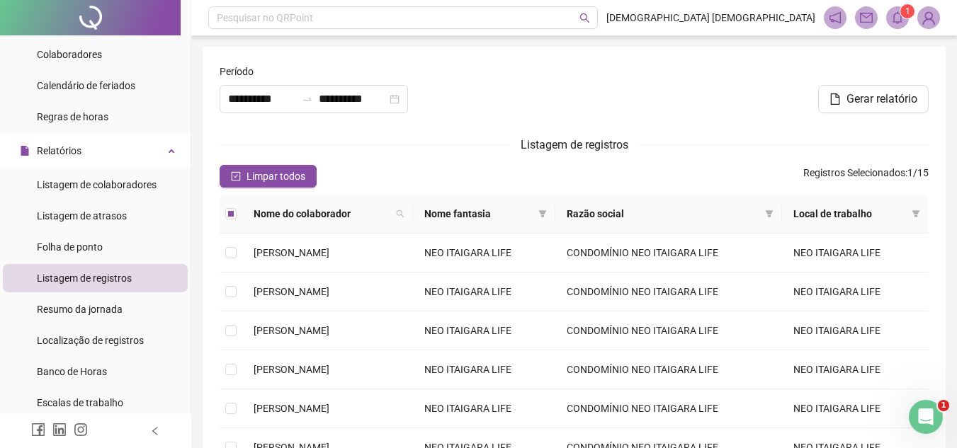
click at [901, 21] on icon "bell" at bounding box center [898, 17] width 10 height 13
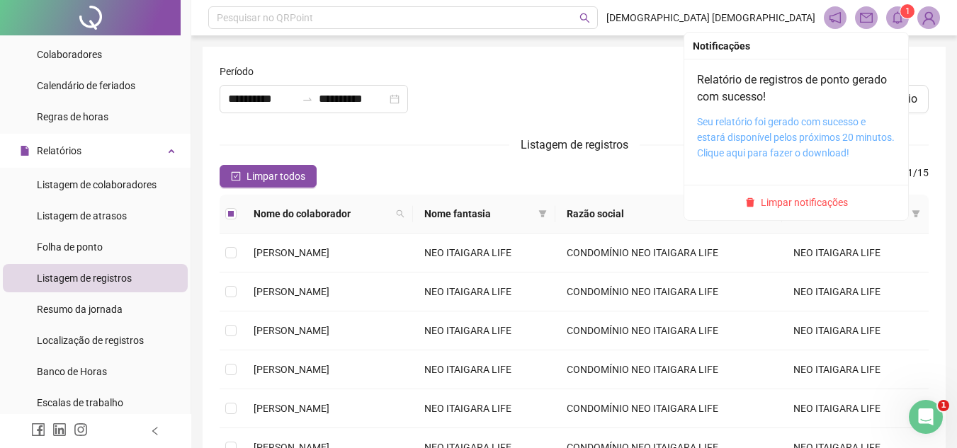
click at [786, 141] on link "Seu relatório foi gerado com sucesso e estará disponível pelos próximos 20 minu…" at bounding box center [796, 137] width 198 height 43
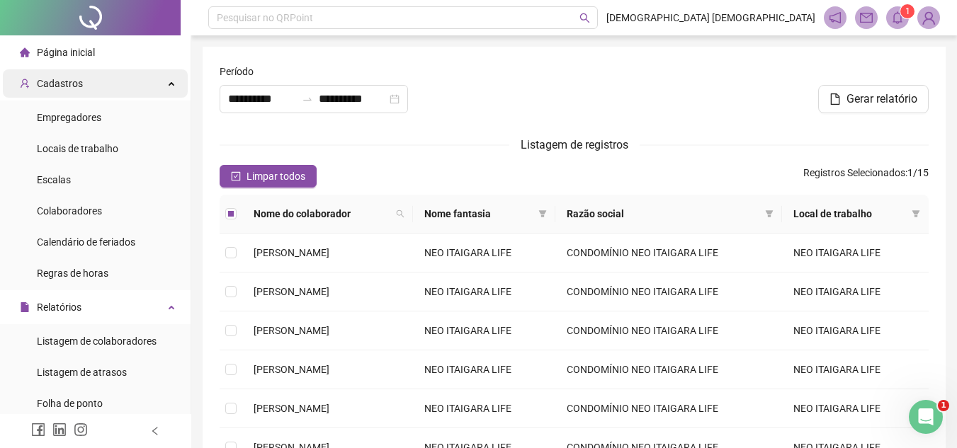
click at [79, 79] on span "Cadastros" at bounding box center [60, 83] width 46 height 11
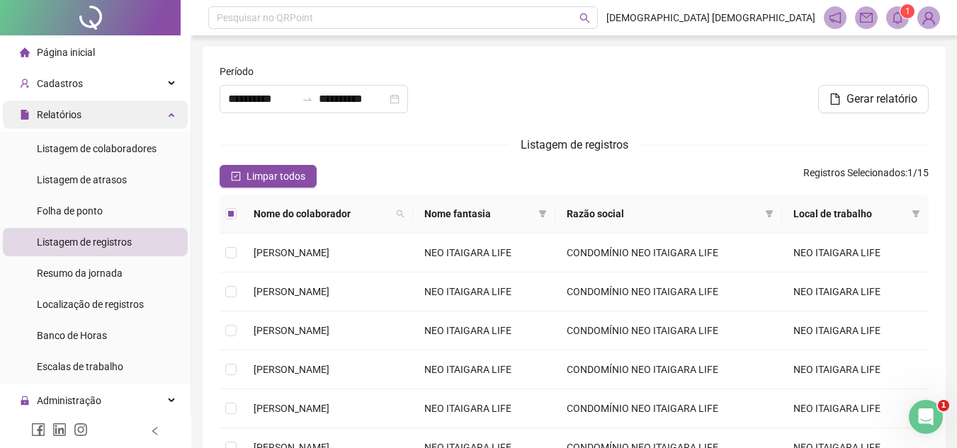
click at [104, 115] on div "Relatórios" at bounding box center [95, 115] width 185 height 28
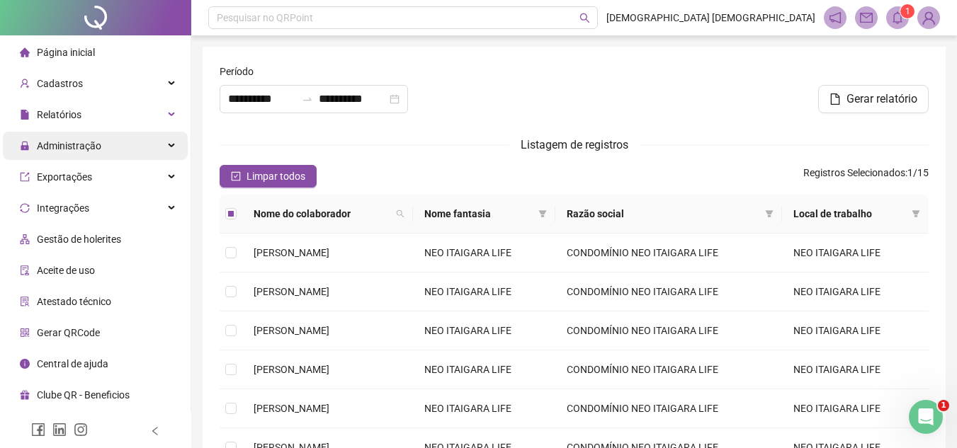
click at [118, 147] on div "Administração" at bounding box center [95, 146] width 185 height 28
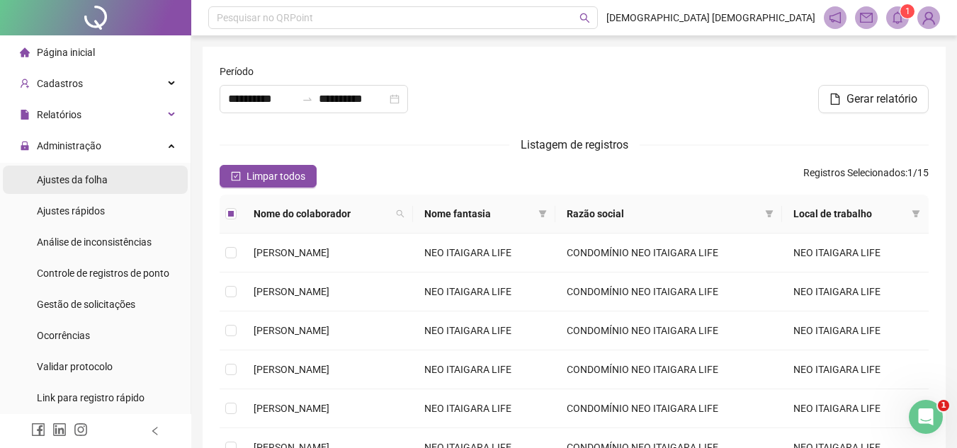
click at [111, 178] on li "Ajustes da folha" at bounding box center [95, 180] width 185 height 28
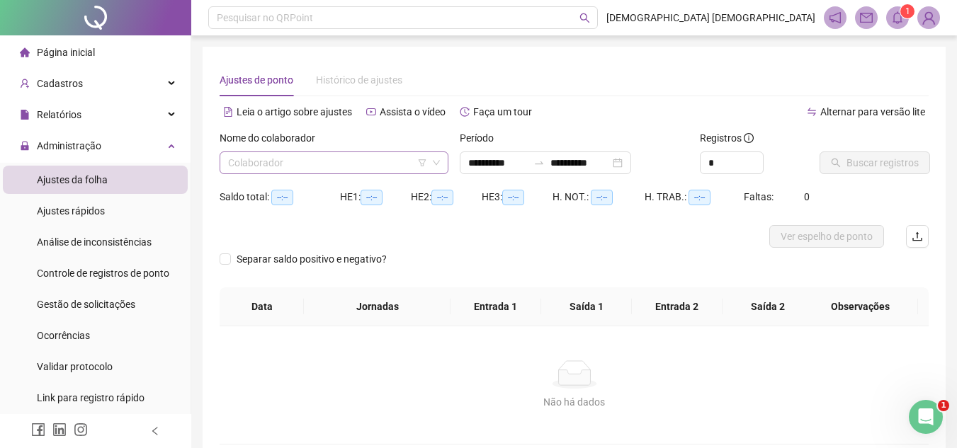
type input "**********"
click at [368, 166] on input "search" at bounding box center [327, 162] width 199 height 21
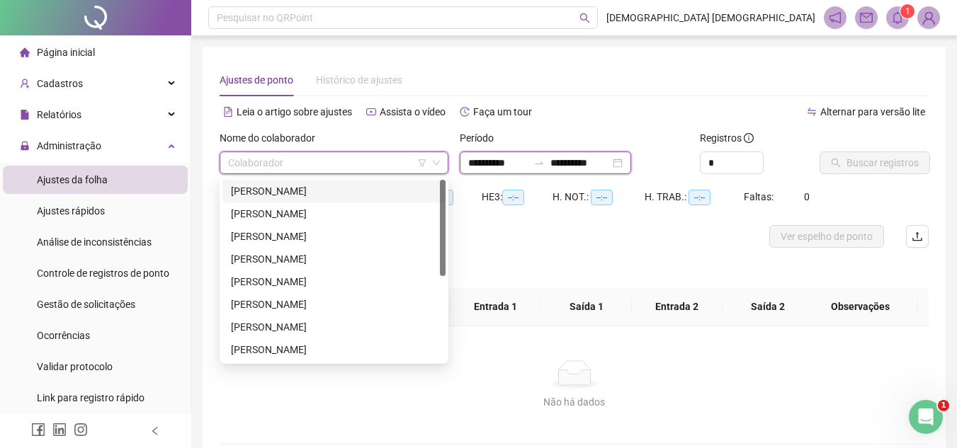
click at [506, 166] on input "**********" at bounding box center [498, 163] width 60 height 16
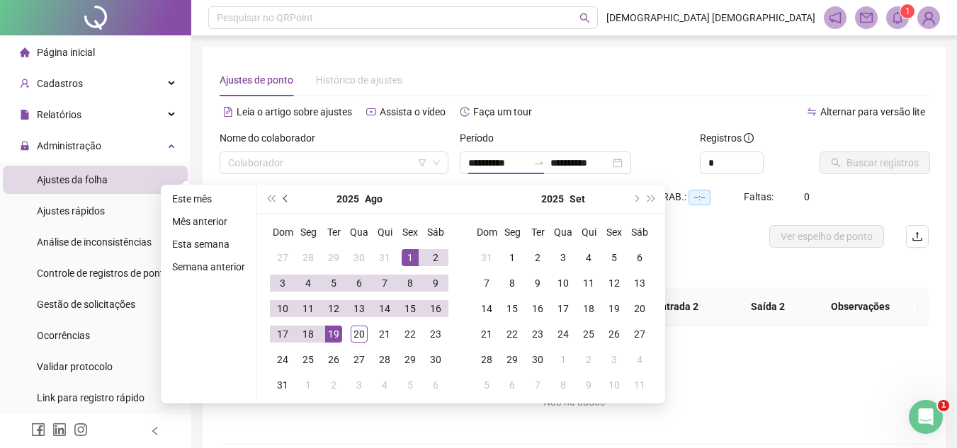
click at [286, 198] on span "prev-year" at bounding box center [286, 199] width 7 height 7
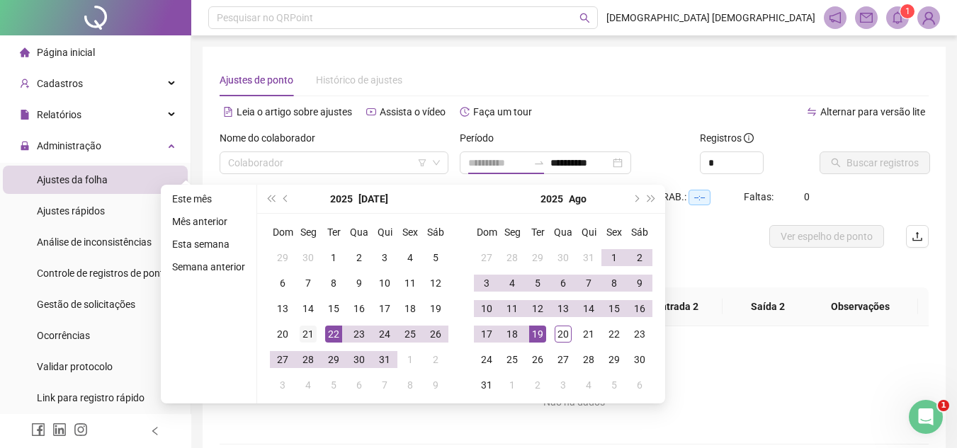
type input "**********"
click at [310, 341] on div "21" at bounding box center [308, 334] width 17 height 17
type input "**********"
click at [569, 331] on div "20" at bounding box center [563, 334] width 17 height 17
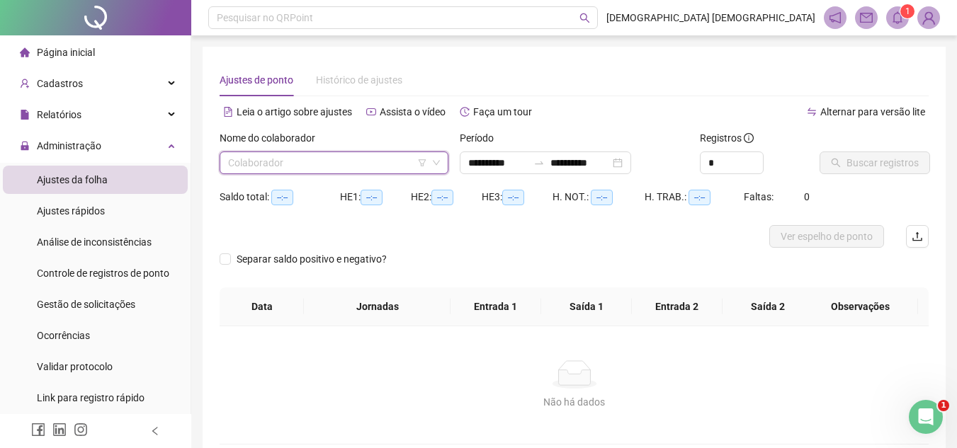
click at [356, 169] on input "search" at bounding box center [327, 162] width 199 height 21
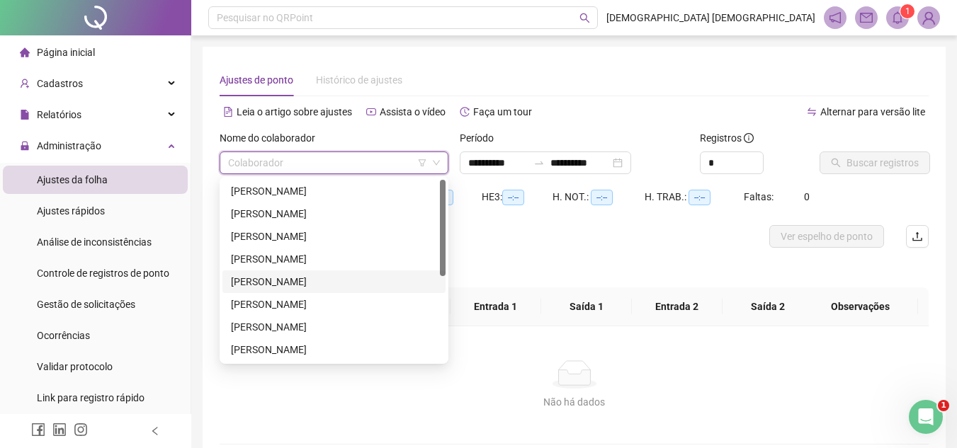
scroll to position [71, 0]
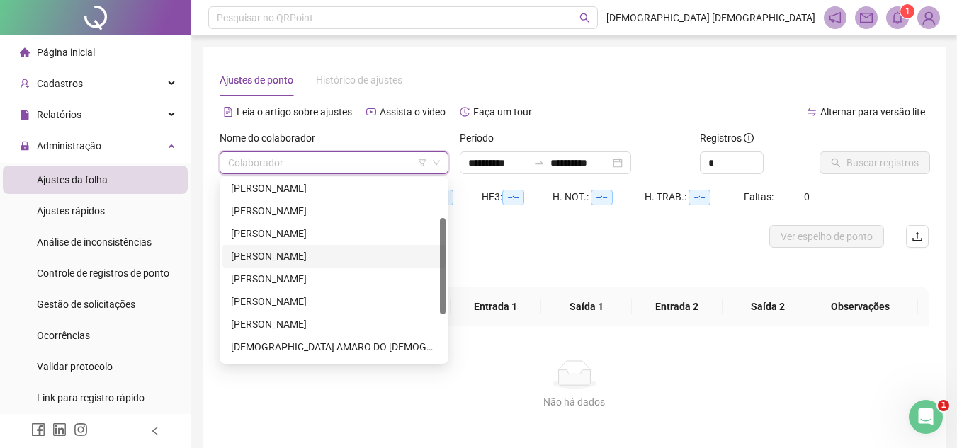
click at [334, 257] on div "[PERSON_NAME]" at bounding box center [334, 257] width 206 height 16
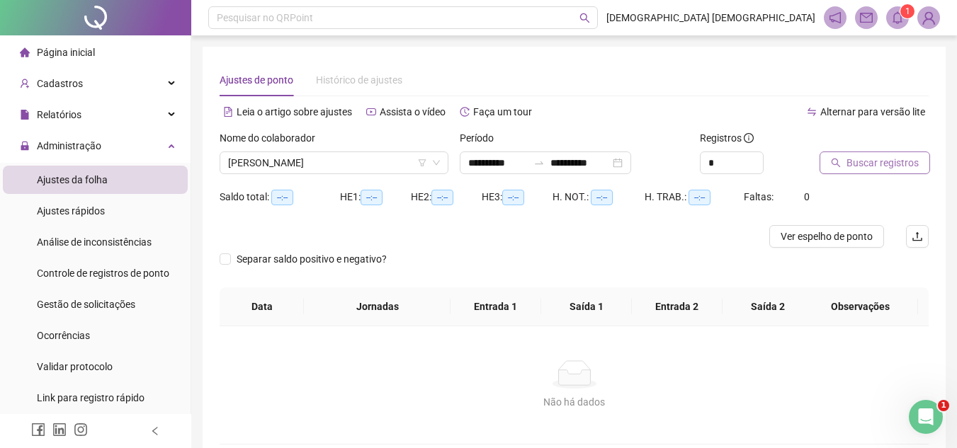
click at [889, 165] on span "Buscar registros" at bounding box center [883, 163] width 72 height 16
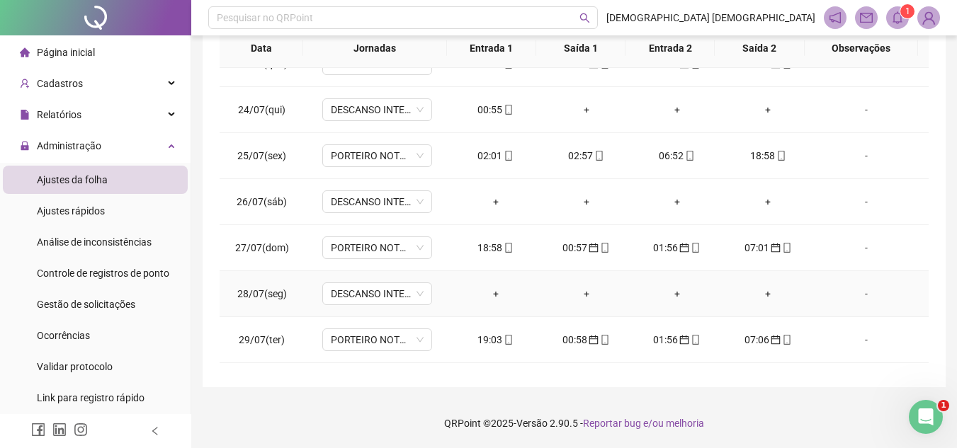
scroll to position [0, 0]
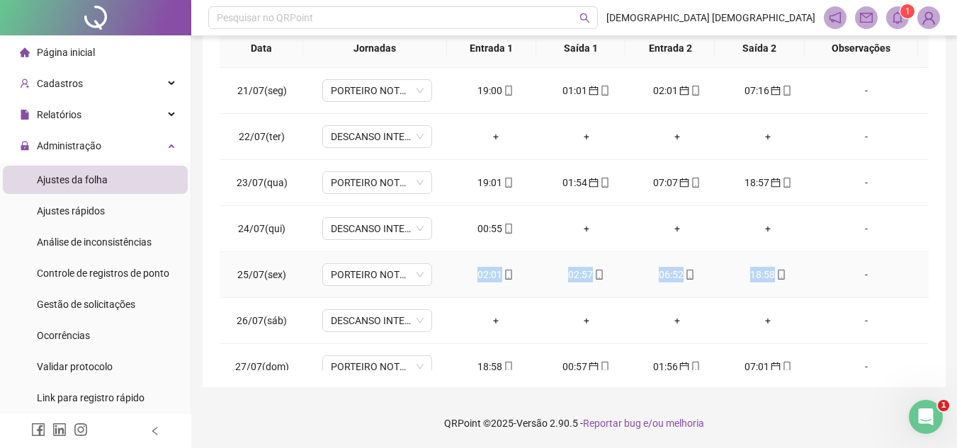
drag, startPoint x: 774, startPoint y: 281, endPoint x: 472, endPoint y: 288, distance: 301.9
click at [472, 288] on tr "25/07(sex) PORTEIRO NOTURNO 02:01 02:57 06:52 18:58 -" at bounding box center [574, 275] width 709 height 46
click at [813, 280] on td "-" at bounding box center [870, 275] width 115 height 46
click at [776, 274] on icon "mobile" at bounding box center [781, 275] width 10 height 10
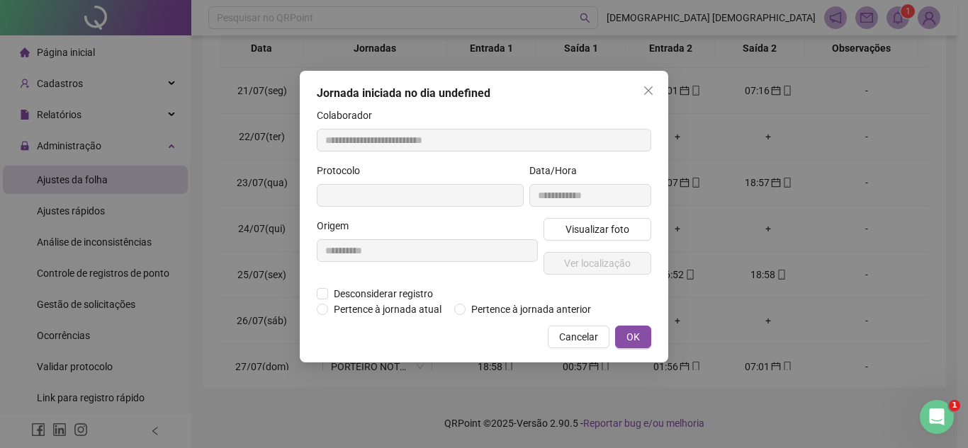
type input "**********"
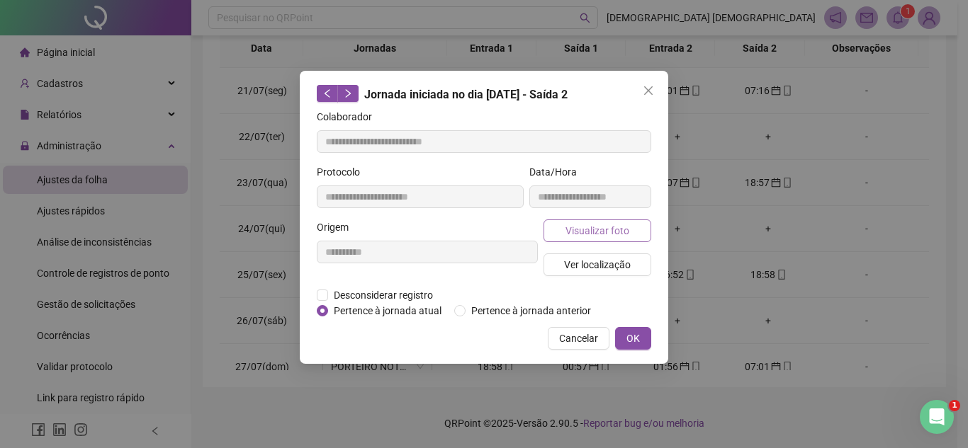
click at [630, 224] on button "Visualizar foto" at bounding box center [597, 231] width 108 height 23
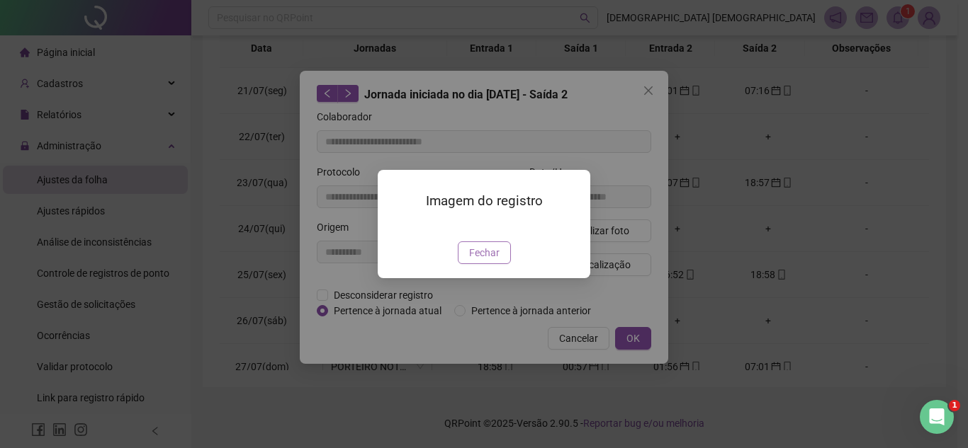
click at [499, 264] on button "Fechar" at bounding box center [484, 253] width 53 height 23
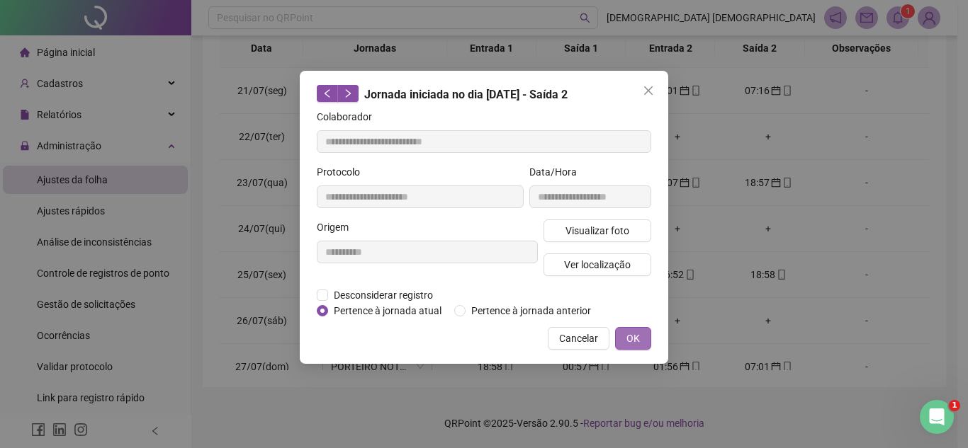
click at [632, 340] on span "OK" at bounding box center [632, 339] width 13 height 16
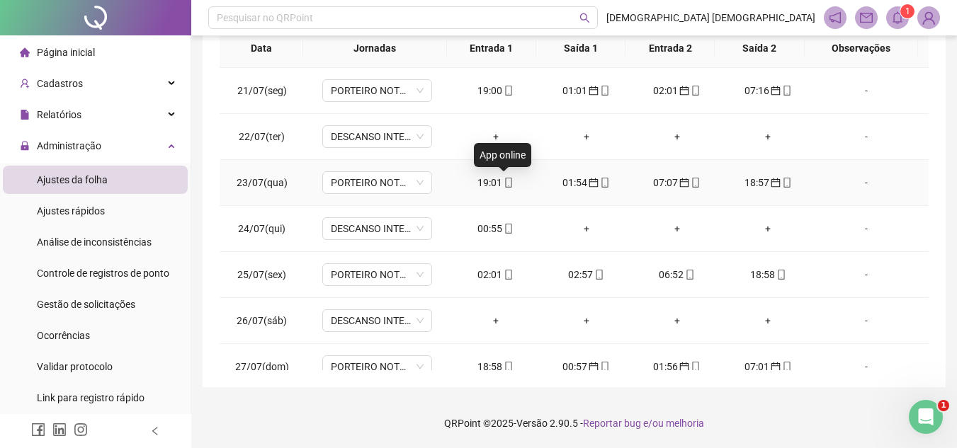
click at [504, 186] on icon "mobile" at bounding box center [509, 183] width 10 height 10
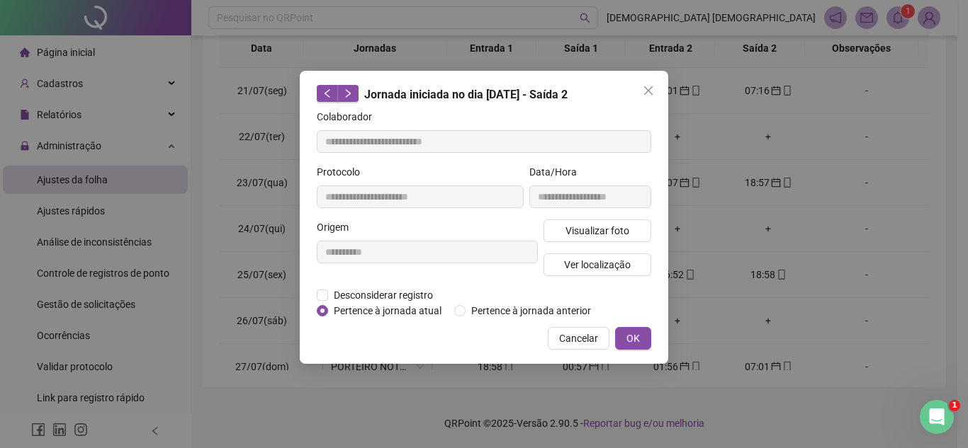
type input "**********"
click at [643, 93] on icon "close" at bounding box center [648, 90] width 11 height 11
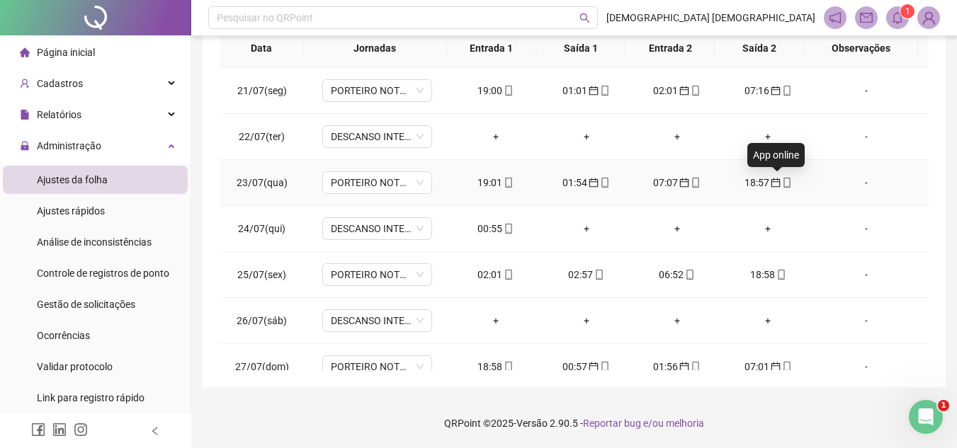
click at [782, 181] on icon "mobile" at bounding box center [787, 183] width 10 height 10
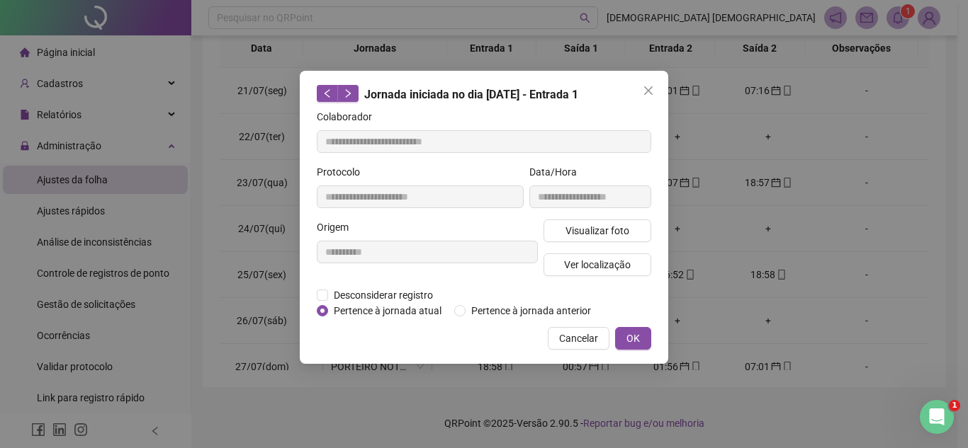
type input "**********"
click at [651, 93] on icon "close" at bounding box center [648, 90] width 9 height 9
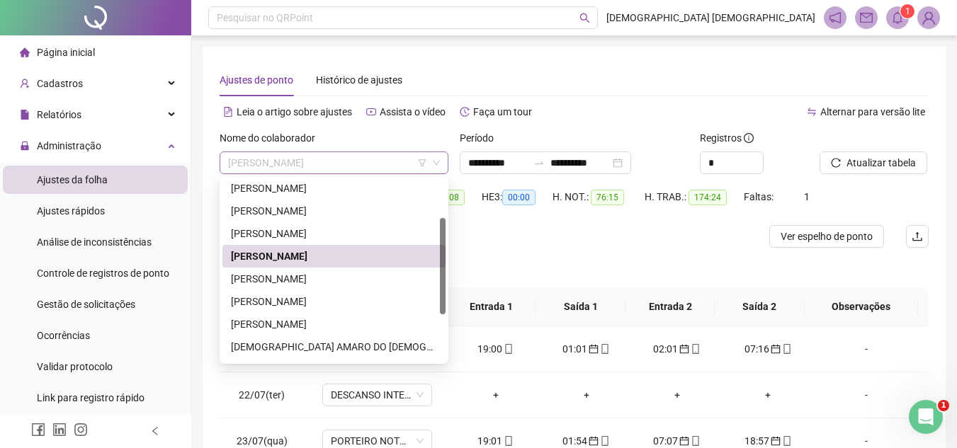
click at [380, 162] on span "[PERSON_NAME]" at bounding box center [334, 162] width 212 height 21
drag, startPoint x: 350, startPoint y: 281, endPoint x: 363, endPoint y: 279, distance: 12.9
click at [350, 281] on div "[PERSON_NAME]" at bounding box center [334, 279] width 206 height 16
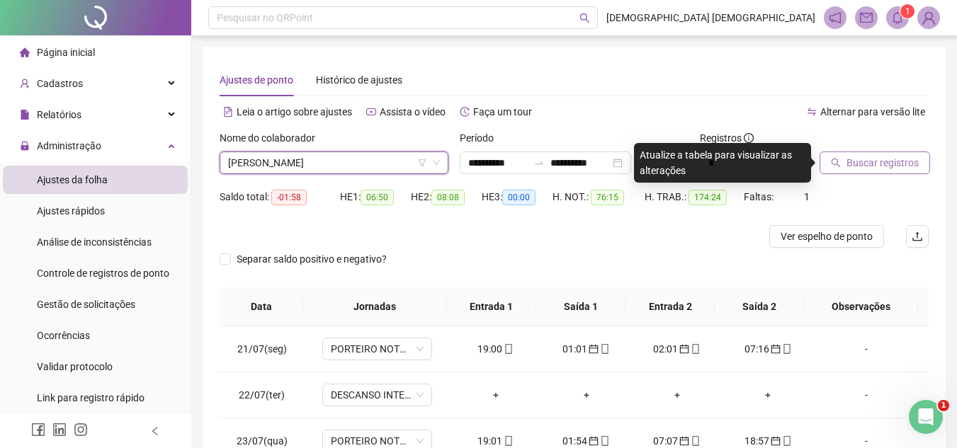
click at [896, 158] on span "Buscar registros" at bounding box center [883, 163] width 72 height 16
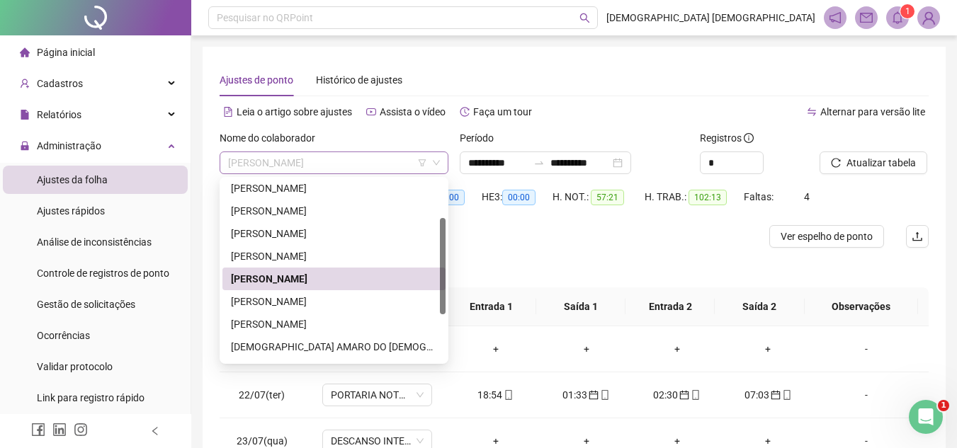
click at [381, 160] on span "[PERSON_NAME]" at bounding box center [334, 162] width 212 height 21
click at [327, 300] on div "[PERSON_NAME]" at bounding box center [334, 302] width 206 height 16
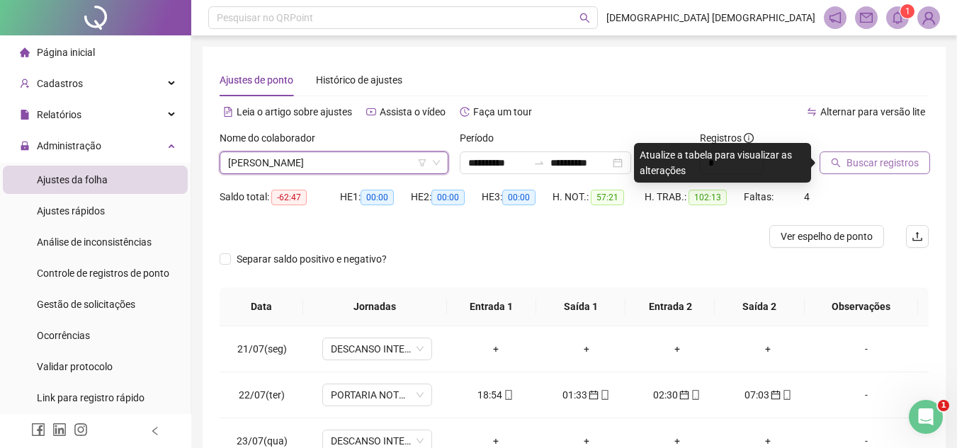
click at [879, 165] on span "Buscar registros" at bounding box center [883, 163] width 72 height 16
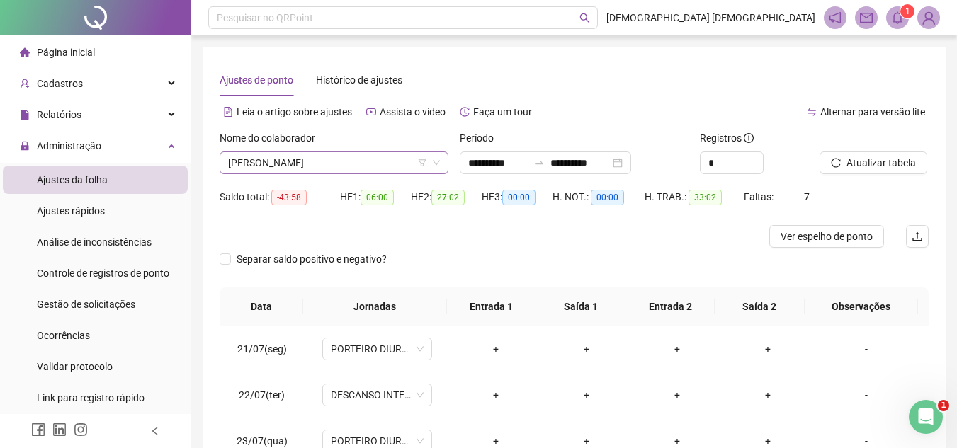
click at [391, 164] on span "[PERSON_NAME]" at bounding box center [334, 162] width 212 height 21
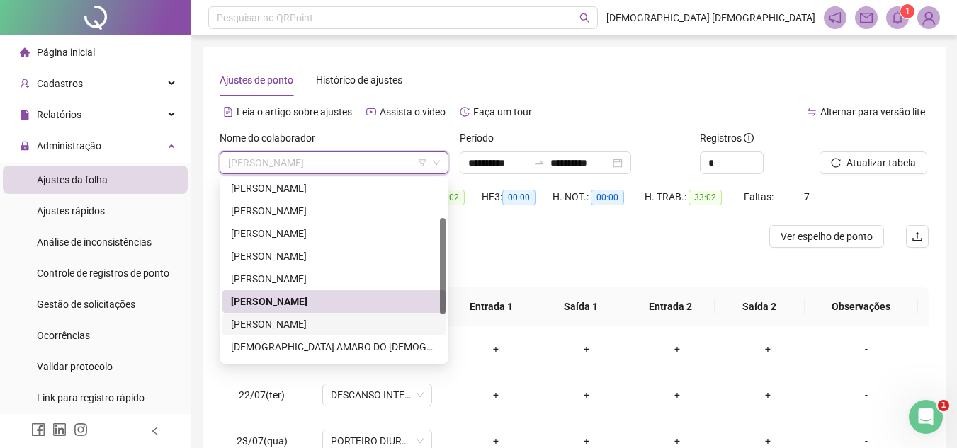
click at [319, 331] on div "[PERSON_NAME]" at bounding box center [334, 325] width 206 height 16
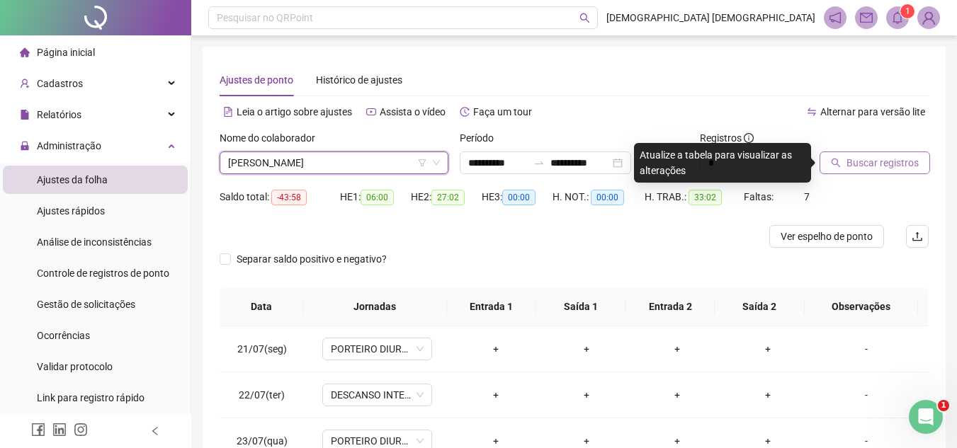
click at [859, 159] on span "Buscar registros" at bounding box center [883, 163] width 72 height 16
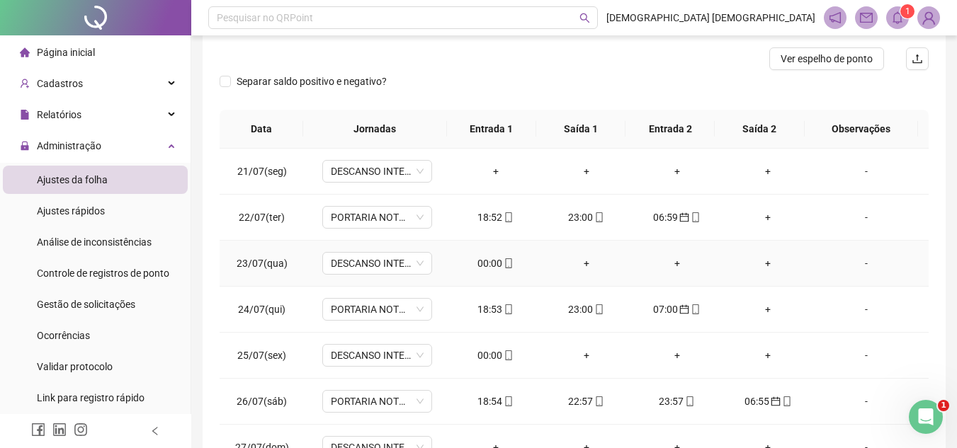
scroll to position [213, 0]
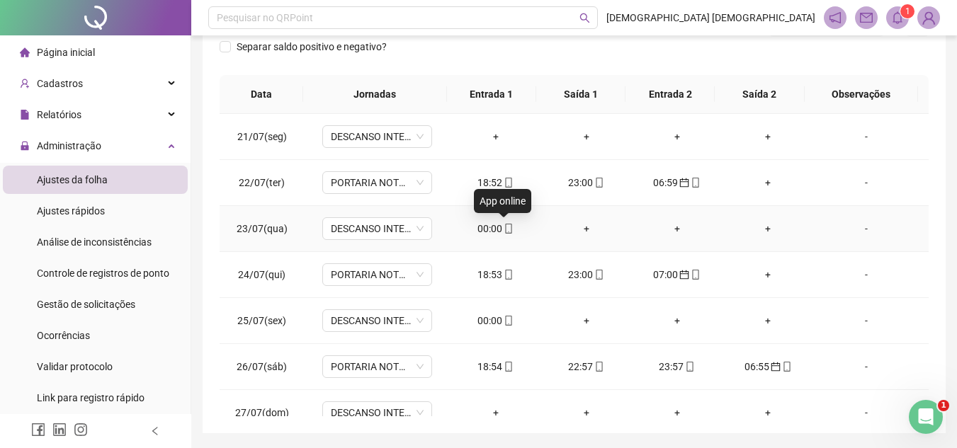
click at [502, 229] on span "mobile" at bounding box center [507, 229] width 11 height 10
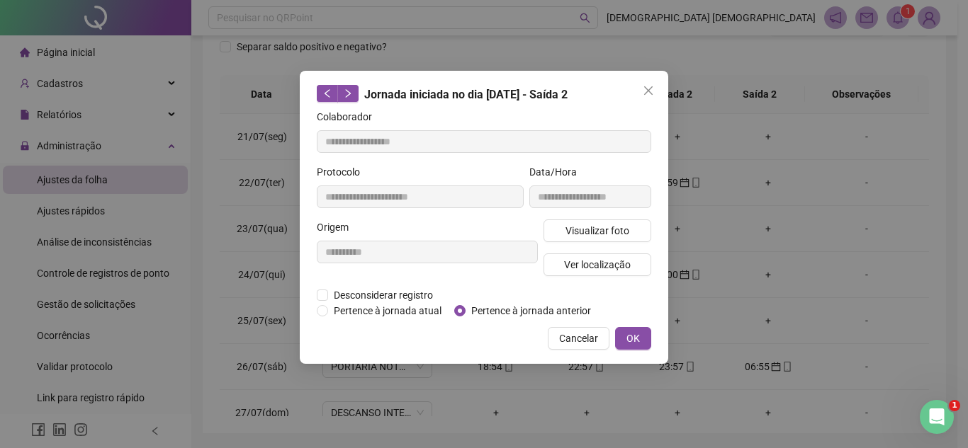
type input "**********"
click at [638, 340] on span "OK" at bounding box center [632, 339] width 13 height 16
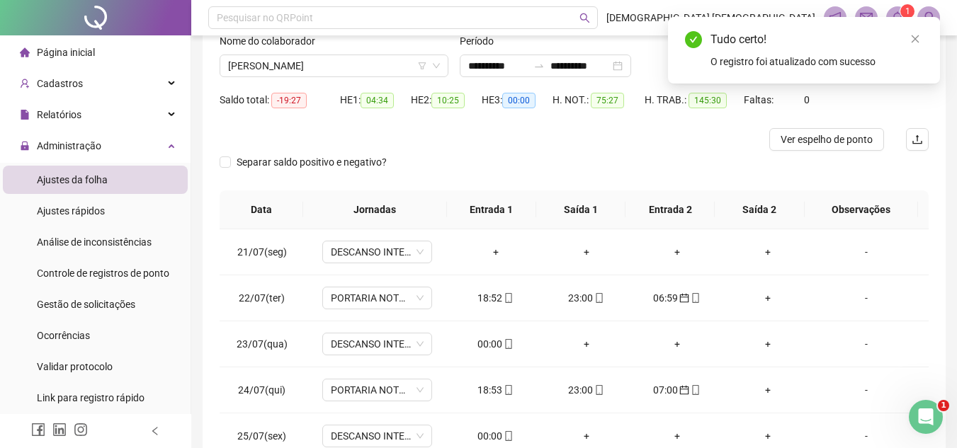
scroll to position [0, 0]
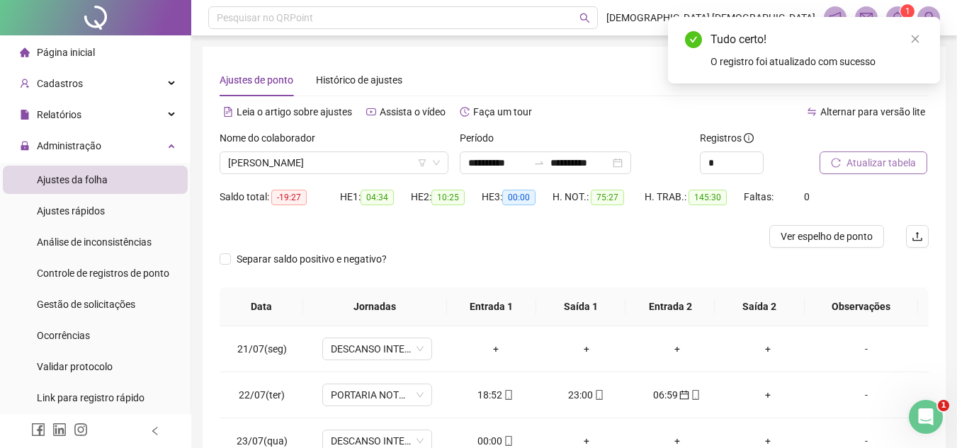
click at [902, 163] on span "Atualizar tabela" at bounding box center [881, 163] width 69 height 16
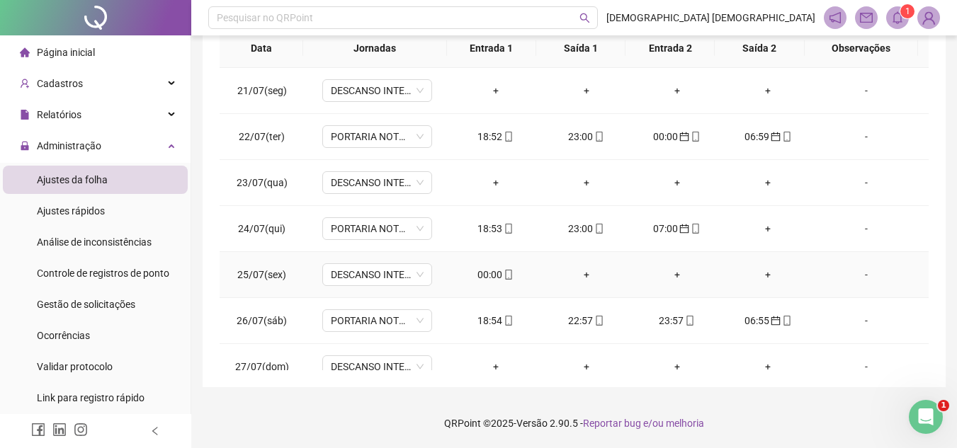
click at [505, 281] on div "00:00" at bounding box center [496, 275] width 68 height 16
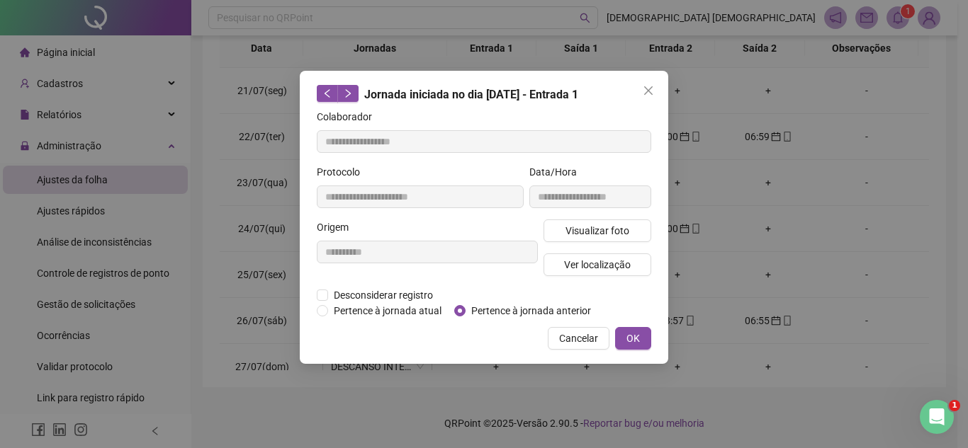
type input "**********"
click at [628, 336] on span "OK" at bounding box center [632, 339] width 13 height 16
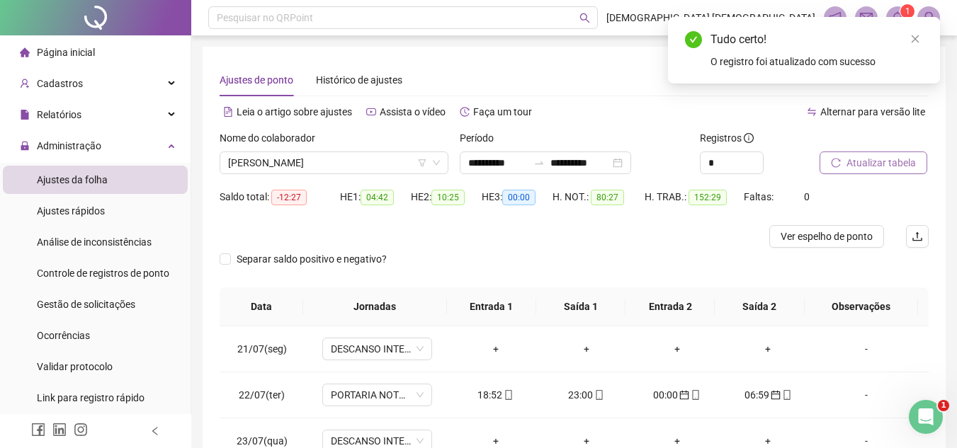
click at [885, 172] on button "Atualizar tabela" at bounding box center [874, 163] width 108 height 23
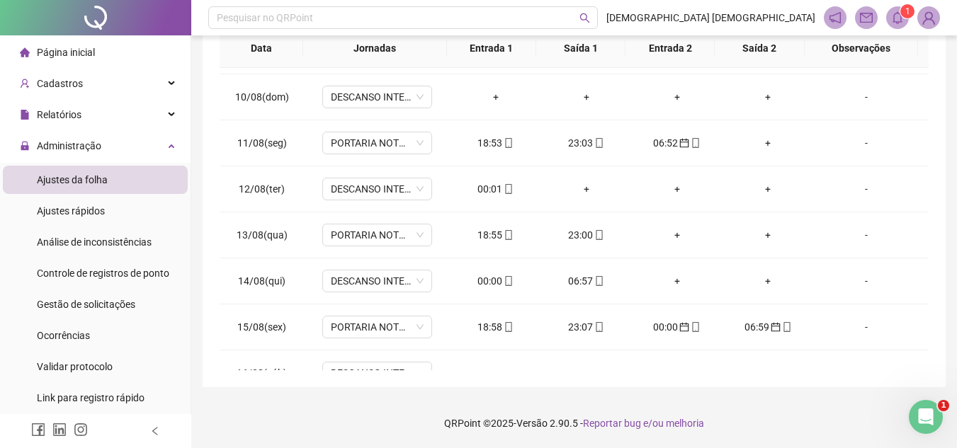
scroll to position [921, 0]
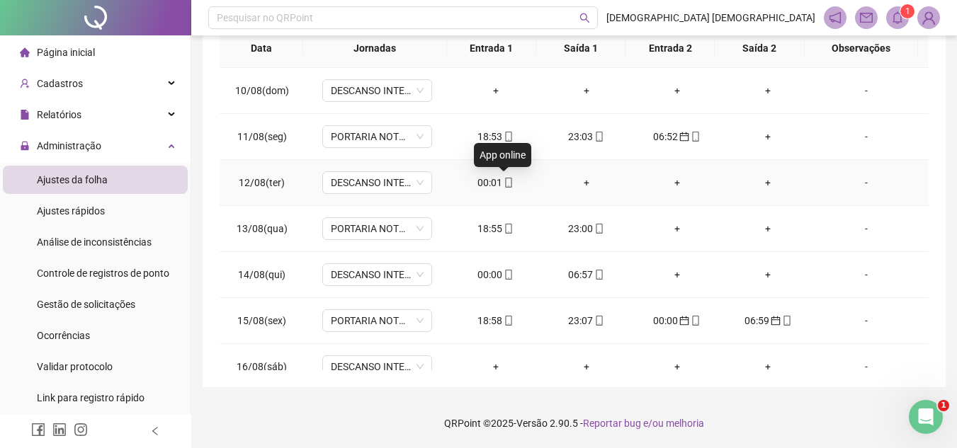
click at [504, 183] on icon "mobile" at bounding box center [509, 183] width 10 height 10
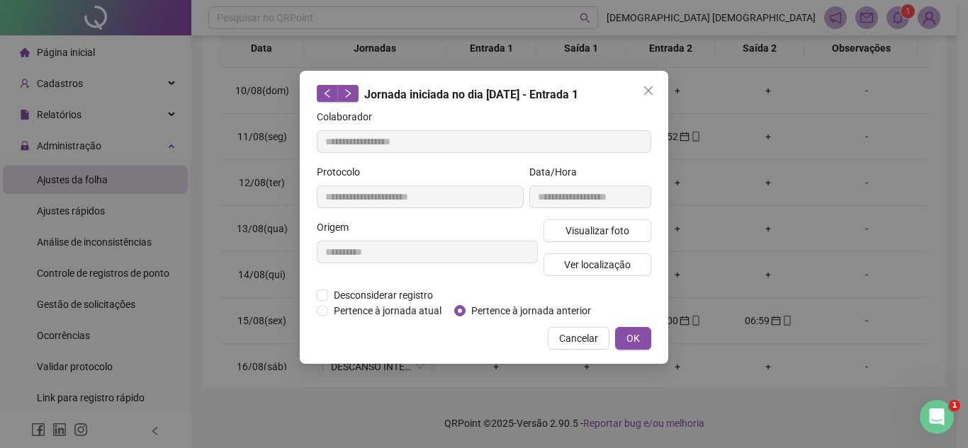
type input "**********"
click at [618, 339] on button "OK" at bounding box center [633, 338] width 36 height 23
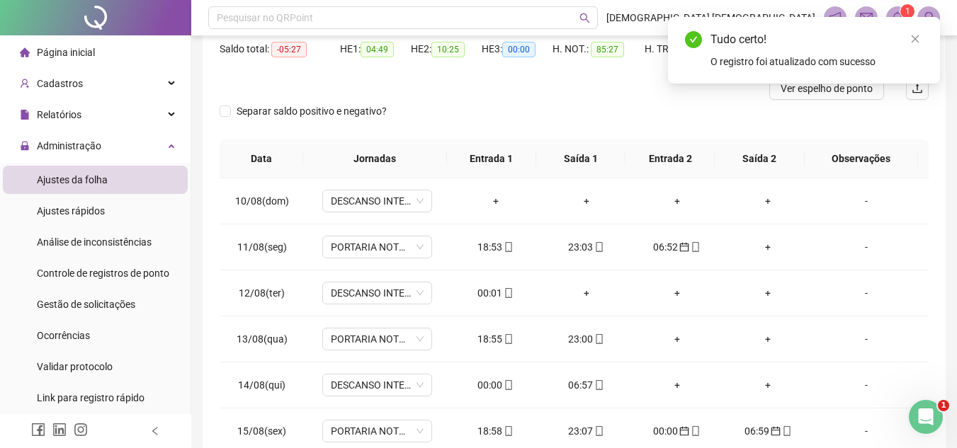
scroll to position [0, 0]
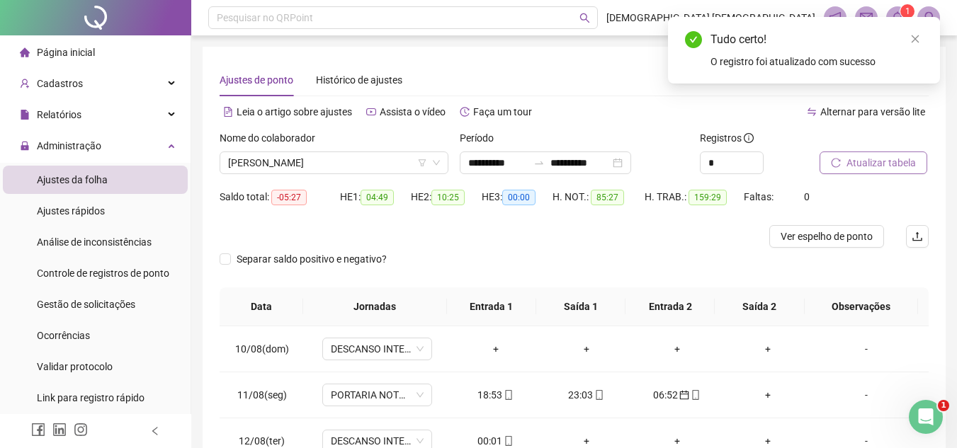
click at [898, 169] on span "Atualizar tabela" at bounding box center [881, 163] width 69 height 16
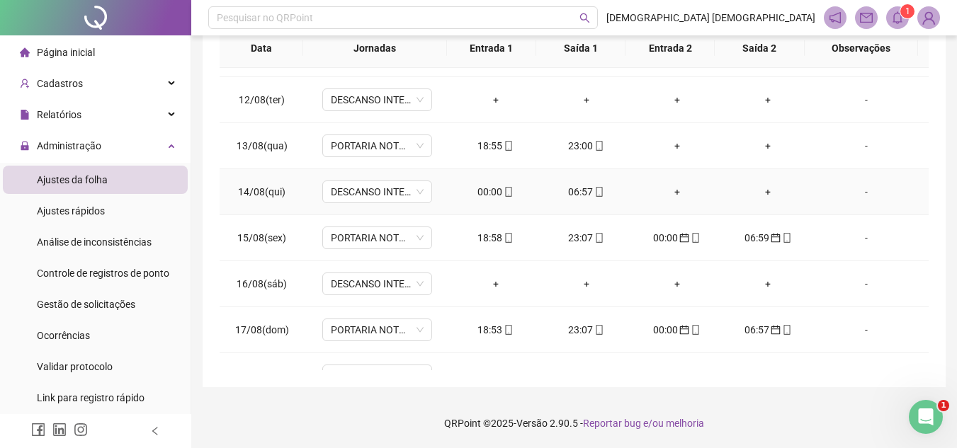
scroll to position [1125, 0]
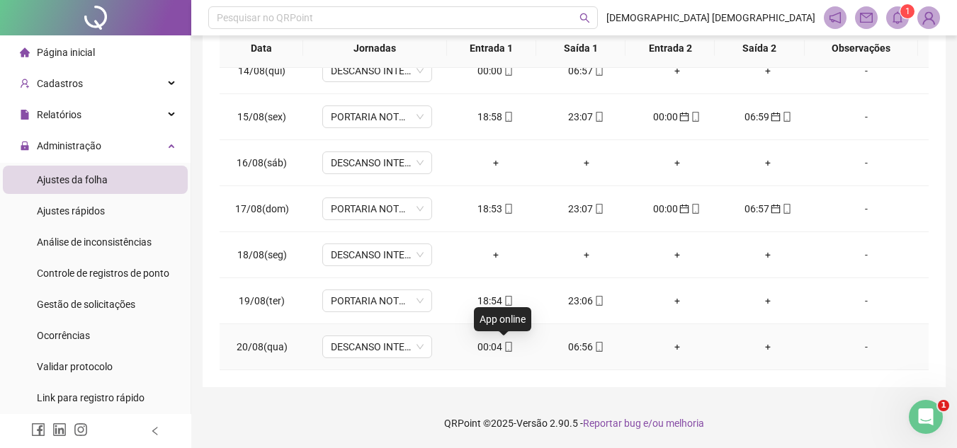
click at [504, 349] on icon "mobile" at bounding box center [509, 347] width 10 height 10
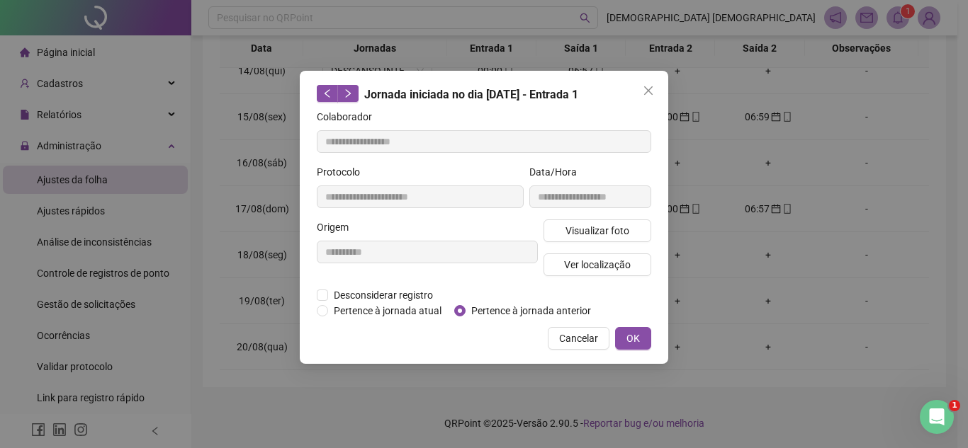
type input "**********"
click at [480, 309] on span "Pertence à jornada anterior" at bounding box center [530, 311] width 131 height 16
click at [642, 336] on button "OK" at bounding box center [633, 338] width 36 height 23
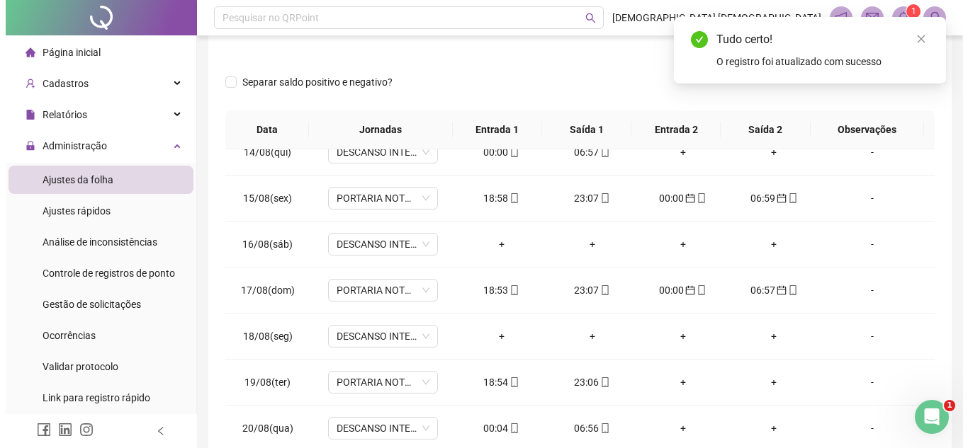
scroll to position [0, 0]
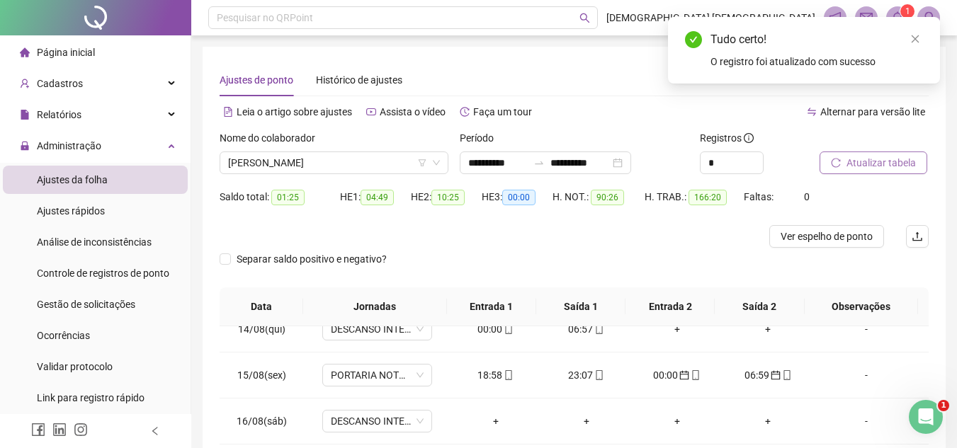
click at [899, 159] on span "Atualizar tabela" at bounding box center [881, 163] width 69 height 16
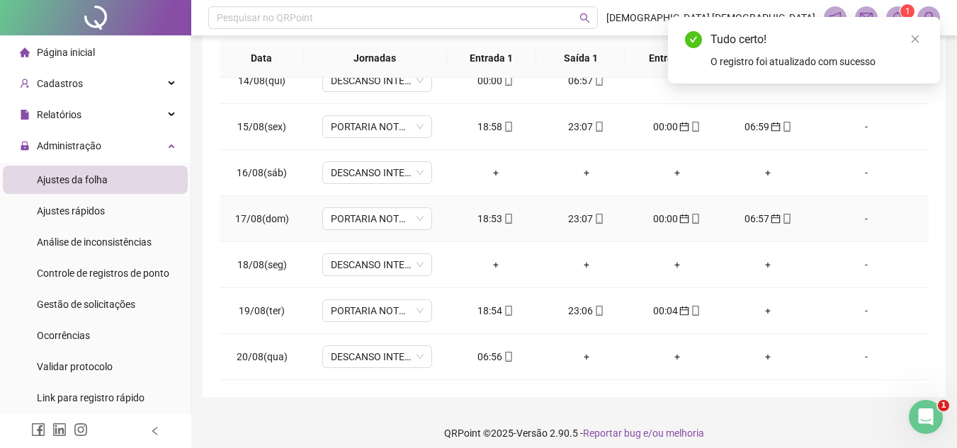
scroll to position [259, 0]
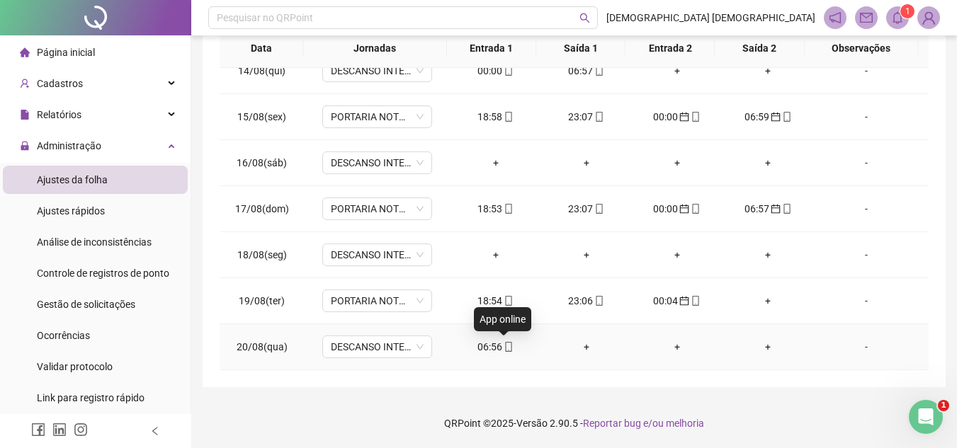
click at [506, 344] on icon "mobile" at bounding box center [509, 347] width 10 height 10
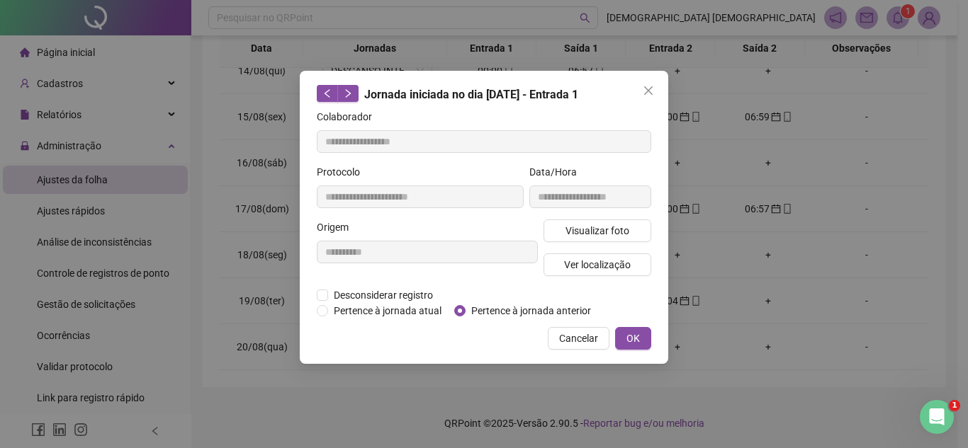
type input "**********"
click at [500, 312] on span "Pertence à jornada anterior" at bounding box center [530, 311] width 131 height 16
click at [630, 338] on span "OK" at bounding box center [632, 339] width 13 height 16
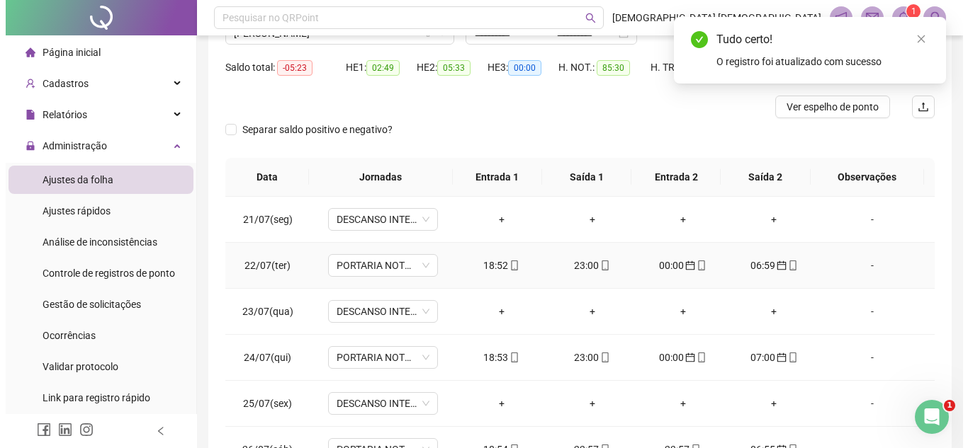
scroll to position [0, 0]
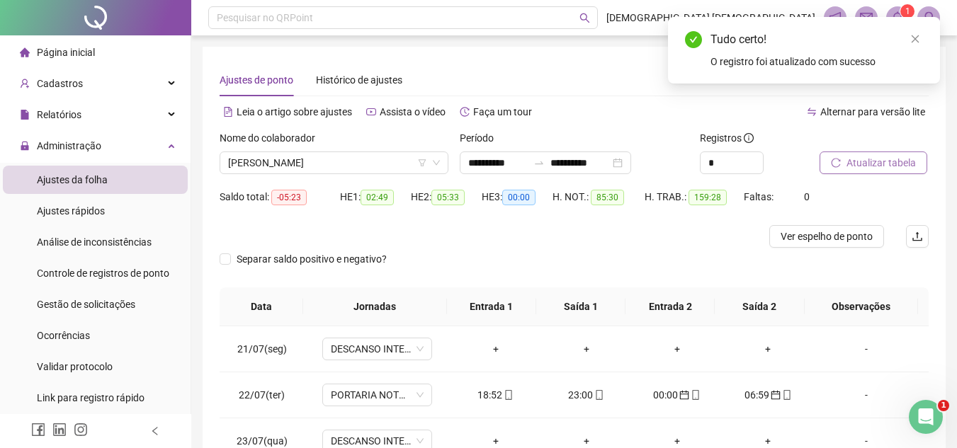
click at [892, 164] on span "Atualizar tabela" at bounding box center [881, 163] width 69 height 16
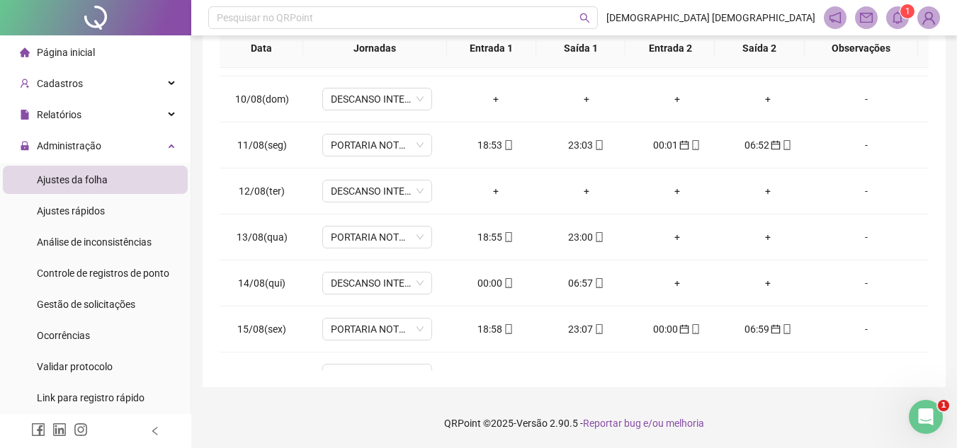
scroll to position [983, 0]
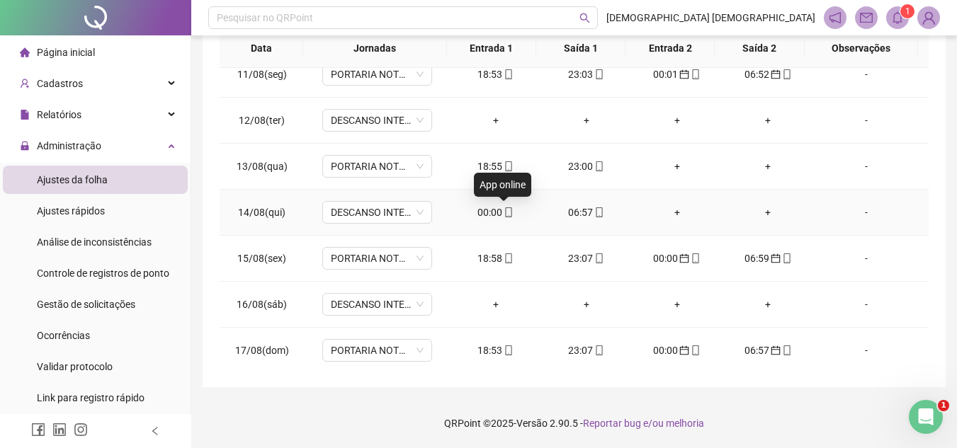
click at [504, 215] on icon "mobile" at bounding box center [509, 213] width 10 height 10
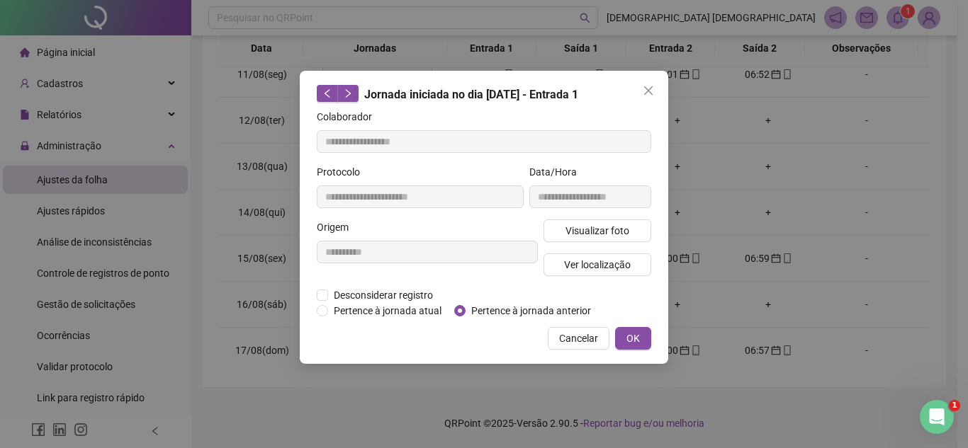
type input "**********"
click at [645, 341] on button "OK" at bounding box center [633, 338] width 36 height 23
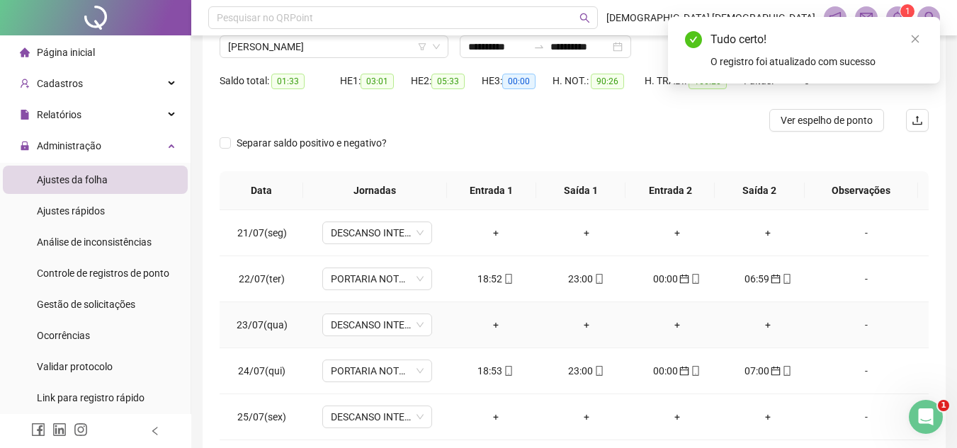
scroll to position [0, 0]
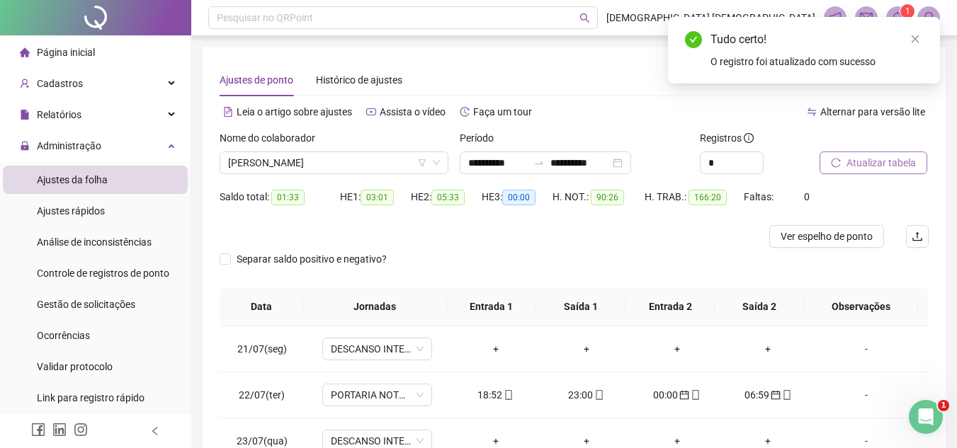
click at [907, 166] on span "Atualizar tabela" at bounding box center [881, 163] width 69 height 16
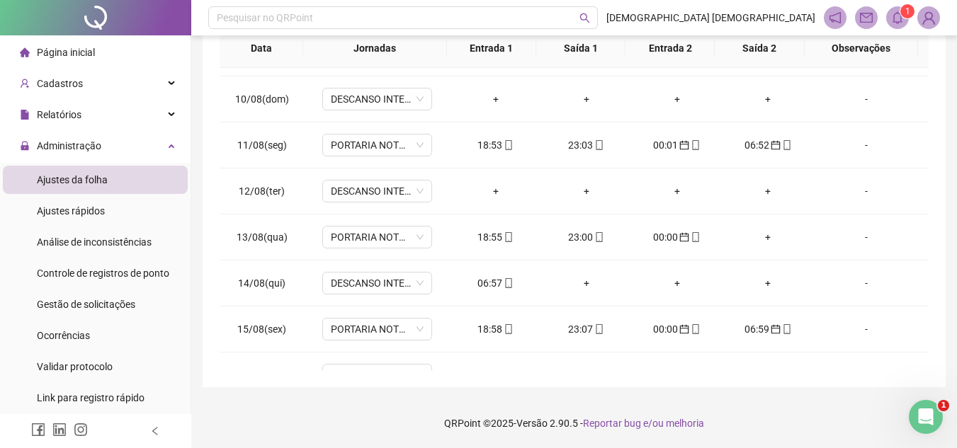
scroll to position [983, 0]
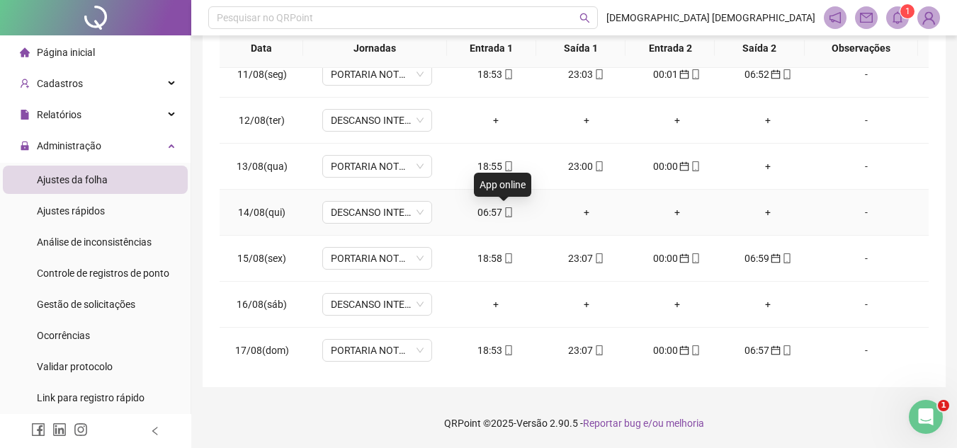
click at [506, 208] on icon "mobile" at bounding box center [509, 213] width 6 height 10
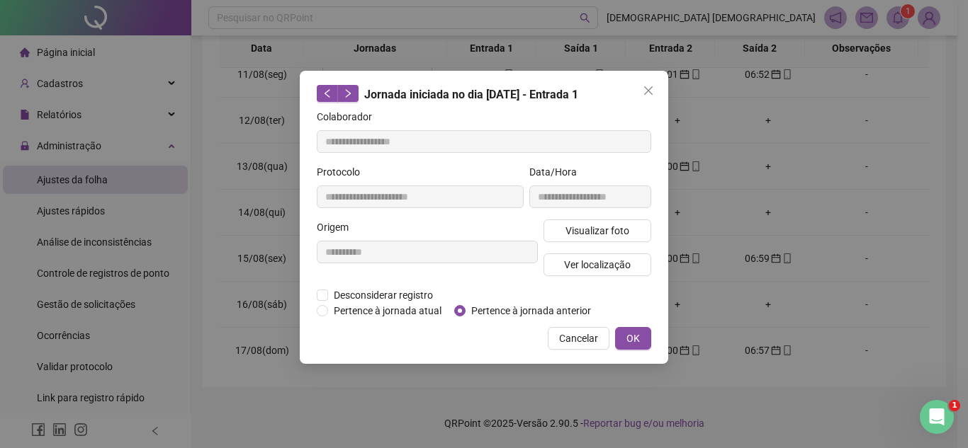
type input "**********"
click at [625, 339] on button "OK" at bounding box center [633, 338] width 36 height 23
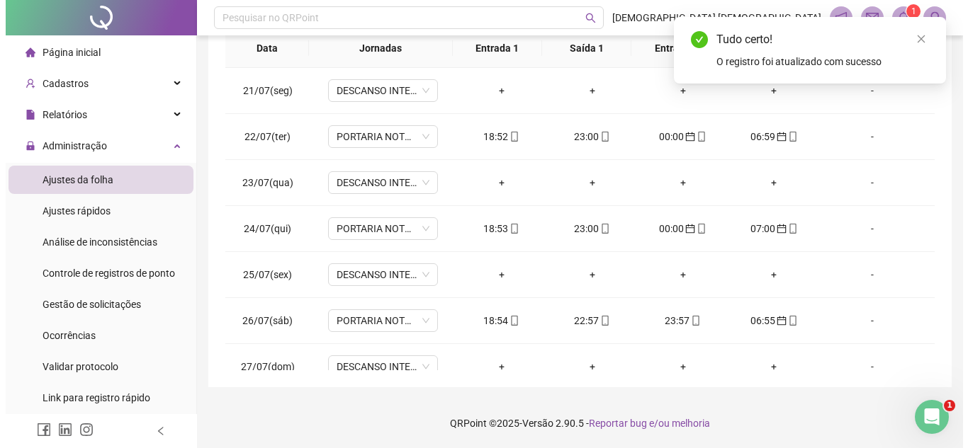
scroll to position [0, 0]
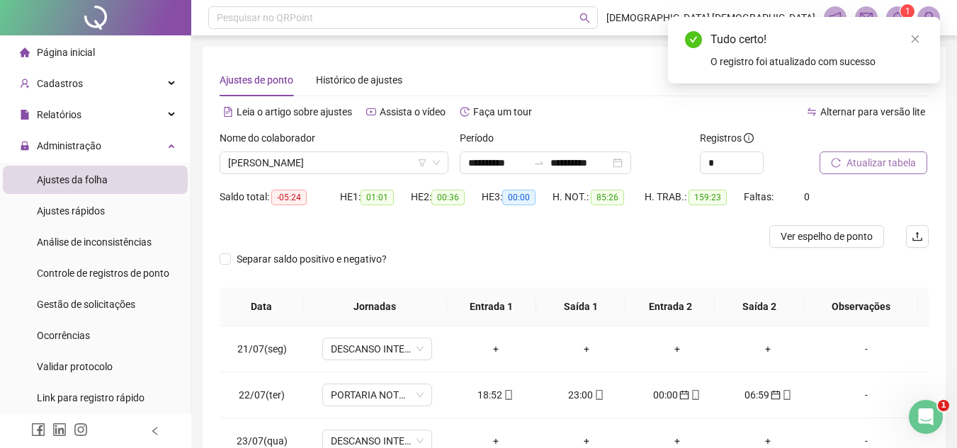
click at [883, 159] on span "Atualizar tabela" at bounding box center [881, 163] width 69 height 16
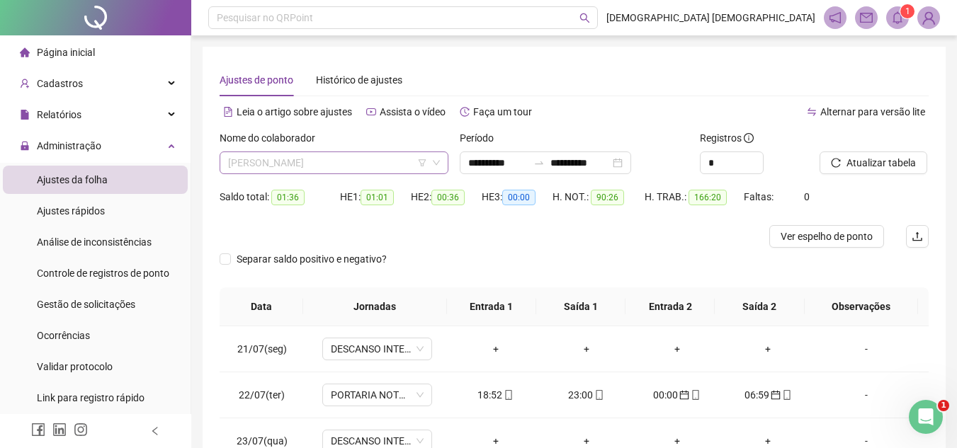
click at [381, 162] on span "[PERSON_NAME]" at bounding box center [334, 162] width 212 height 21
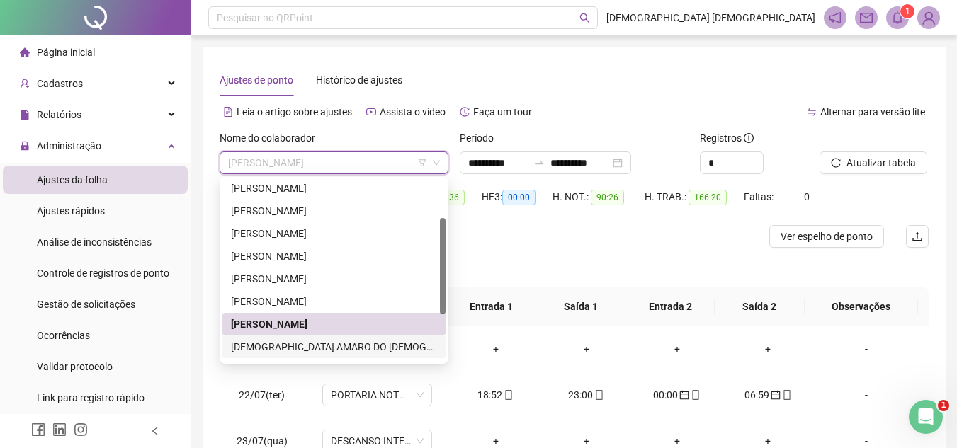
click at [334, 346] on div "[DEMOGRAPHIC_DATA] AMARO DO [DEMOGRAPHIC_DATA]" at bounding box center [334, 347] width 206 height 16
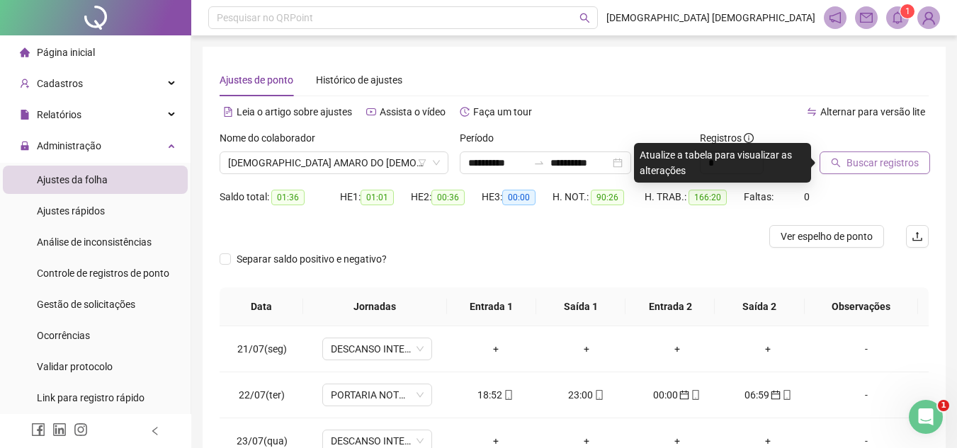
click at [864, 169] on span "Buscar registros" at bounding box center [883, 163] width 72 height 16
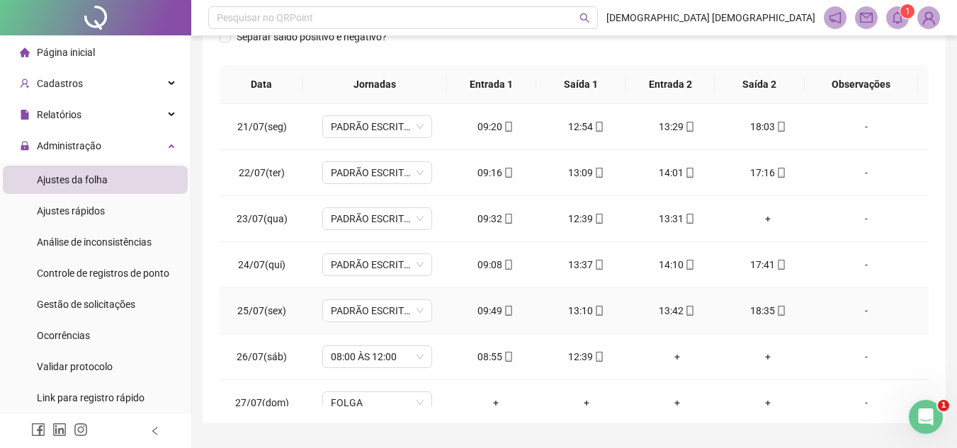
scroll to position [188, 0]
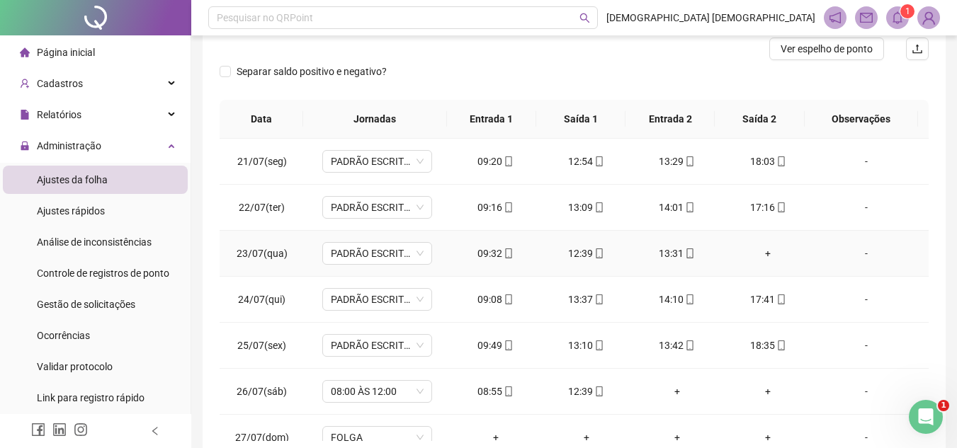
click at [760, 254] on div "+" at bounding box center [768, 254] width 68 height 16
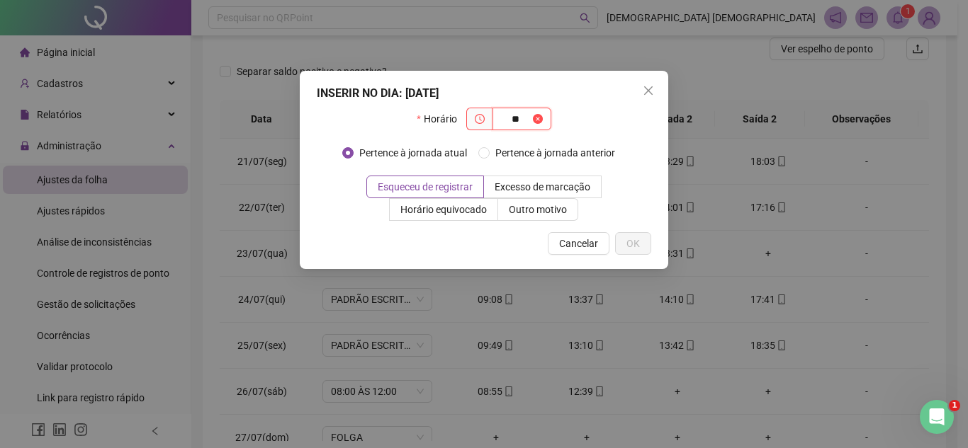
type input "*"
type input "*****"
click at [440, 186] on span "Esqueceu de registrar" at bounding box center [425, 186] width 95 height 11
click at [641, 247] on button "OK" at bounding box center [633, 243] width 36 height 23
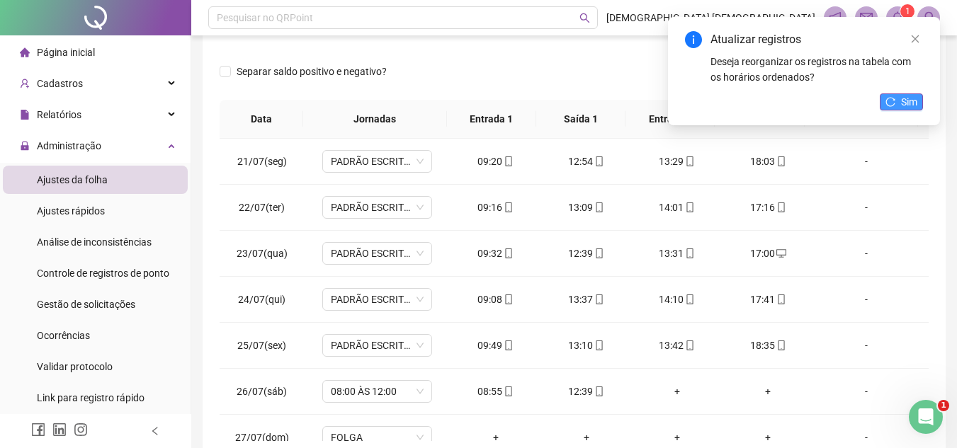
click at [912, 103] on span "Sim" at bounding box center [909, 102] width 16 height 16
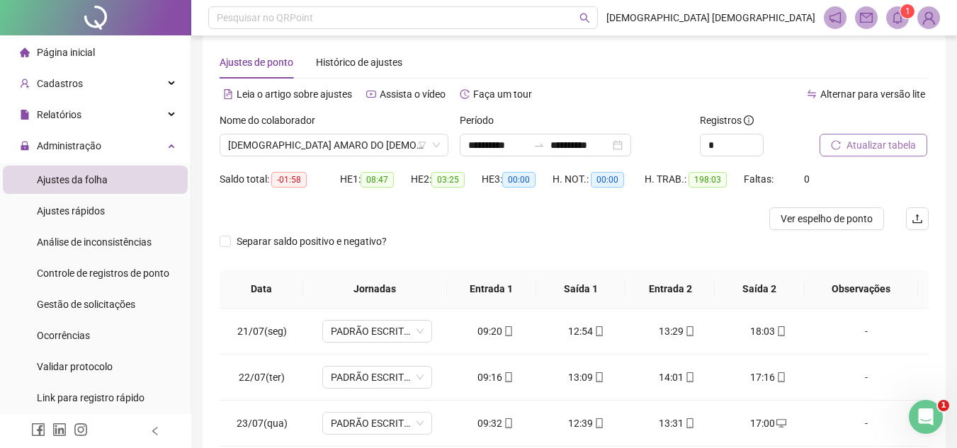
scroll to position [0, 0]
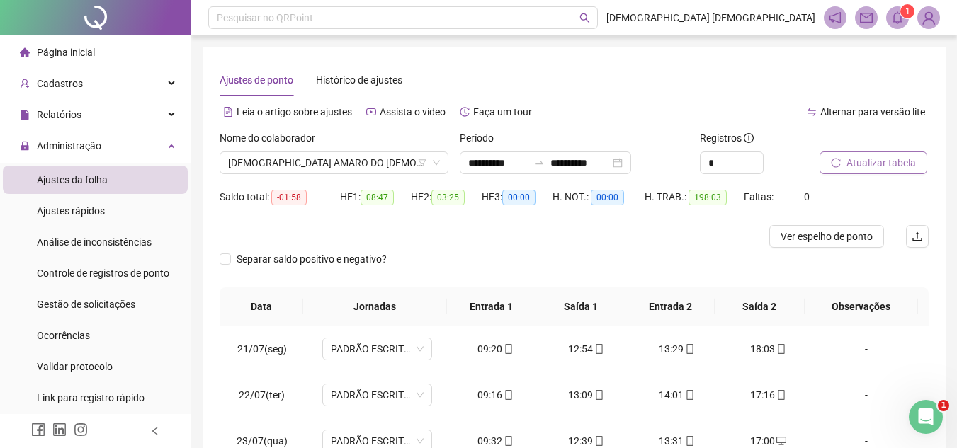
click at [900, 159] on span "Atualizar tabela" at bounding box center [881, 163] width 69 height 16
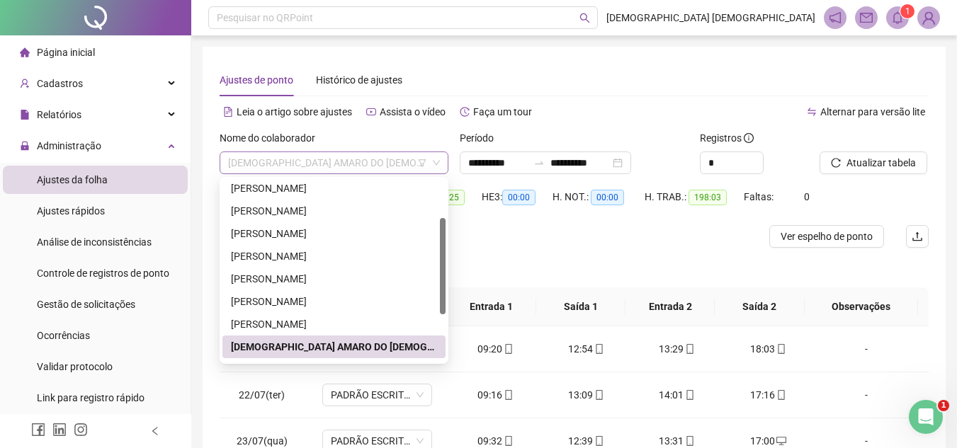
click at [385, 158] on span "[DEMOGRAPHIC_DATA] AMARO DO [DEMOGRAPHIC_DATA]" at bounding box center [334, 162] width 212 height 21
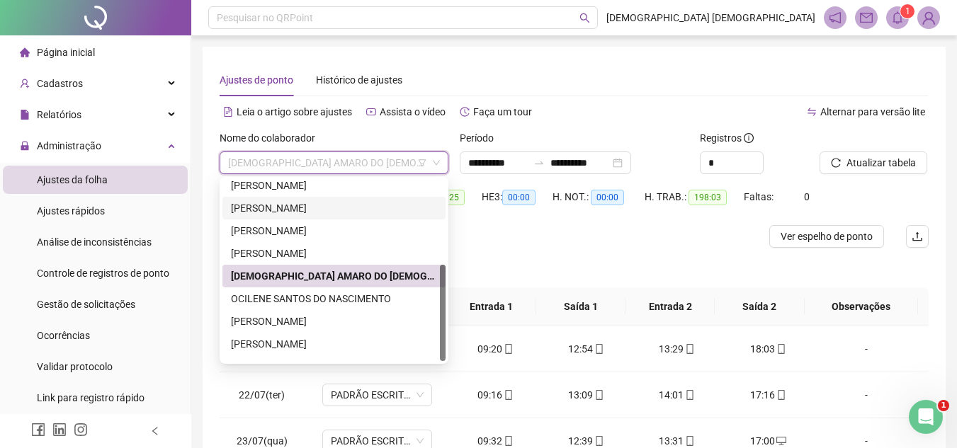
scroll to position [159, 0]
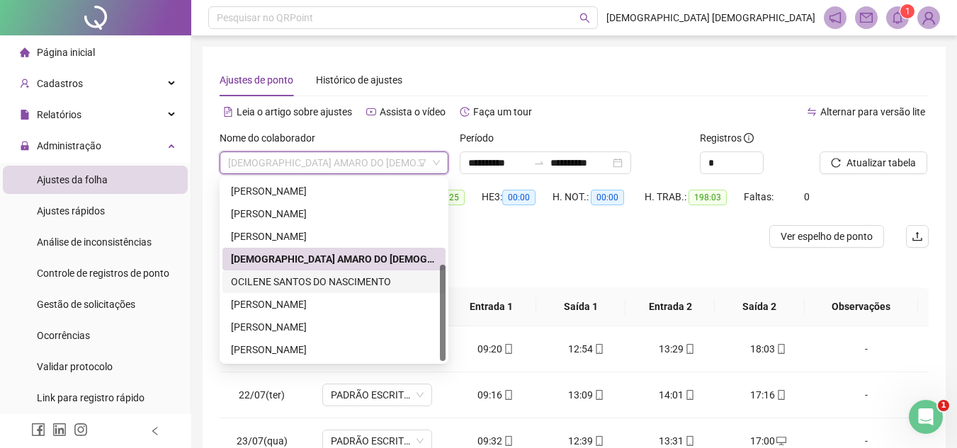
click at [329, 278] on div "OCILENE SANTOS DO NASCIMENTO" at bounding box center [334, 282] width 206 height 16
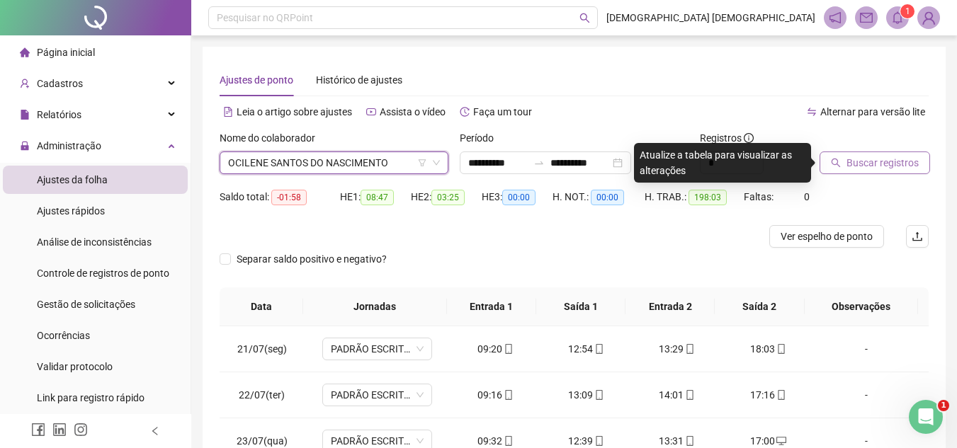
click at [856, 164] on span "Buscar registros" at bounding box center [883, 163] width 72 height 16
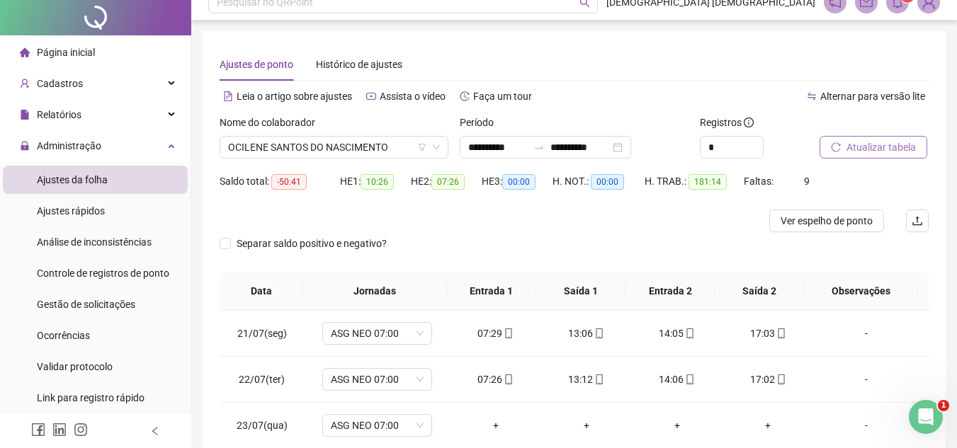
scroll to position [0, 0]
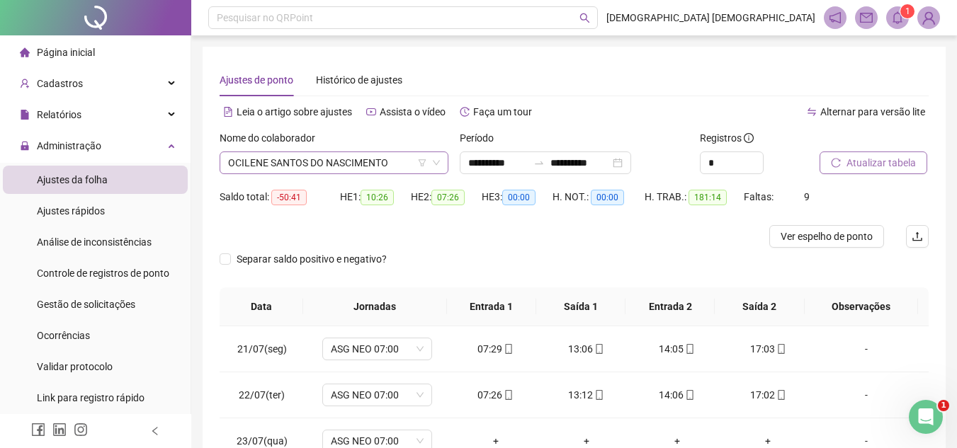
click at [396, 164] on span "OCILENE SANTOS DO NASCIMENTO" at bounding box center [334, 162] width 212 height 21
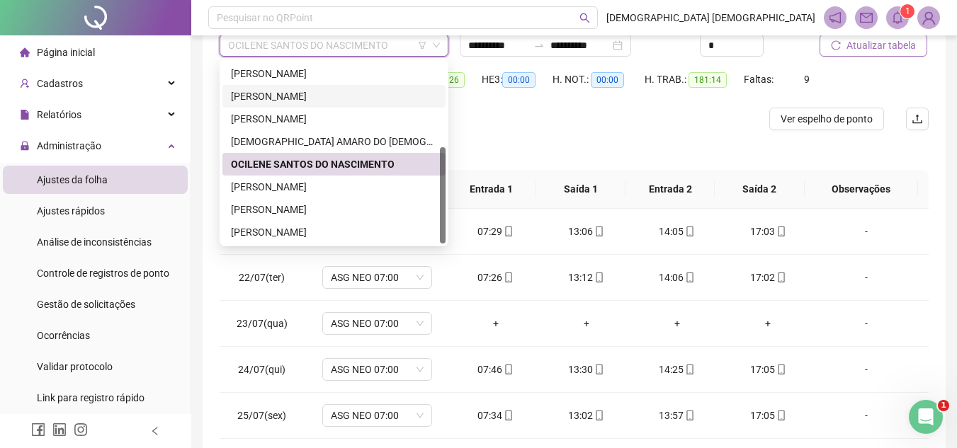
scroll to position [142, 0]
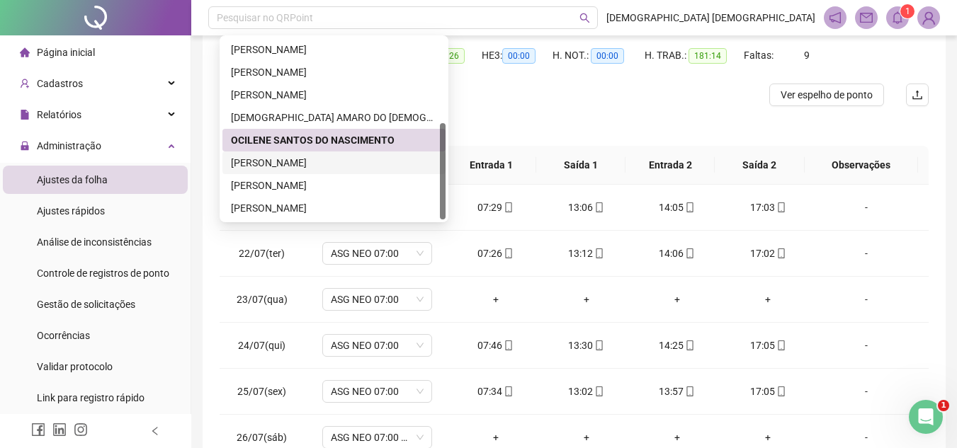
click at [342, 154] on div "[PERSON_NAME]" at bounding box center [333, 163] width 223 height 23
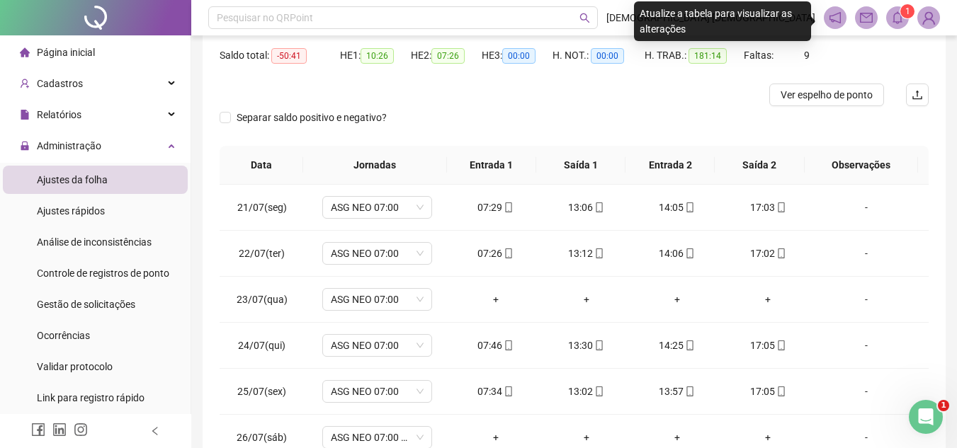
drag, startPoint x: 822, startPoint y: 86, endPoint x: 967, endPoint y: 62, distance: 146.6
click at [956, 62] on html "**********" at bounding box center [478, 82] width 957 height 448
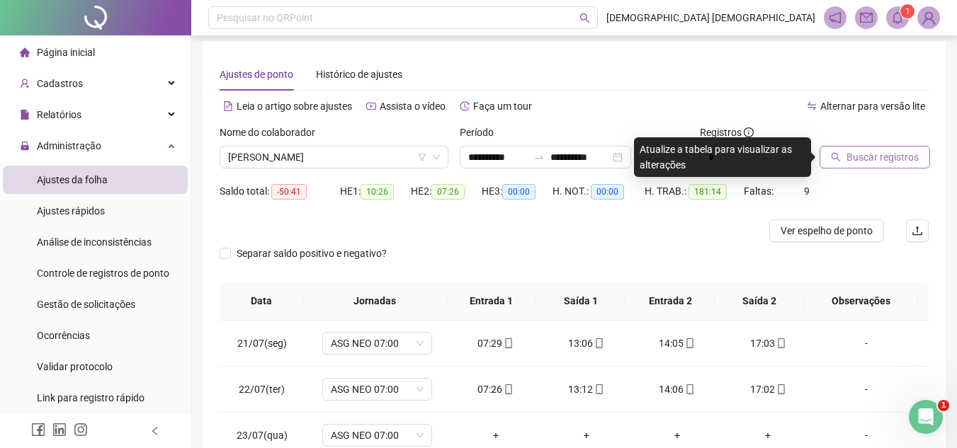
scroll to position [0, 0]
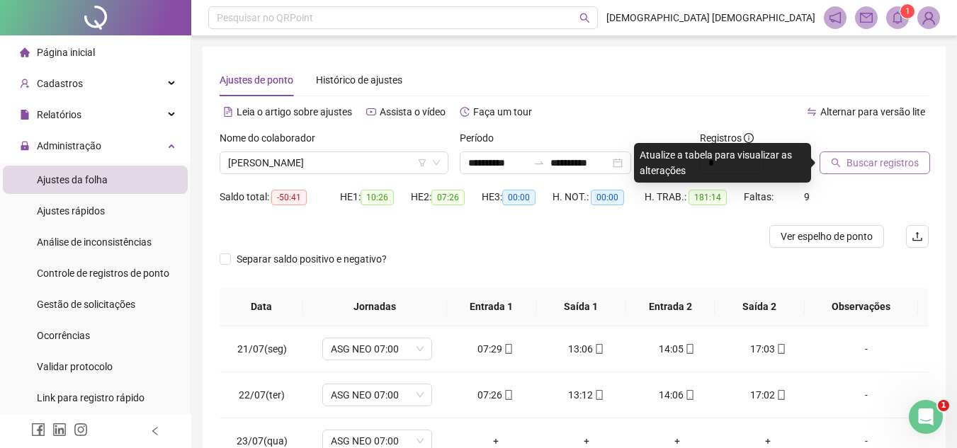
click at [894, 166] on span "Buscar registros" at bounding box center [883, 163] width 72 height 16
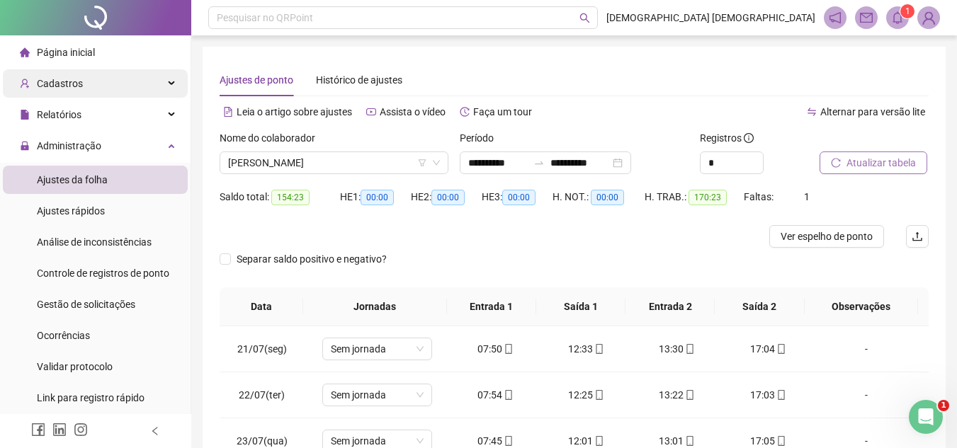
click at [93, 88] on div "Cadastros" at bounding box center [95, 83] width 185 height 28
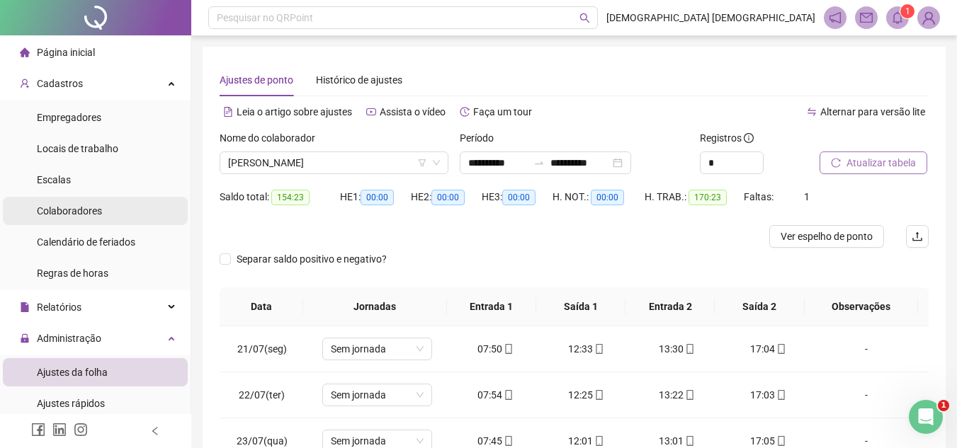
click at [64, 205] on span "Colaboradores" at bounding box center [69, 210] width 65 height 11
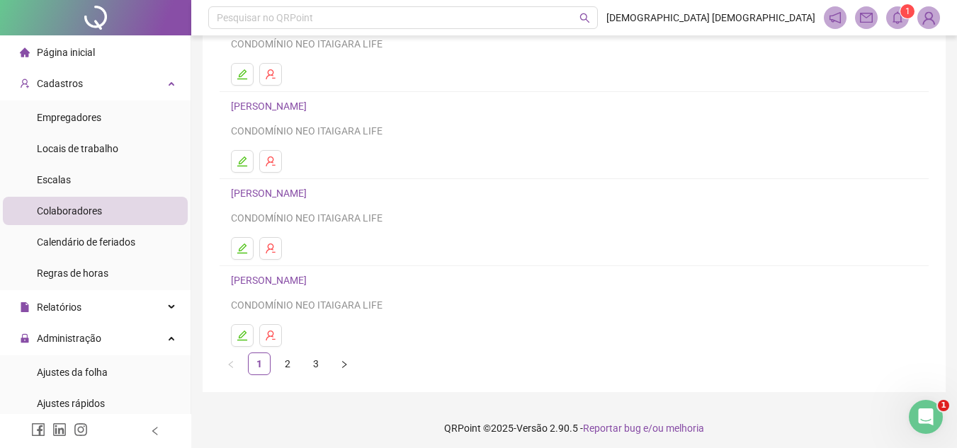
scroll to position [237, 0]
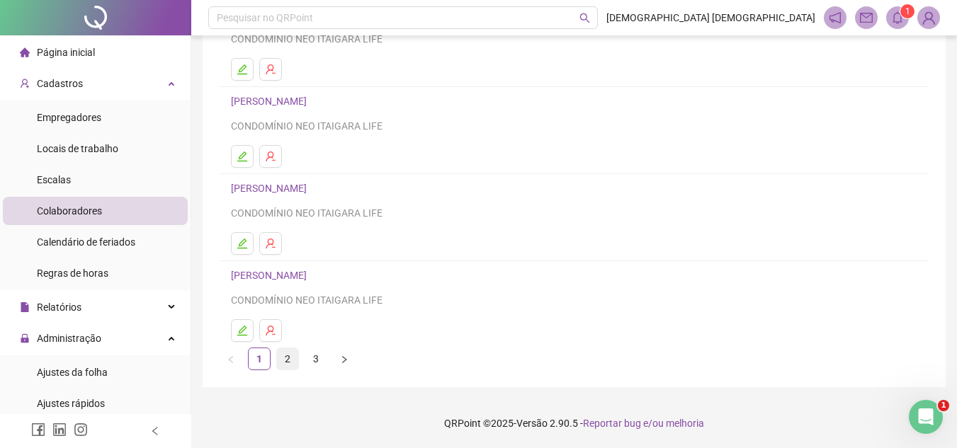
click at [292, 363] on link "2" at bounding box center [287, 359] width 21 height 21
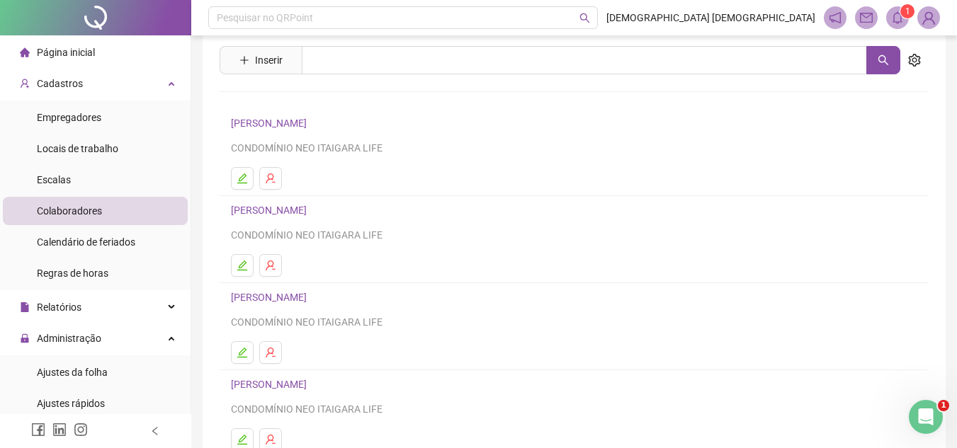
scroll to position [24, 0]
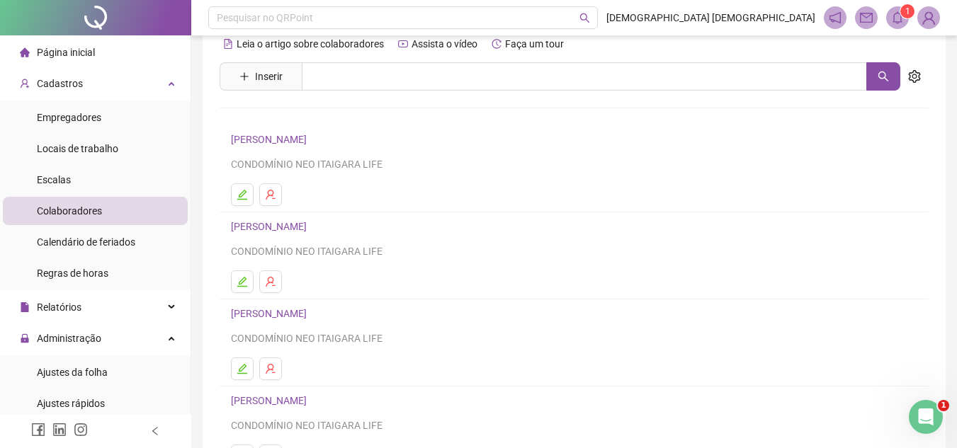
click at [287, 135] on link "[PERSON_NAME]" at bounding box center [271, 139] width 80 height 11
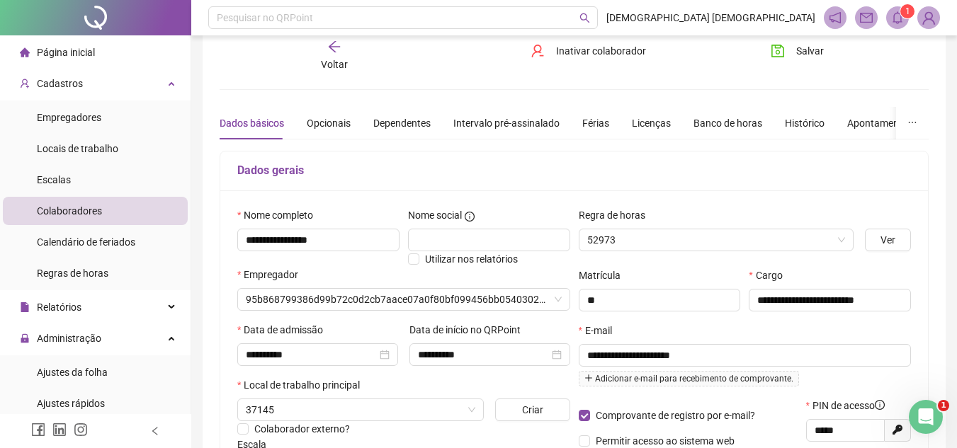
type input "**********"
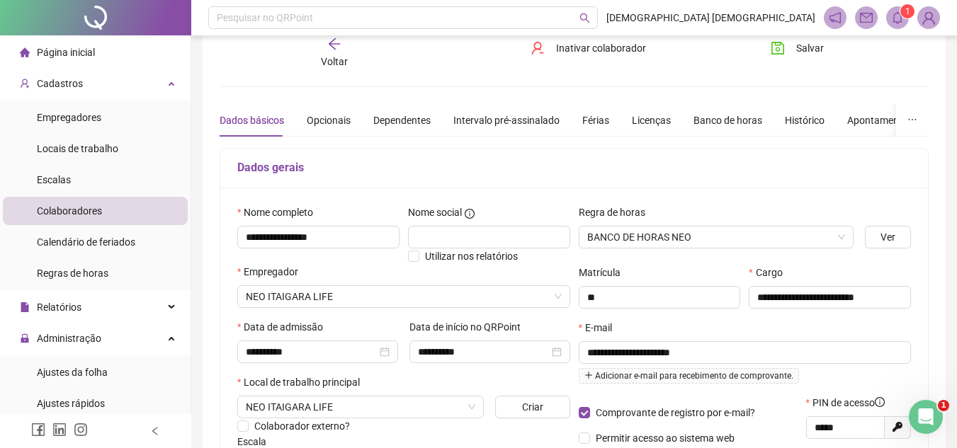
scroll to position [0, 0]
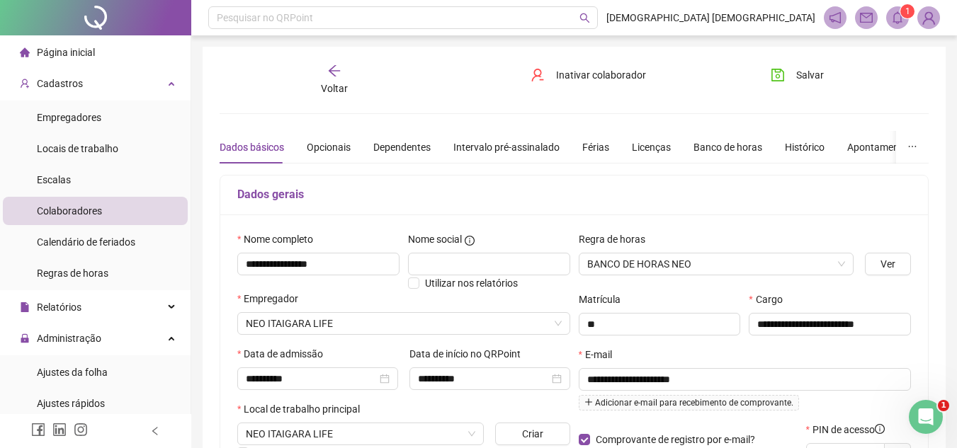
click at [329, 72] on icon "arrow-left" at bounding box center [334, 71] width 14 height 14
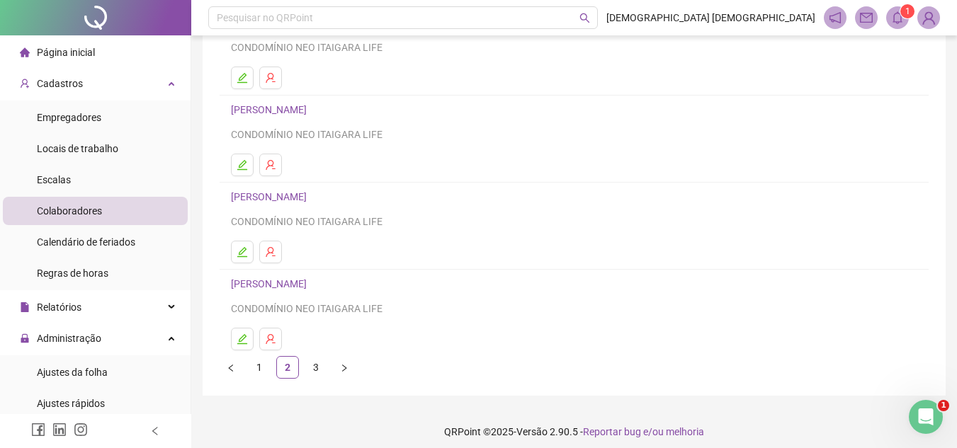
scroll to position [237, 0]
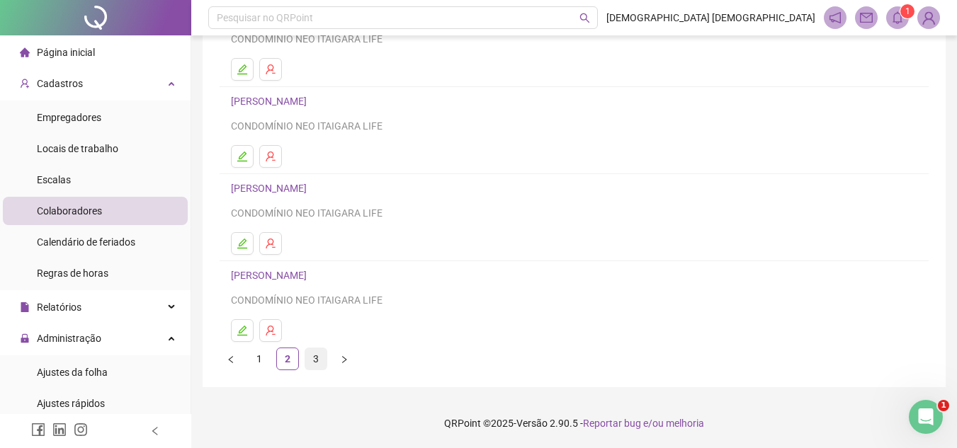
click at [317, 366] on link "3" at bounding box center [315, 359] width 21 height 21
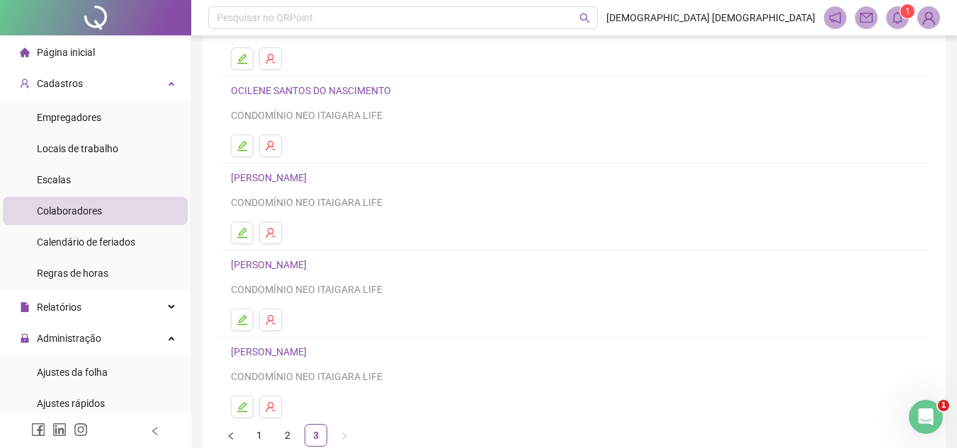
scroll to position [213, 0]
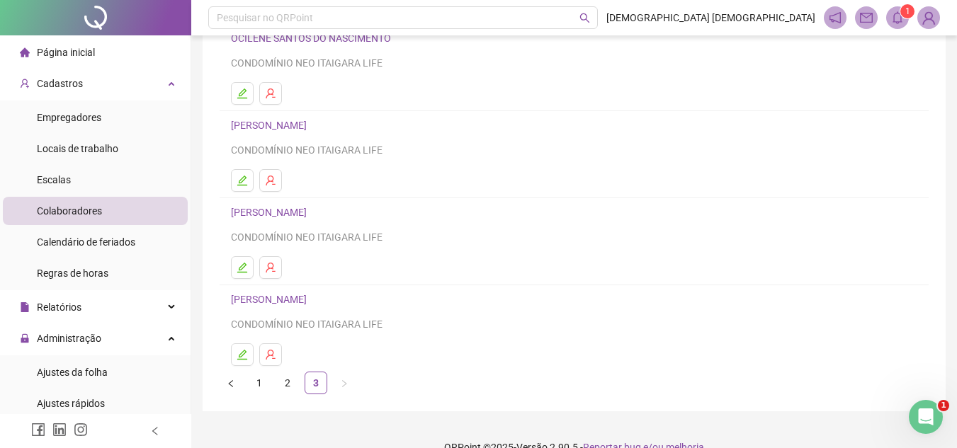
click at [311, 124] on link "[PERSON_NAME]" at bounding box center [271, 125] width 80 height 11
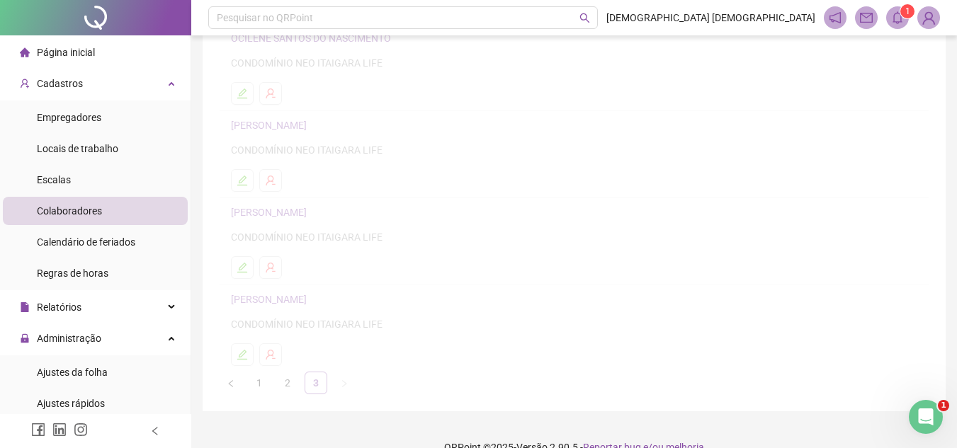
scroll to position [220, 0]
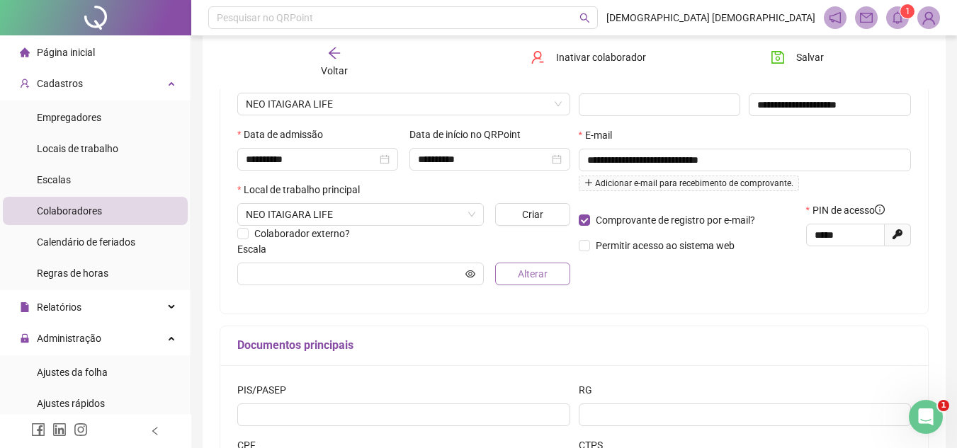
click at [531, 273] on span "Alterar" at bounding box center [533, 274] width 30 height 16
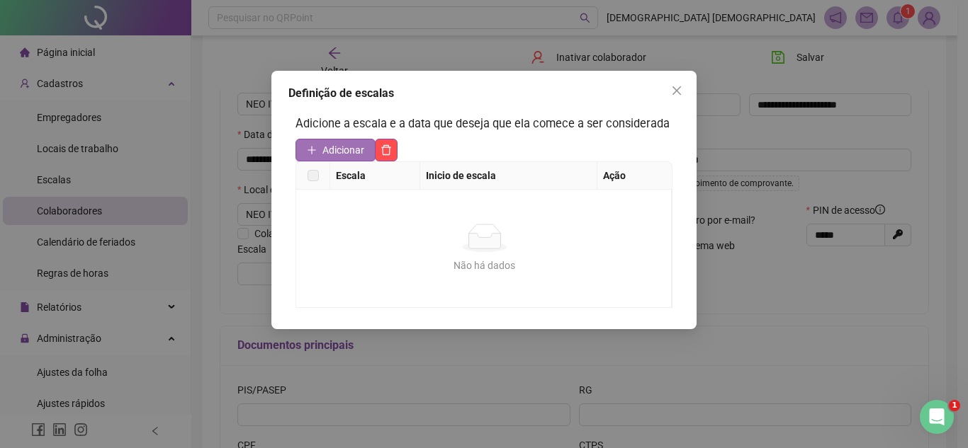
click at [337, 154] on span "Adicionar" at bounding box center [343, 150] width 42 height 16
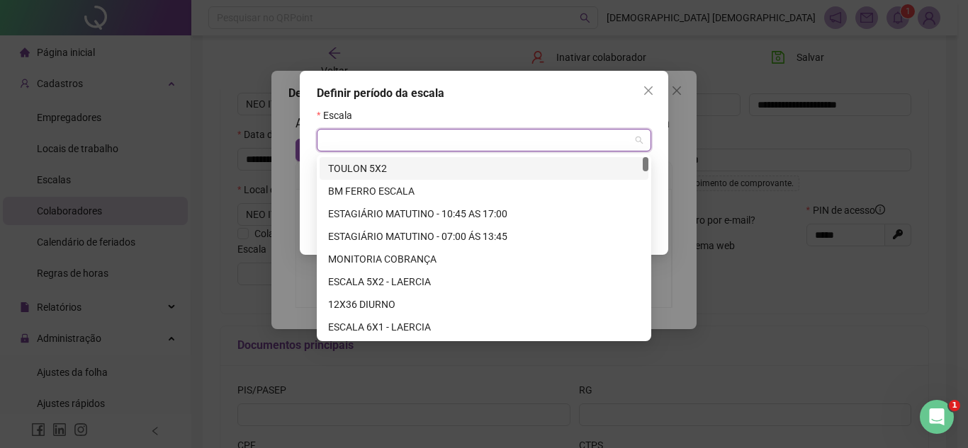
click at [394, 140] on input "search" at bounding box center [477, 140] width 305 height 21
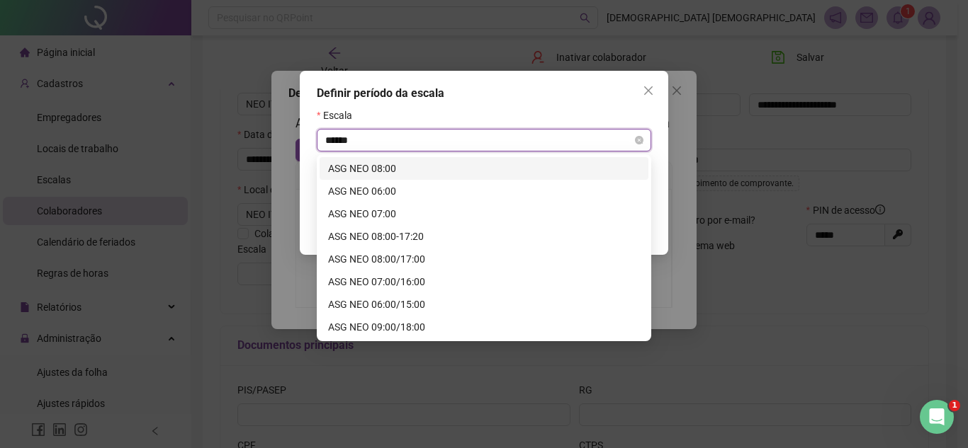
type input "*******"
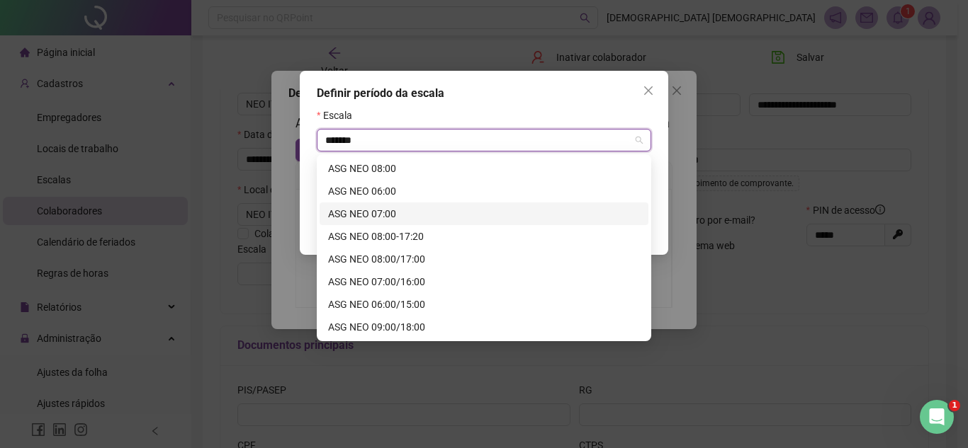
click at [384, 210] on div "ASG NEO 07:00" at bounding box center [484, 214] width 312 height 16
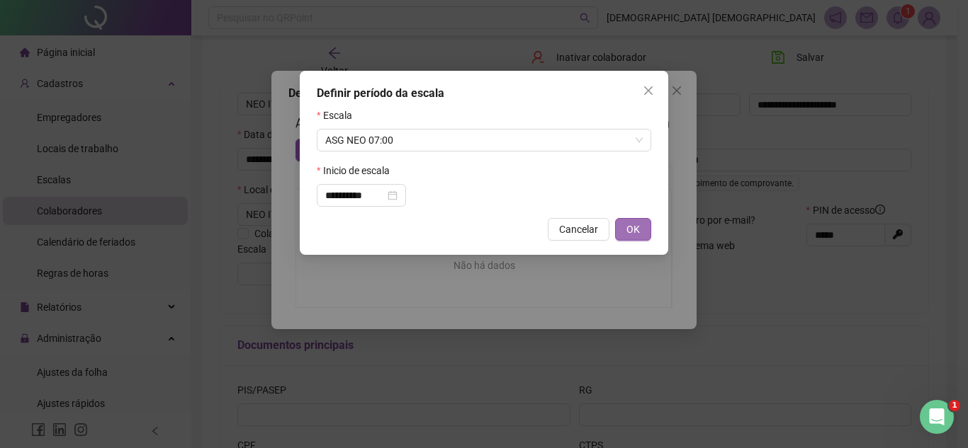
click at [641, 233] on button "OK" at bounding box center [633, 229] width 36 height 23
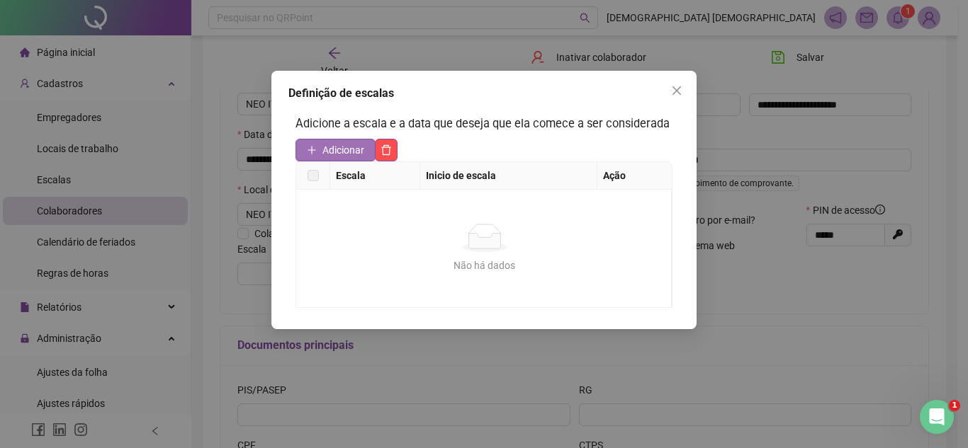
click at [334, 154] on span "Adicionar" at bounding box center [343, 150] width 42 height 16
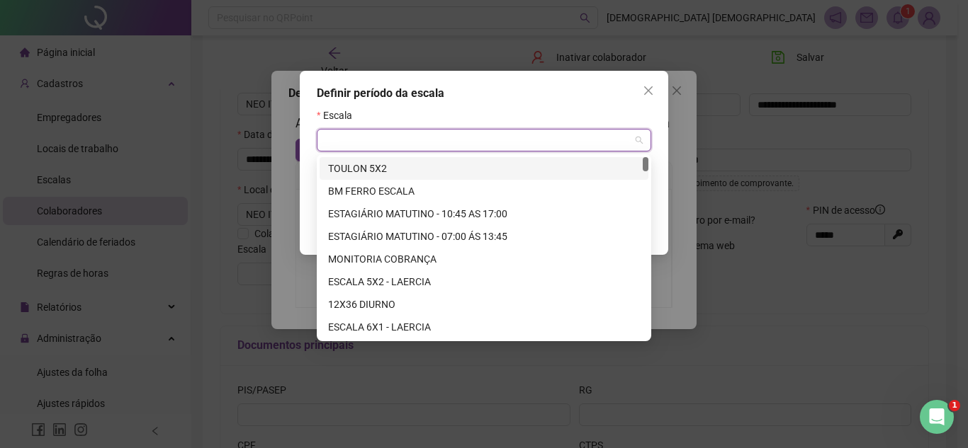
click at [353, 145] on input "search" at bounding box center [477, 140] width 305 height 21
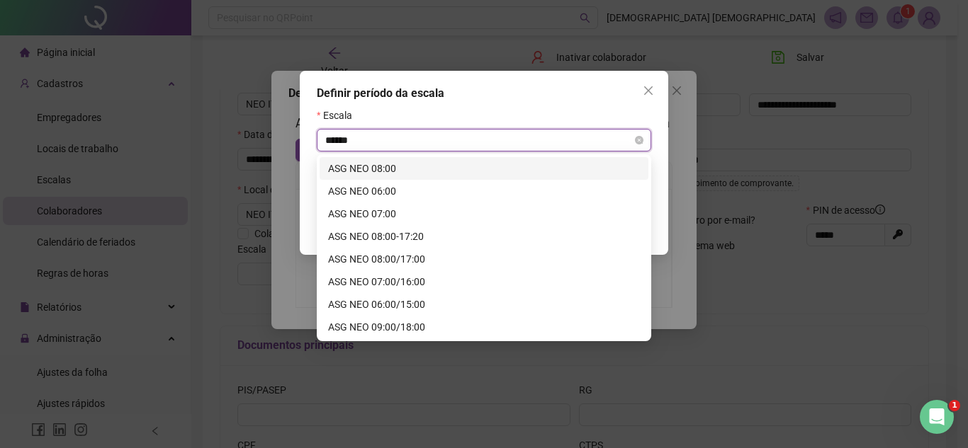
type input "*******"
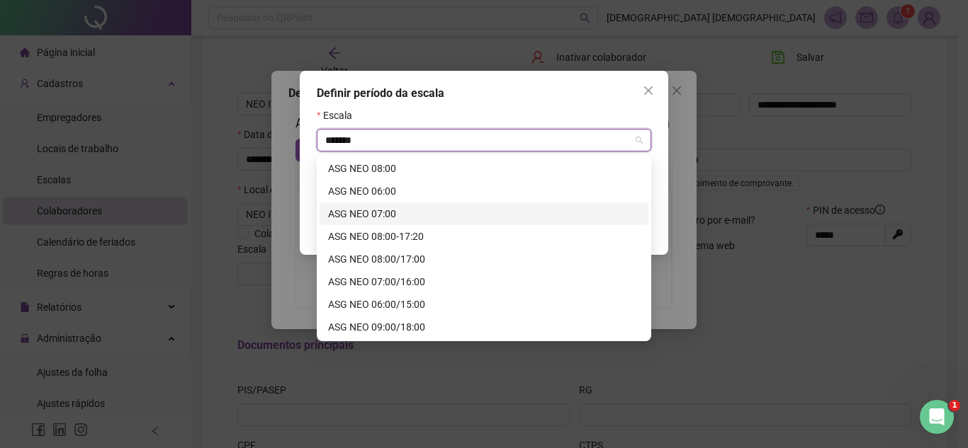
click at [396, 215] on div "ASG NEO 07:00" at bounding box center [484, 214] width 312 height 16
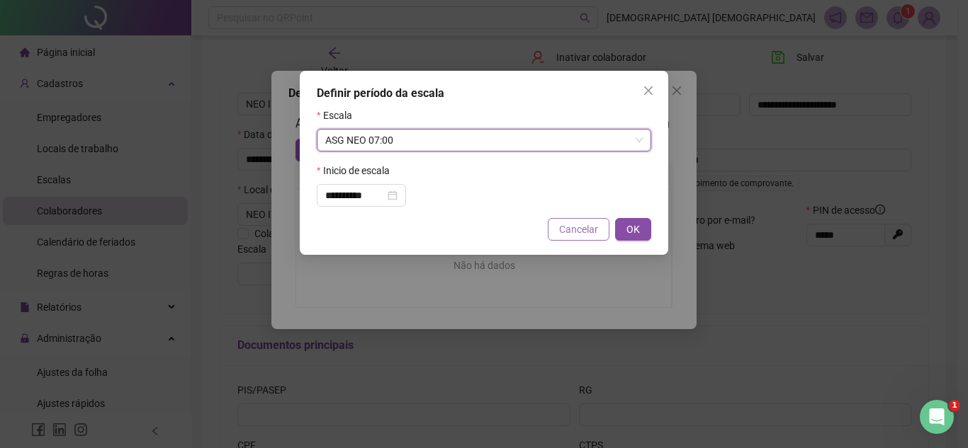
click at [594, 234] on span "Cancelar" at bounding box center [578, 230] width 39 height 16
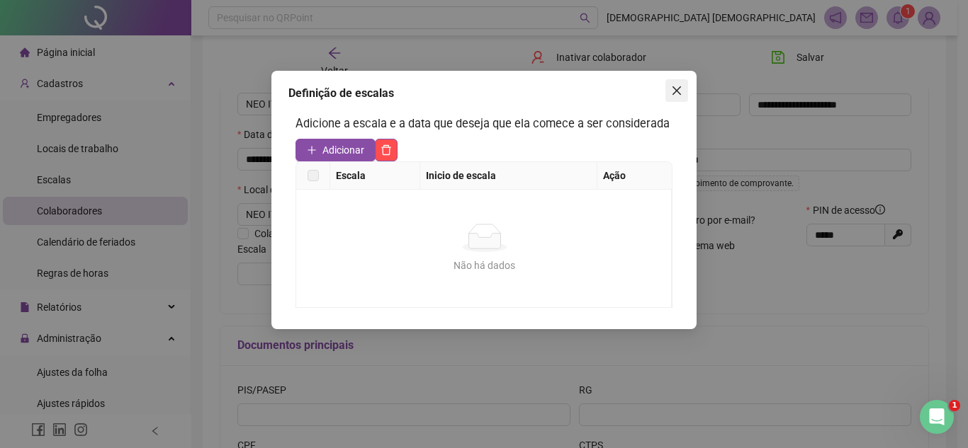
click at [675, 91] on icon "close" at bounding box center [676, 90] width 11 height 11
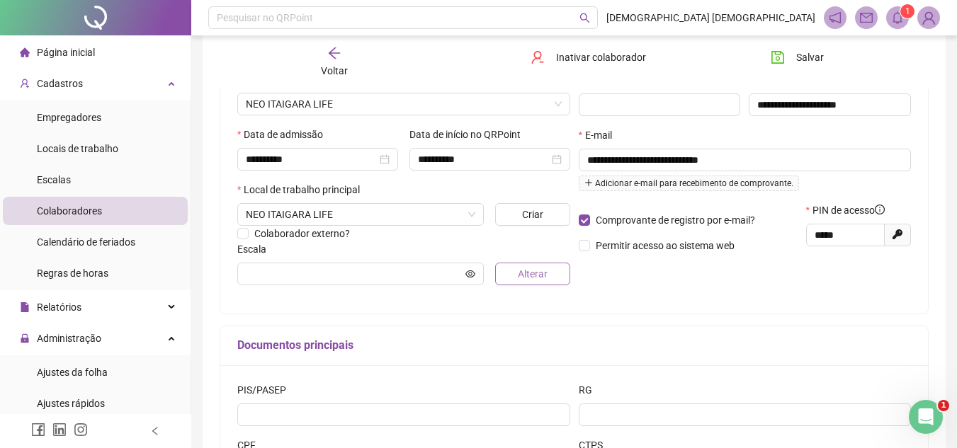
click at [543, 274] on span "Alterar" at bounding box center [533, 274] width 30 height 16
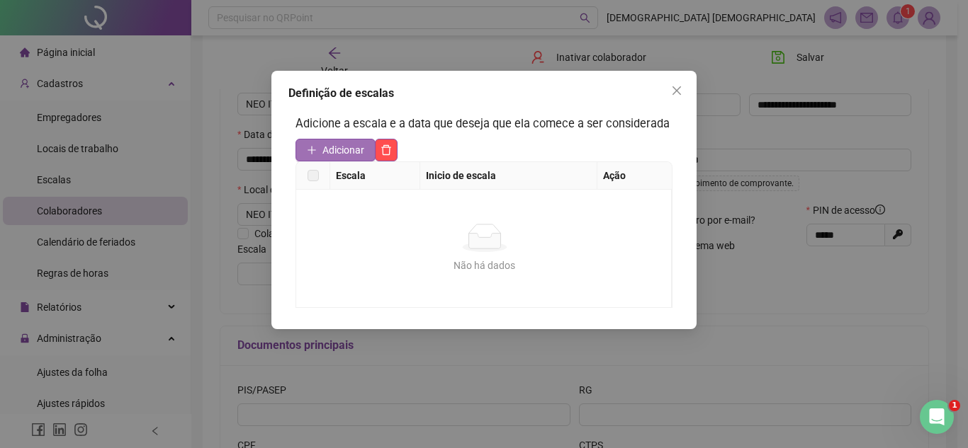
click at [338, 147] on span "Adicionar" at bounding box center [343, 150] width 42 height 16
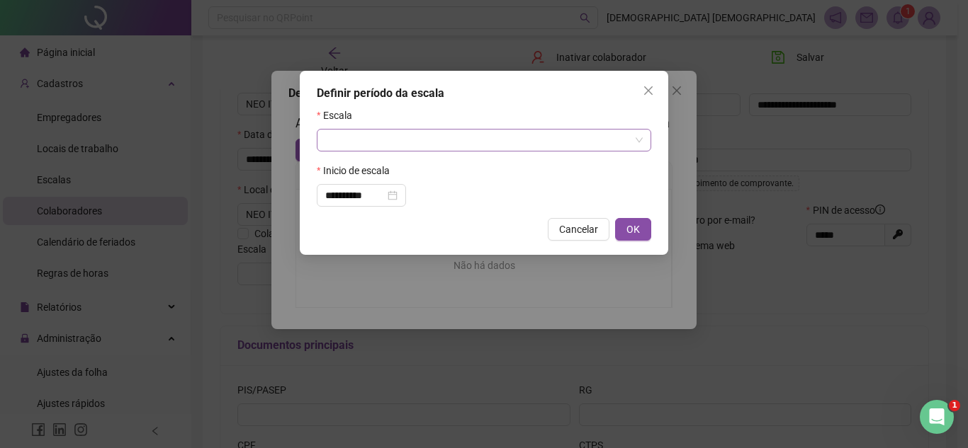
click at [373, 138] on input "search" at bounding box center [477, 140] width 305 height 21
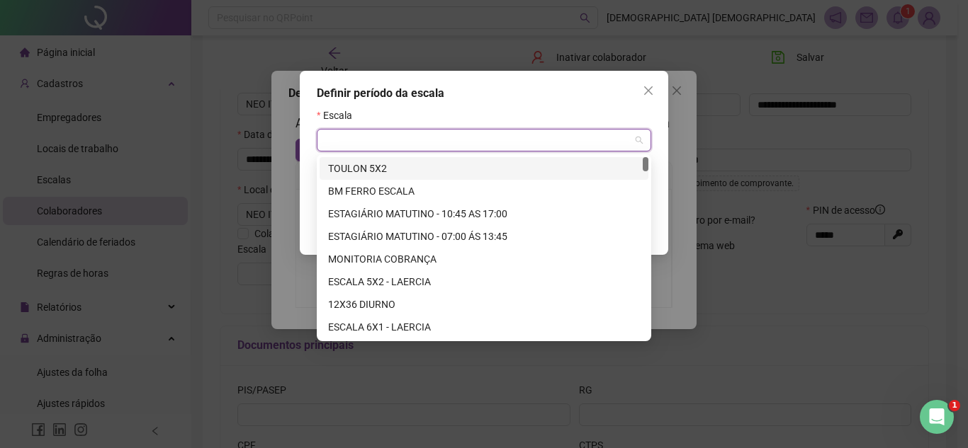
click at [643, 89] on span "Close" at bounding box center [648, 90] width 23 height 11
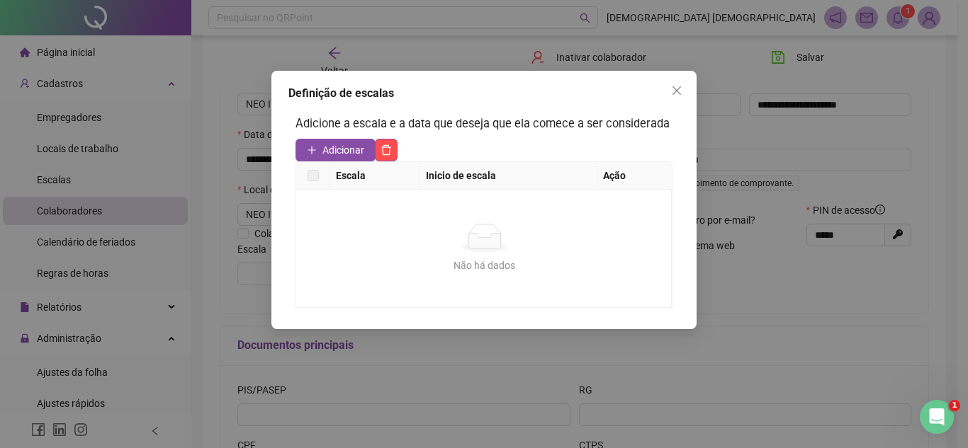
click at [672, 89] on icon "close" at bounding box center [676, 90] width 11 height 11
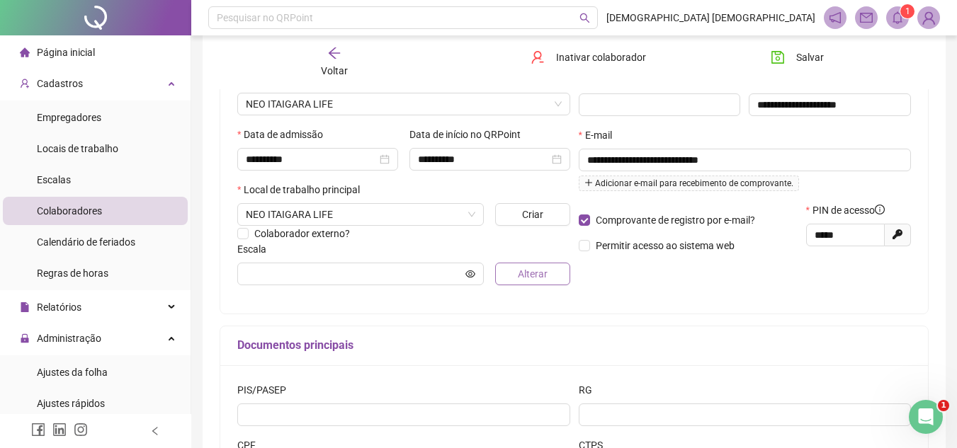
click at [546, 272] on span "Alterar" at bounding box center [533, 274] width 30 height 16
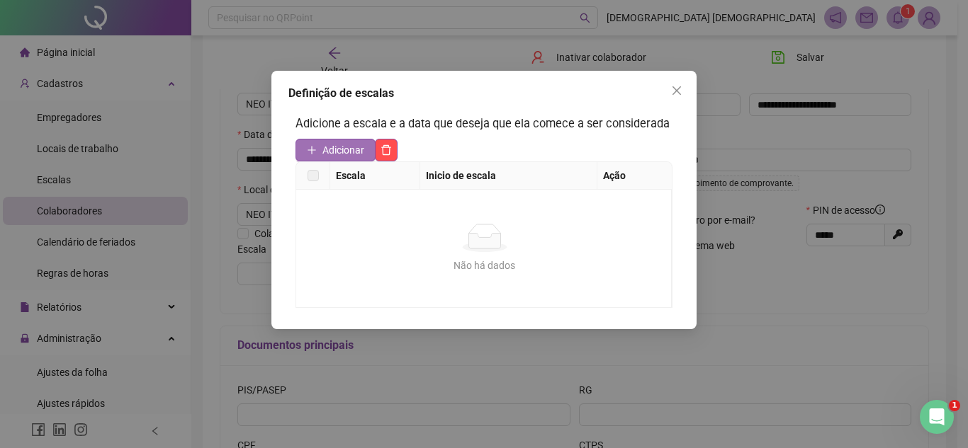
click at [341, 149] on span "Adicionar" at bounding box center [343, 150] width 42 height 16
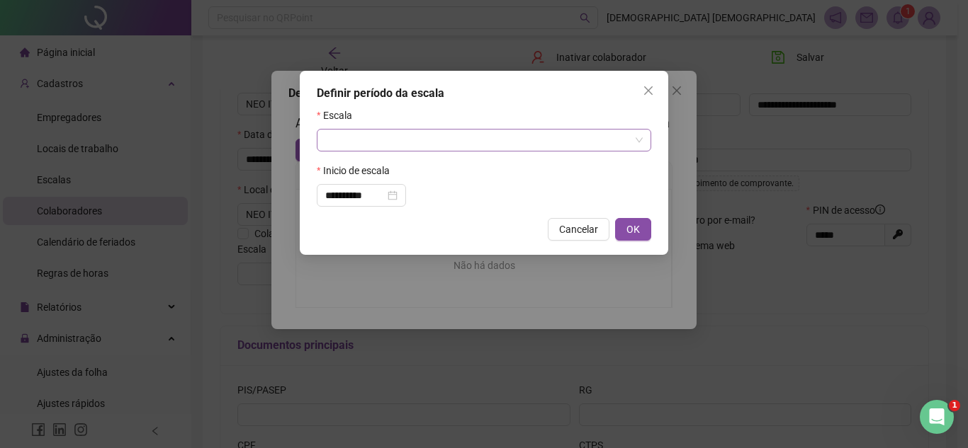
click at [356, 138] on input "search" at bounding box center [477, 140] width 305 height 21
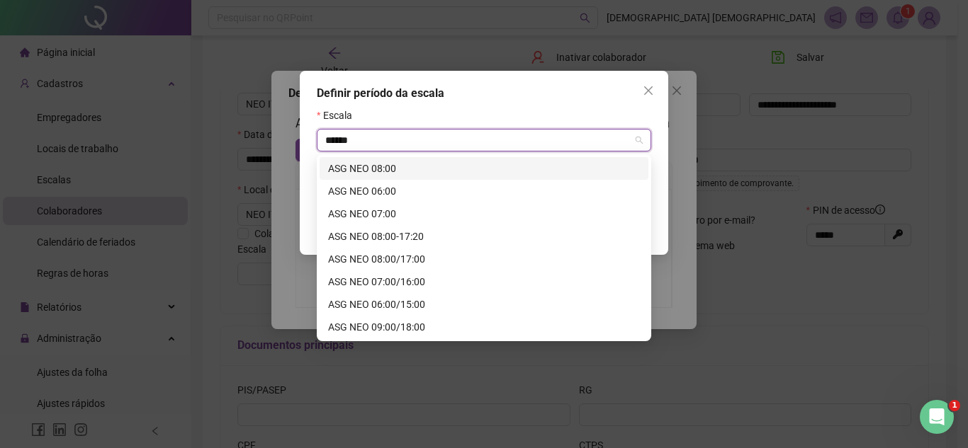
type input "*******"
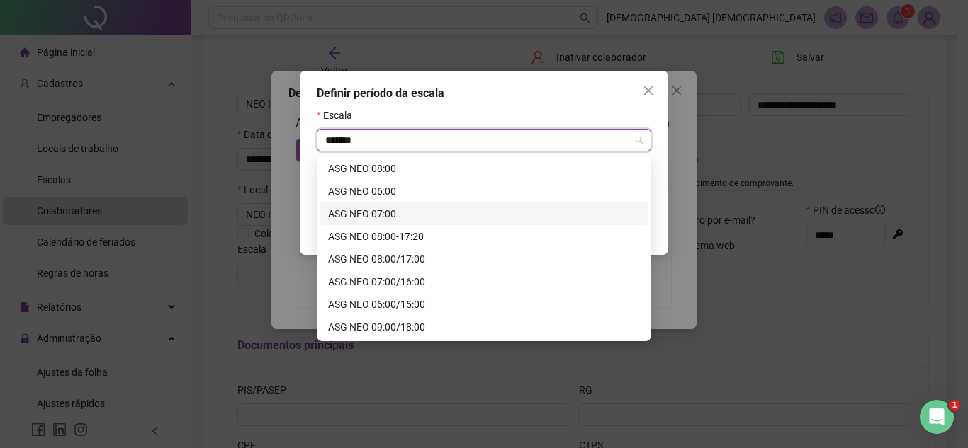
click at [399, 210] on div "ASG NEO 07:00" at bounding box center [484, 214] width 312 height 16
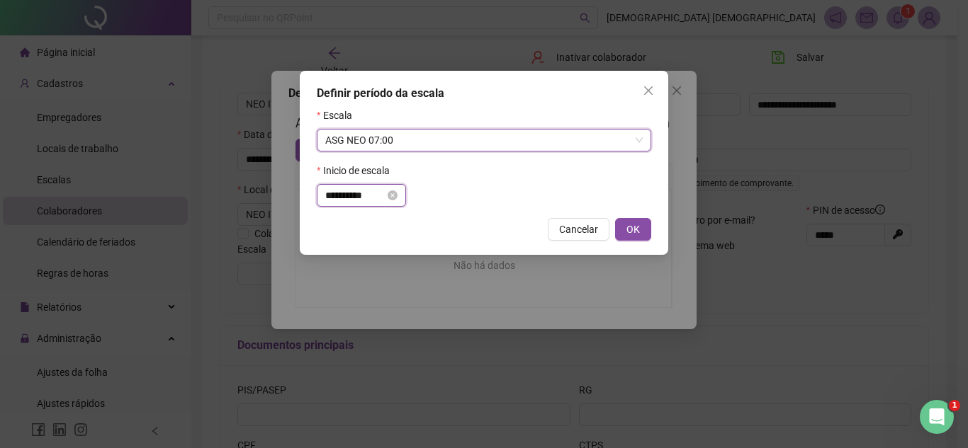
click at [370, 194] on input "**********" at bounding box center [355, 196] width 60 height 16
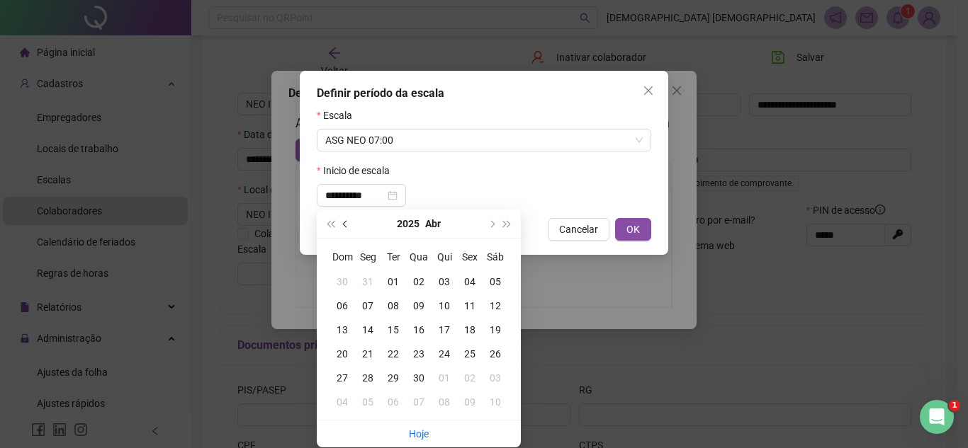
click at [344, 225] on span "prev-year" at bounding box center [346, 223] width 7 height 7
click at [504, 186] on div "**********" at bounding box center [484, 195] width 334 height 23
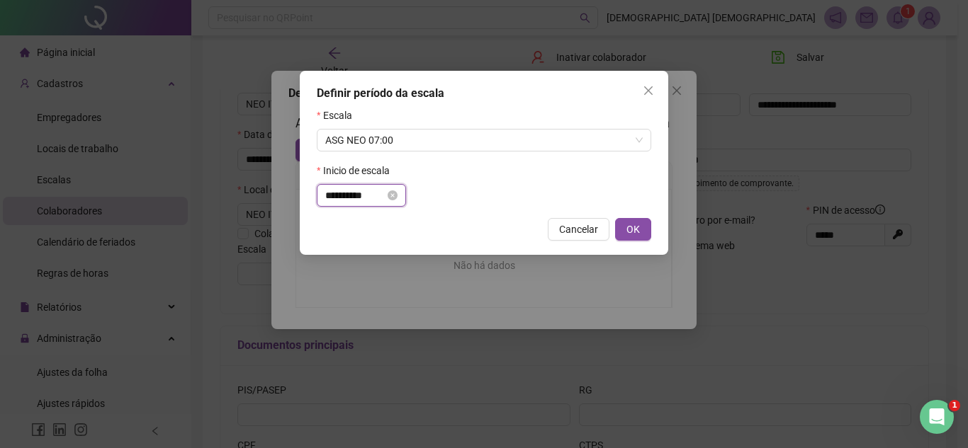
click at [355, 195] on input "**********" at bounding box center [355, 196] width 60 height 16
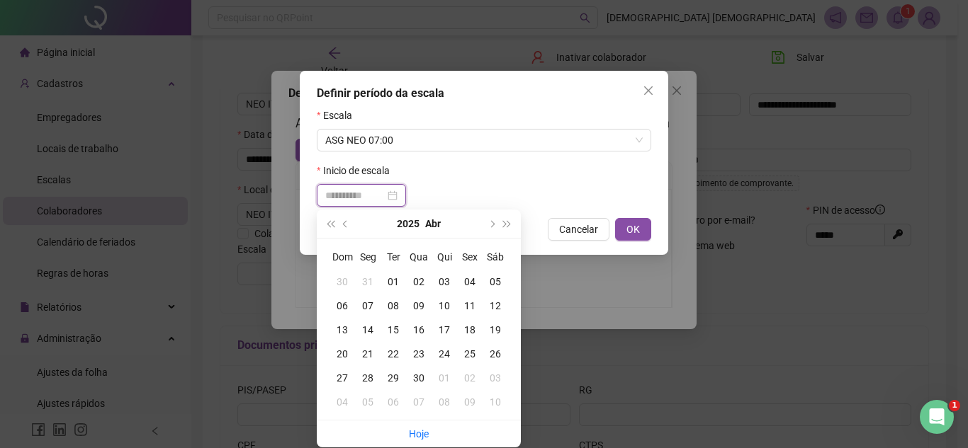
type input "**********"
click at [393, 305] on div "08" at bounding box center [393, 306] width 26 height 16
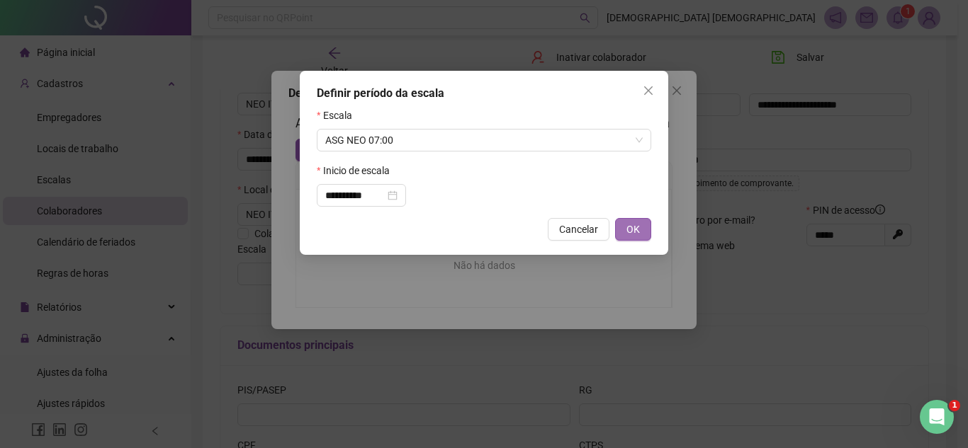
click at [635, 230] on span "OK" at bounding box center [632, 230] width 13 height 16
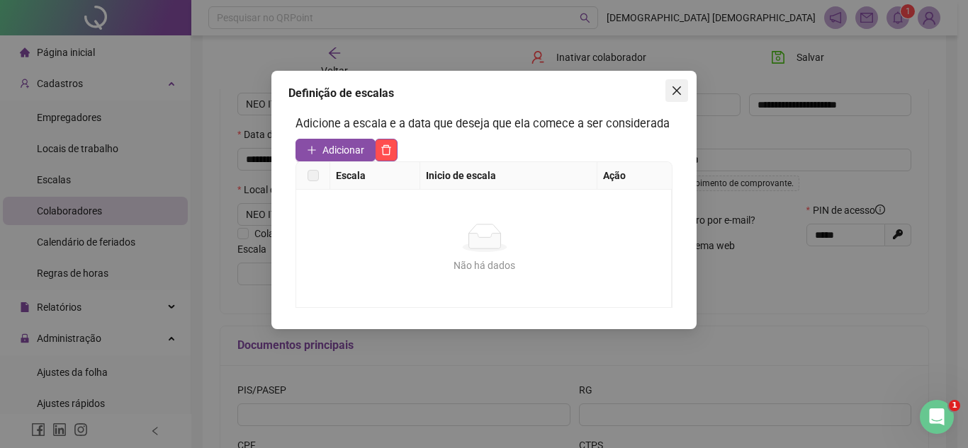
click at [677, 94] on icon "close" at bounding box center [676, 90] width 11 height 11
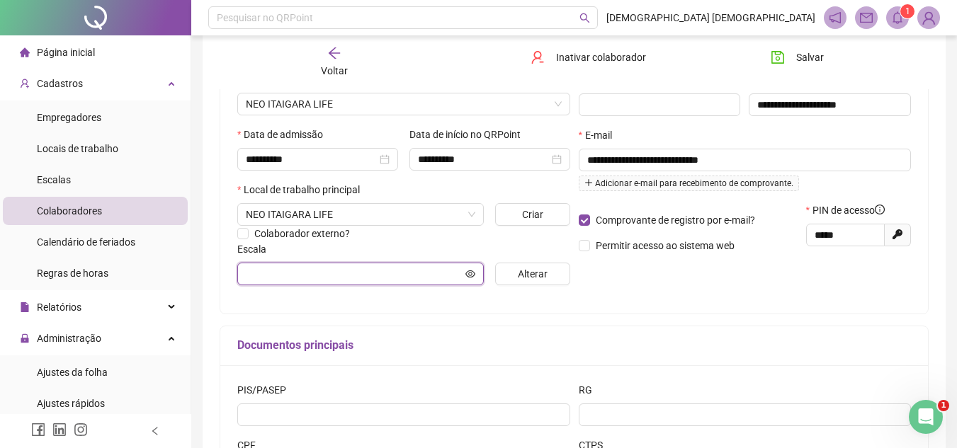
click at [434, 275] on input "text" at bounding box center [354, 274] width 217 height 16
click at [546, 278] on span "Alterar" at bounding box center [533, 274] width 30 height 16
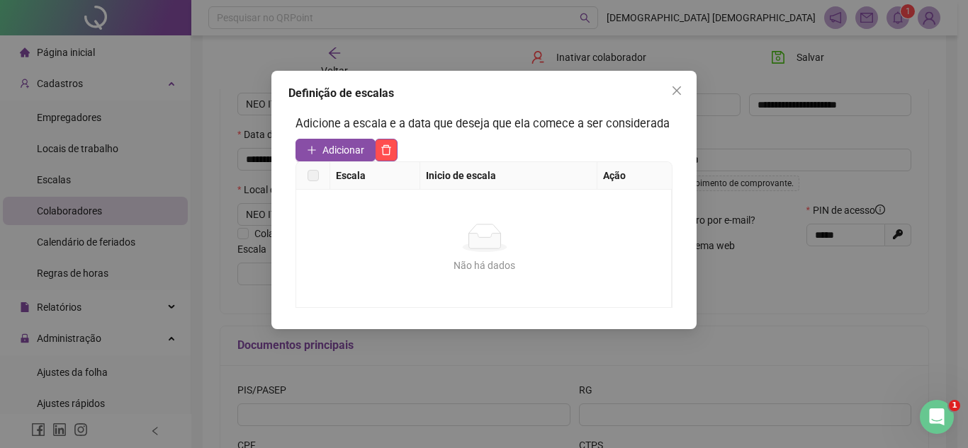
click at [317, 179] on label at bounding box center [312, 176] width 11 height 16
click at [312, 173] on label at bounding box center [312, 176] width 11 height 16
click at [317, 149] on button "Adicionar" at bounding box center [335, 150] width 80 height 23
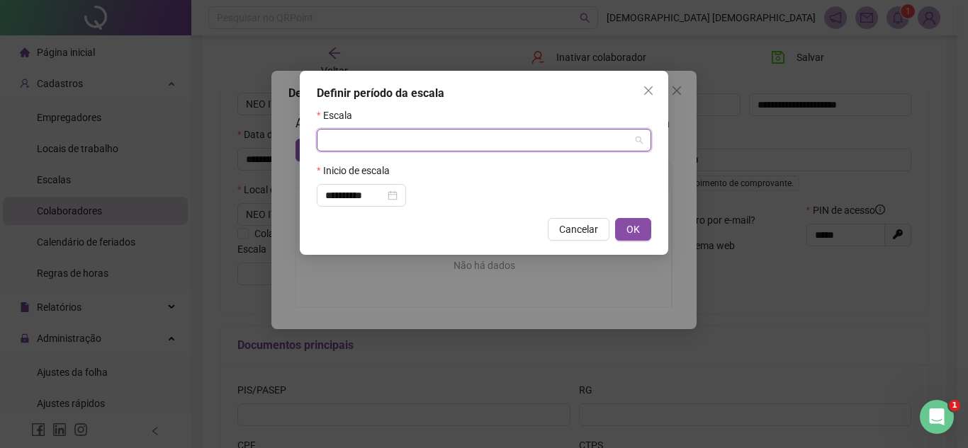
click at [342, 139] on input "search" at bounding box center [477, 140] width 305 height 21
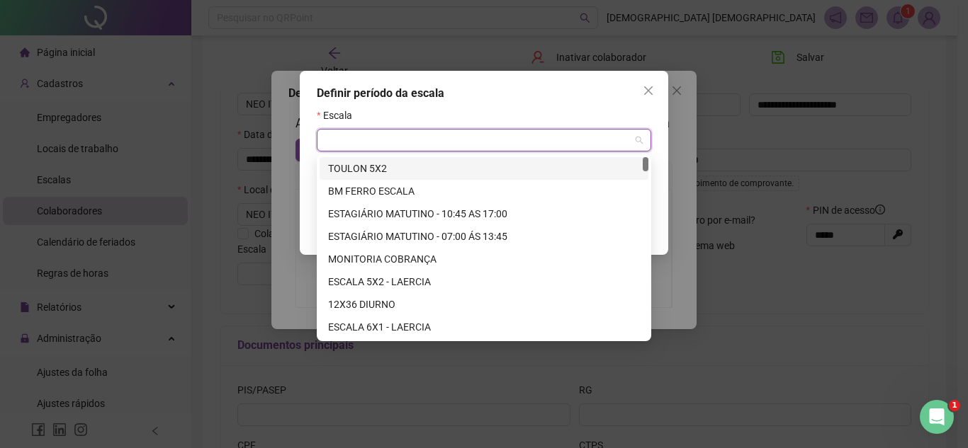
click at [342, 139] on input "search" at bounding box center [477, 140] width 305 height 21
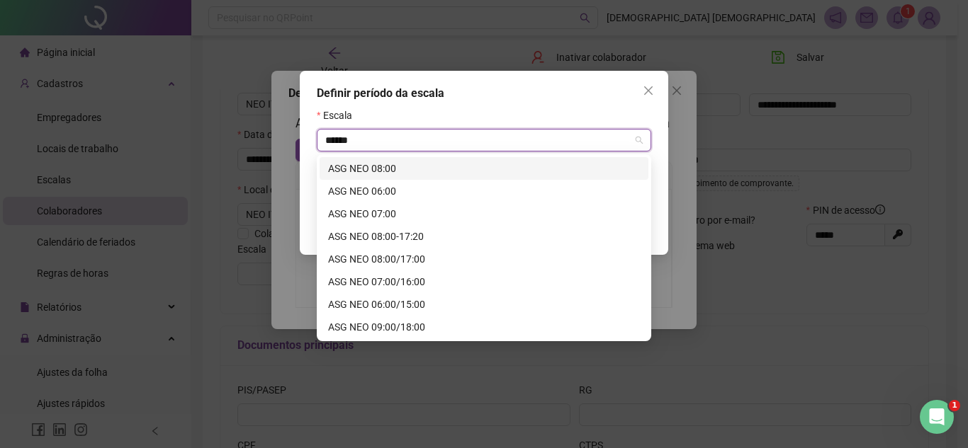
type input "*******"
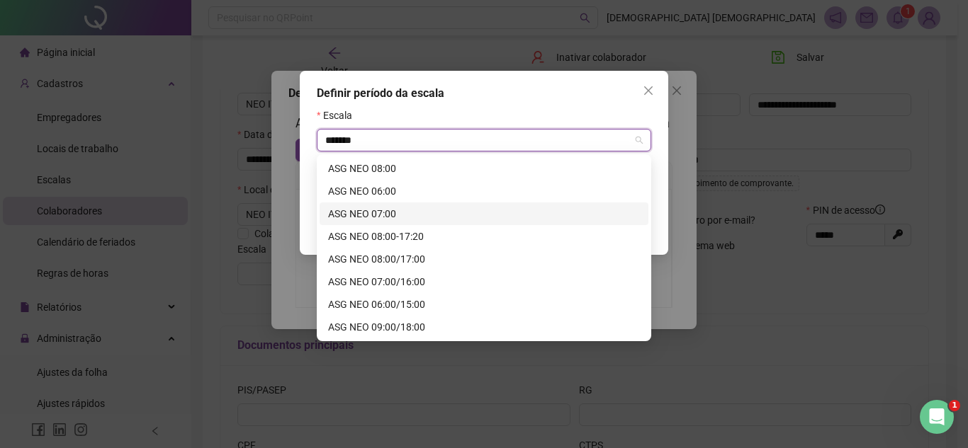
click at [417, 215] on div "ASG NEO 07:00" at bounding box center [484, 214] width 312 height 16
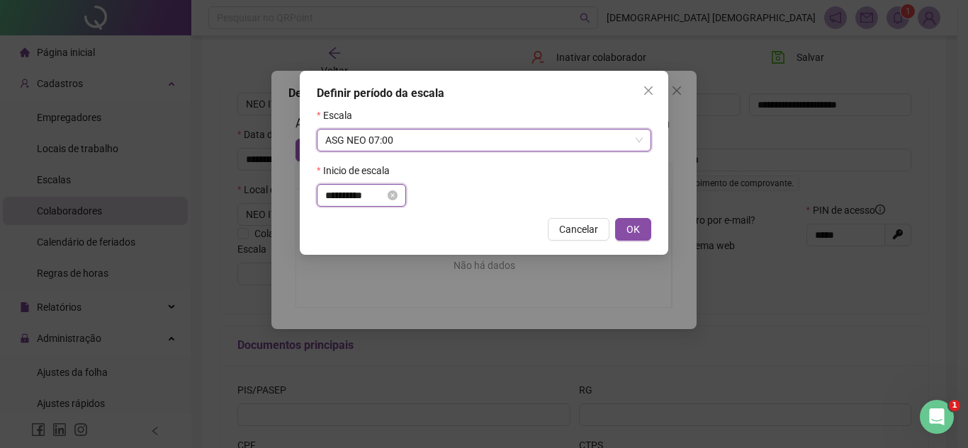
click at [373, 198] on input "**********" at bounding box center [355, 196] width 60 height 16
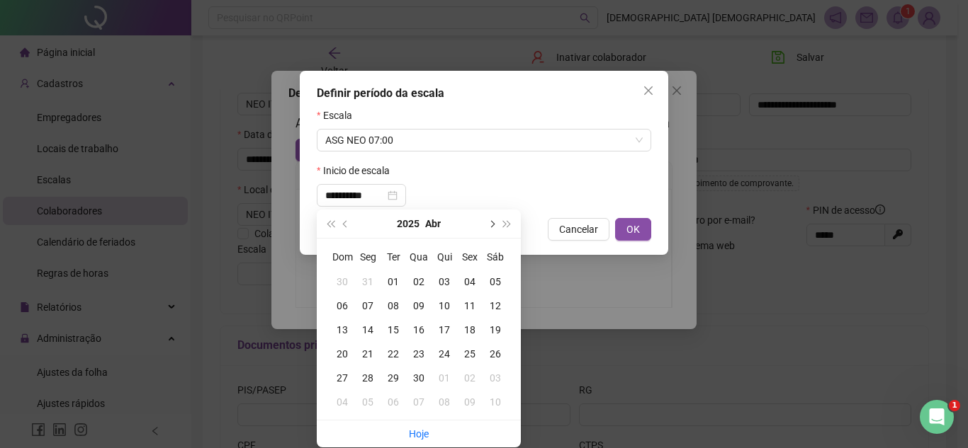
click at [492, 221] on span "next-year" at bounding box center [490, 223] width 7 height 7
type input "**********"
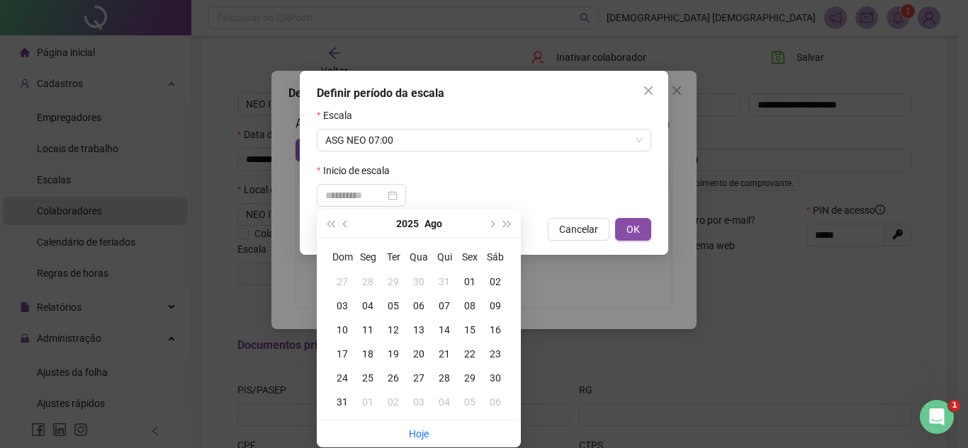
click at [416, 355] on div "20" at bounding box center [419, 354] width 26 height 16
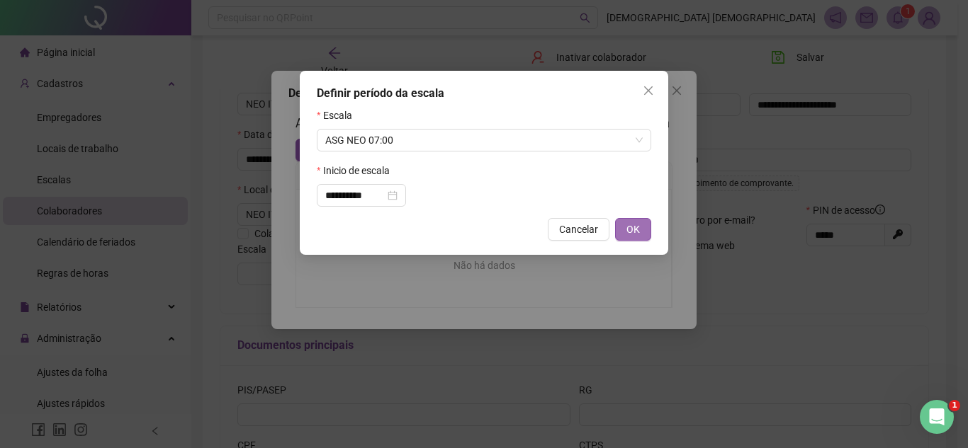
click at [637, 226] on span "OK" at bounding box center [632, 230] width 13 height 16
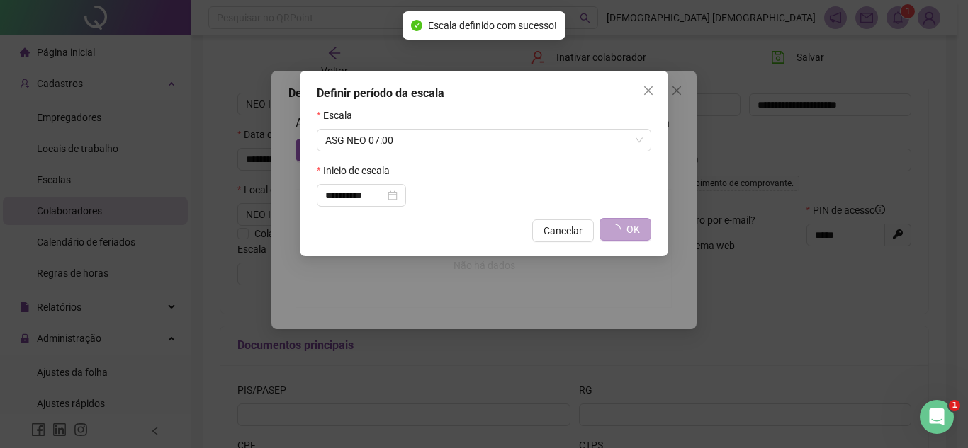
type input "**********"
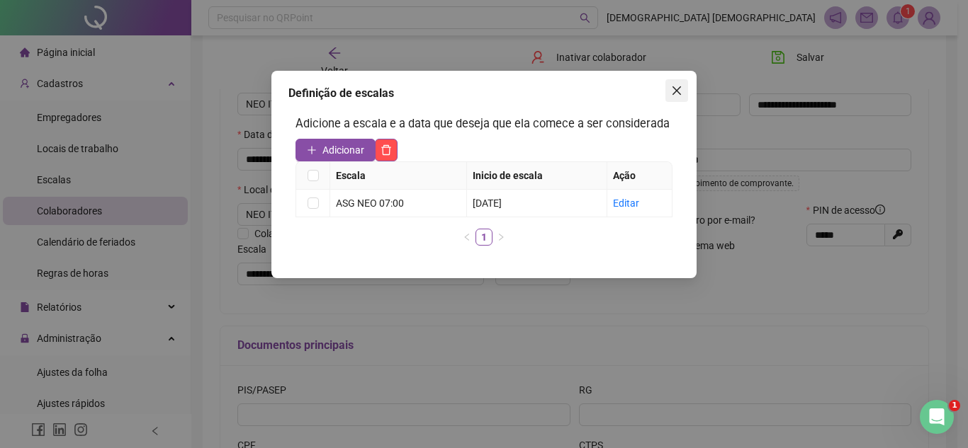
click at [677, 93] on icon "close" at bounding box center [676, 90] width 11 height 11
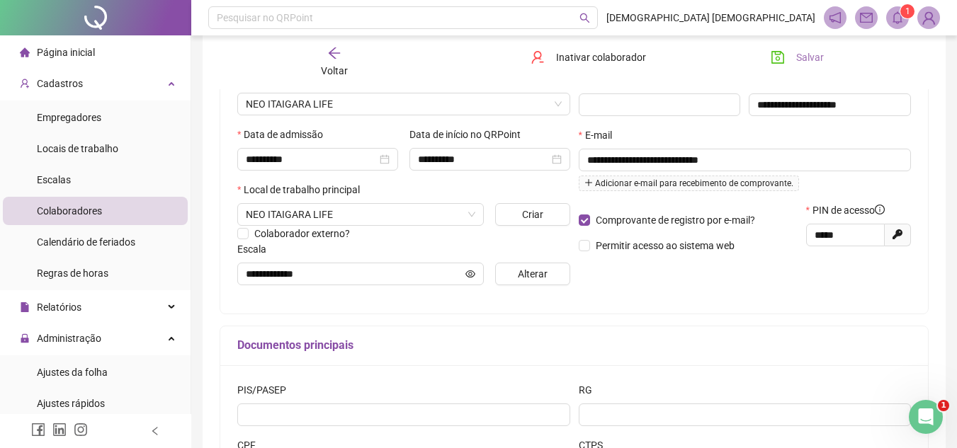
click at [812, 55] on span "Salvar" at bounding box center [810, 58] width 28 height 16
click at [128, 80] on div "Cadastros" at bounding box center [95, 83] width 185 height 28
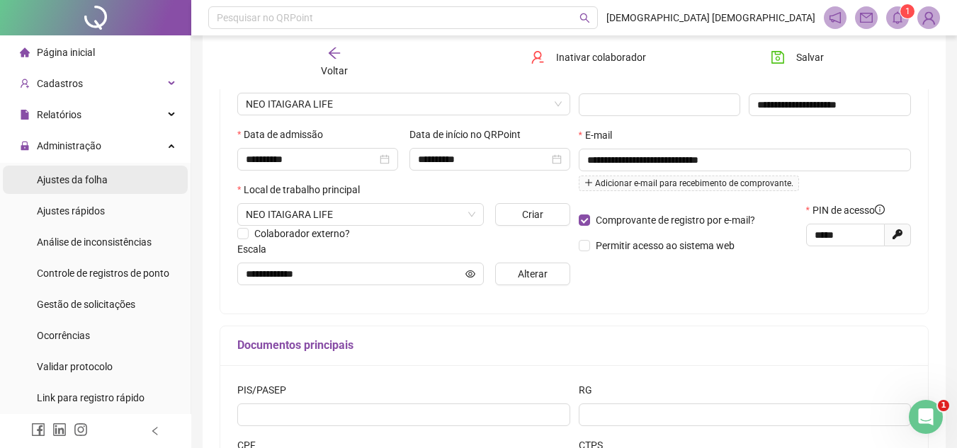
click at [103, 187] on div "Ajustes da folha" at bounding box center [72, 180] width 71 height 28
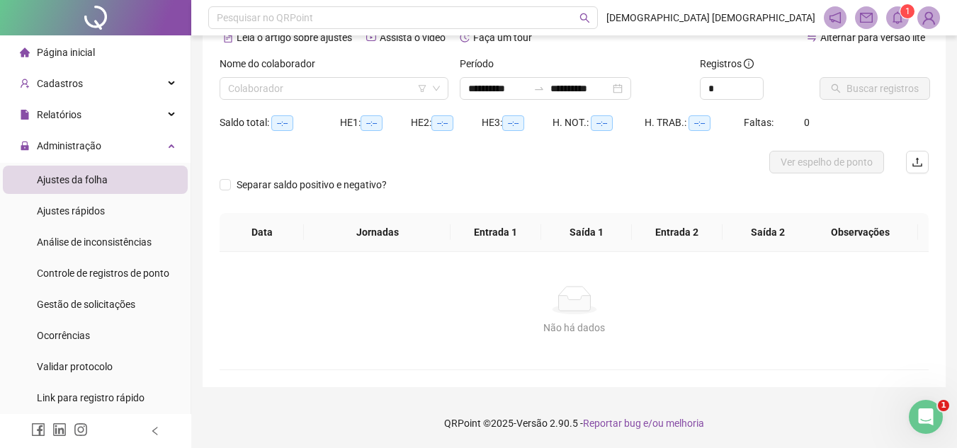
type input "**********"
click at [523, 87] on input "**********" at bounding box center [498, 89] width 60 height 16
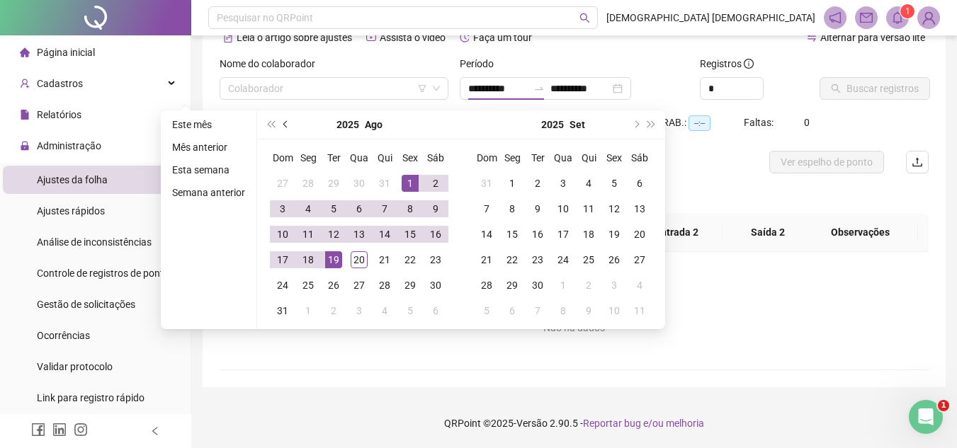
click at [290, 124] on button "prev-year" at bounding box center [286, 125] width 16 height 28
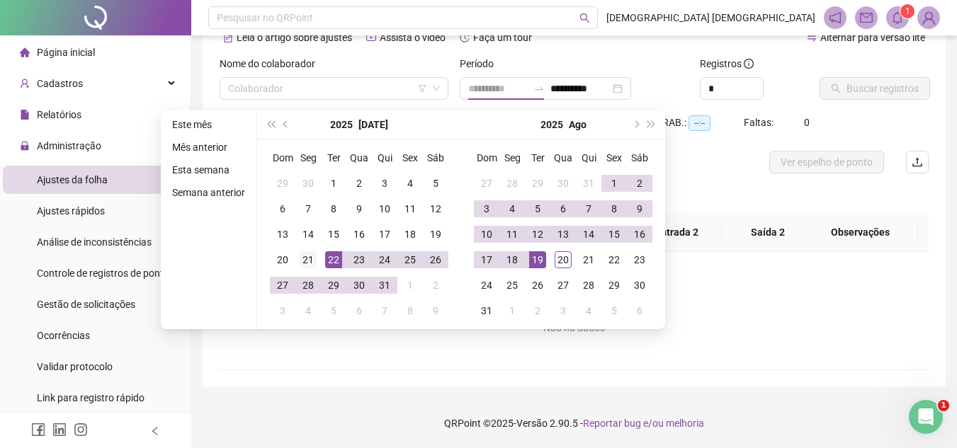
type input "**********"
click at [310, 265] on div "21" at bounding box center [308, 259] width 17 height 17
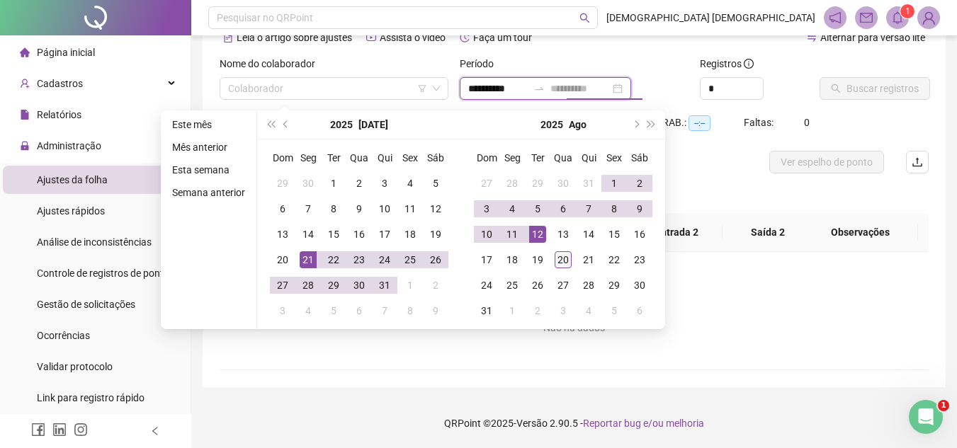
type input "**********"
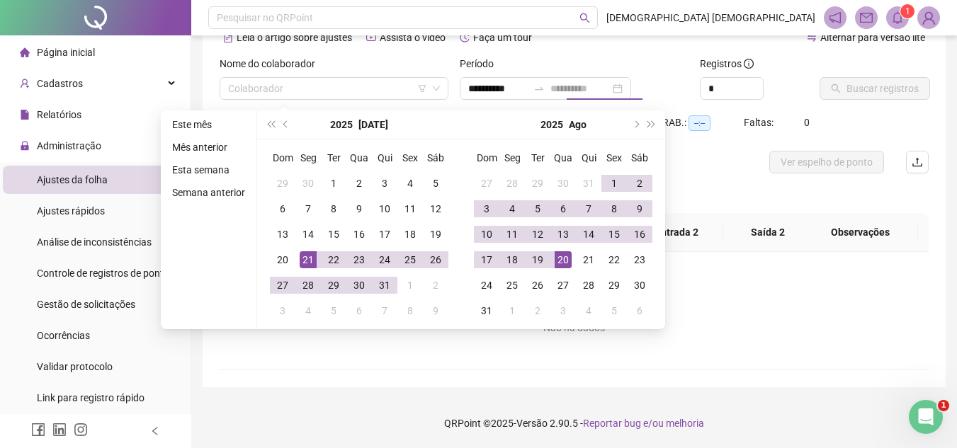
click at [560, 259] on div "20" at bounding box center [563, 259] width 17 height 17
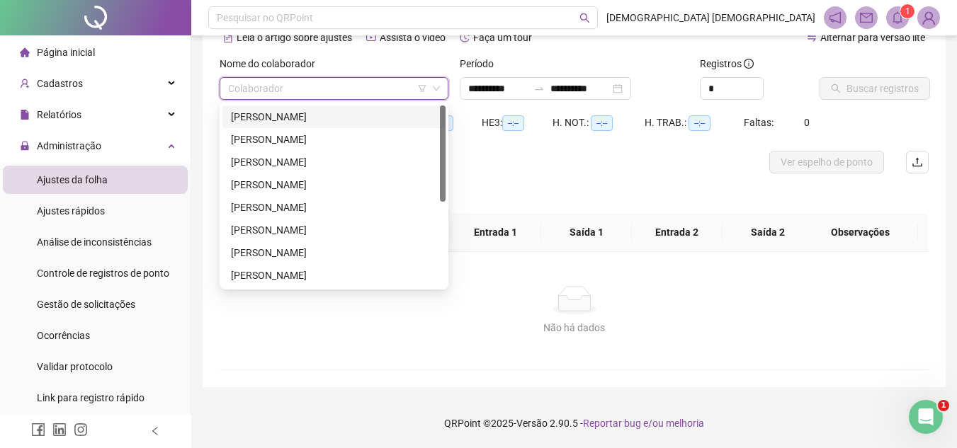
click at [285, 85] on input "search" at bounding box center [327, 88] width 199 height 21
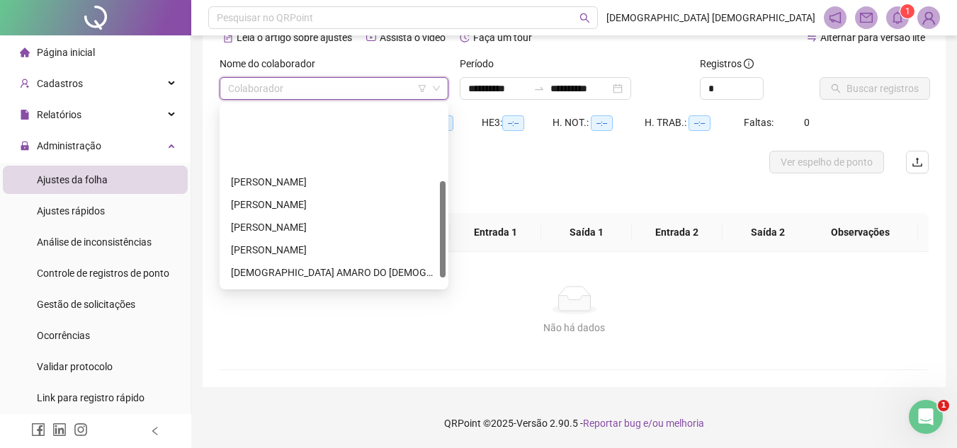
scroll to position [159, 0]
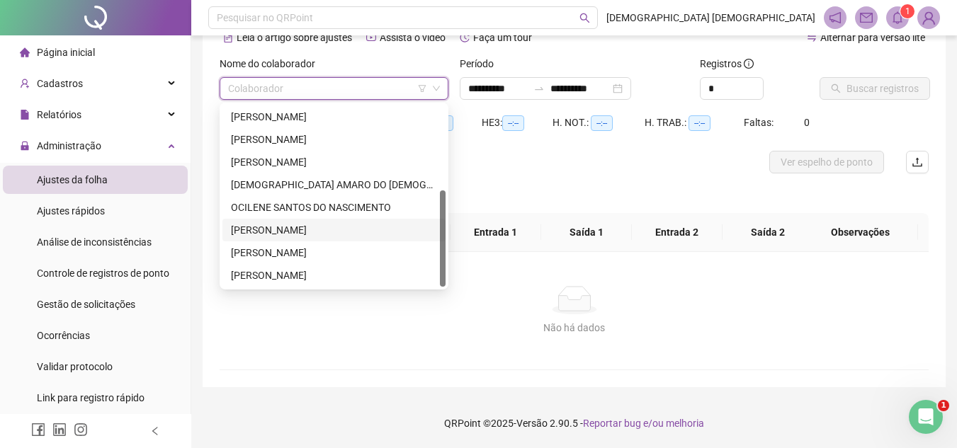
click at [293, 227] on div "[PERSON_NAME]" at bounding box center [334, 230] width 206 height 16
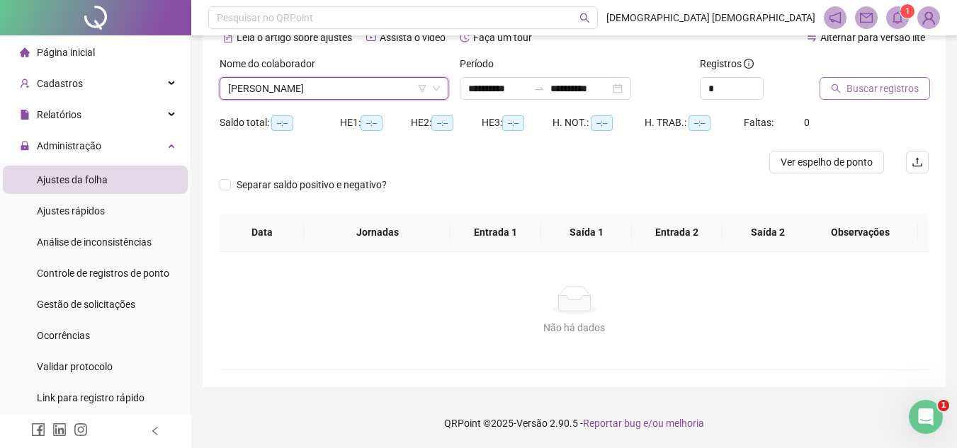
click at [881, 86] on span "Buscar registros" at bounding box center [883, 89] width 72 height 16
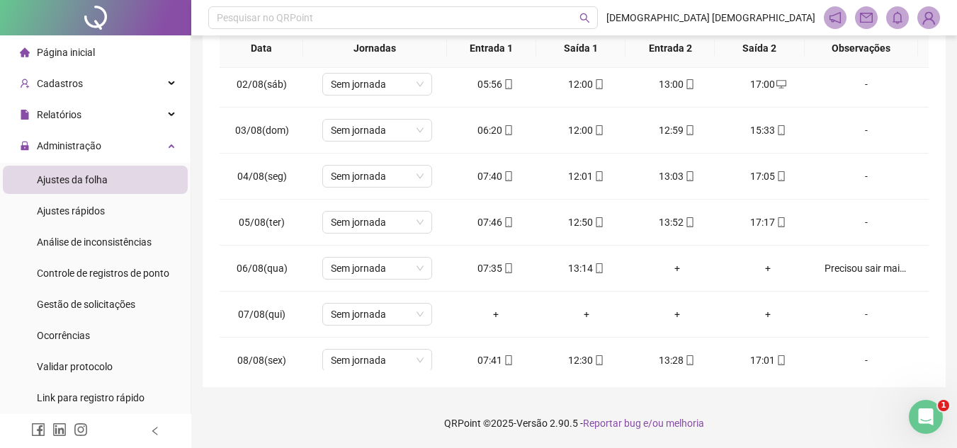
scroll to position [558, 0]
click at [846, 271] on div "Precisou sair mais cedo. Estava com problemas intestinais!" at bounding box center [867, 269] width 84 height 16
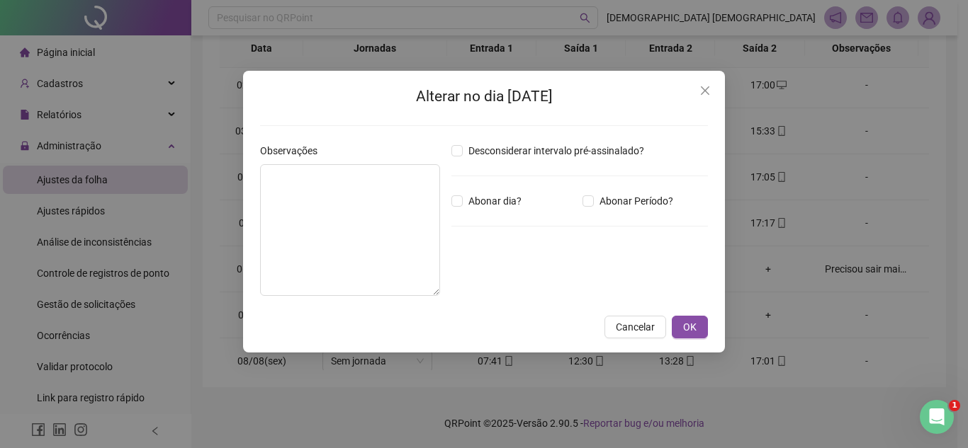
type textarea "**********"
click at [691, 327] on span "OK" at bounding box center [689, 327] width 13 height 16
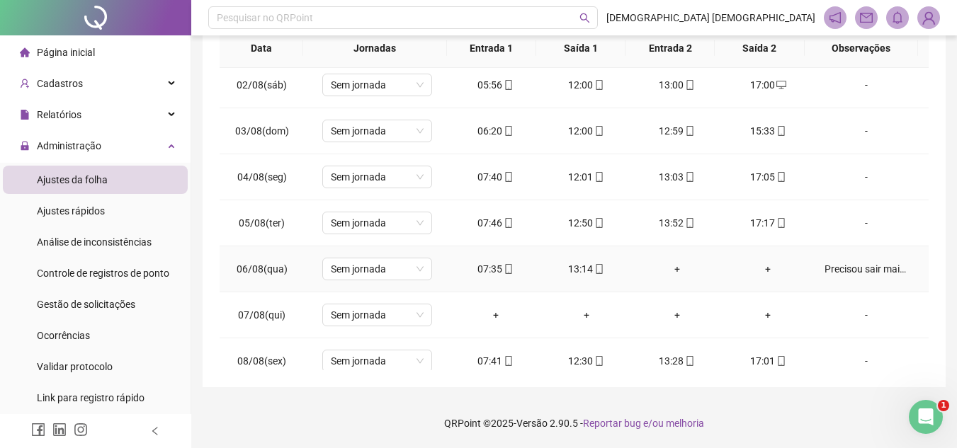
click at [854, 273] on div "Precisou sair mais cedo. Estava com problemas intestinais!" at bounding box center [867, 269] width 84 height 16
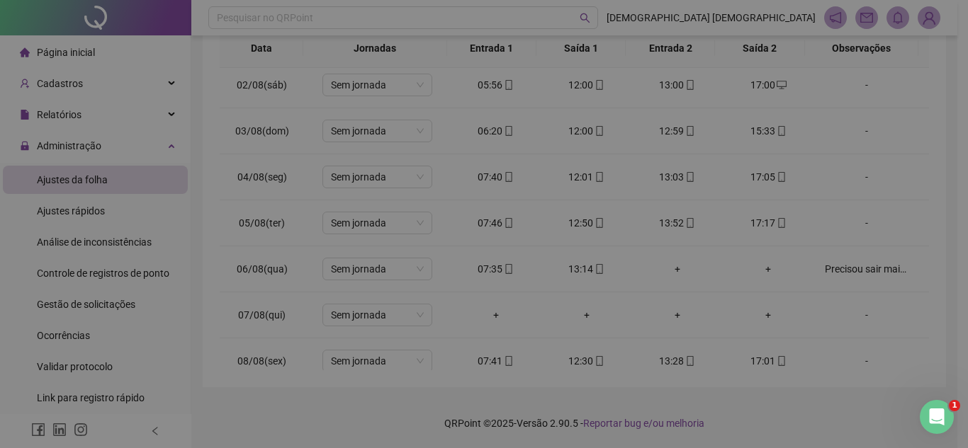
type textarea "**********"
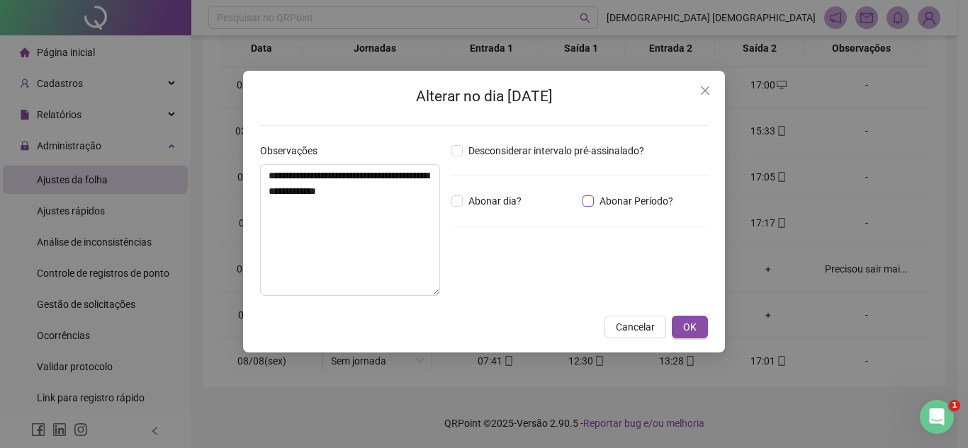
click at [601, 198] on span "Abonar Período?" at bounding box center [636, 201] width 85 height 16
click at [688, 333] on span "OK" at bounding box center [689, 327] width 13 height 16
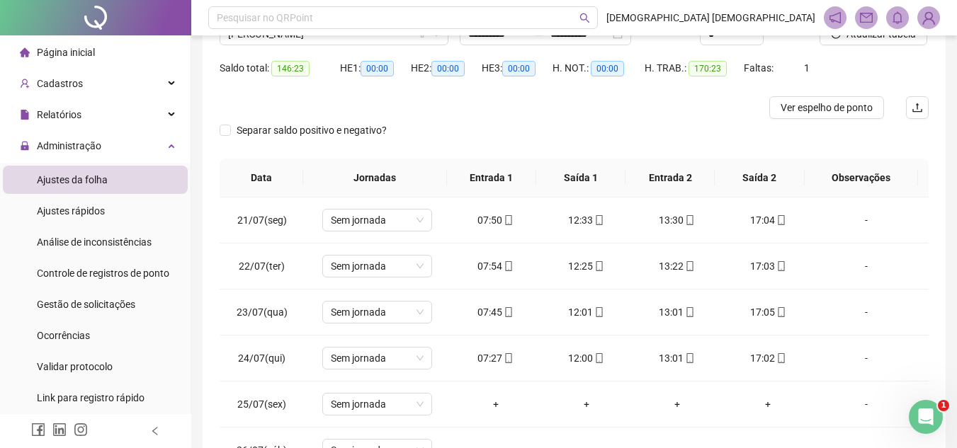
scroll to position [0, 0]
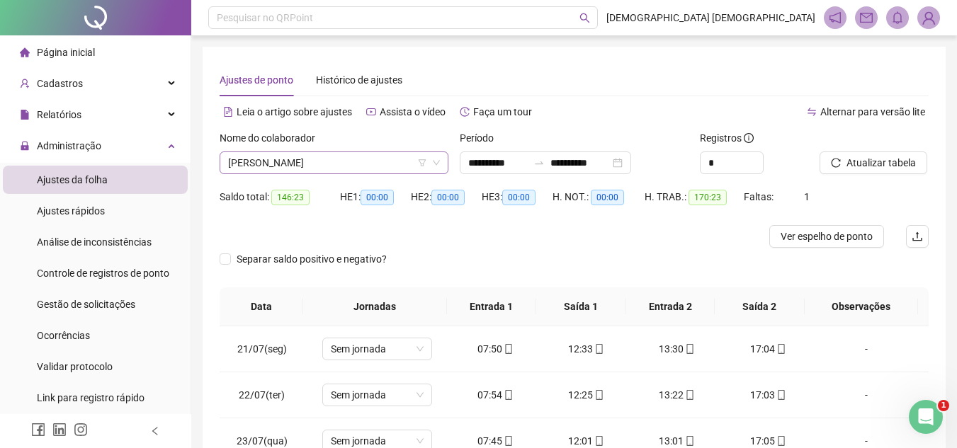
click at [317, 166] on span "[PERSON_NAME]" at bounding box center [334, 162] width 212 height 21
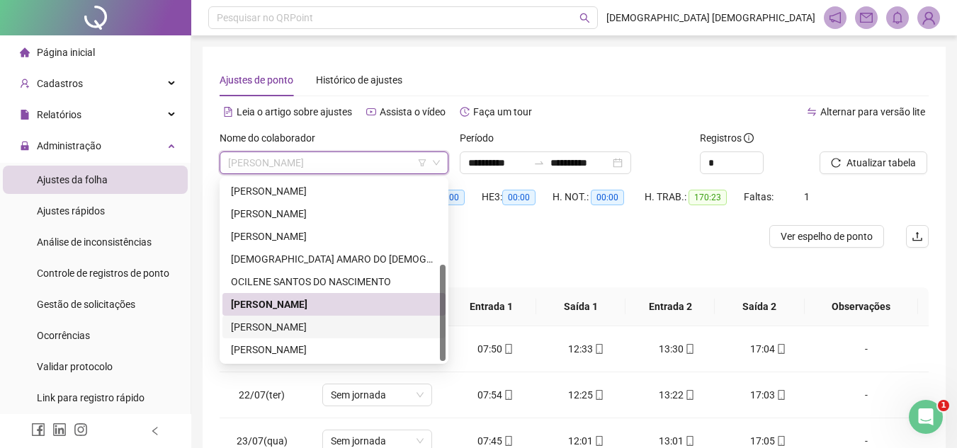
click at [314, 323] on div "[PERSON_NAME]" at bounding box center [334, 327] width 206 height 16
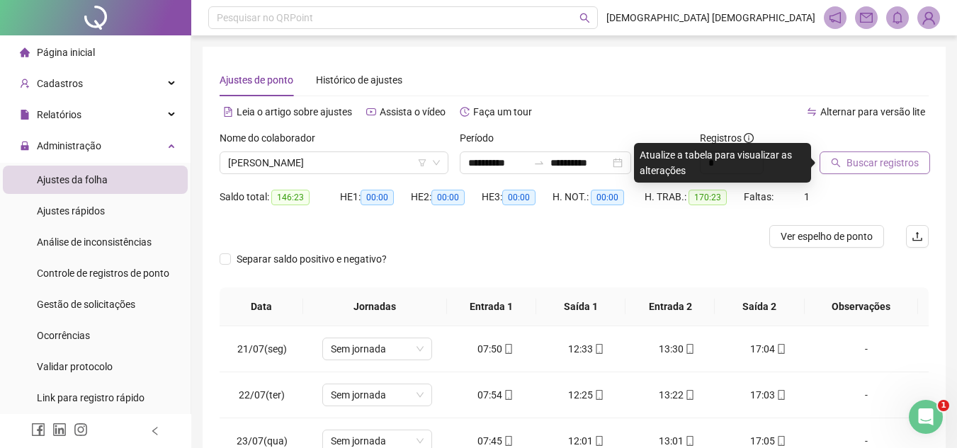
click at [878, 161] on span "Buscar registros" at bounding box center [883, 163] width 72 height 16
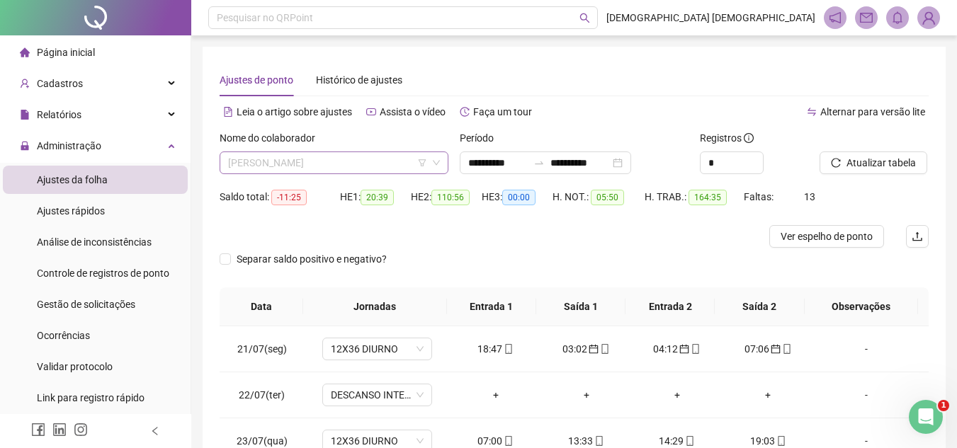
click at [376, 167] on span "[PERSON_NAME]" at bounding box center [334, 162] width 212 height 21
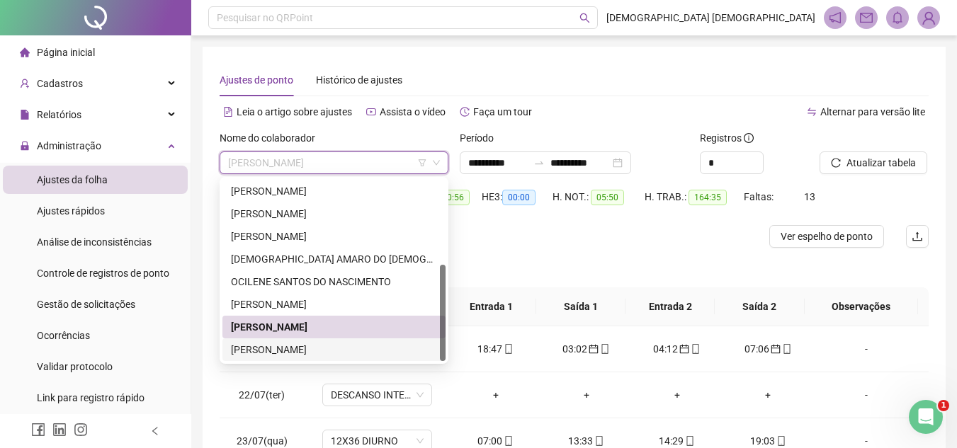
click at [326, 349] on div "[PERSON_NAME]" at bounding box center [334, 350] width 206 height 16
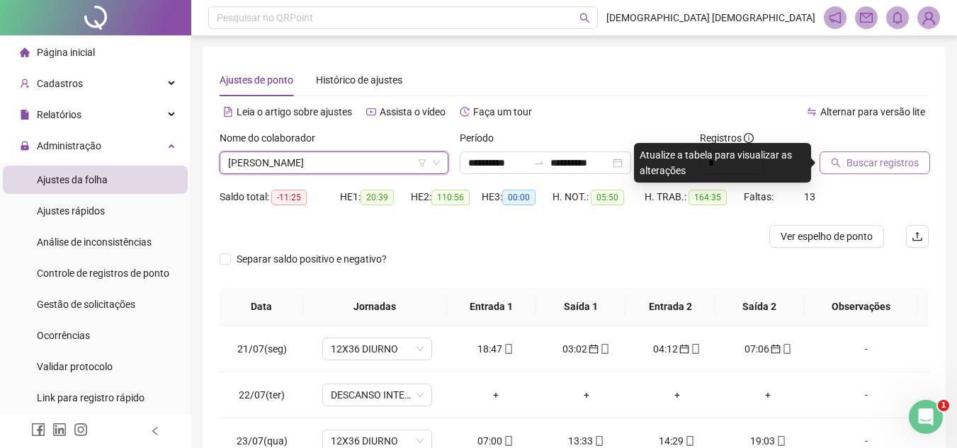
click at [860, 169] on span "Buscar registros" at bounding box center [883, 163] width 72 height 16
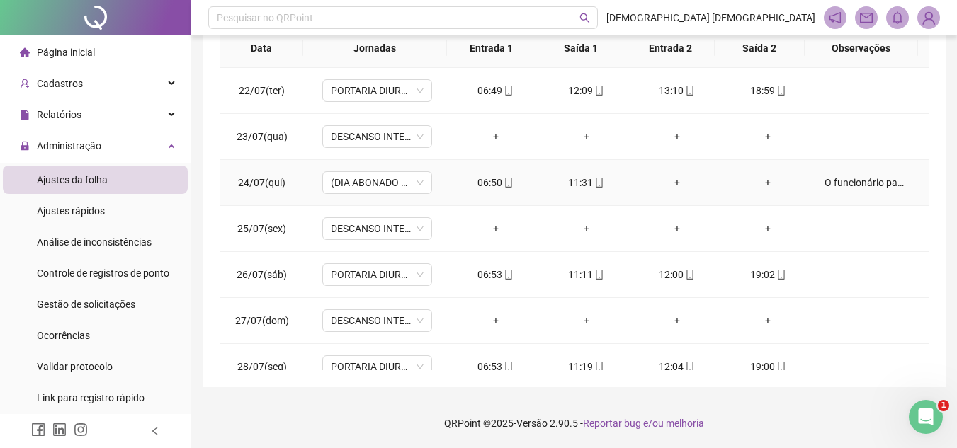
scroll to position [71, 0]
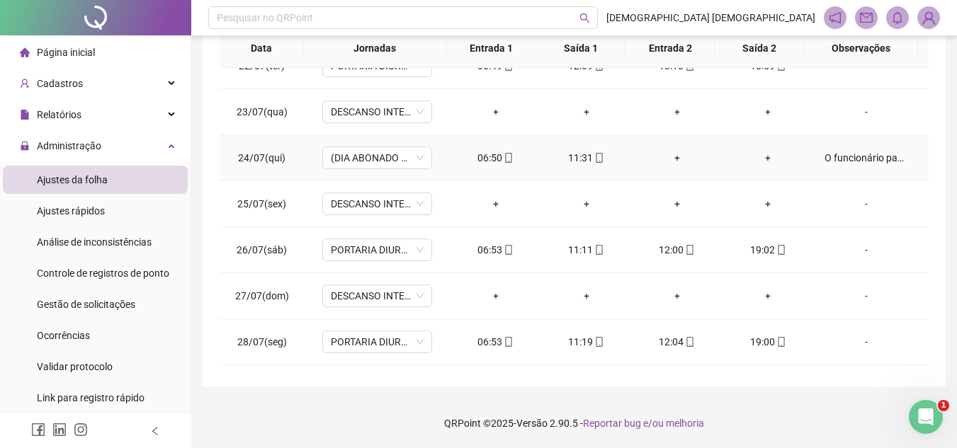
click at [866, 164] on div "O funcionário passou mal, teve uma crise devido a [MEDICAL_DATA]." at bounding box center [867, 158] width 84 height 16
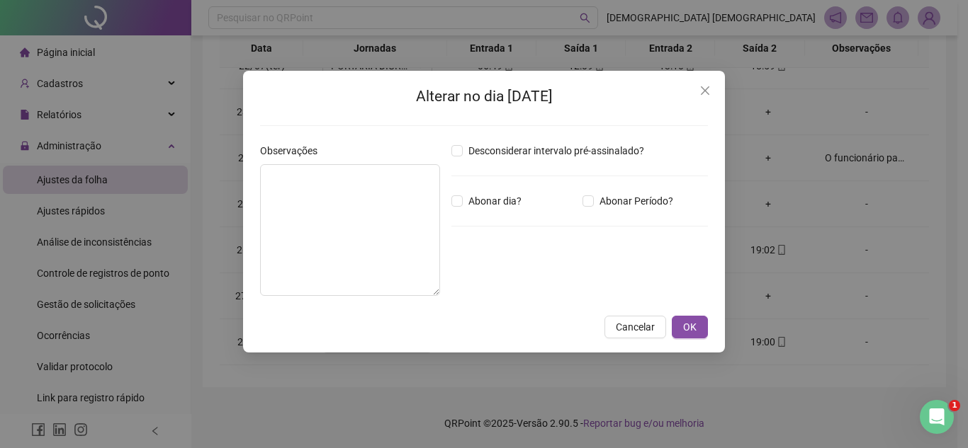
type textarea "**********"
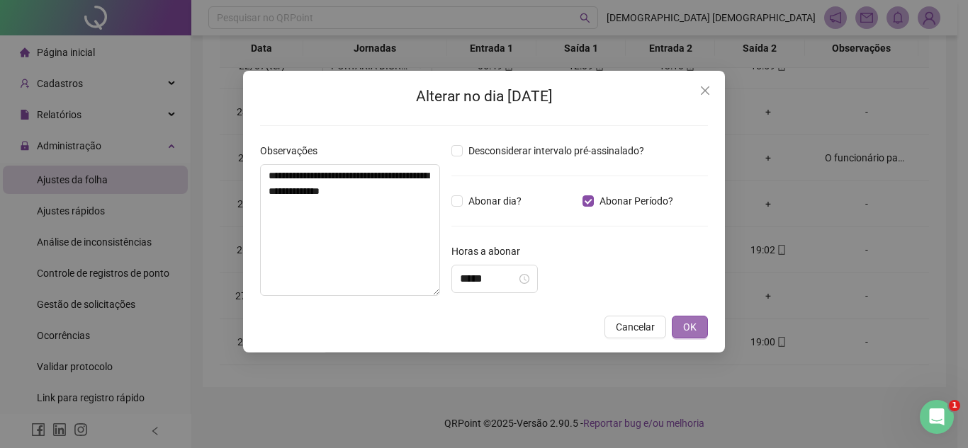
click at [703, 333] on button "OK" at bounding box center [690, 327] width 36 height 23
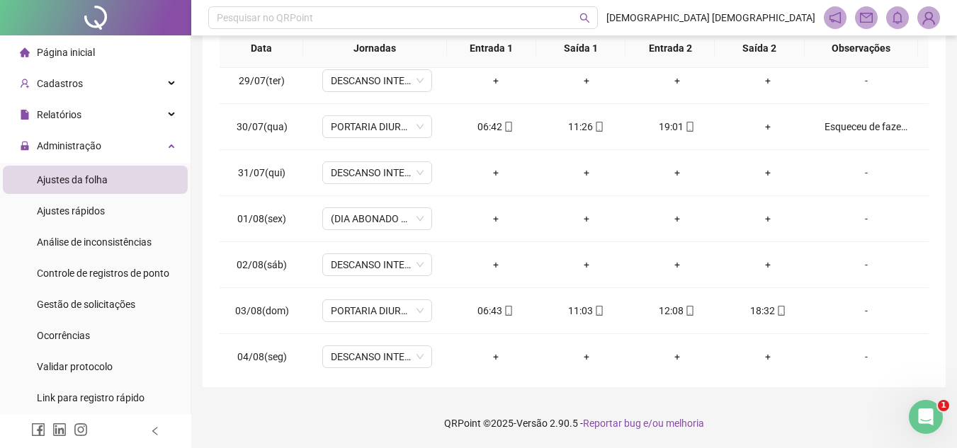
scroll to position [346, 0]
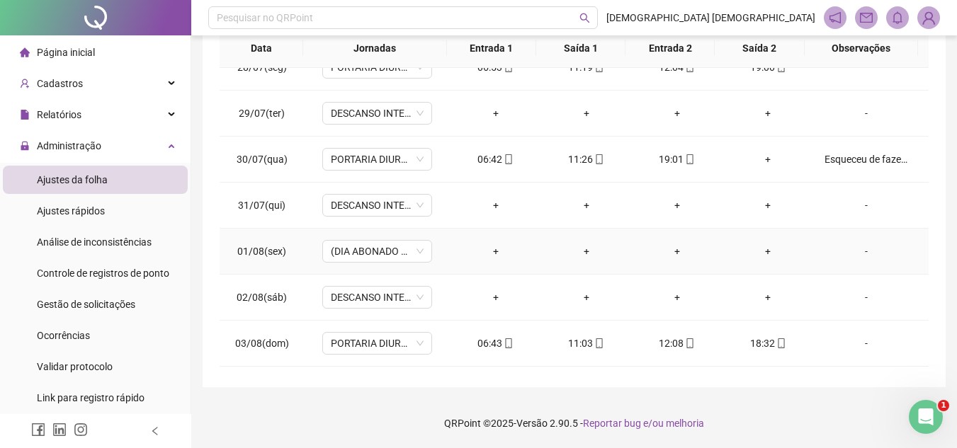
click at [859, 249] on div "-" at bounding box center [867, 252] width 84 height 16
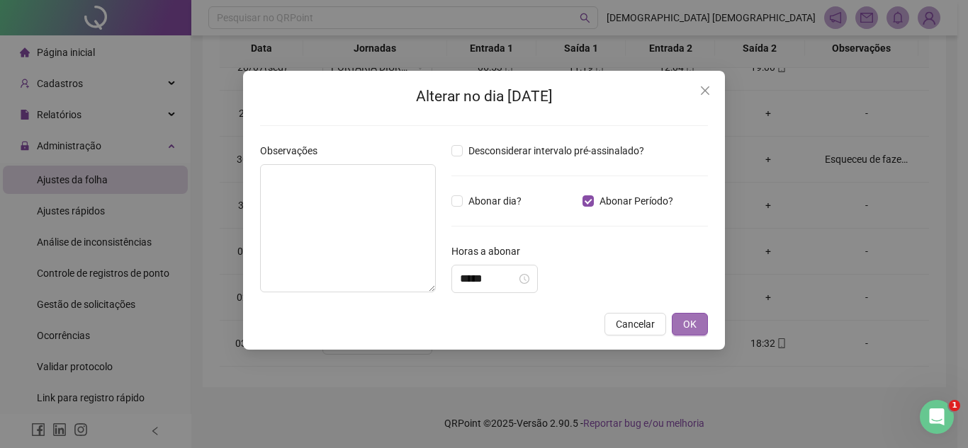
click at [691, 326] on span "OK" at bounding box center [689, 325] width 13 height 16
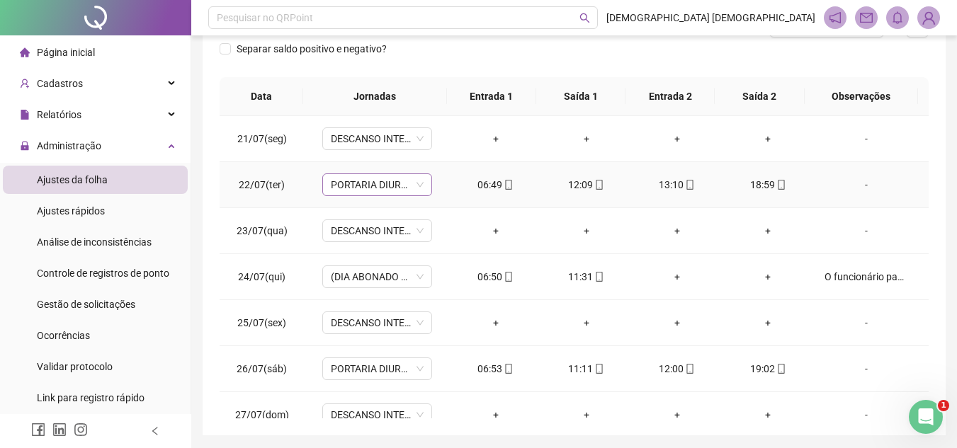
scroll to position [0, 0]
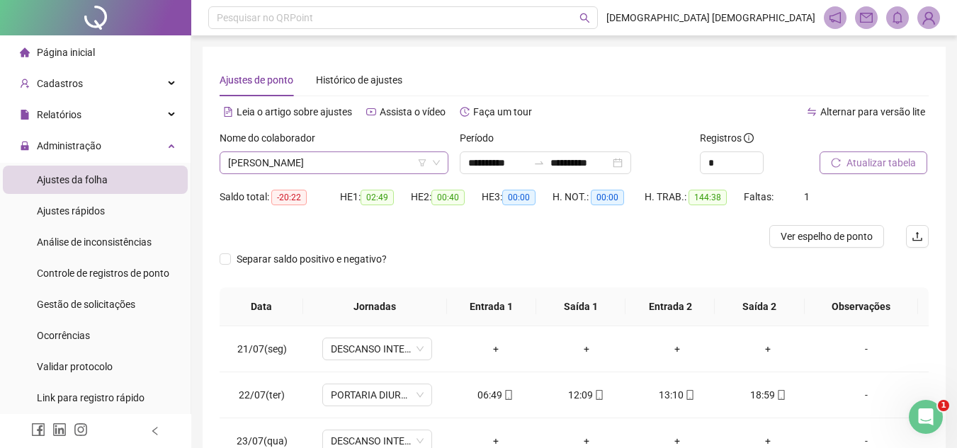
click at [363, 159] on span "[PERSON_NAME]" at bounding box center [334, 162] width 212 height 21
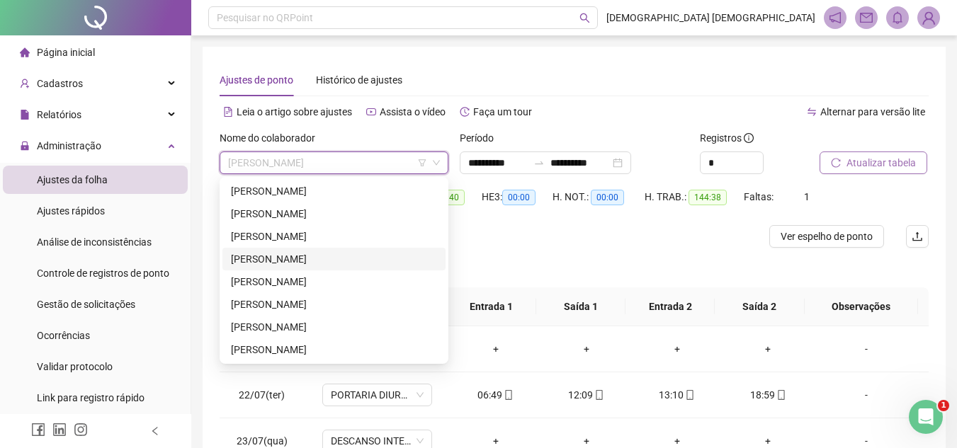
click at [385, 260] on div "[PERSON_NAME]" at bounding box center [334, 259] width 206 height 16
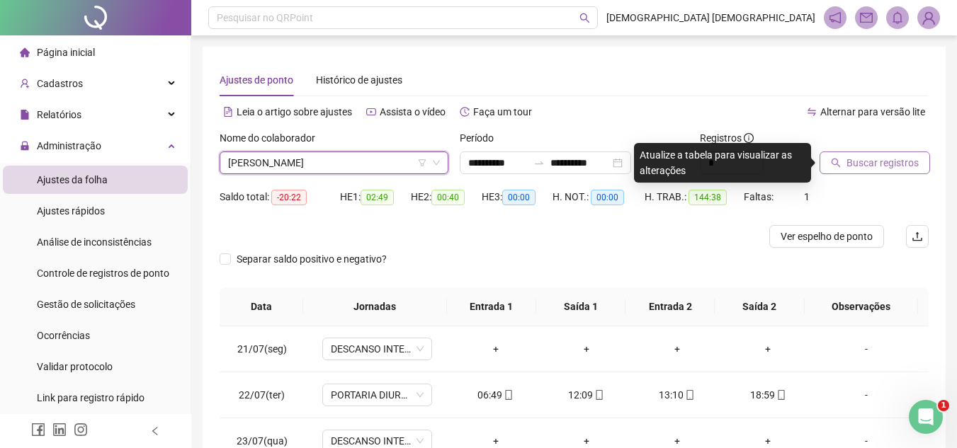
click at [918, 162] on button "Buscar registros" at bounding box center [875, 163] width 111 height 23
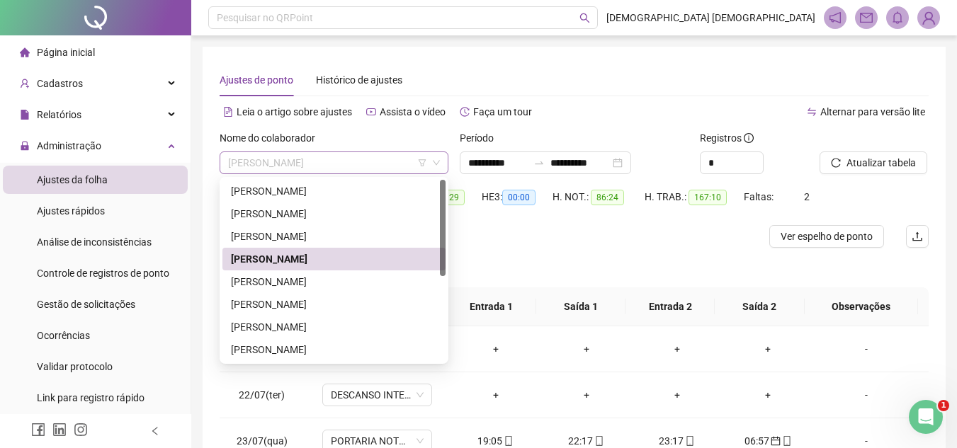
click at [404, 163] on span "[PERSON_NAME]" at bounding box center [334, 162] width 212 height 21
click at [404, 216] on div "[PERSON_NAME]" at bounding box center [334, 214] width 206 height 16
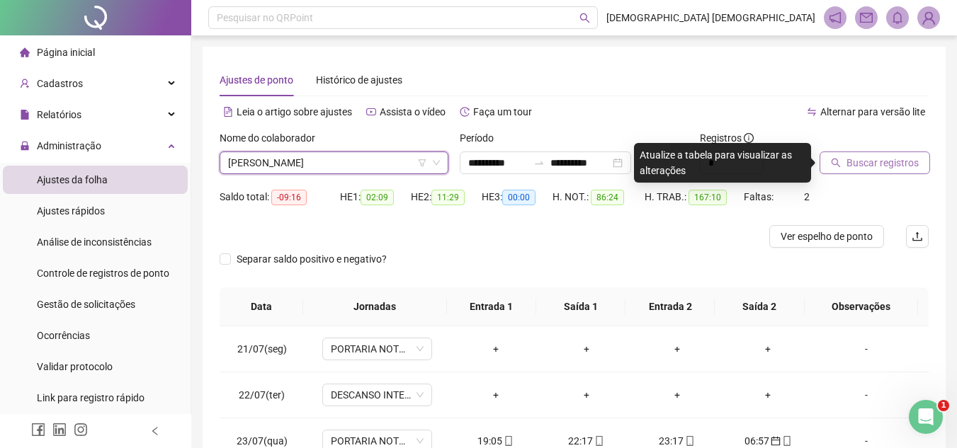
click at [889, 155] on span "Buscar registros" at bounding box center [883, 163] width 72 height 16
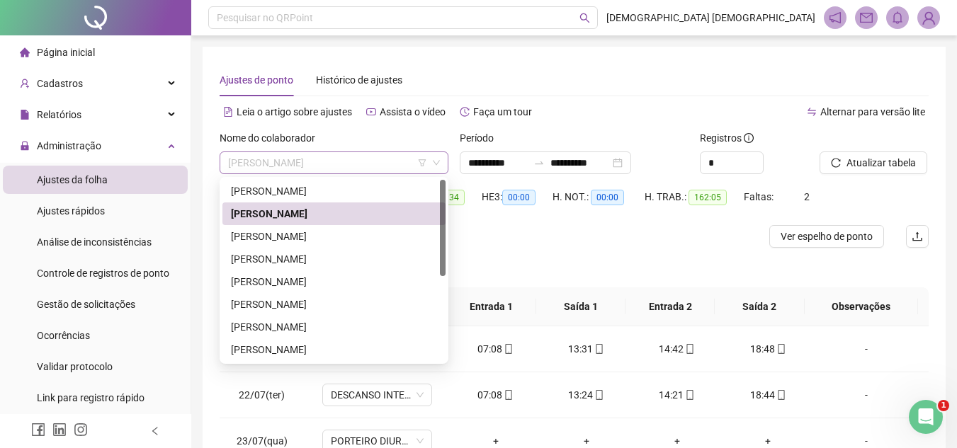
click at [372, 163] on span "[PERSON_NAME]" at bounding box center [334, 162] width 212 height 21
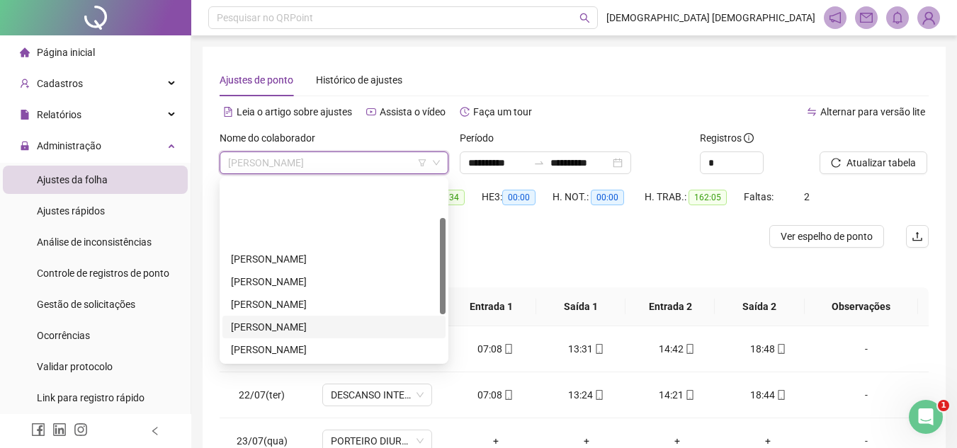
scroll to position [142, 0]
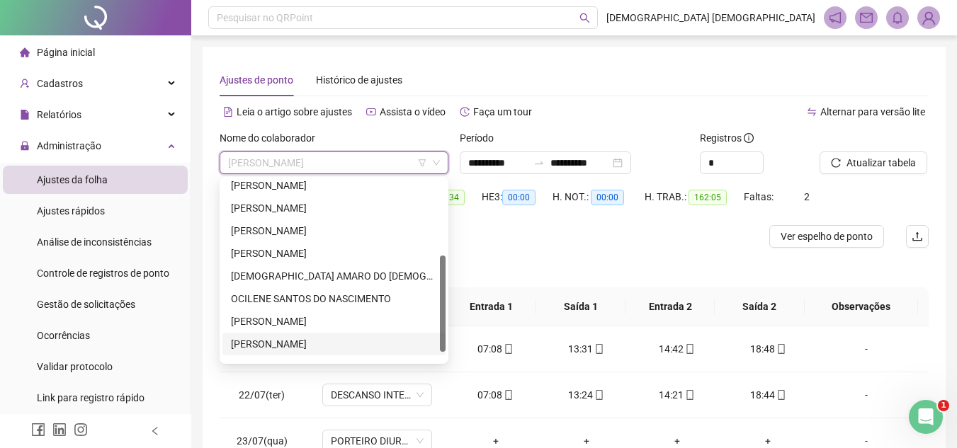
click at [383, 339] on div "[PERSON_NAME]" at bounding box center [334, 344] width 206 height 16
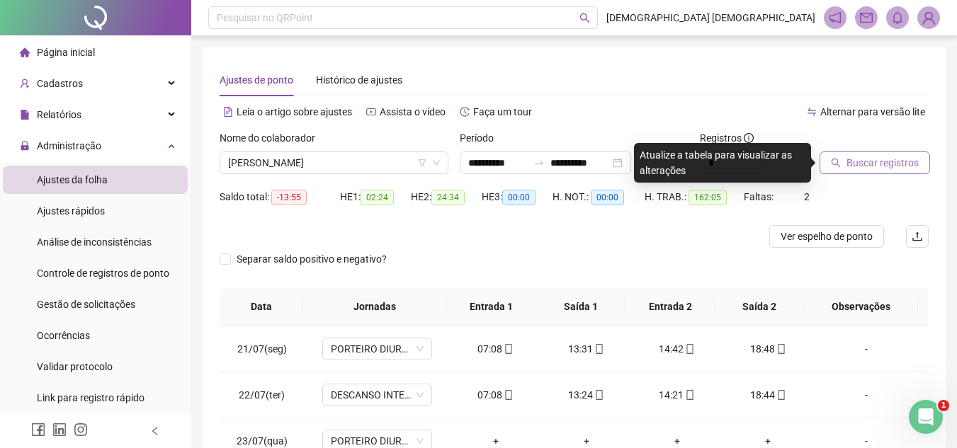
click at [879, 165] on span "Buscar registros" at bounding box center [883, 163] width 72 height 16
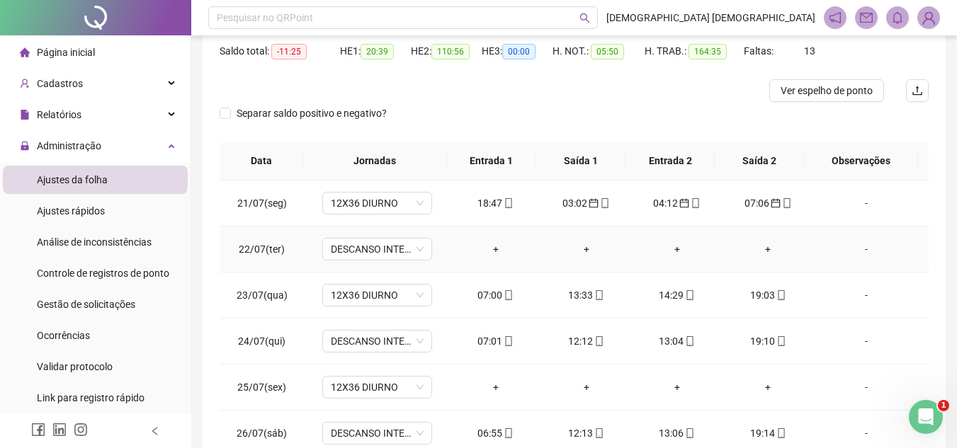
scroll to position [0, 0]
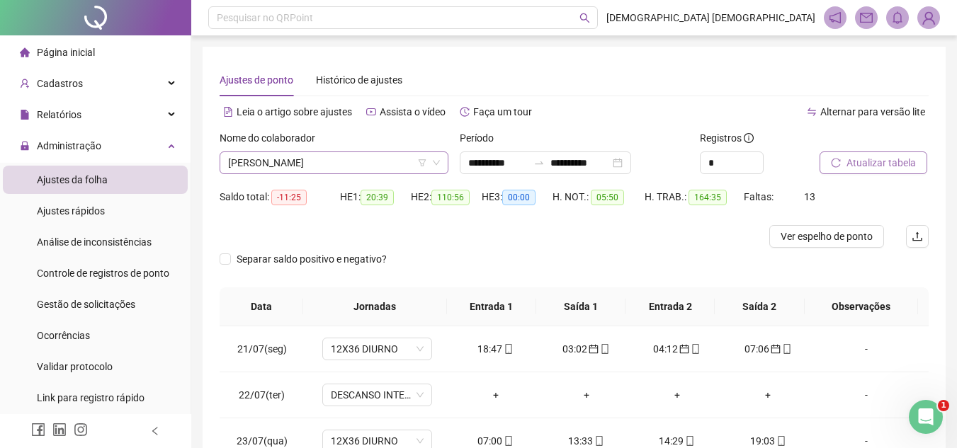
click at [375, 160] on span "[PERSON_NAME]" at bounding box center [334, 162] width 212 height 21
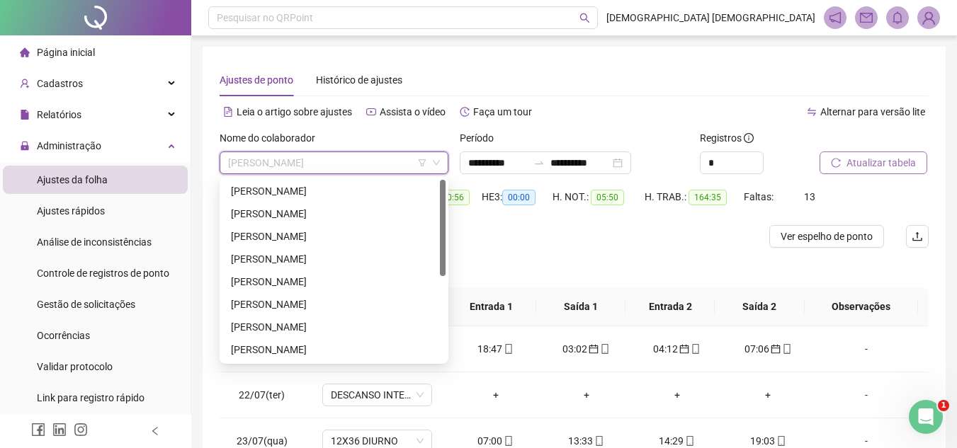
click at [352, 220] on div "[PERSON_NAME]" at bounding box center [334, 214] width 206 height 16
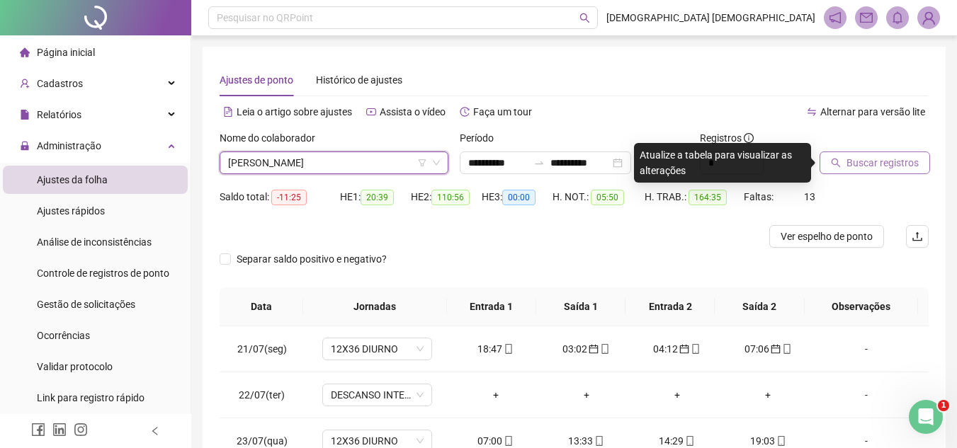
click at [910, 165] on span "Buscar registros" at bounding box center [883, 163] width 72 height 16
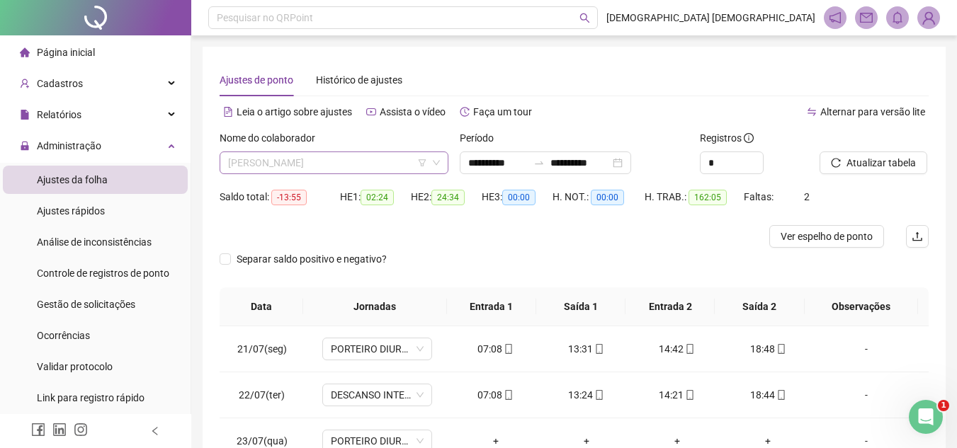
click at [383, 162] on span "[PERSON_NAME]" at bounding box center [334, 162] width 212 height 21
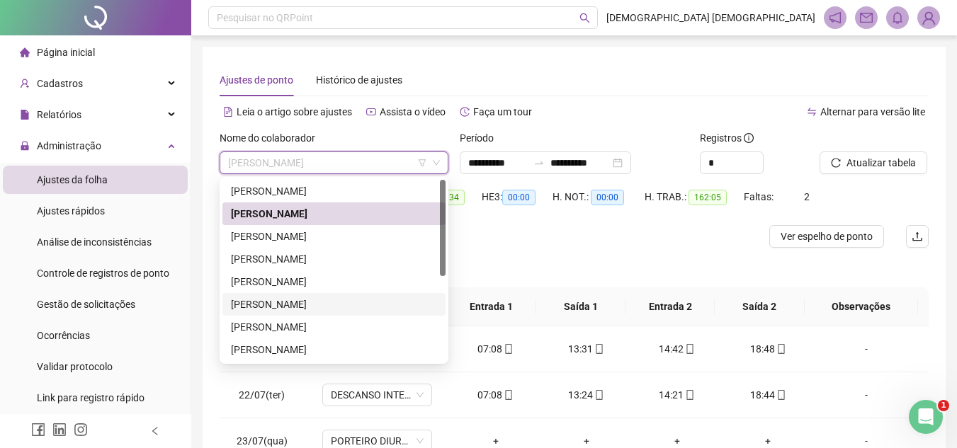
scroll to position [142, 0]
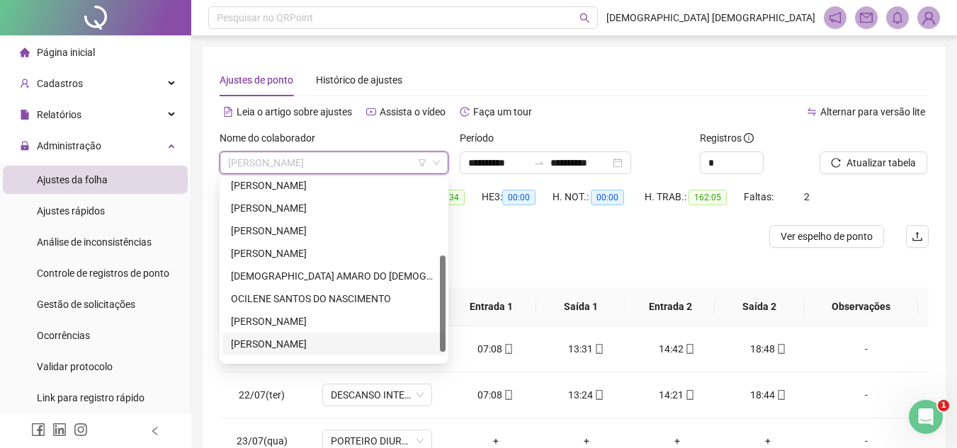
click at [346, 341] on div "[PERSON_NAME]" at bounding box center [334, 344] width 206 height 16
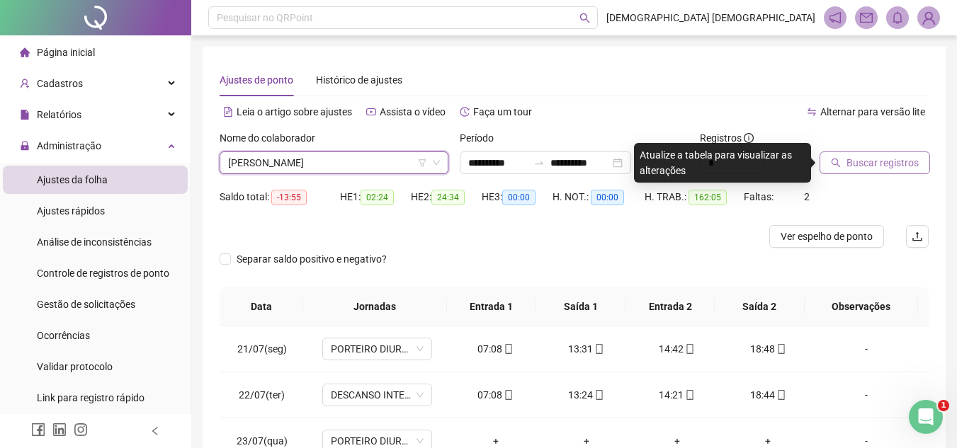
click at [893, 170] on span "Buscar registros" at bounding box center [883, 163] width 72 height 16
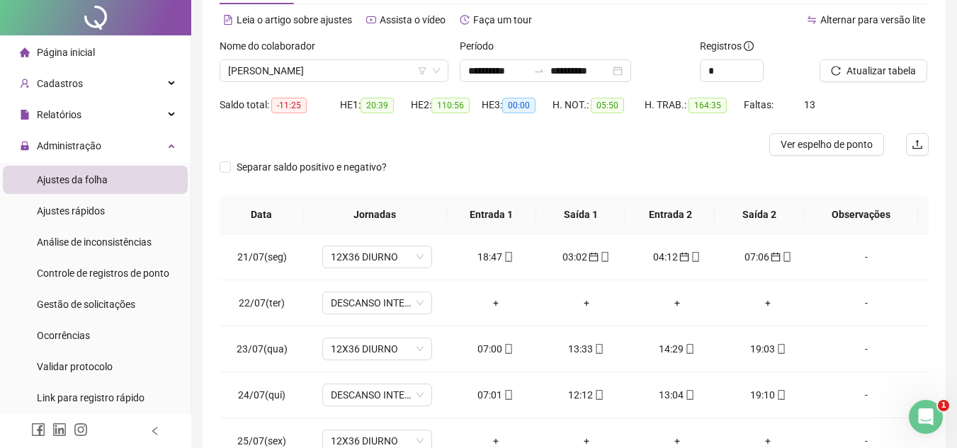
scroll to position [0, 0]
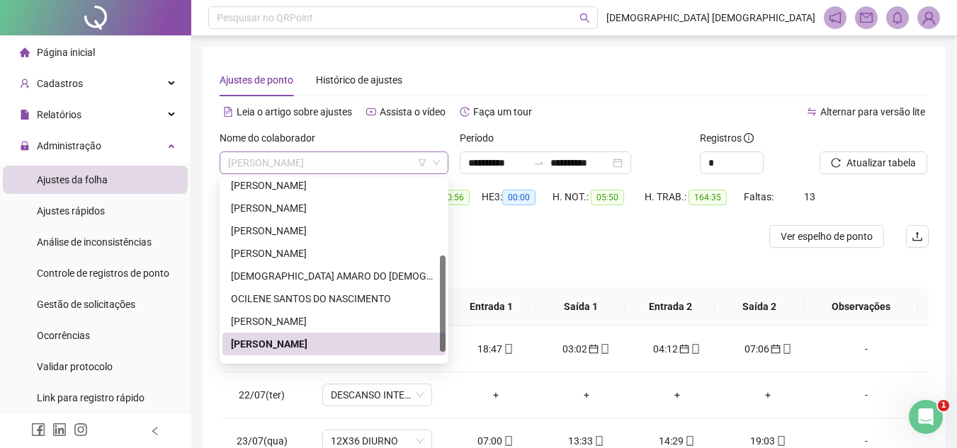
click at [363, 169] on span "[PERSON_NAME]" at bounding box center [334, 162] width 212 height 21
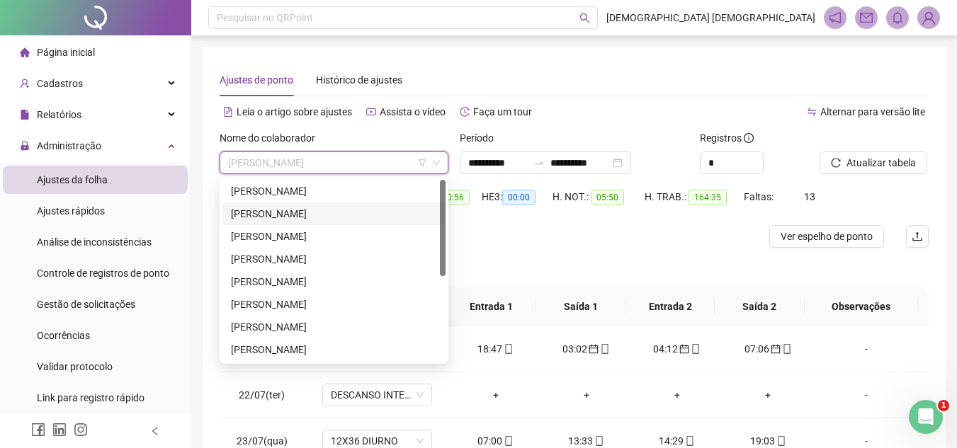
click at [358, 218] on div "[PERSON_NAME]" at bounding box center [334, 214] width 206 height 16
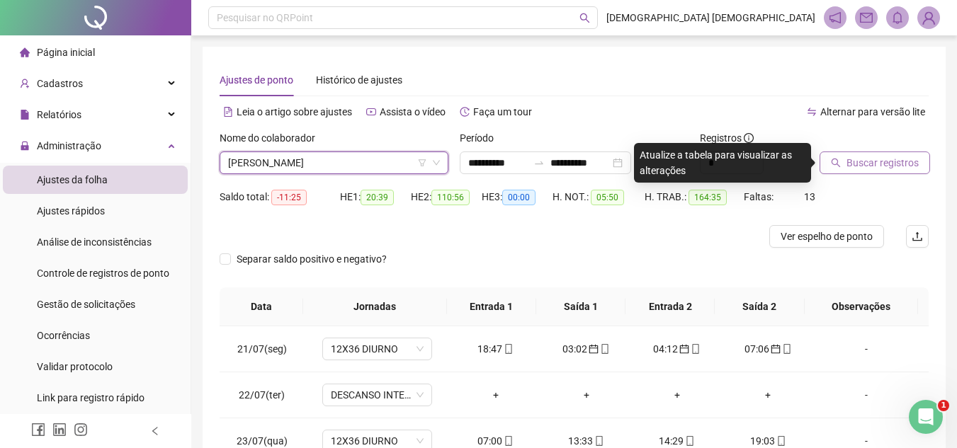
click at [878, 163] on span "Buscar registros" at bounding box center [883, 163] width 72 height 16
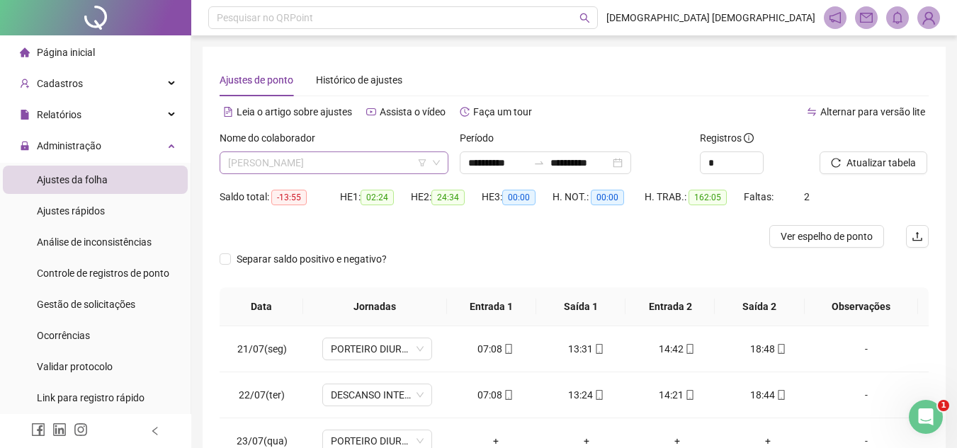
click at [373, 154] on span "[PERSON_NAME]" at bounding box center [334, 162] width 212 height 21
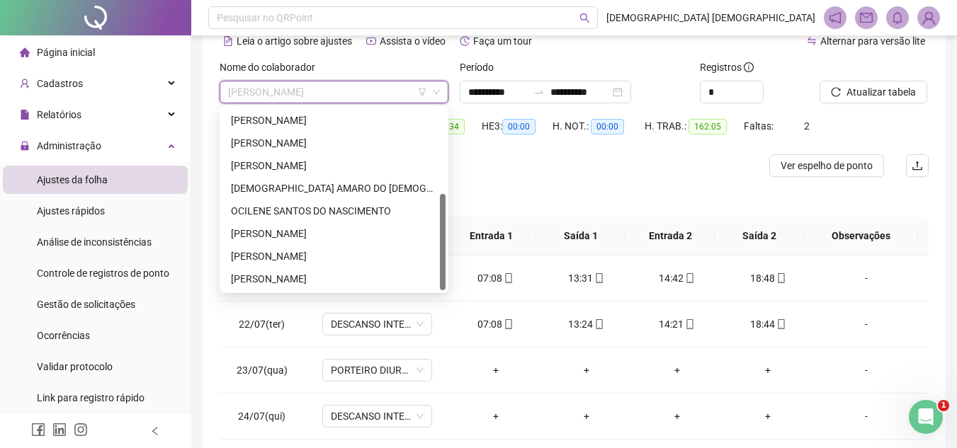
scroll to position [88, 0]
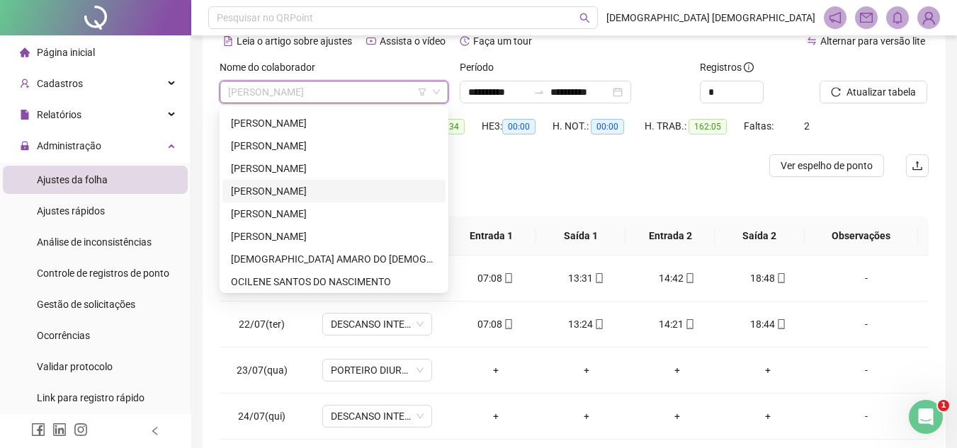
click at [368, 193] on div "[PERSON_NAME]" at bounding box center [334, 191] width 206 height 16
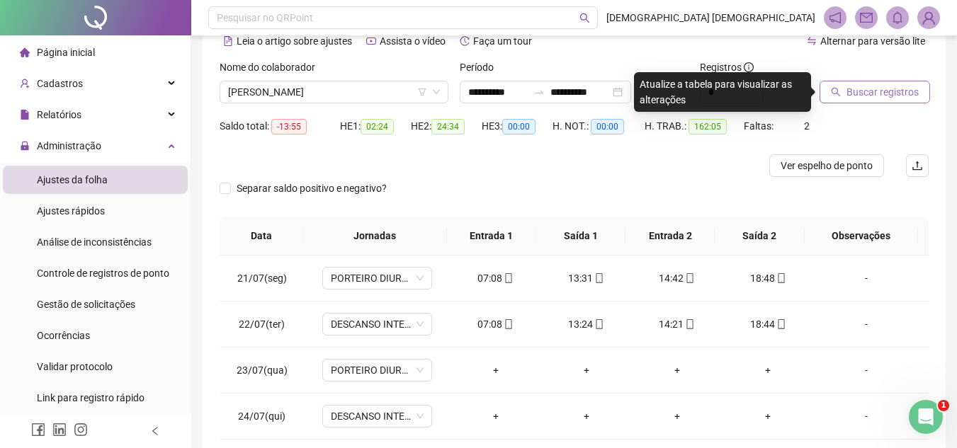
click at [873, 90] on span "Buscar registros" at bounding box center [883, 92] width 72 height 16
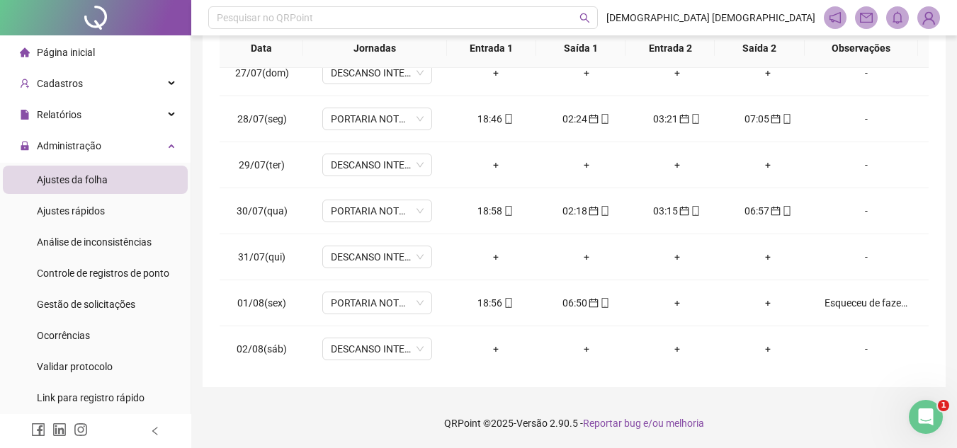
scroll to position [0, 0]
